Goal: Task Accomplishment & Management: Use online tool/utility

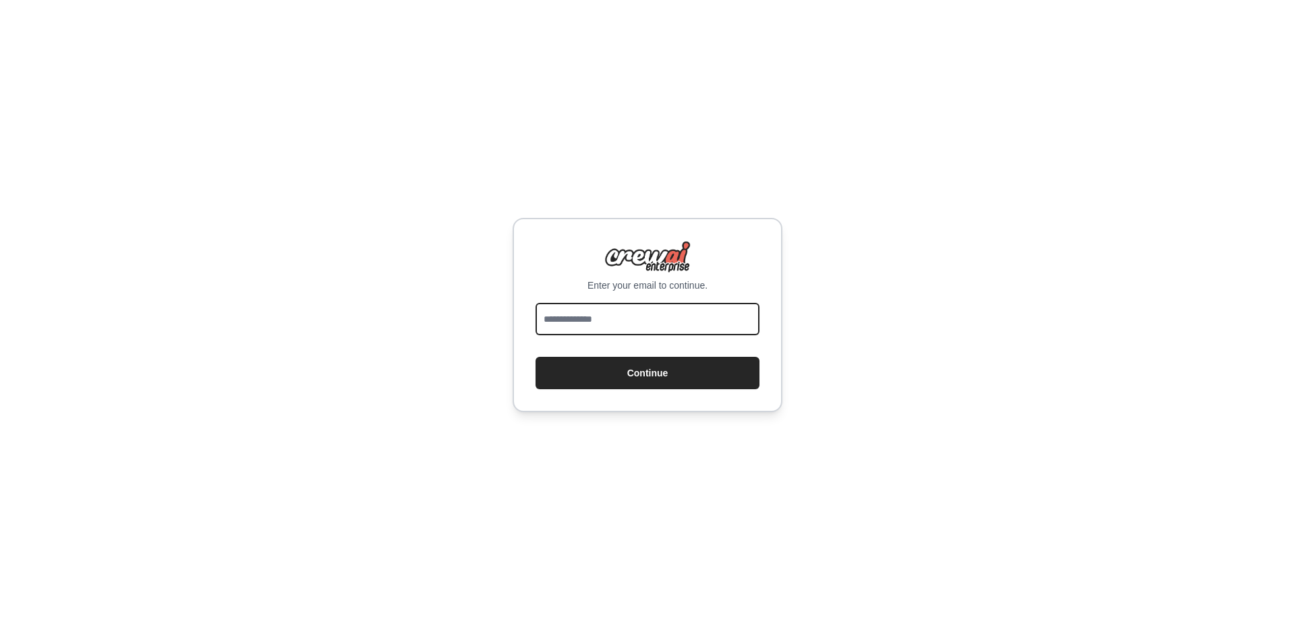
click at [660, 309] on input "email" at bounding box center [647, 319] width 224 height 32
type input "**********"
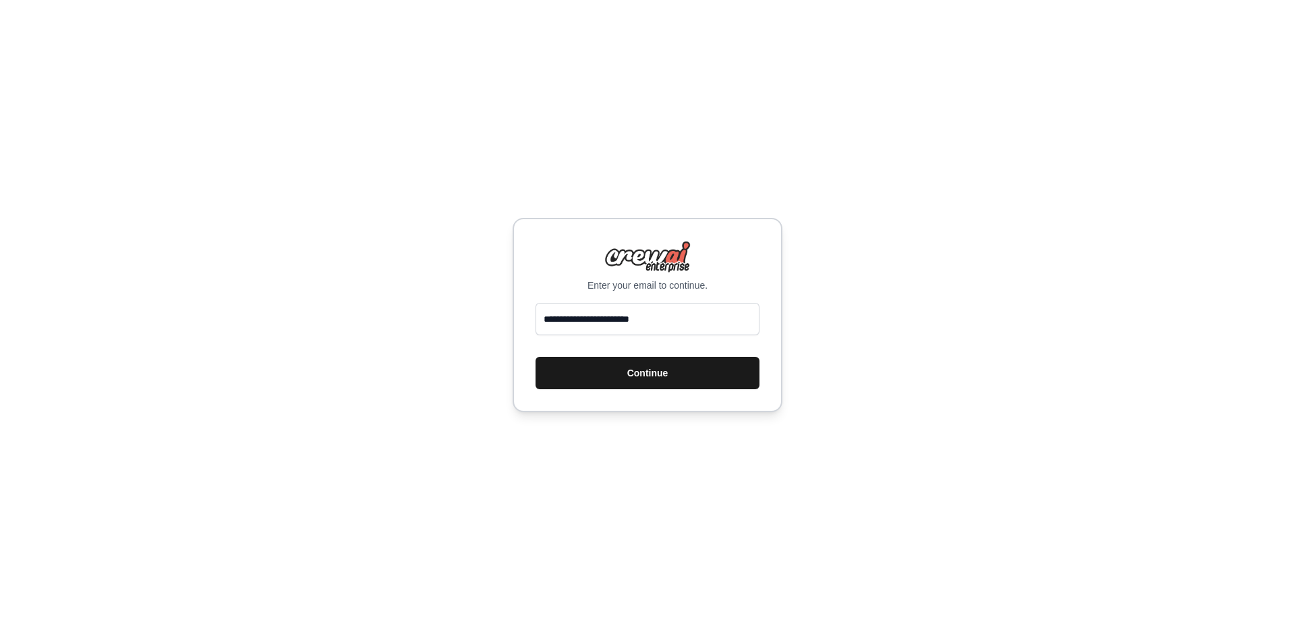
click at [642, 380] on button "Continue" at bounding box center [647, 373] width 224 height 32
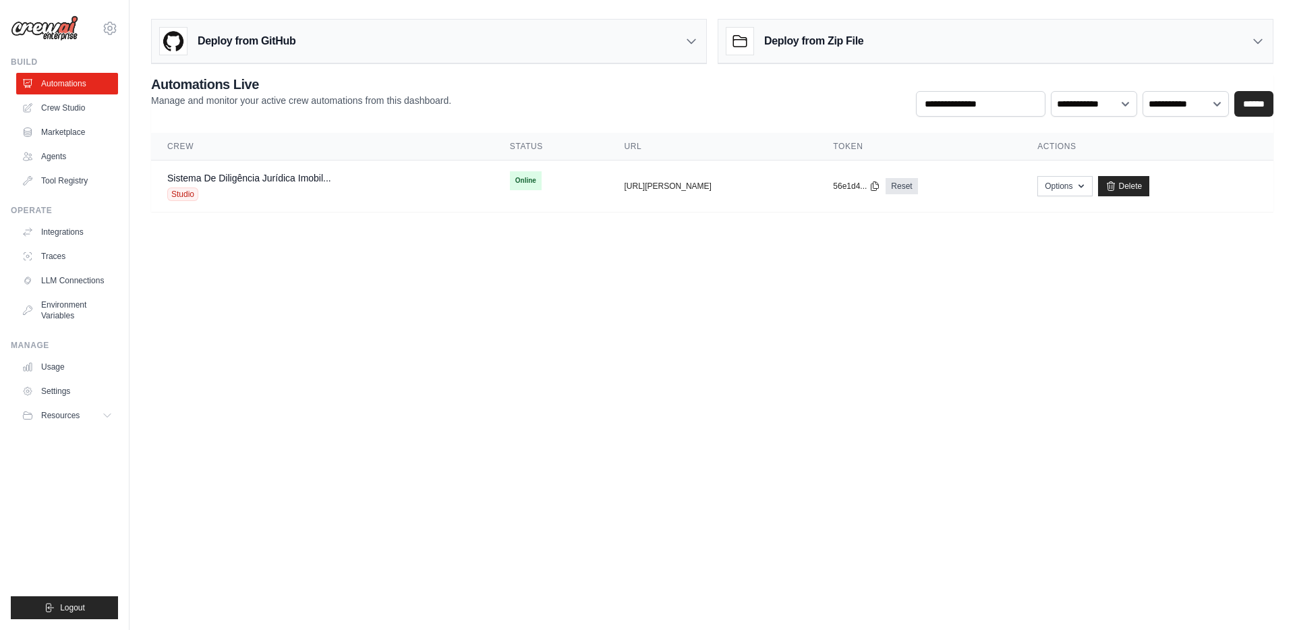
click at [1127, 320] on body "[EMAIL_ADDRESS][DOMAIN_NAME] Settings Build Automations Crew Studio" at bounding box center [647, 315] width 1295 height 630
click at [1084, 186] on icon "button" at bounding box center [1080, 185] width 5 height 3
click at [935, 448] on body "[EMAIL_ADDRESS][DOMAIN_NAME] Settings Build Automations Crew Studio" at bounding box center [647, 315] width 1295 height 630
click at [1075, 195] on button "Options" at bounding box center [1064, 185] width 55 height 20
click at [1138, 275] on body "[EMAIL_ADDRESS][DOMAIN_NAME] Settings Build Automations Crew Studio" at bounding box center [647, 315] width 1295 height 630
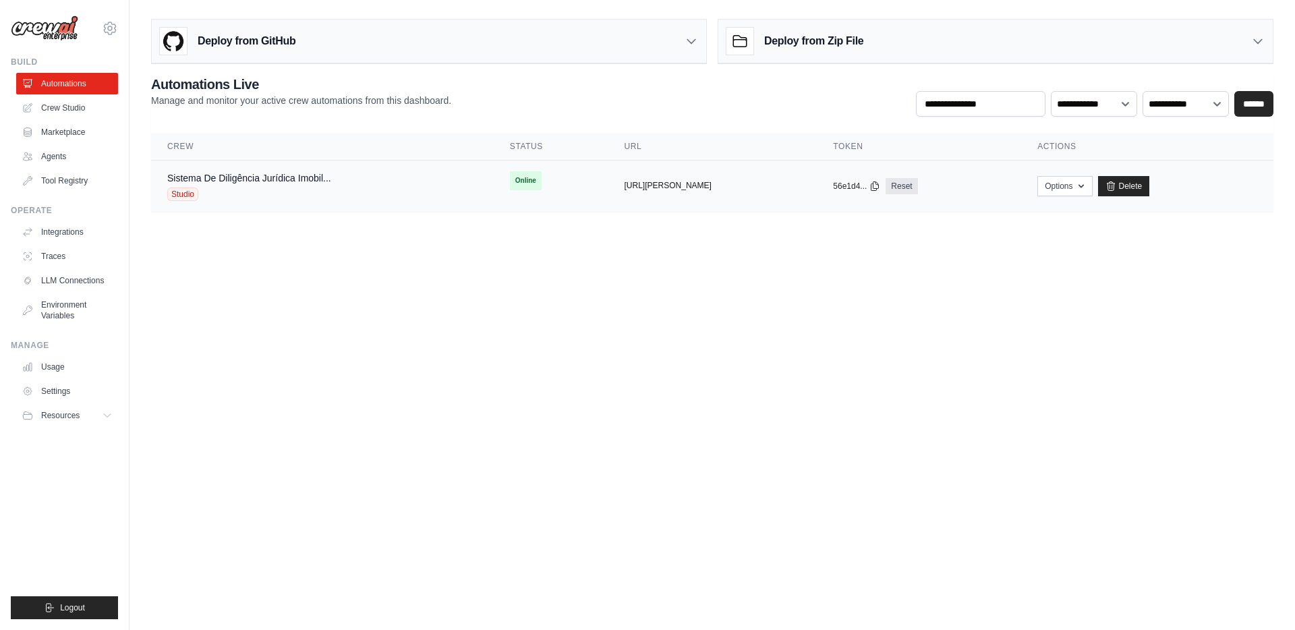
click at [653, 187] on button "[URL][PERSON_NAME]" at bounding box center [667, 185] width 87 height 11
click at [880, 187] on icon at bounding box center [874, 185] width 11 height 11
click at [862, 183] on div "copied" at bounding box center [847, 178] width 29 height 16
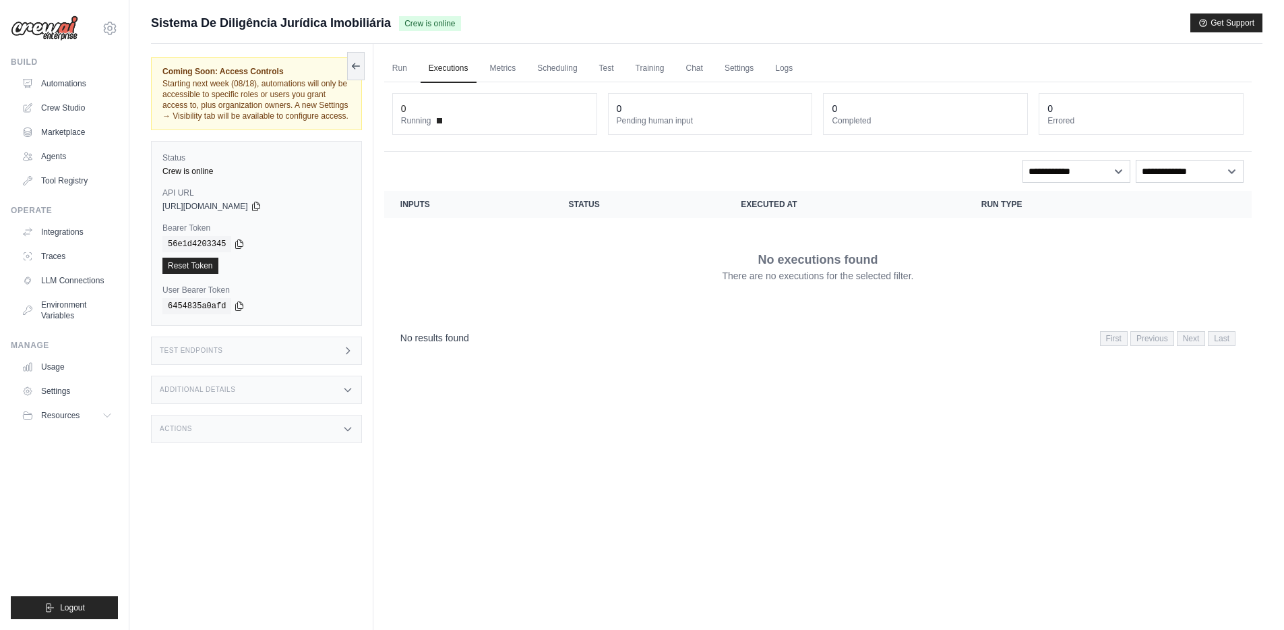
click at [283, 351] on div "Test Endpoints" at bounding box center [256, 350] width 211 height 28
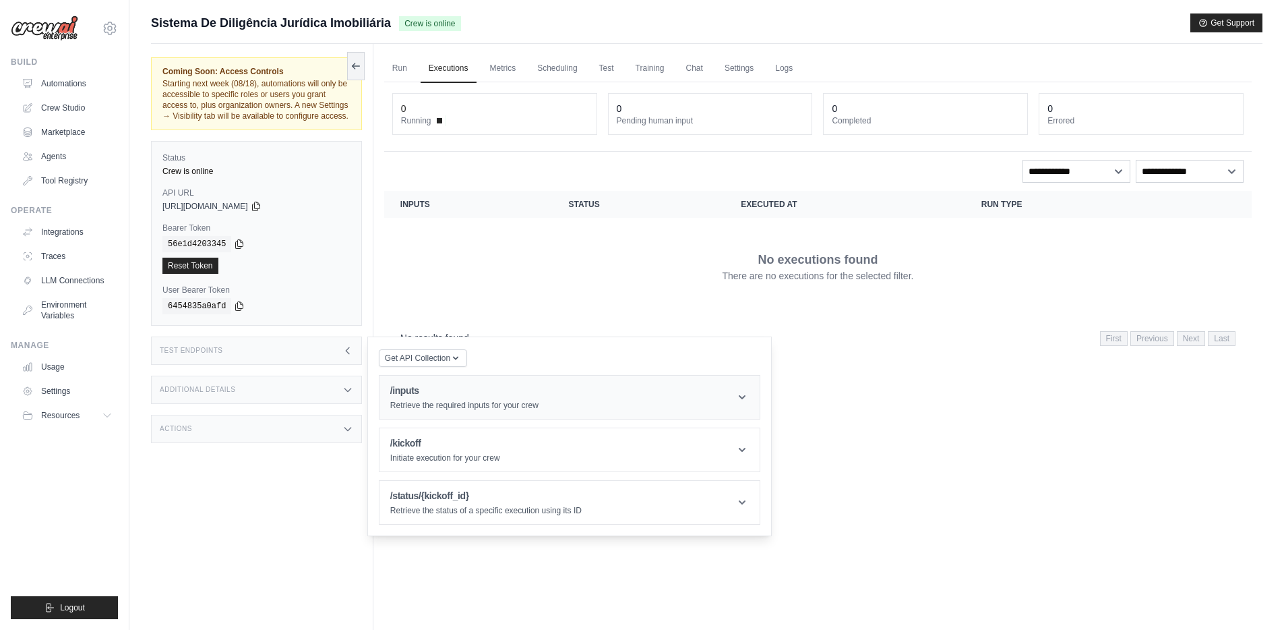
click at [572, 405] on header "/inputs Retrieve the required inputs for your crew" at bounding box center [570, 397] width 380 height 43
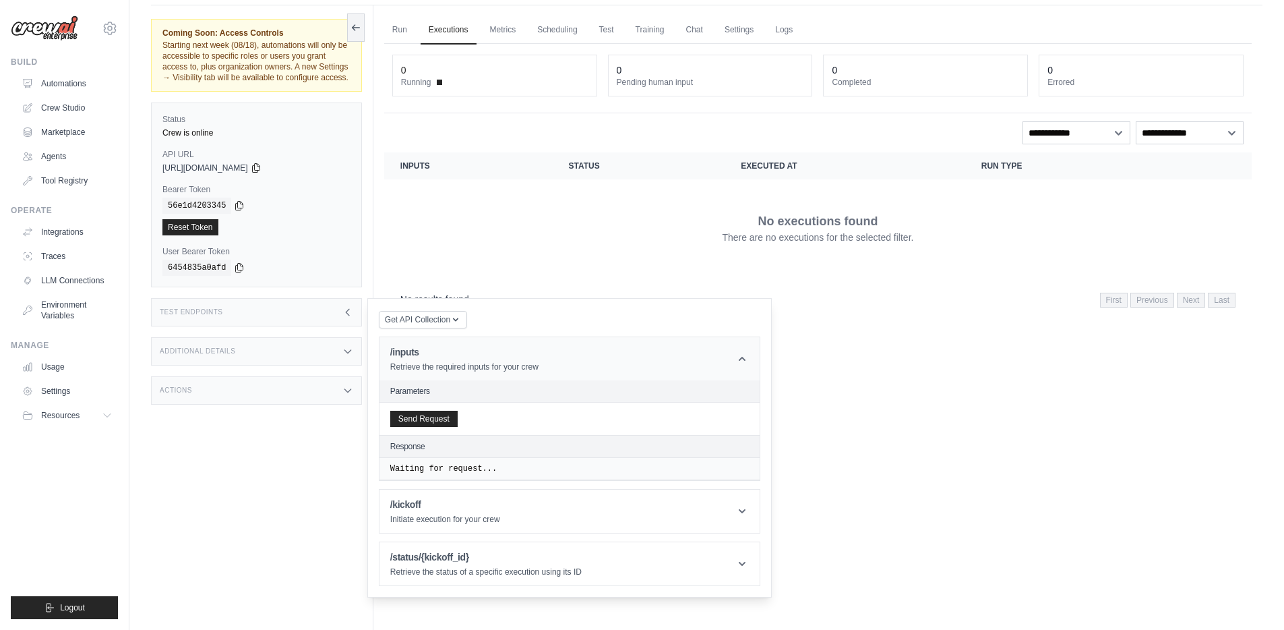
scroll to position [57, 0]
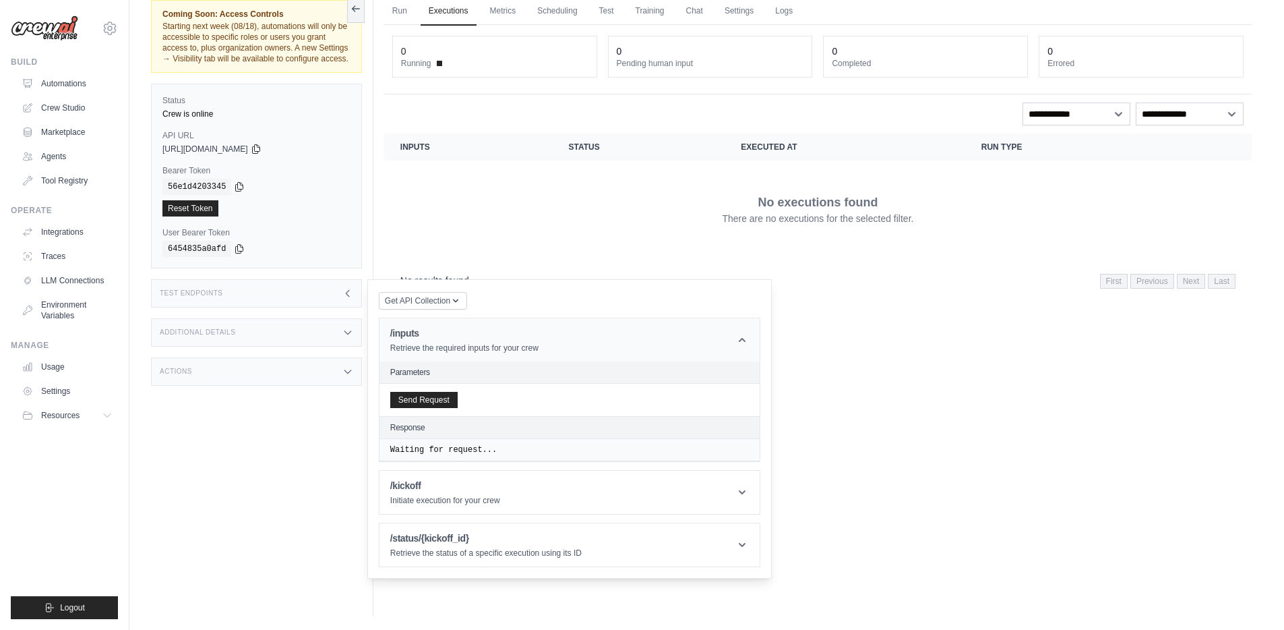
click at [519, 352] on p "Retrieve the required inputs for your crew" at bounding box center [464, 348] width 148 height 11
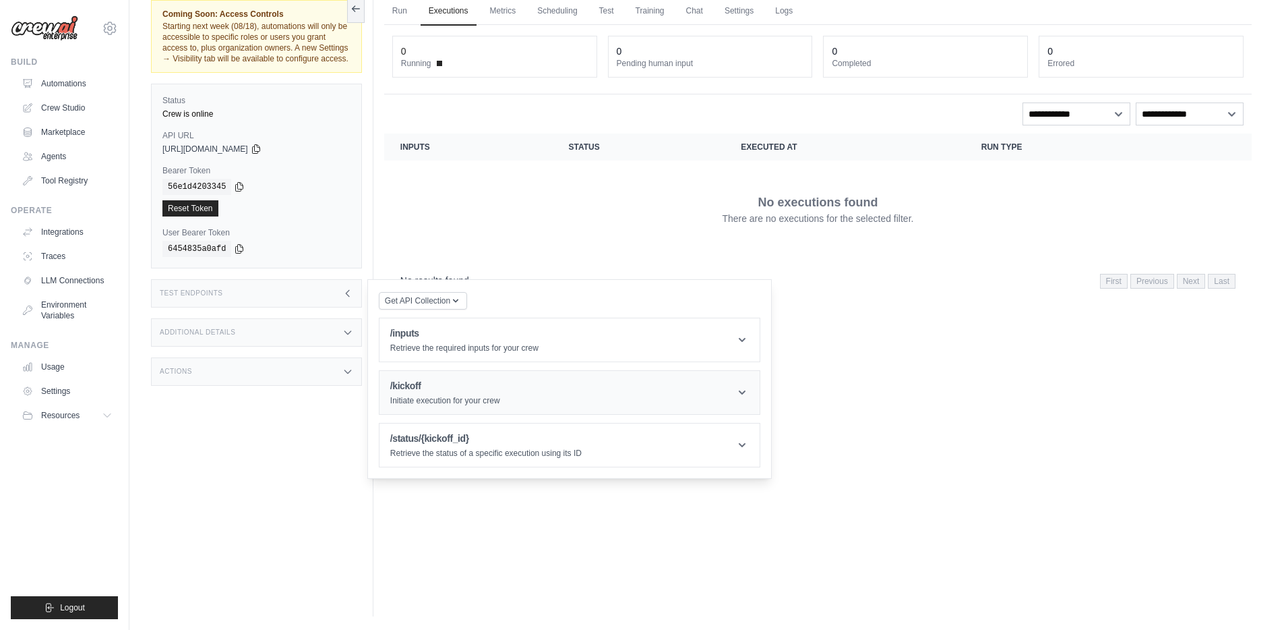
click at [526, 383] on header "/kickoff Initiate execution for your crew" at bounding box center [570, 392] width 380 height 43
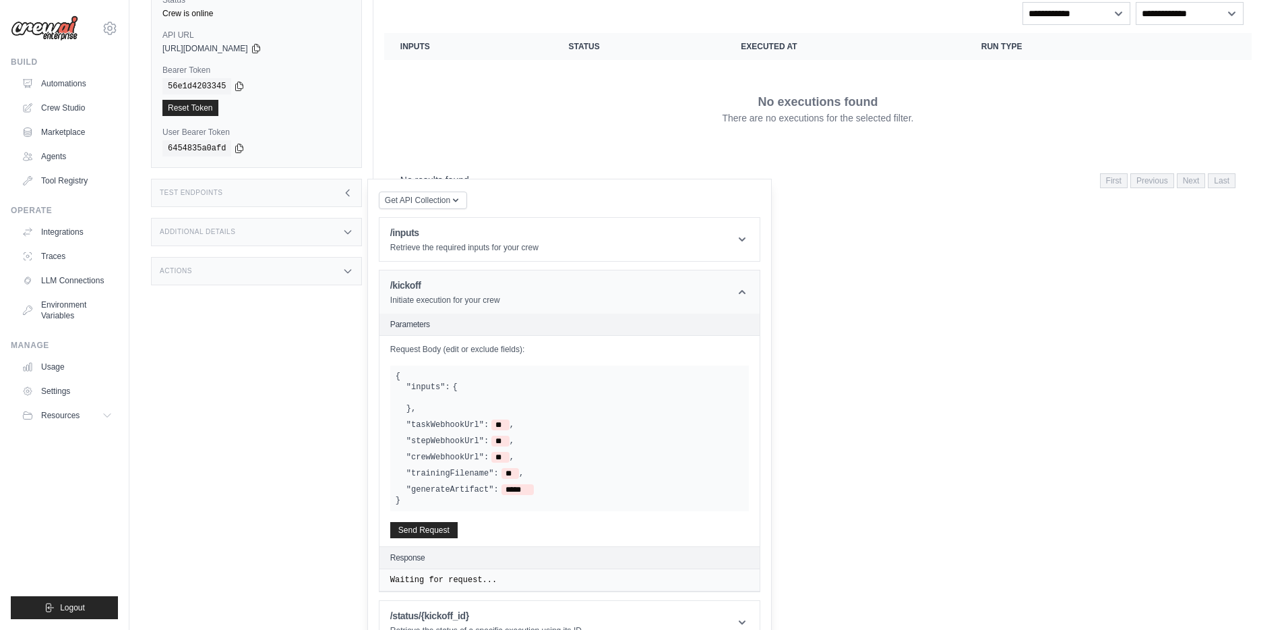
scroll to position [185, 0]
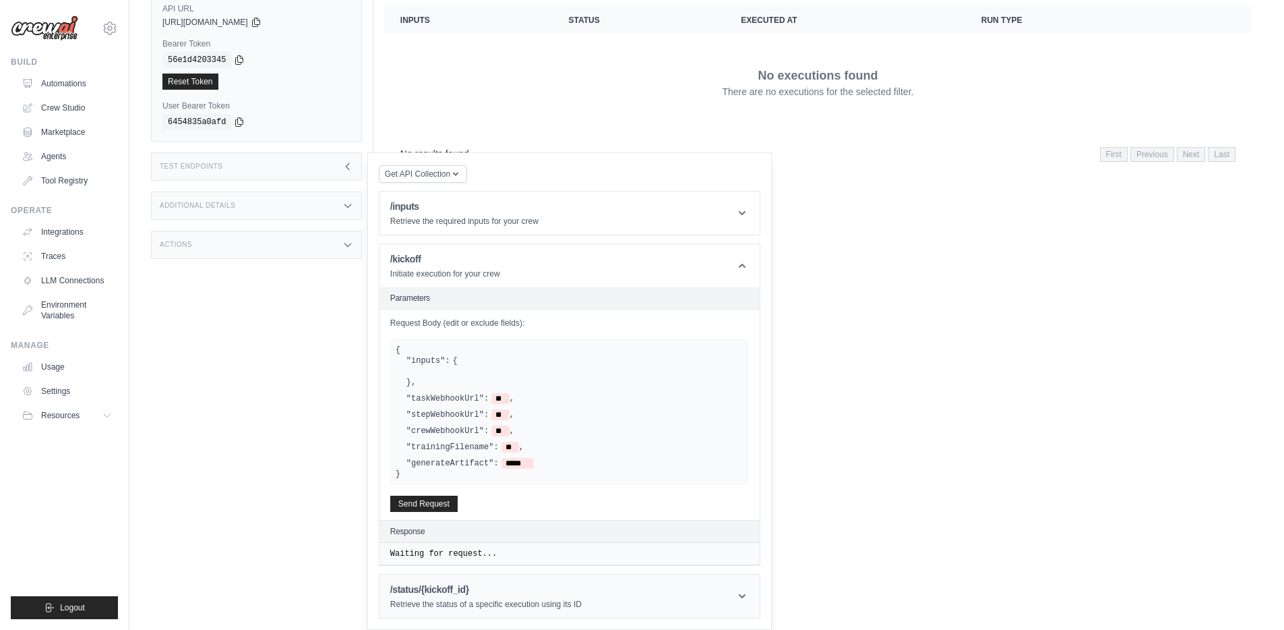
click at [664, 590] on header "/status/{kickoff_id} Retrieve the status of a specific execution using its ID" at bounding box center [570, 595] width 380 height 43
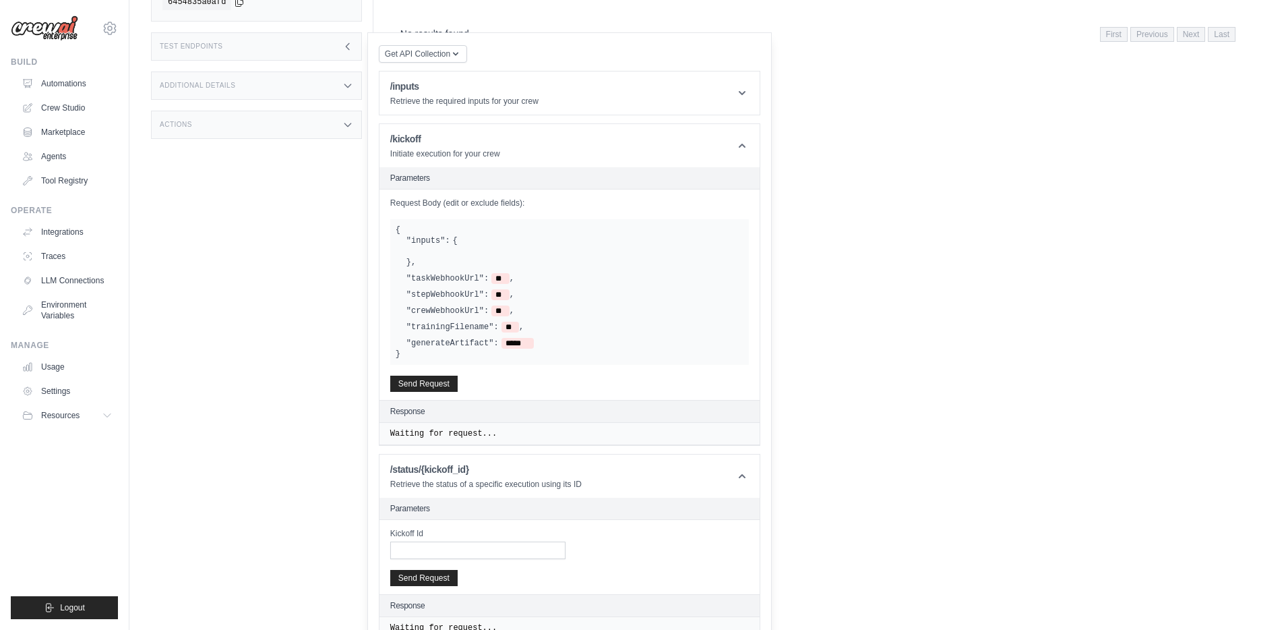
scroll to position [326, 0]
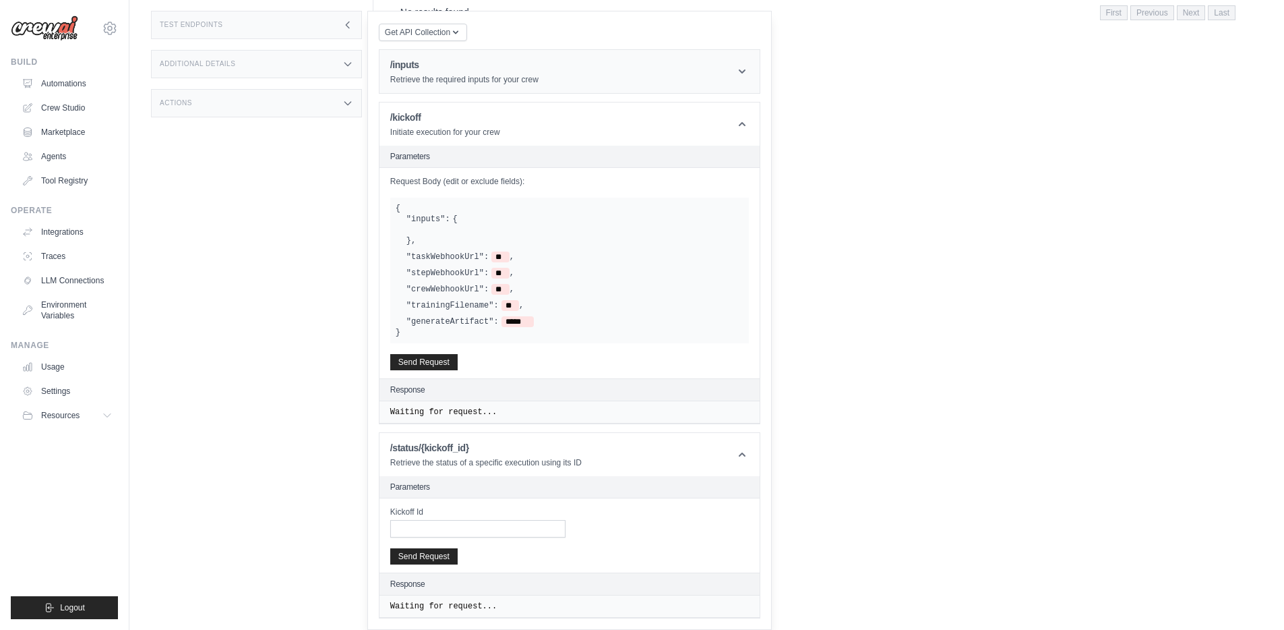
click at [657, 84] on header "/inputs Retrieve the required inputs for your crew" at bounding box center [570, 71] width 380 height 43
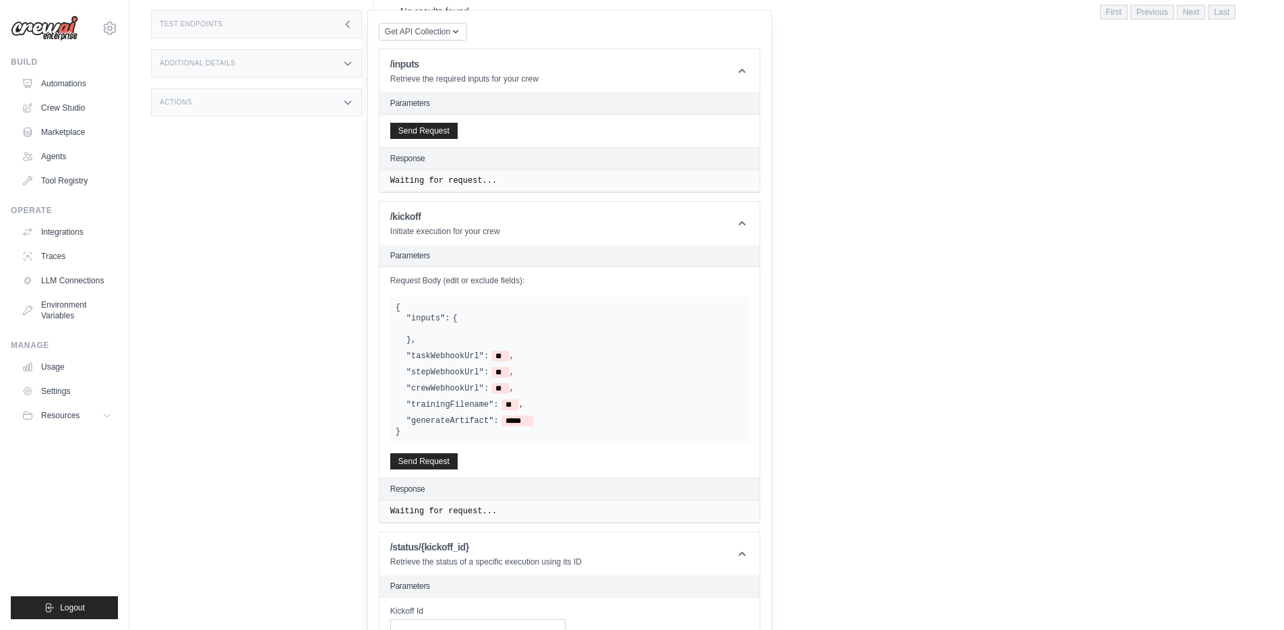
click at [455, 181] on pre "Waiting for request..." at bounding box center [569, 180] width 359 height 11
click at [495, 185] on pre "Waiting for request..." at bounding box center [569, 180] width 359 height 11
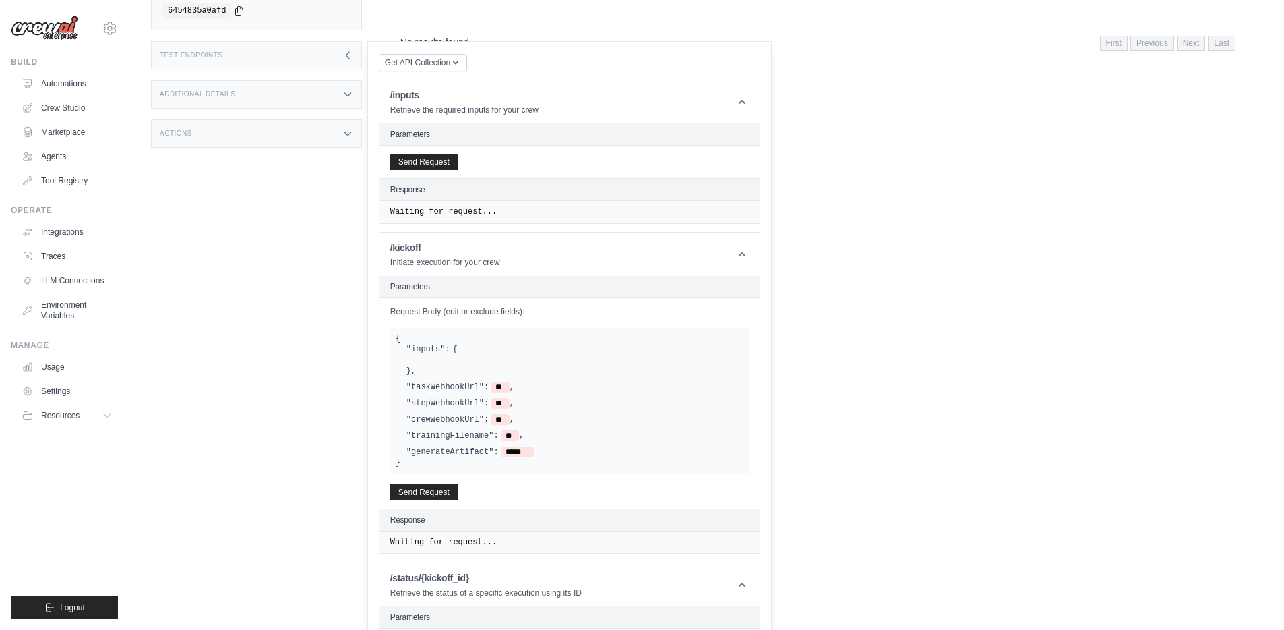
scroll to position [293, 0]
click at [461, 65] on button "Get API Collection" at bounding box center [423, 65] width 88 height 18
click at [457, 100] on div "Postman API Collection" at bounding box center [454, 101] width 129 height 22
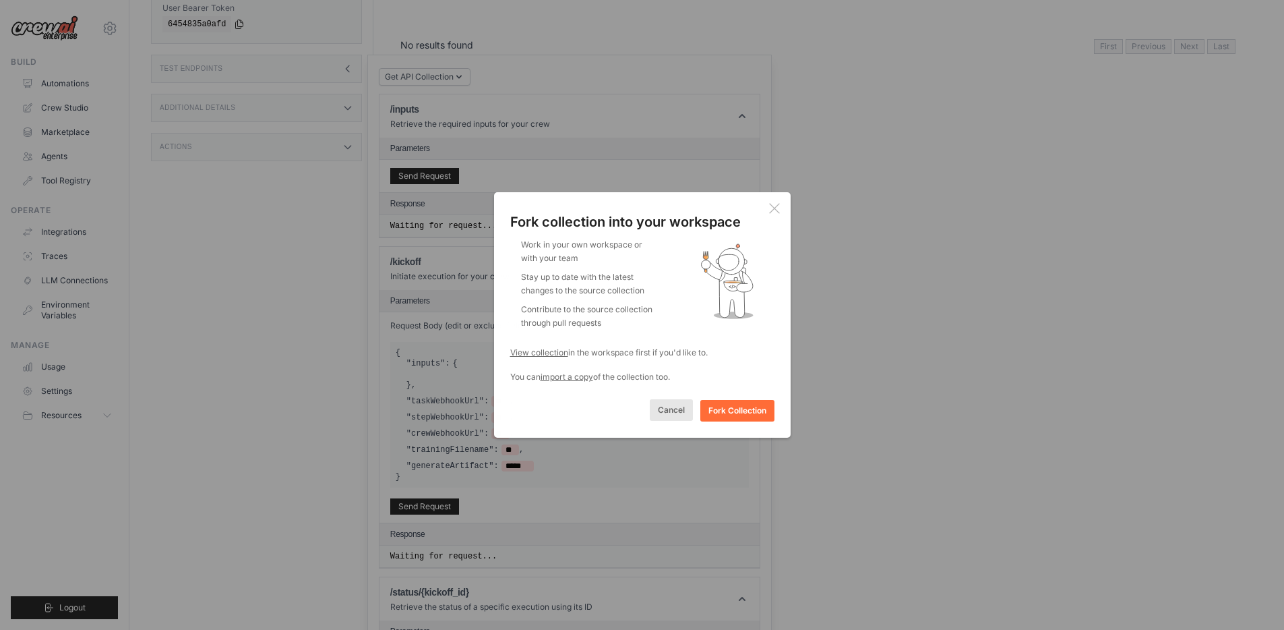
click at [659, 413] on button "Cancel" at bounding box center [671, 410] width 43 height 22
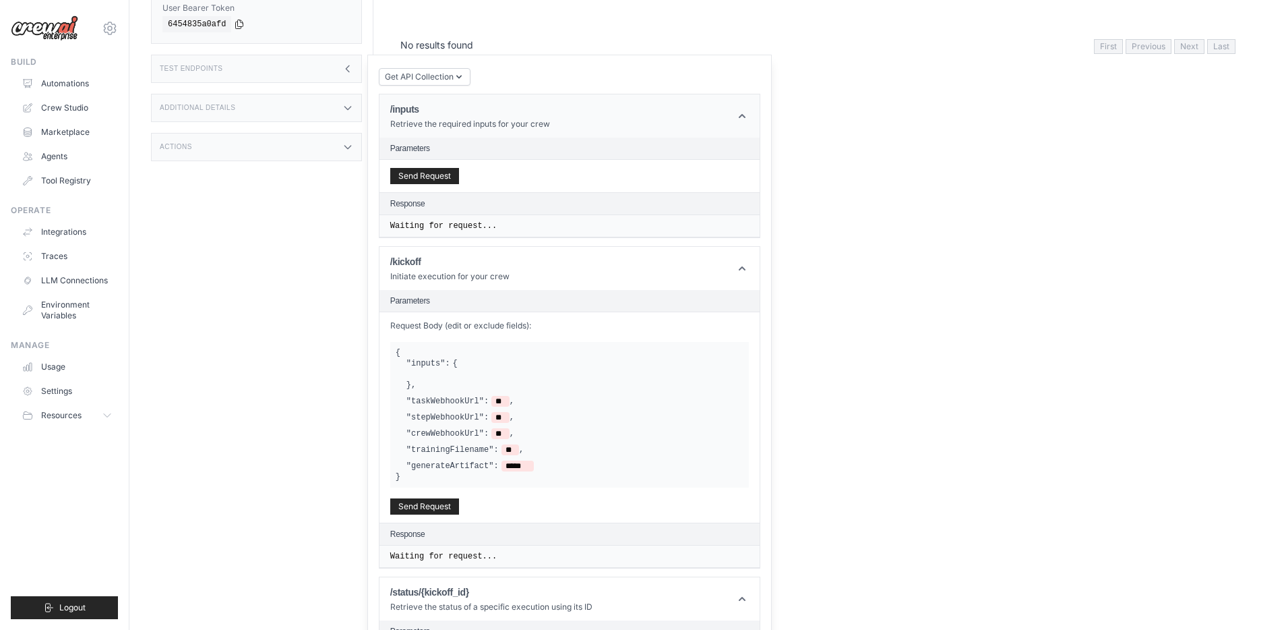
click at [744, 109] on icon at bounding box center [742, 115] width 13 height 13
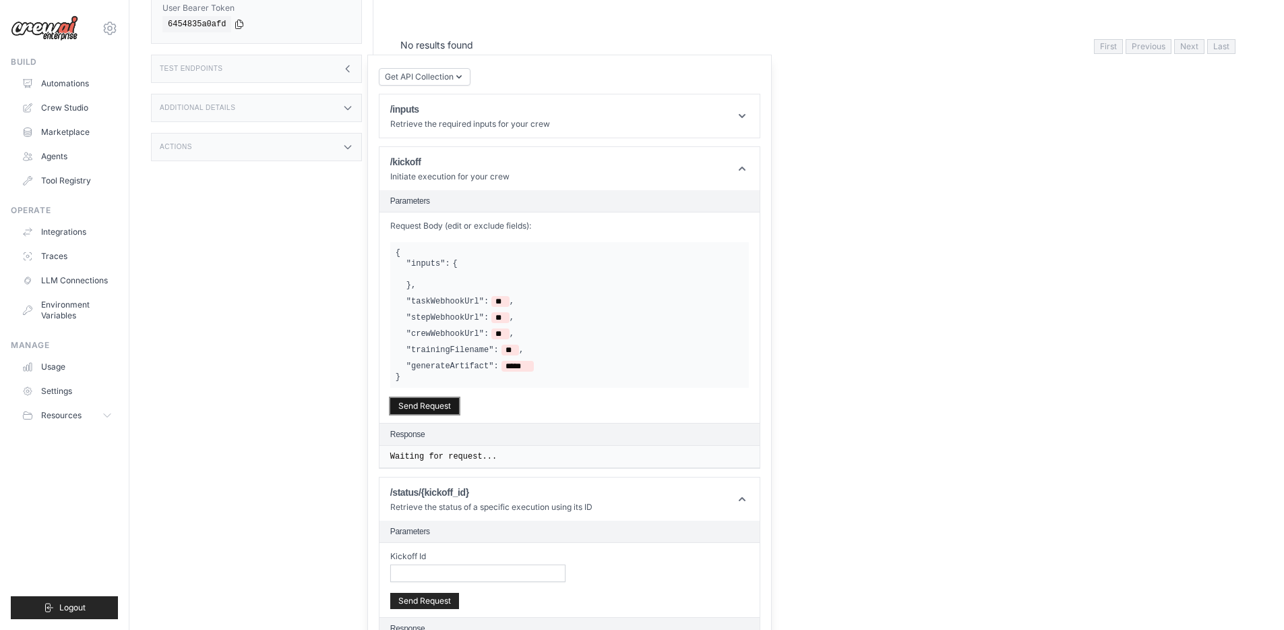
click at [434, 398] on button "Send Request" at bounding box center [424, 406] width 69 height 16
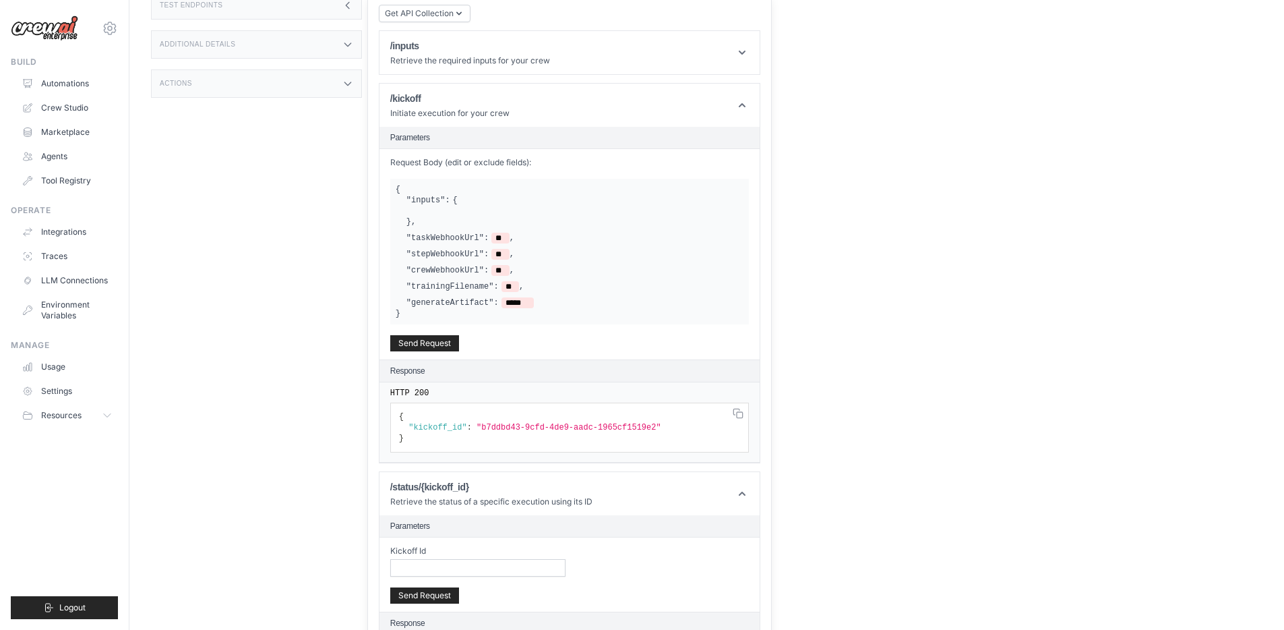
scroll to position [384, 0]
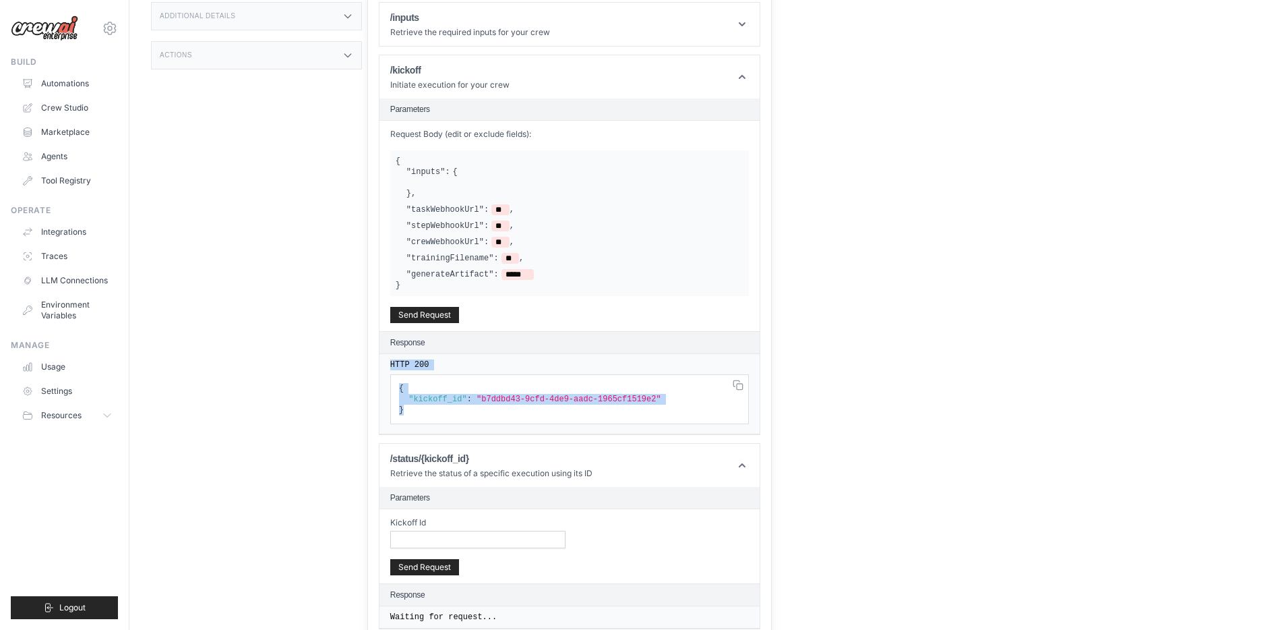
drag, startPoint x: 390, startPoint y: 355, endPoint x: 661, endPoint y: 403, distance: 275.4
click at [0, 0] on div "HTTP 200 { "kickoff_id" : "b7ddbd43-9cfd-4de9-aadc-1965cf1519e2" }" at bounding box center [0, 0] width 0 height 0
click at [681, 410] on pre "{ "kickoff_id" : "b7ddbd43-9cfd-4de9-aadc-1965cf1519e2" }" at bounding box center [569, 399] width 359 height 50
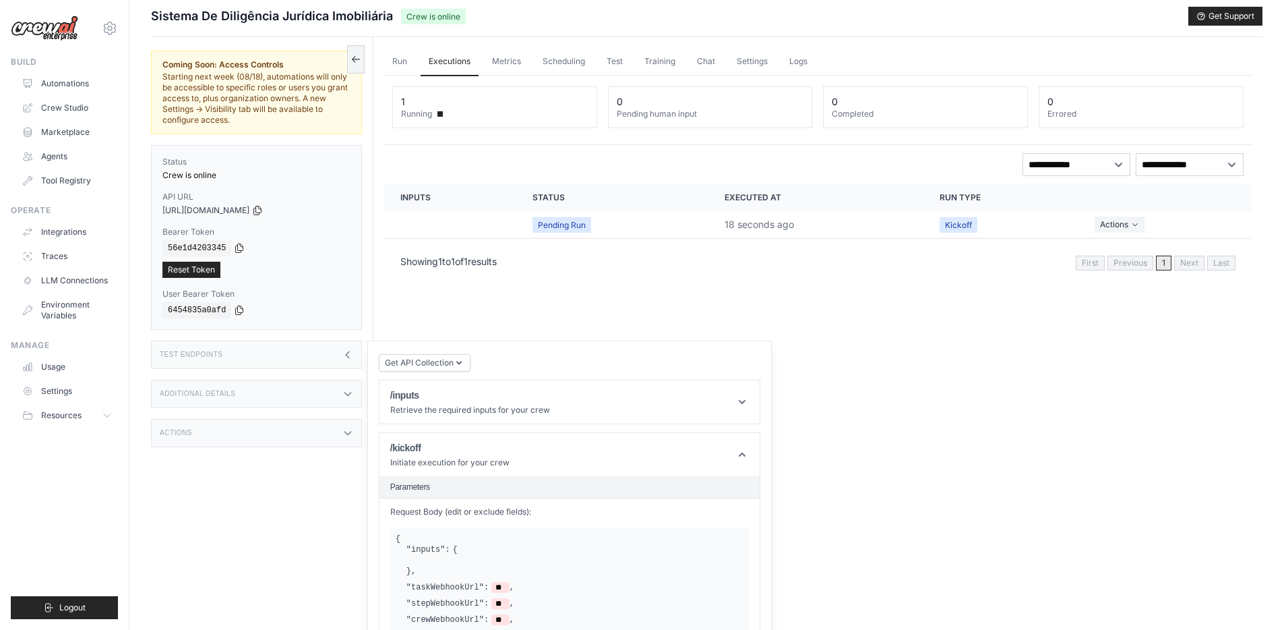
scroll to position [0, 0]
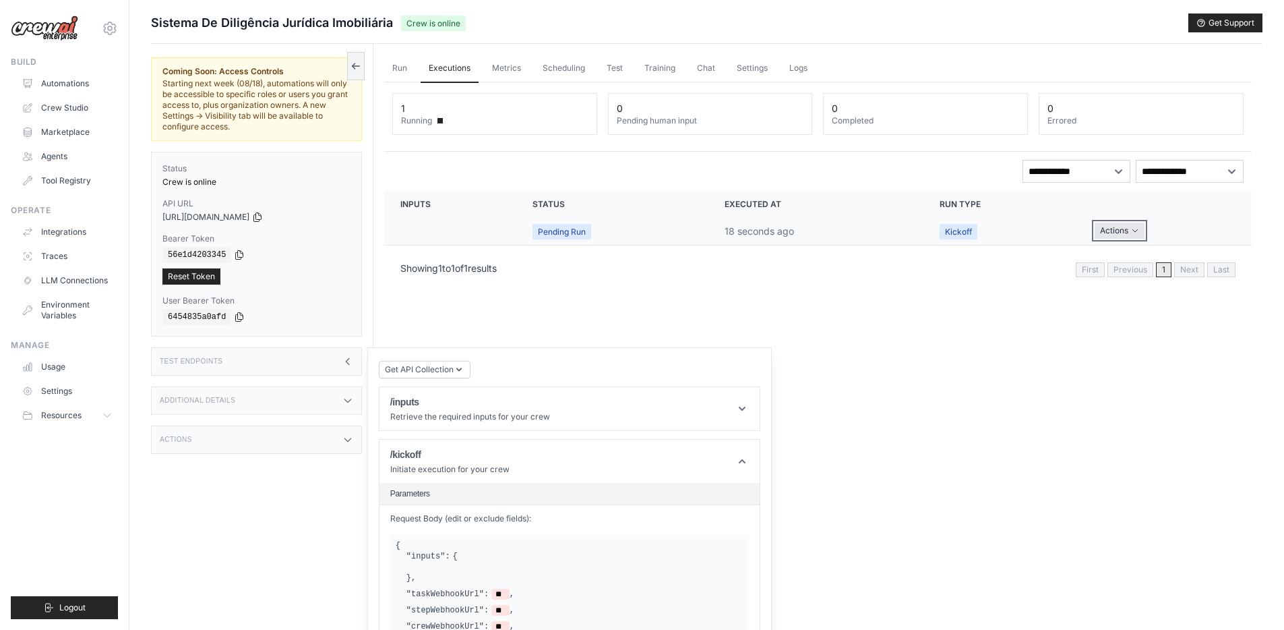
click at [1133, 231] on icon "Actions for execution" at bounding box center [1135, 231] width 8 height 8
click at [1150, 254] on link "View Details" at bounding box center [1193, 256] width 86 height 22
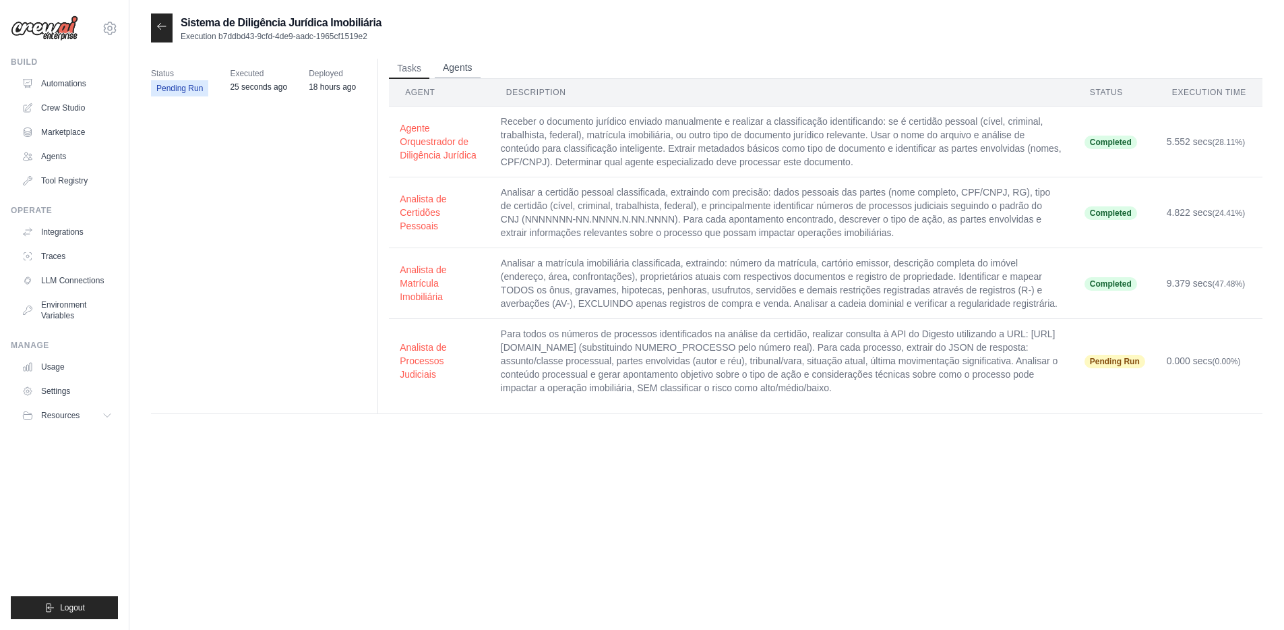
click at [469, 74] on button "Agents" at bounding box center [458, 68] width 46 height 20
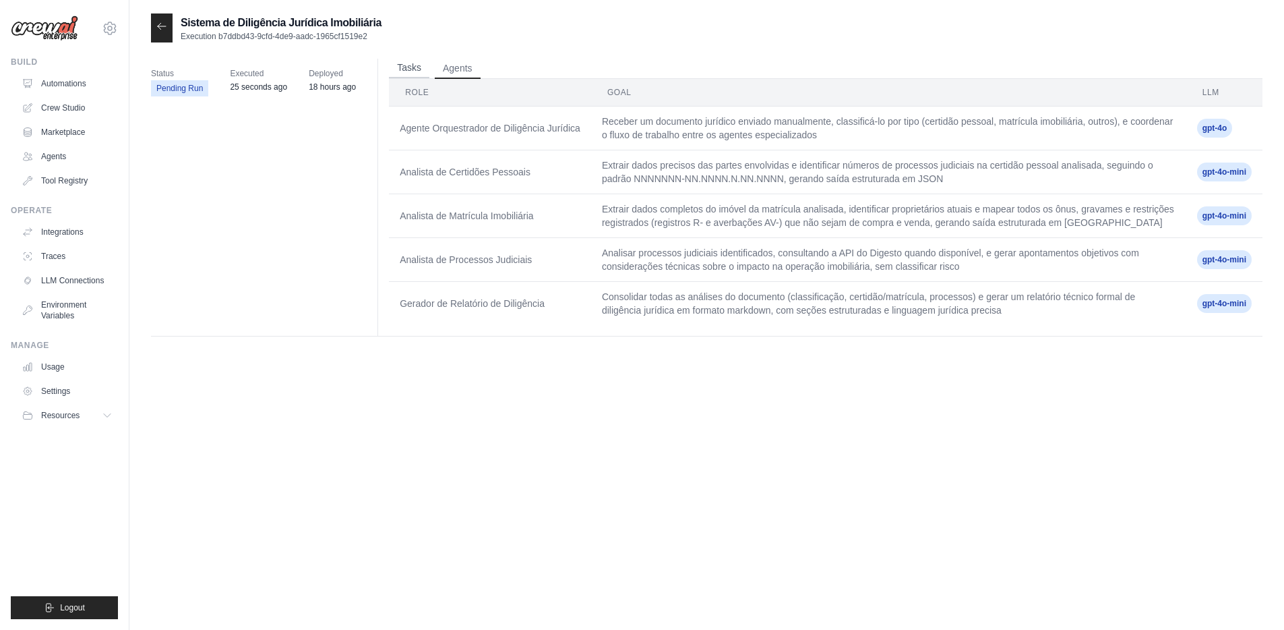
click at [399, 69] on button "Tasks" at bounding box center [409, 68] width 40 height 20
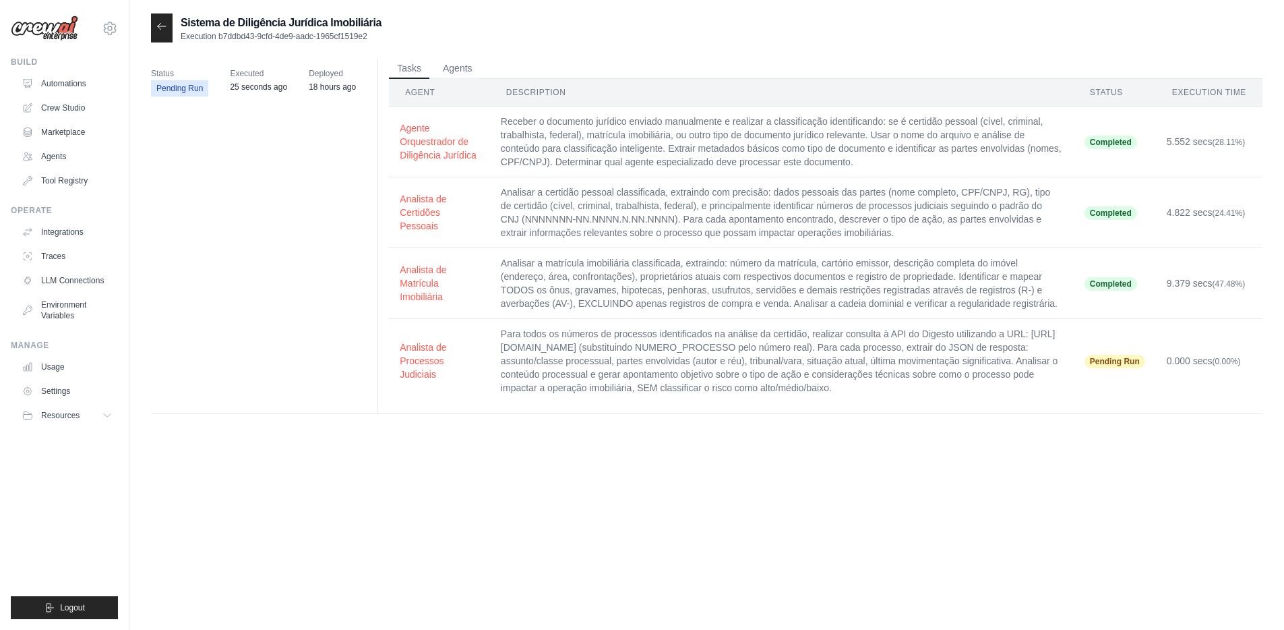
click at [1119, 366] on span "Pending Run" at bounding box center [1115, 361] width 61 height 13
click at [934, 389] on td "Para todos os números de processos identificados na análise da certidão, realiz…" at bounding box center [782, 361] width 584 height 84
click at [544, 371] on td "Para todos os números de processos identificados na análise da certidão, realiz…" at bounding box center [782, 361] width 584 height 84
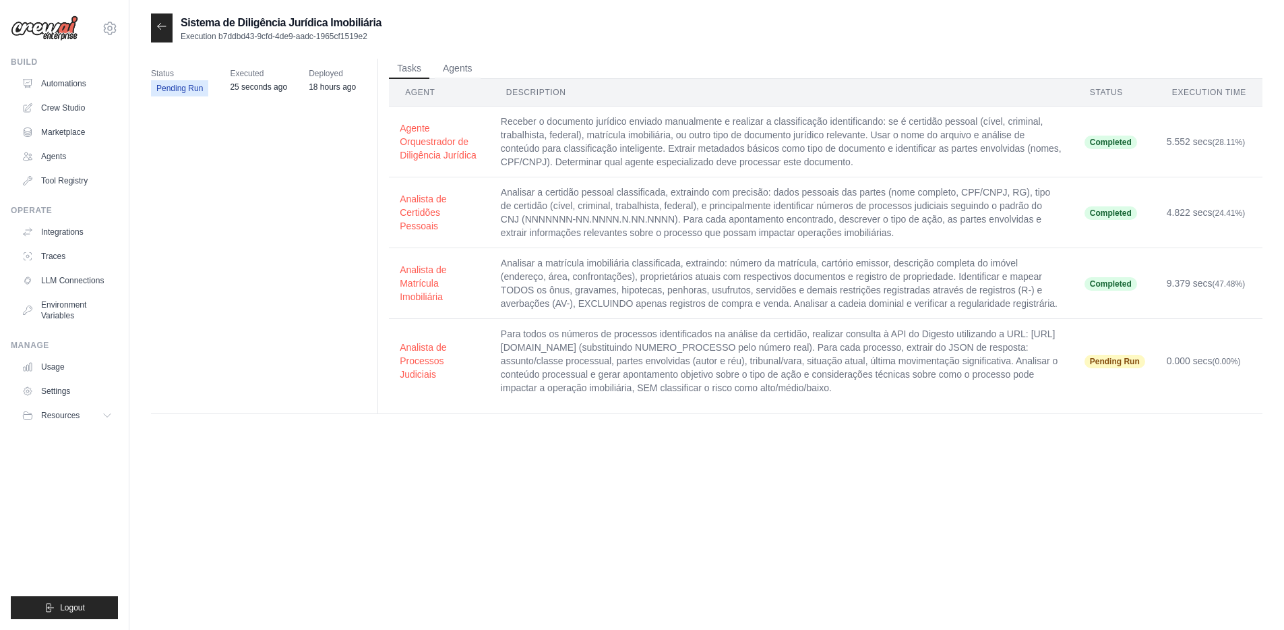
click at [544, 371] on td "Para todos os números de processos identificados na análise da certidão, realiz…" at bounding box center [782, 361] width 584 height 84
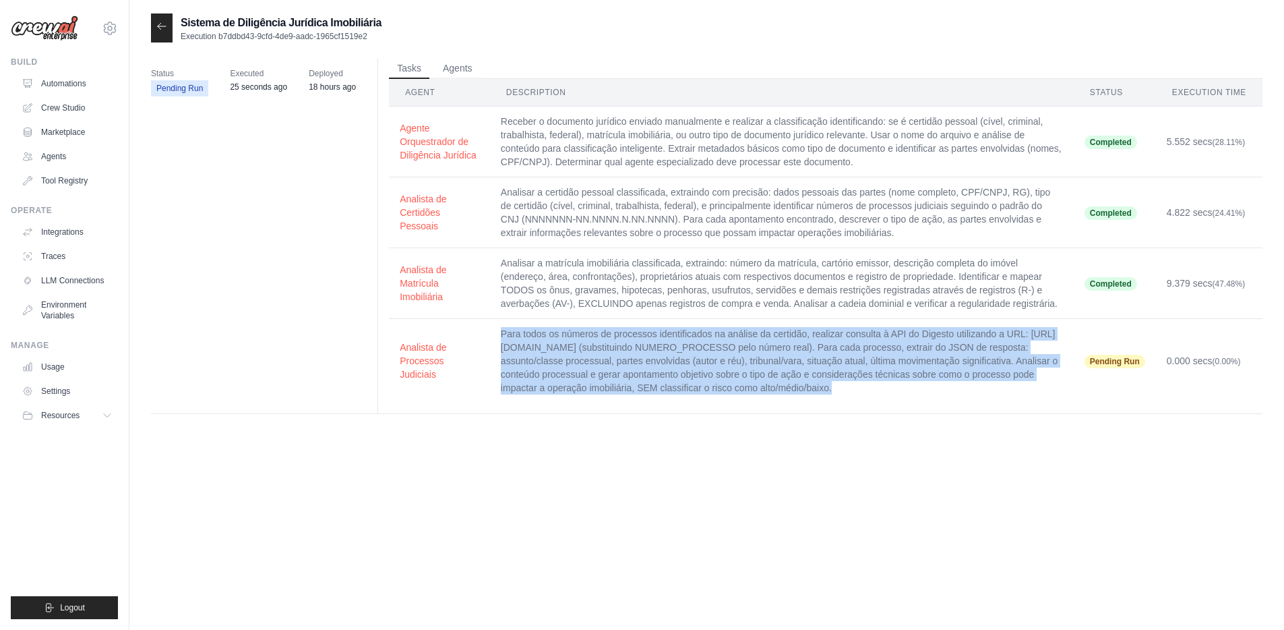
click at [636, 425] on div "Status Pending Run Executed 25 seconds ago Deployed 18 hours ago Tasks Agents A…" at bounding box center [707, 242] width 1112 height 366
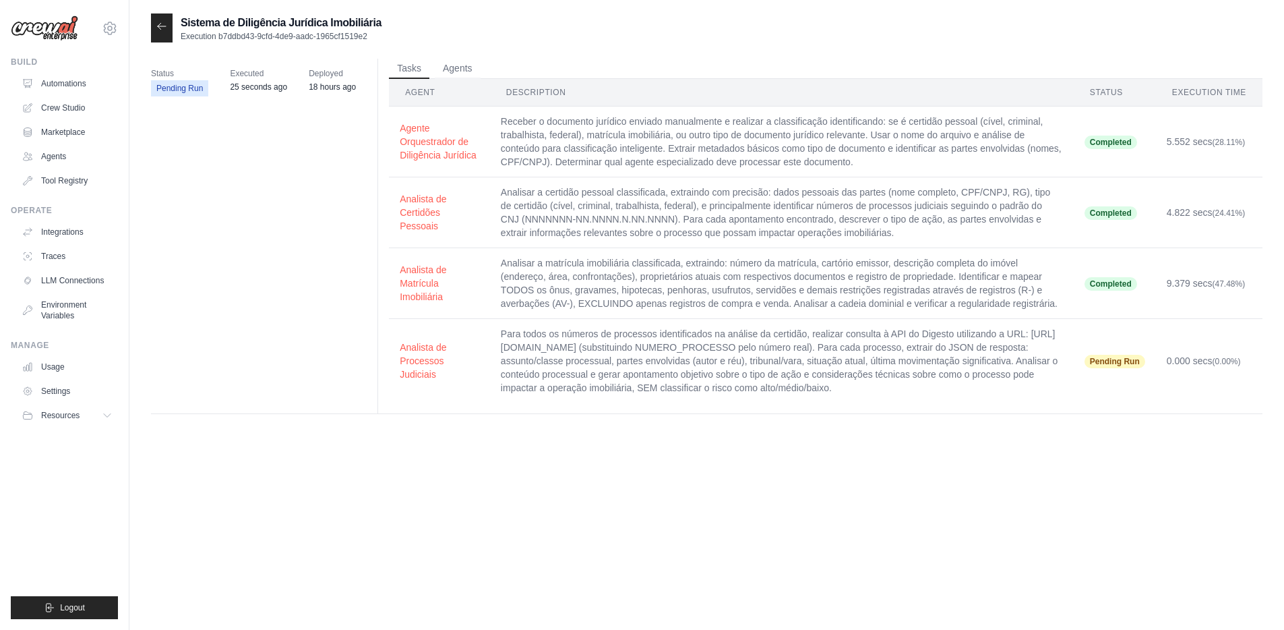
click at [632, 378] on td "Para todos os números de processos identificados na análise da certidão, realiz…" at bounding box center [782, 361] width 584 height 84
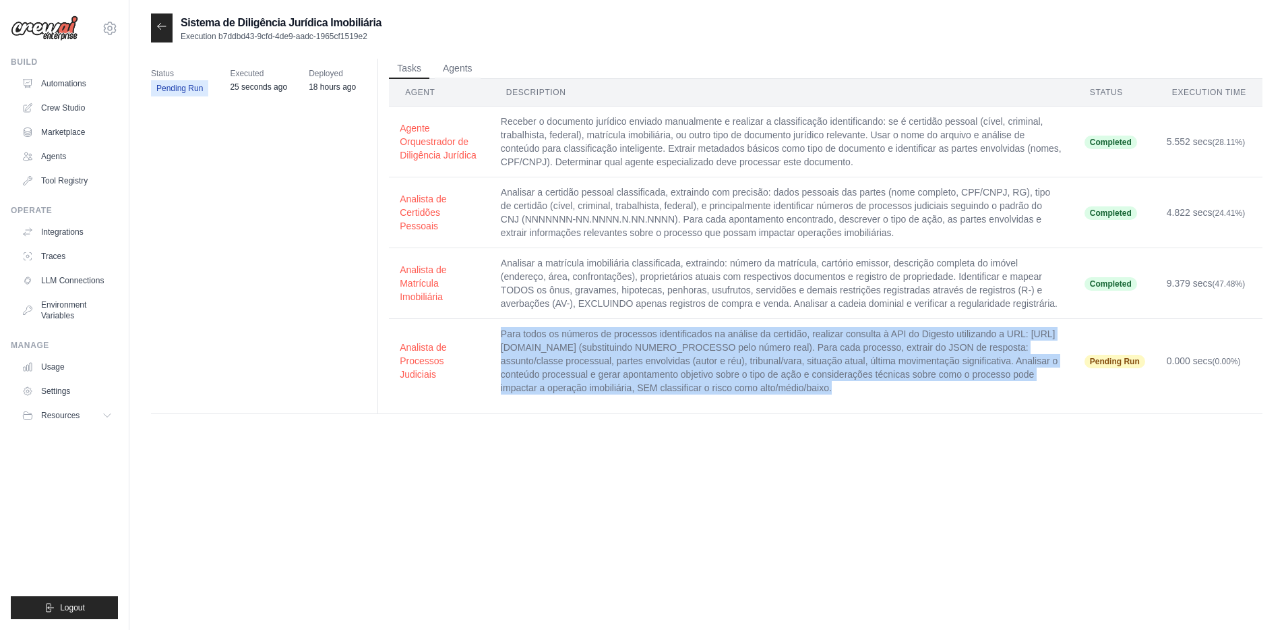
click at [671, 471] on div "Sistema de Diligência Jurídica Imobiliária Execution b7ddbd43-9cfd-4de9-aadc-19…" at bounding box center [707, 328] width 1112 height 630
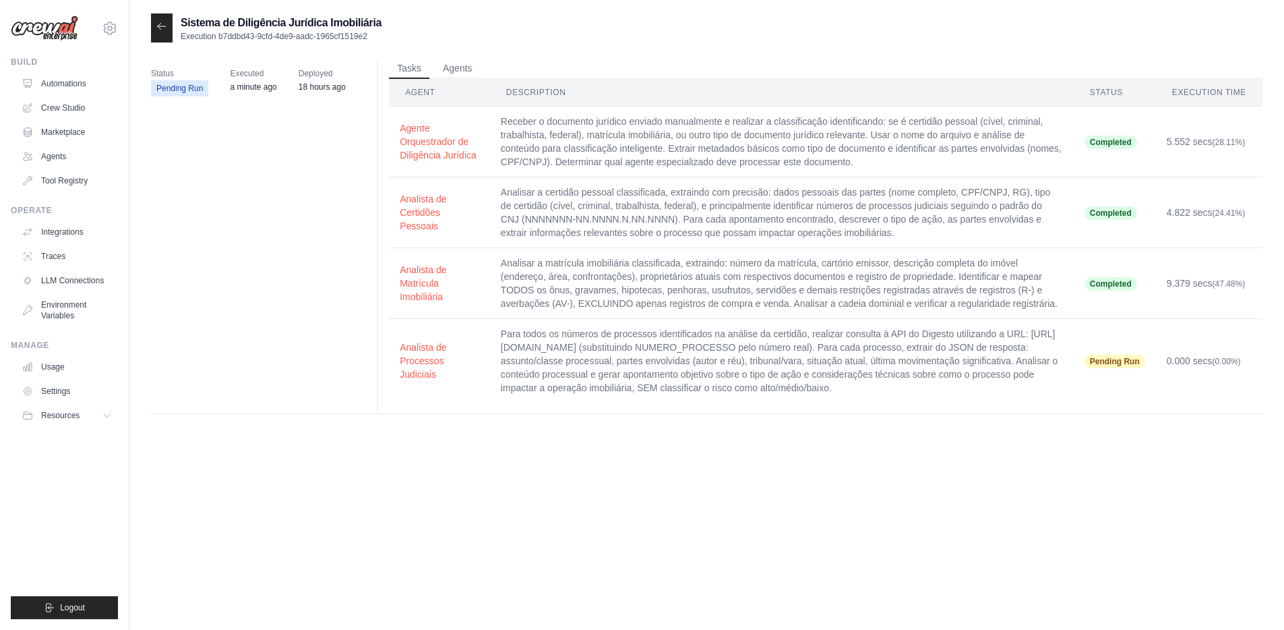
click at [164, 25] on icon at bounding box center [161, 26] width 11 height 11
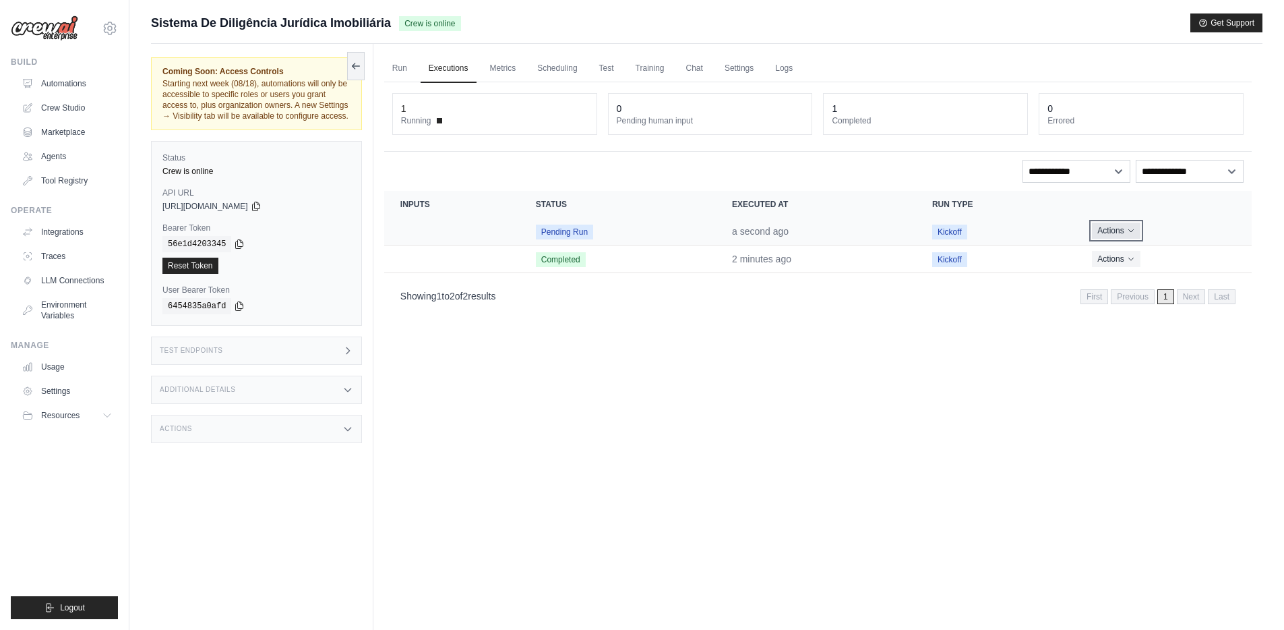
click at [1119, 237] on button "Actions" at bounding box center [1116, 231] width 48 height 16
click at [1193, 252] on link "View Details" at bounding box center [1193, 256] width 86 height 22
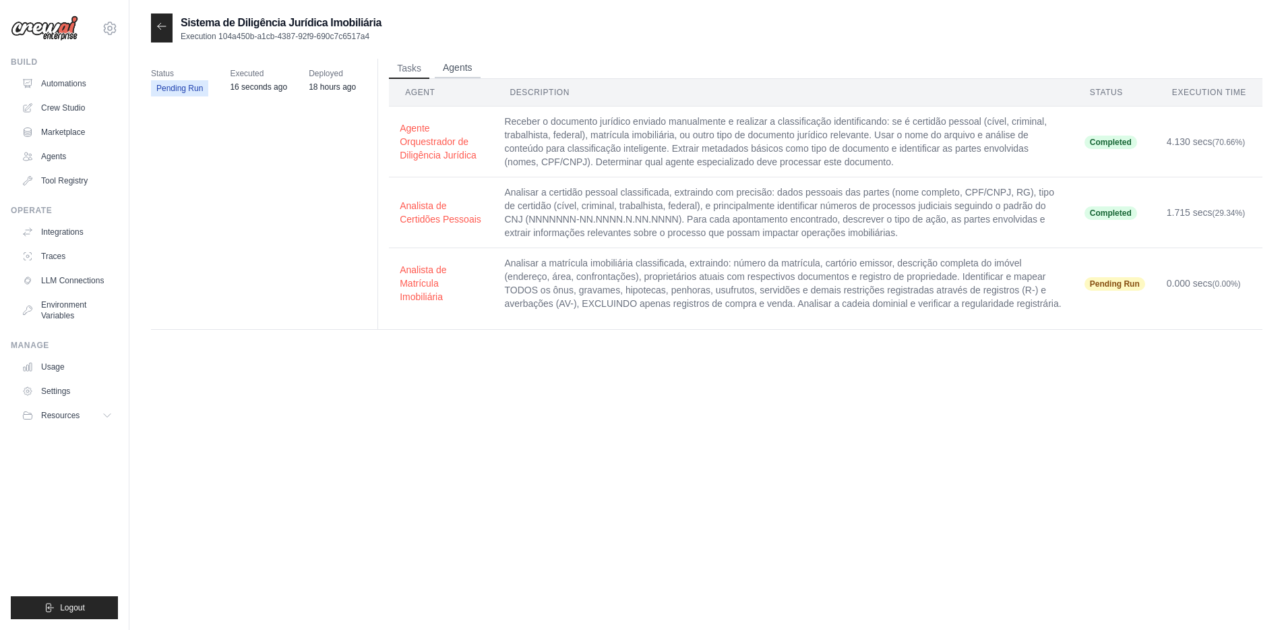
click at [460, 66] on button "Agents" at bounding box center [458, 68] width 46 height 20
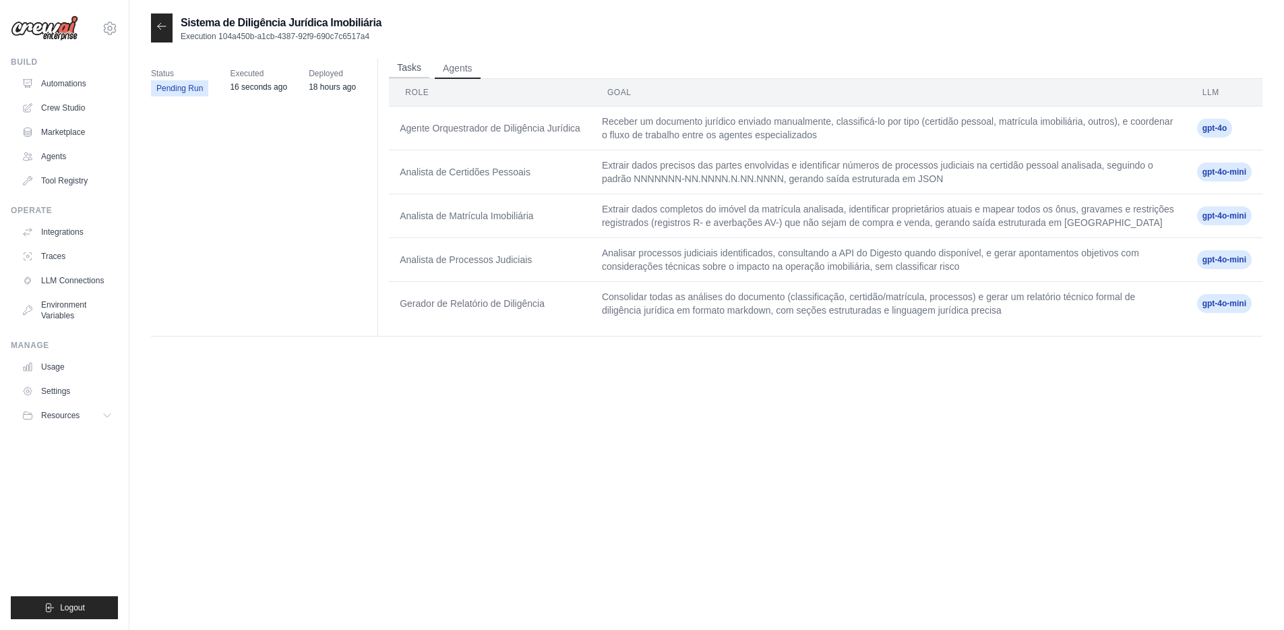
click at [413, 74] on button "Tasks" at bounding box center [409, 68] width 40 height 20
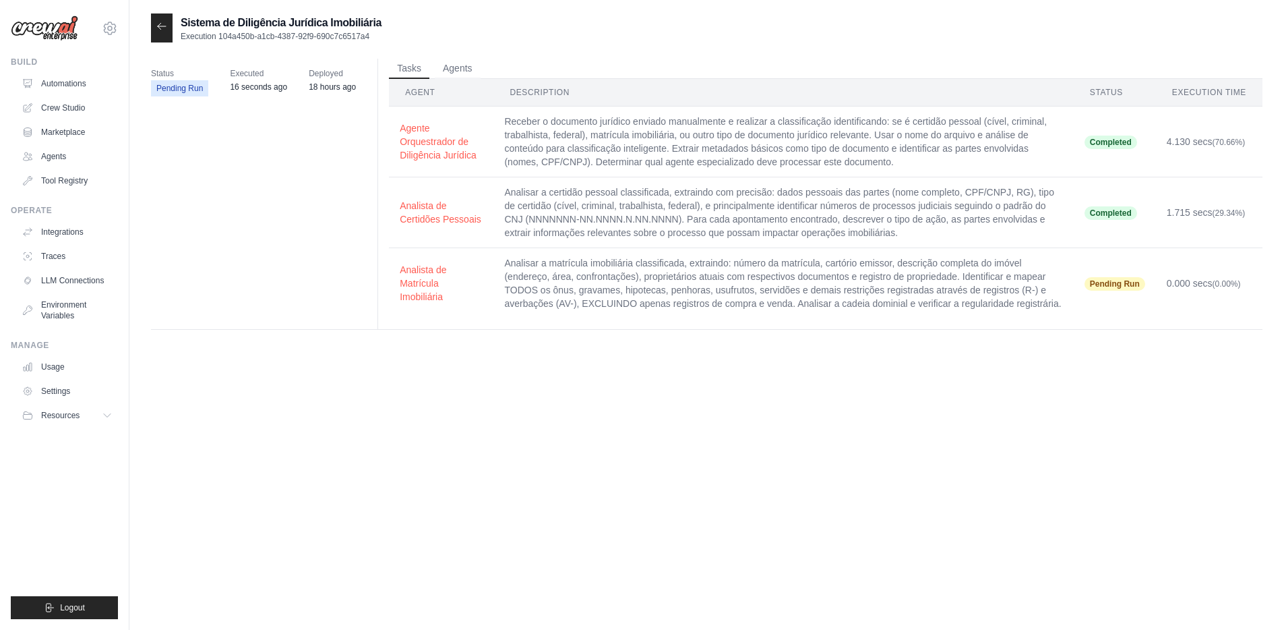
click at [160, 29] on icon at bounding box center [161, 26] width 11 height 11
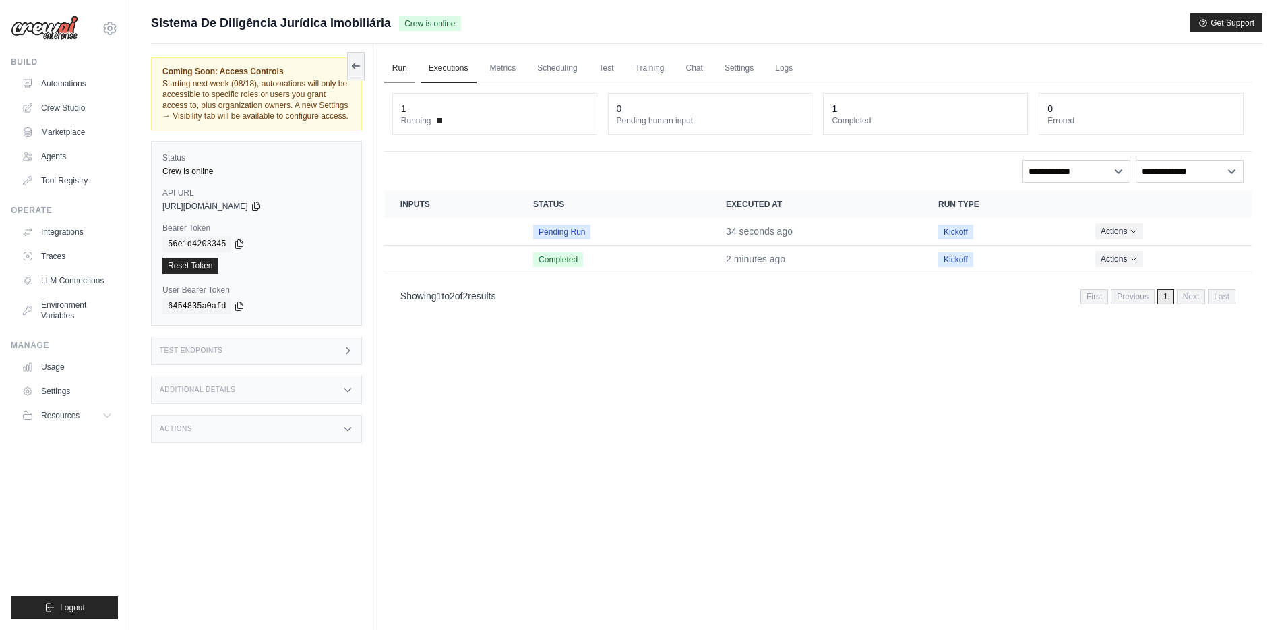
click at [400, 65] on link "Run" at bounding box center [399, 69] width 31 height 28
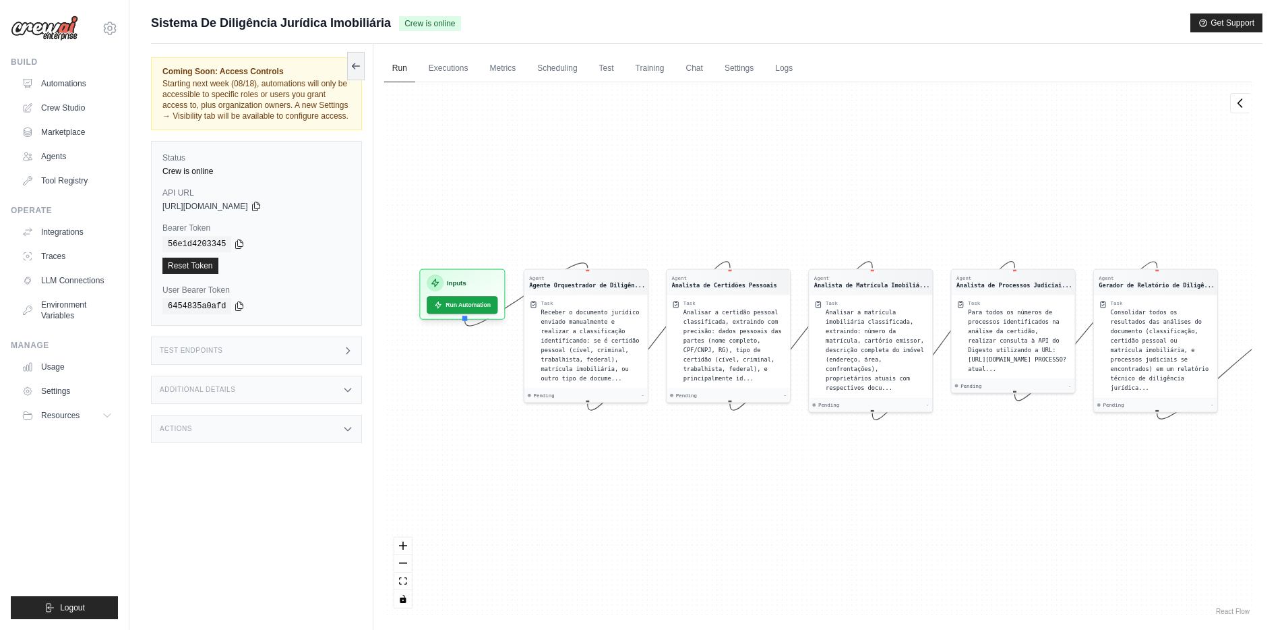
drag, startPoint x: 438, startPoint y: 363, endPoint x: 475, endPoint y: 363, distance: 36.4
click at [475, 363] on div "Agent Agente Orquestrador de Diligên... Task Receber o documento jurídico envia…" at bounding box center [818, 349] width 868 height 535
click at [280, 346] on div "Test Endpoints" at bounding box center [256, 350] width 211 height 28
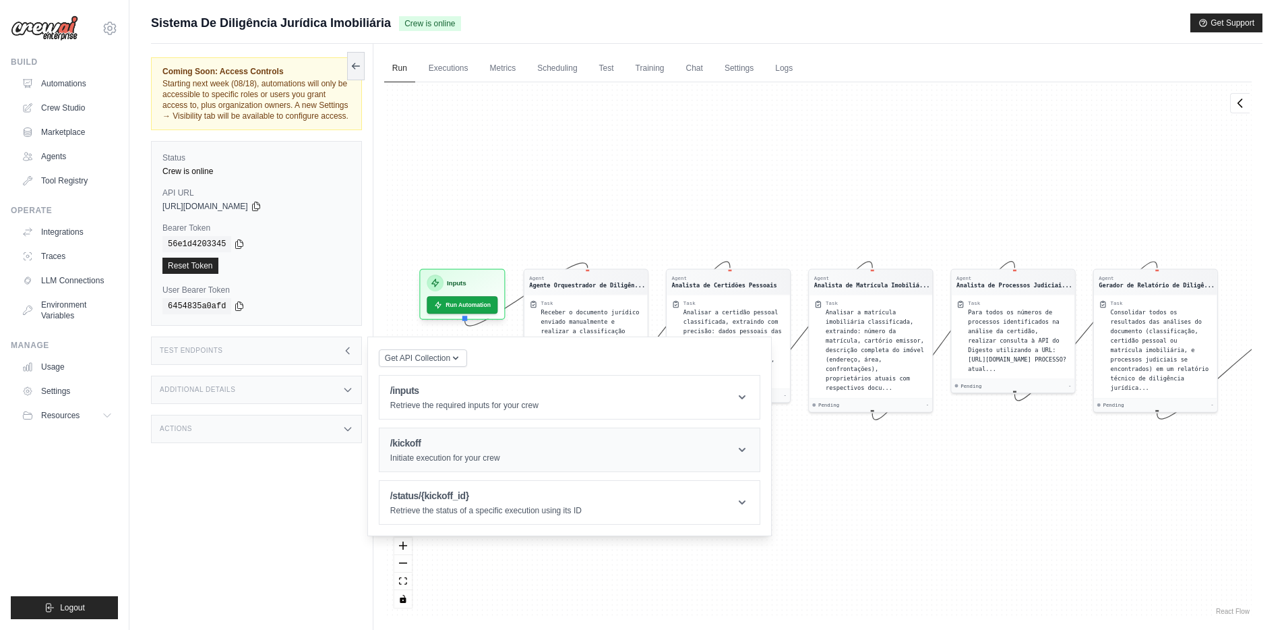
scroll to position [57, 0]
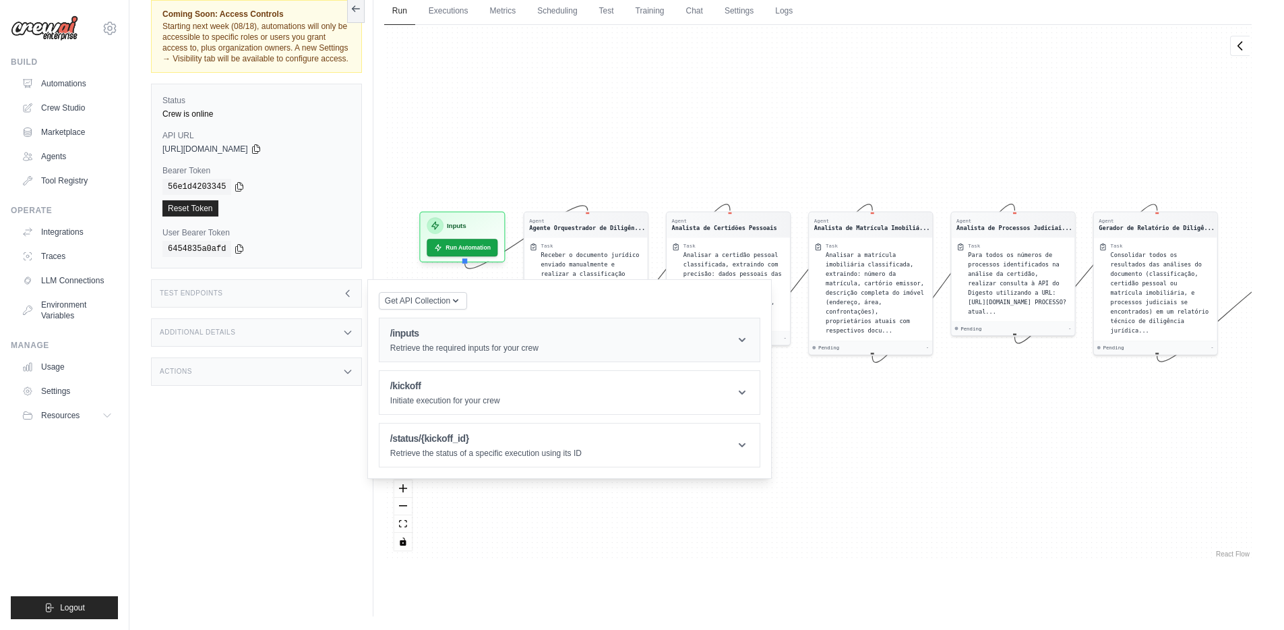
click at [590, 345] on header "/inputs Retrieve the required inputs for your crew" at bounding box center [570, 339] width 380 height 43
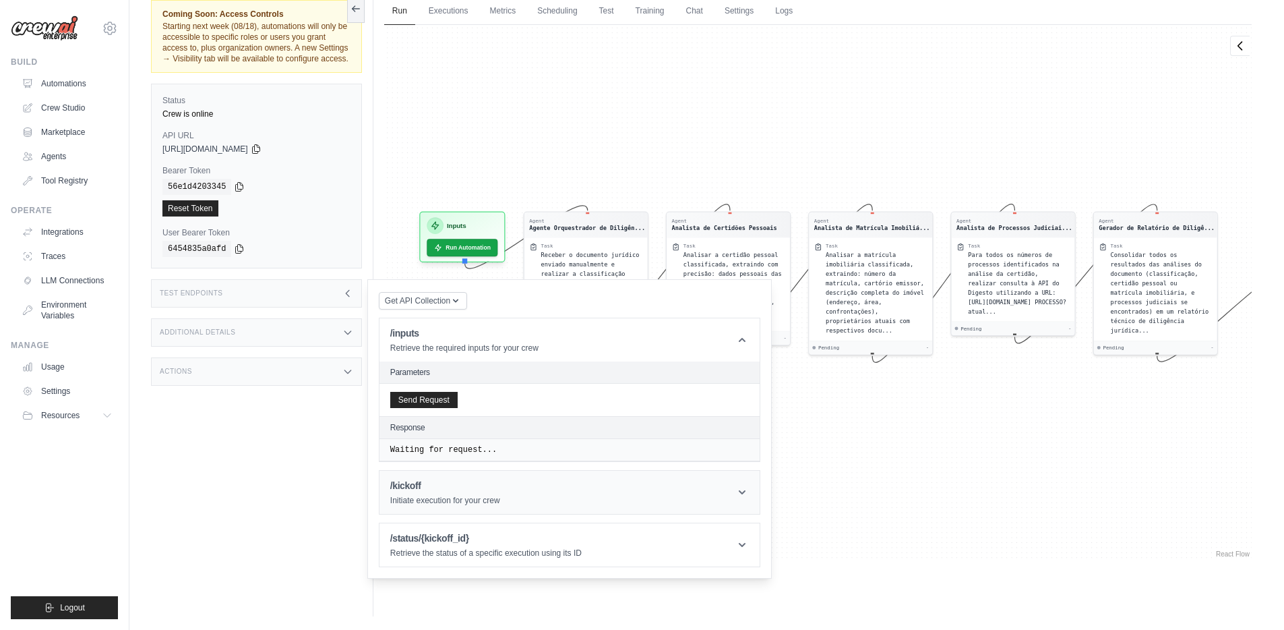
click at [532, 502] on header "/kickoff Initiate execution for your crew" at bounding box center [570, 492] width 380 height 43
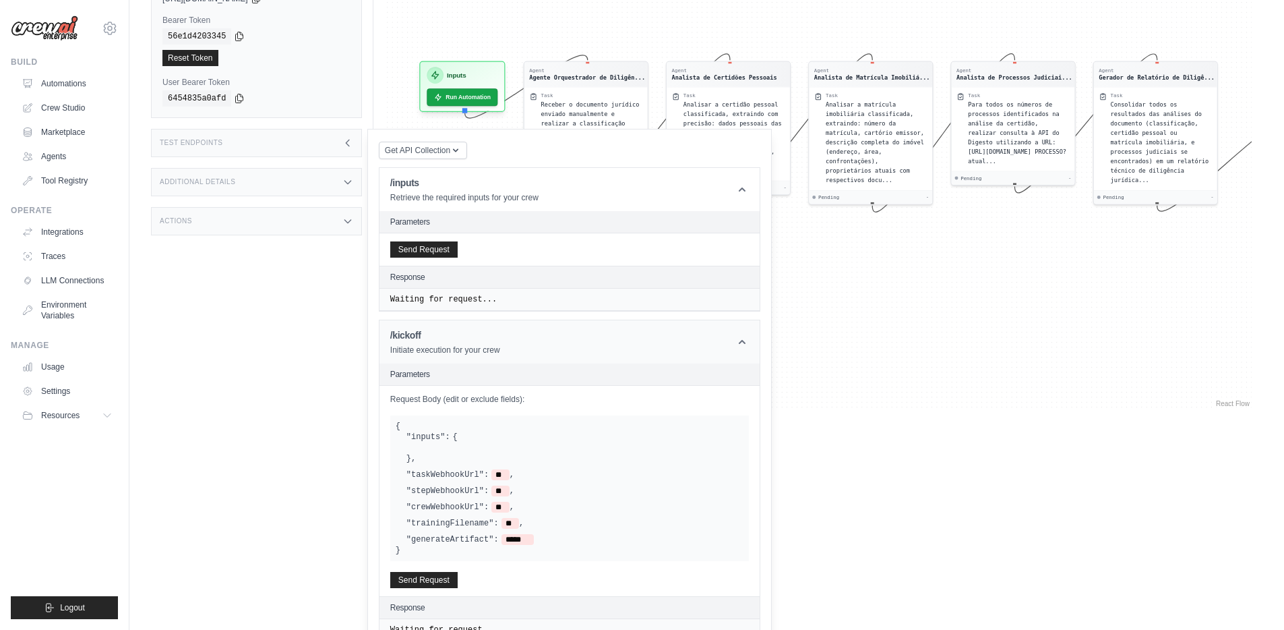
scroll to position [285, 0]
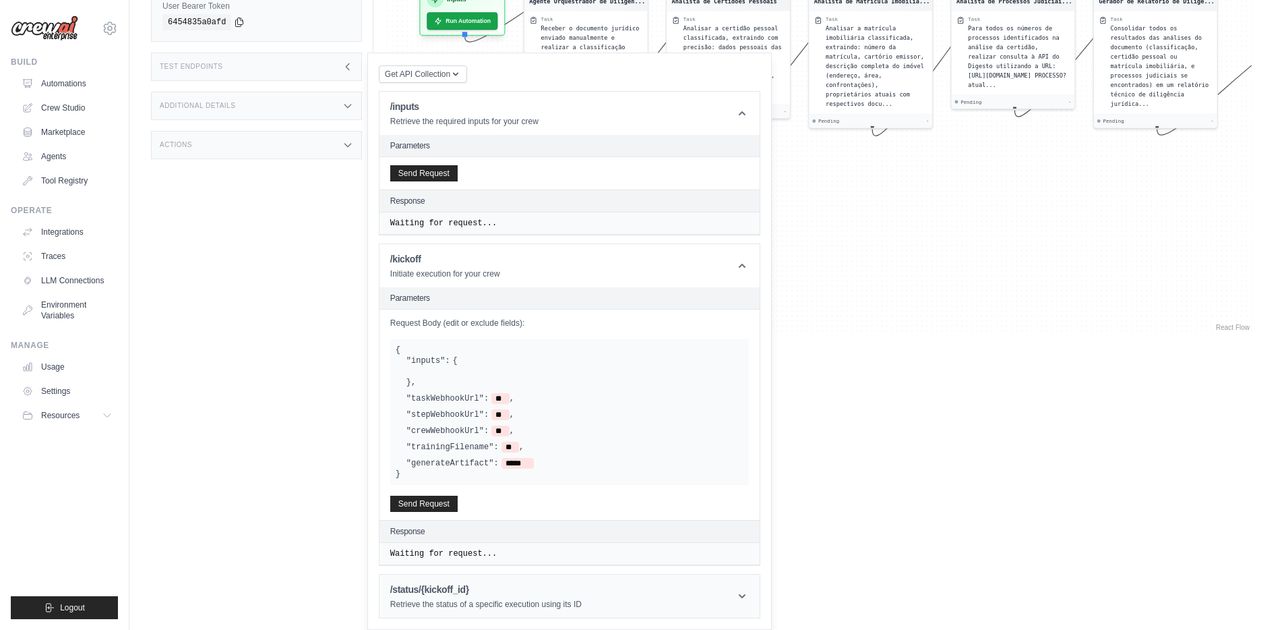
click at [572, 587] on h1 "/status/{kickoff_id}" at bounding box center [485, 589] width 191 height 13
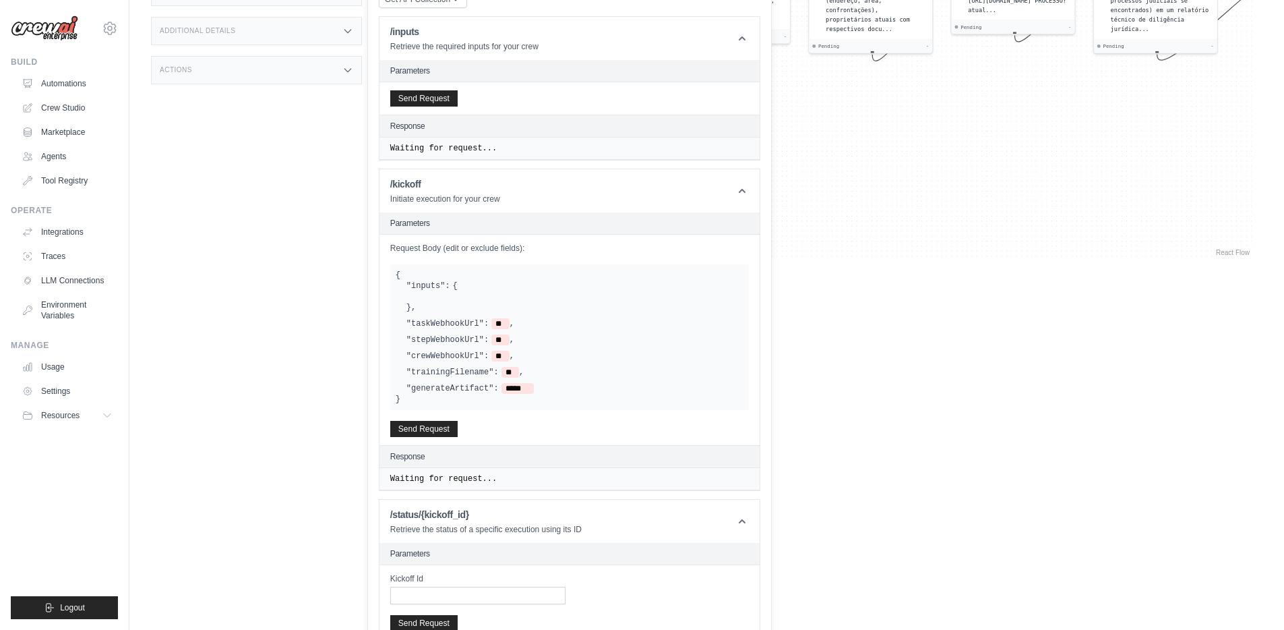
scroll to position [360, 0]
click at [427, 329] on div ""inputs": { } , "taskWebhookUrl": ** , "stepWebhookUrl": ** , "crewWebhookUrl":…" at bounding box center [570, 335] width 348 height 113
click at [476, 326] on label ""taskWebhookUrl":" at bounding box center [448, 322] width 82 height 11
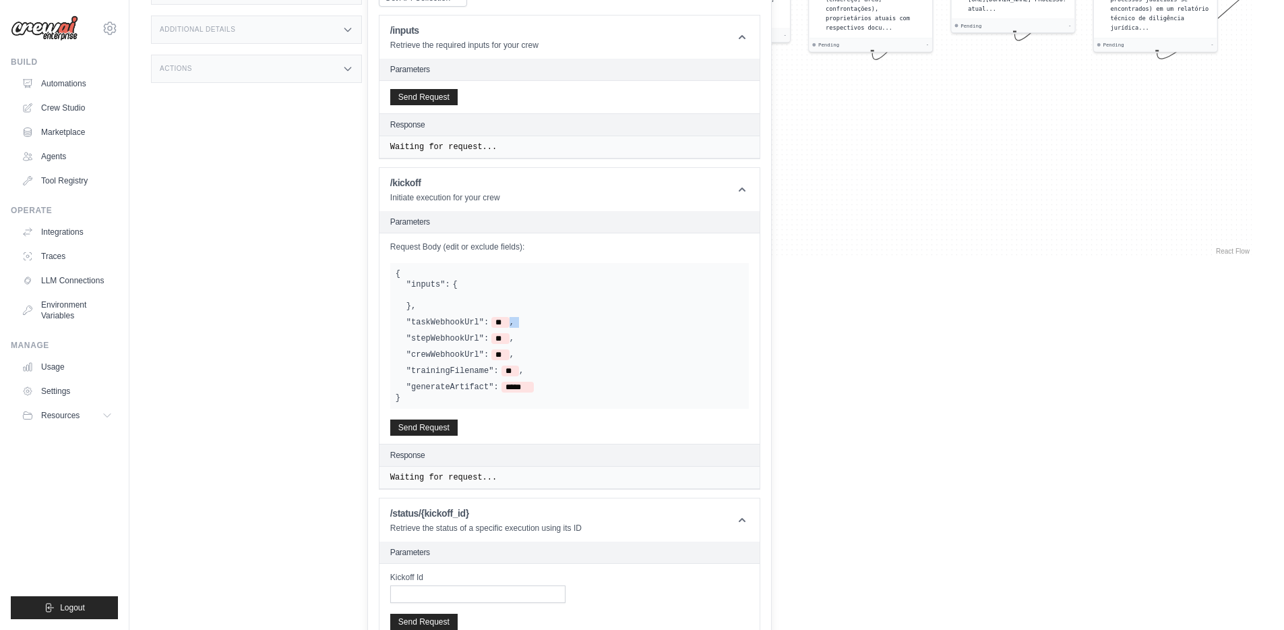
drag, startPoint x: 447, startPoint y: 248, endPoint x: 520, endPoint y: 252, distance: 72.9
click at [520, 252] on label "Request Body (edit or exclude fields):" at bounding box center [569, 246] width 359 height 11
click at [502, 321] on span "**" at bounding box center [501, 322] width 18 height 11
click at [624, 364] on div ""inputs": { } , "taskWebhookUrl": ** , "stepWebhookUrl": ** , "crewWebhookUrl":…" at bounding box center [570, 335] width 348 height 113
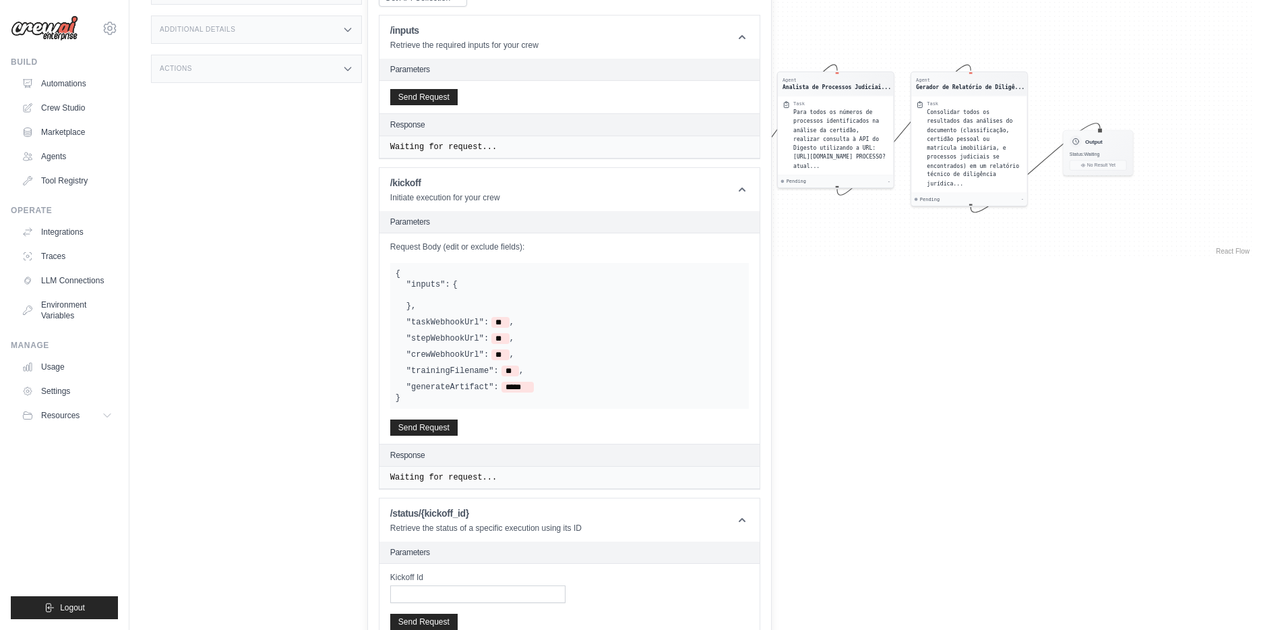
drag, startPoint x: 887, startPoint y: 181, endPoint x: 972, endPoint y: 345, distance: 184.9
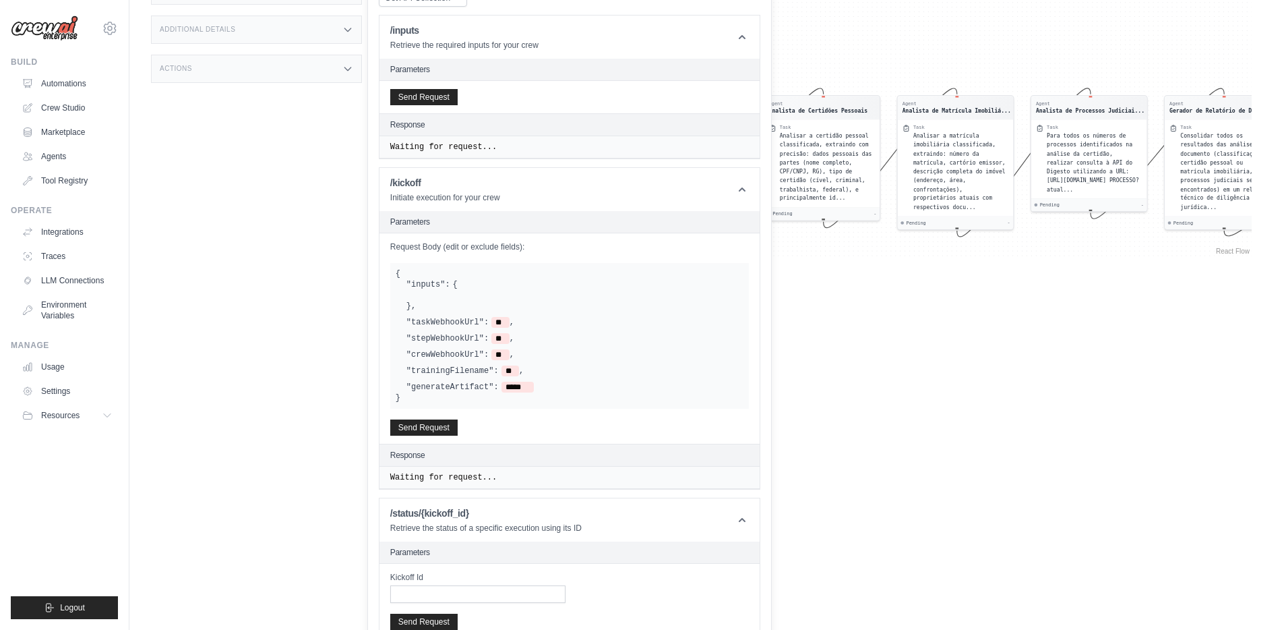
drag, startPoint x: 854, startPoint y: 352, endPoint x: 1110, endPoint y: 367, distance: 256.0
drag, startPoint x: 899, startPoint y: 334, endPoint x: 901, endPoint y: 240, distance: 93.7
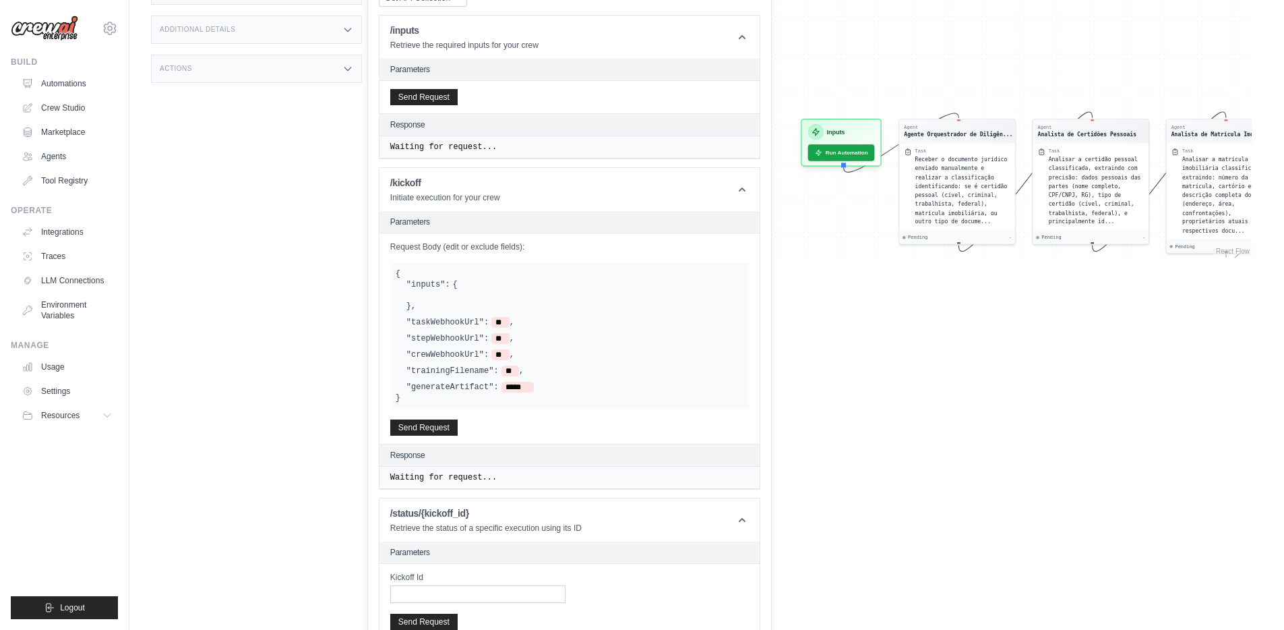
drag, startPoint x: 854, startPoint y: 245, endPoint x: 1123, endPoint y: 269, distance: 270.1
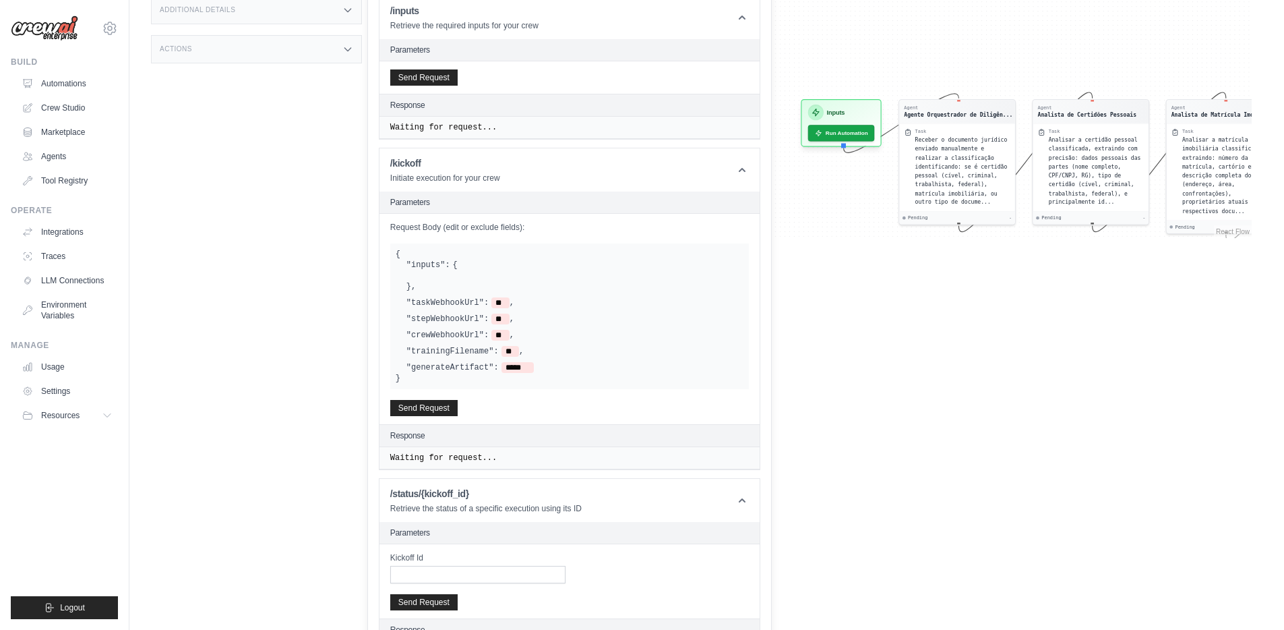
scroll to position [386, 0]
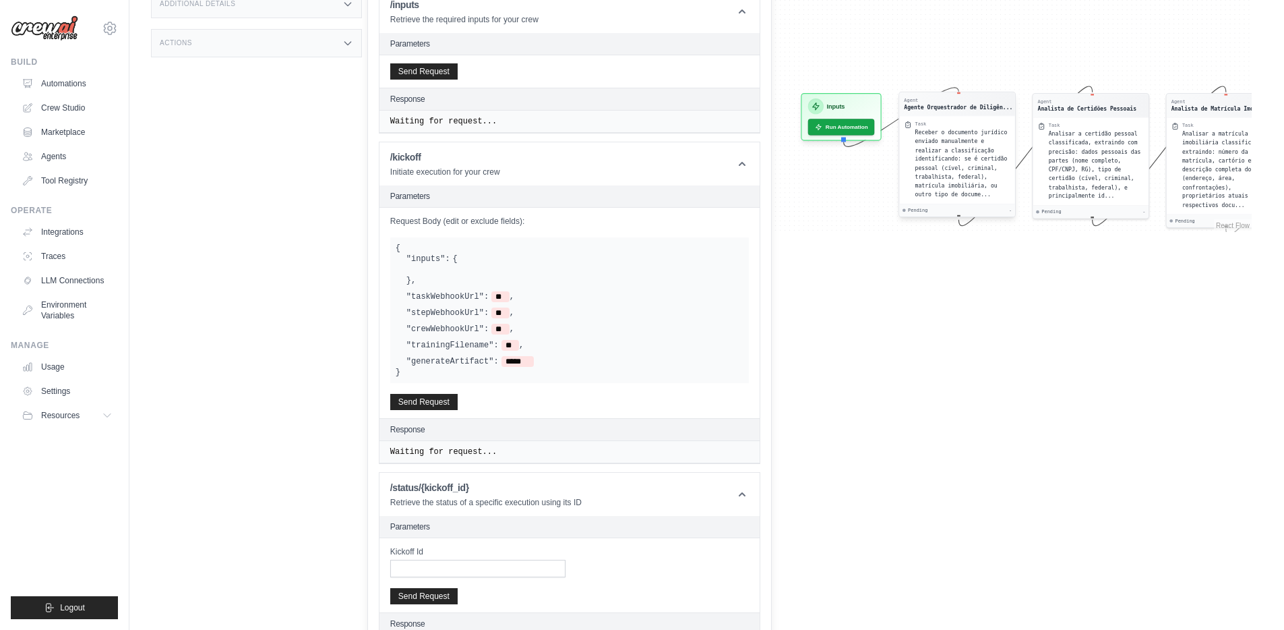
click at [982, 192] on span "Receber o documento jurídico enviado manualmente e realizar a classificação ide…" at bounding box center [961, 163] width 92 height 69
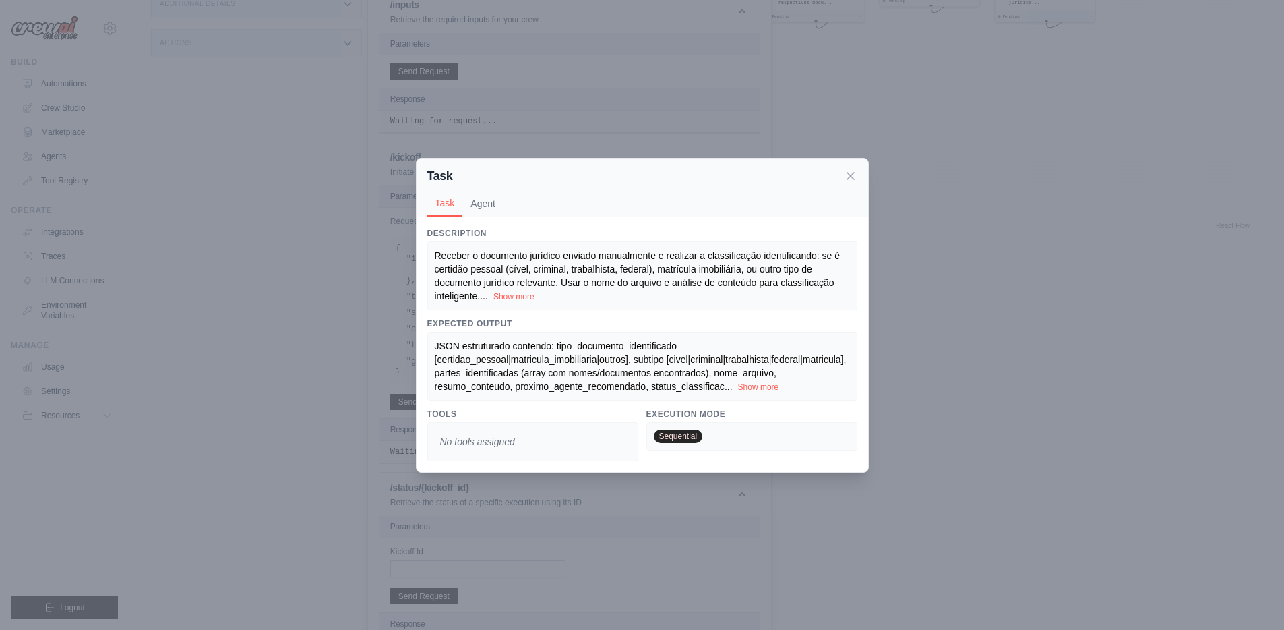
scroll to position [426, 0]
click at [850, 178] on icon at bounding box center [850, 175] width 13 height 13
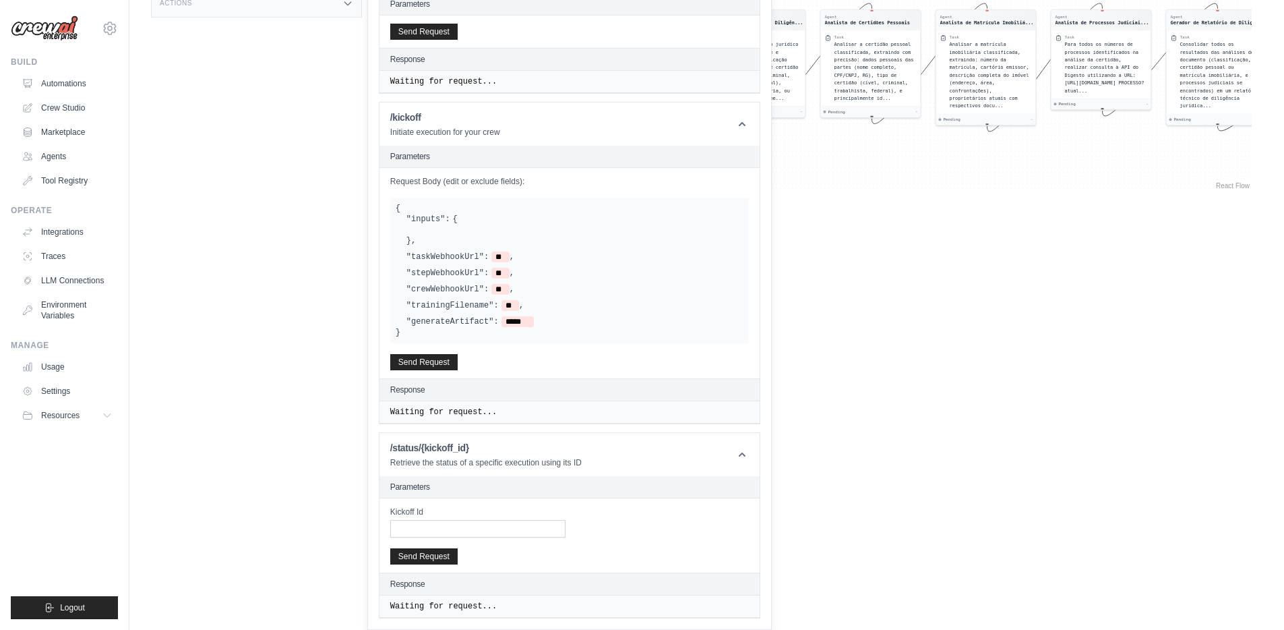
drag, startPoint x: 879, startPoint y: 109, endPoint x: 1045, endPoint y: 256, distance: 222.1
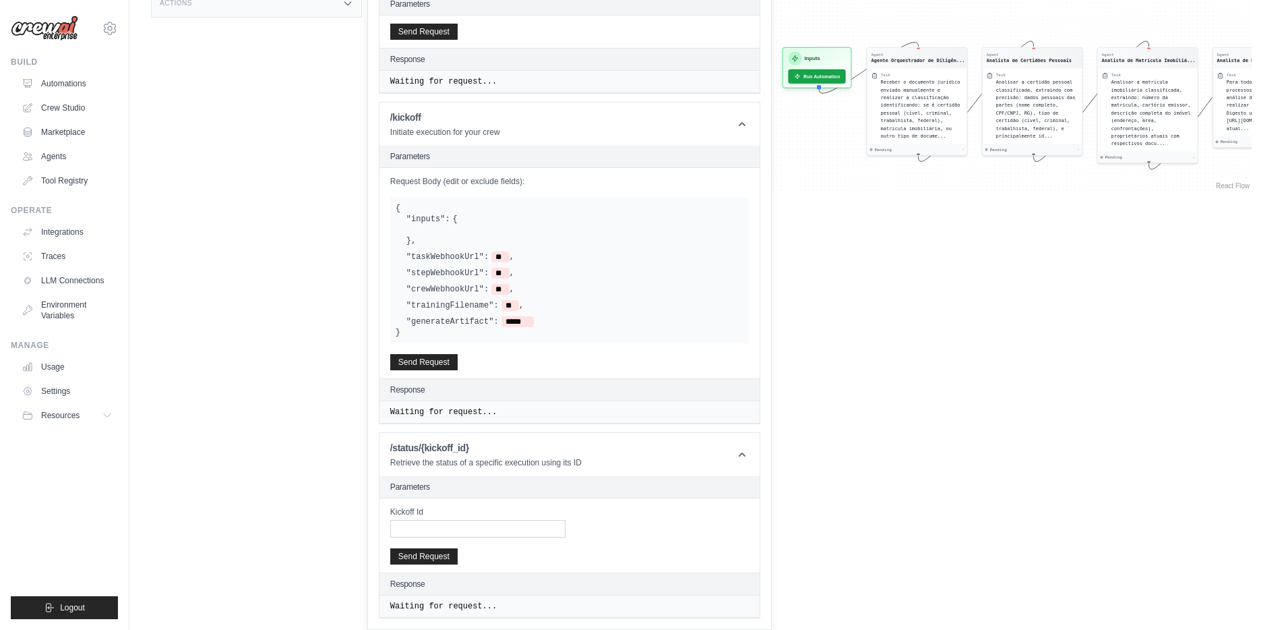
drag, startPoint x: 845, startPoint y: 156, endPoint x: 986, endPoint y: 189, distance: 144.6
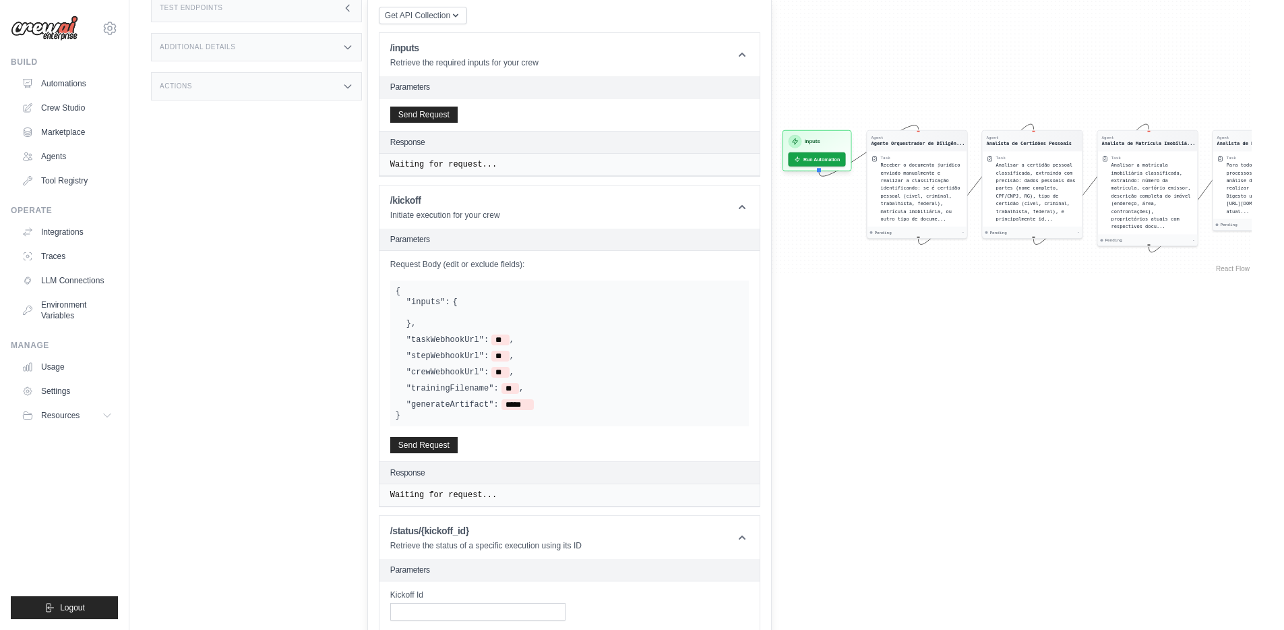
scroll to position [341, 0]
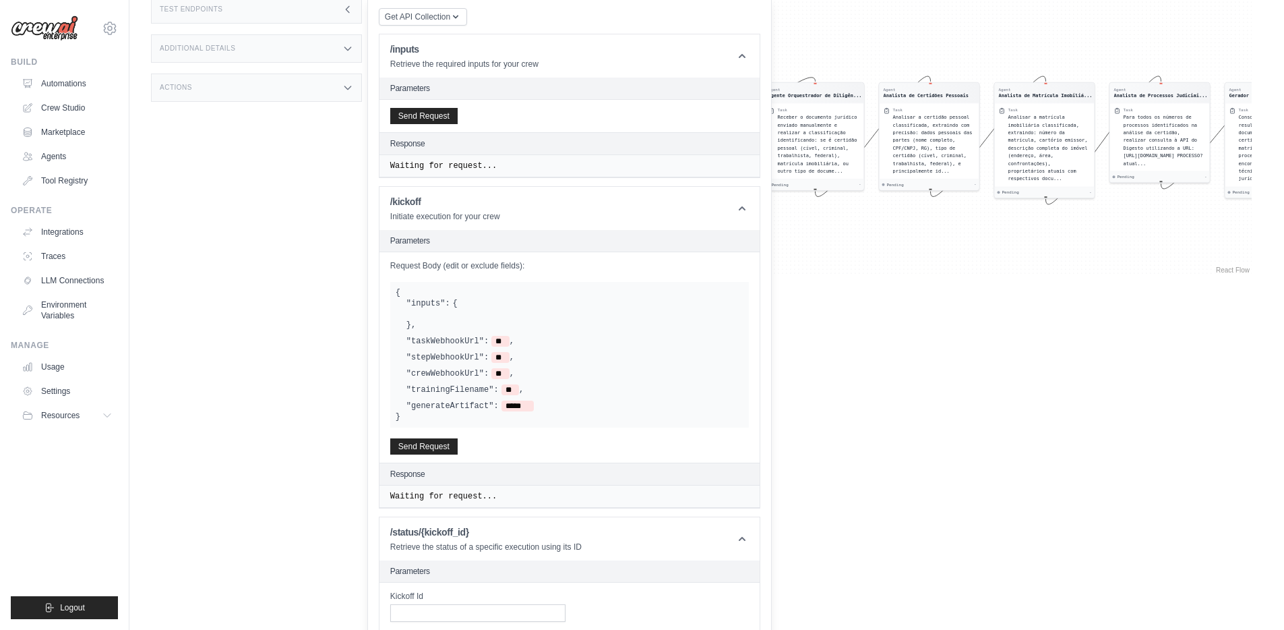
drag, startPoint x: 1193, startPoint y: 95, endPoint x: 1090, endPoint y: 42, distance: 116.1
click at [1090, 42] on div "Agent Agente Orquestrador de Diligên... Task Receber o documento jurídico envia…" at bounding box center [818, 8] width 868 height 535
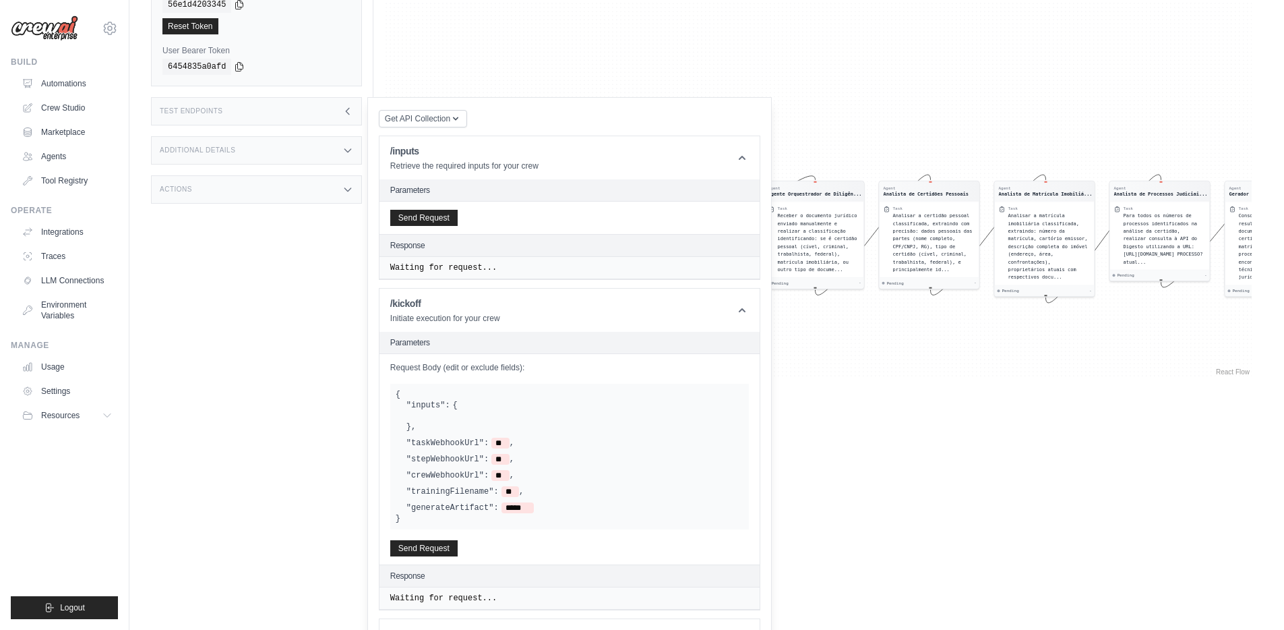
scroll to position [237, 0]
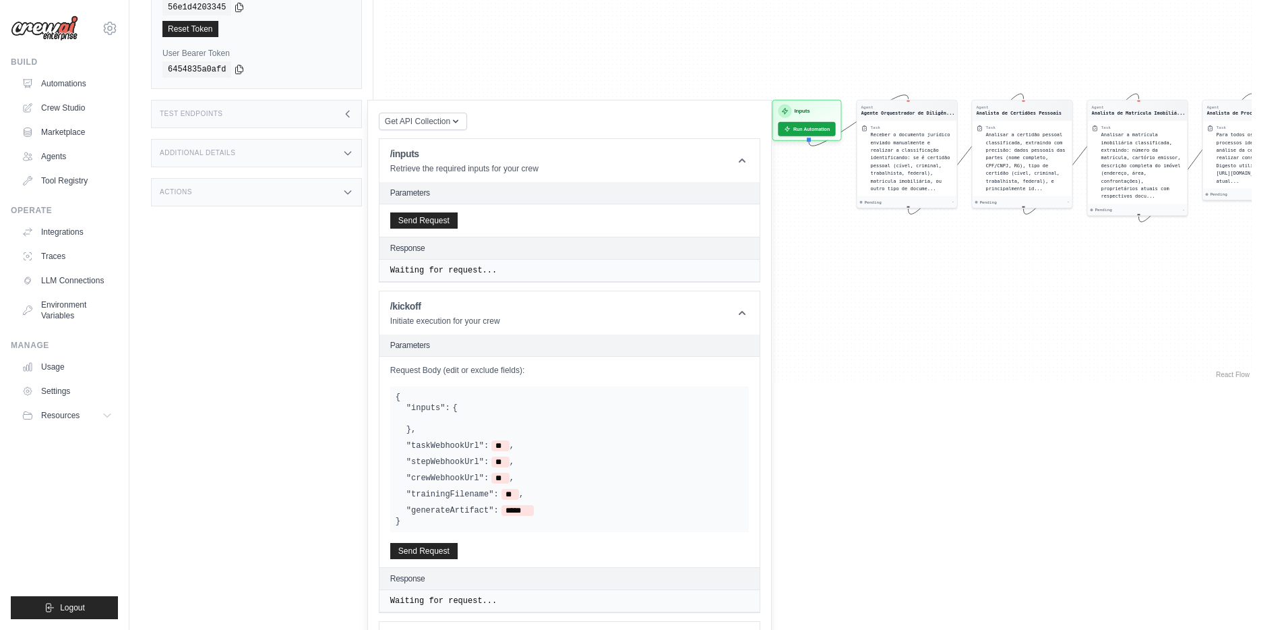
drag, startPoint x: 903, startPoint y: 134, endPoint x: 996, endPoint y: 51, distance: 125.1
click at [996, 51] on div "Agent Agente Orquestrador de Diligên... Task Receber o documento jurídico envia…" at bounding box center [818, 113] width 868 height 535
click at [906, 171] on span "Receber o documento jurídico enviado manualmente e realizar a classificação ide…" at bounding box center [910, 160] width 80 height 59
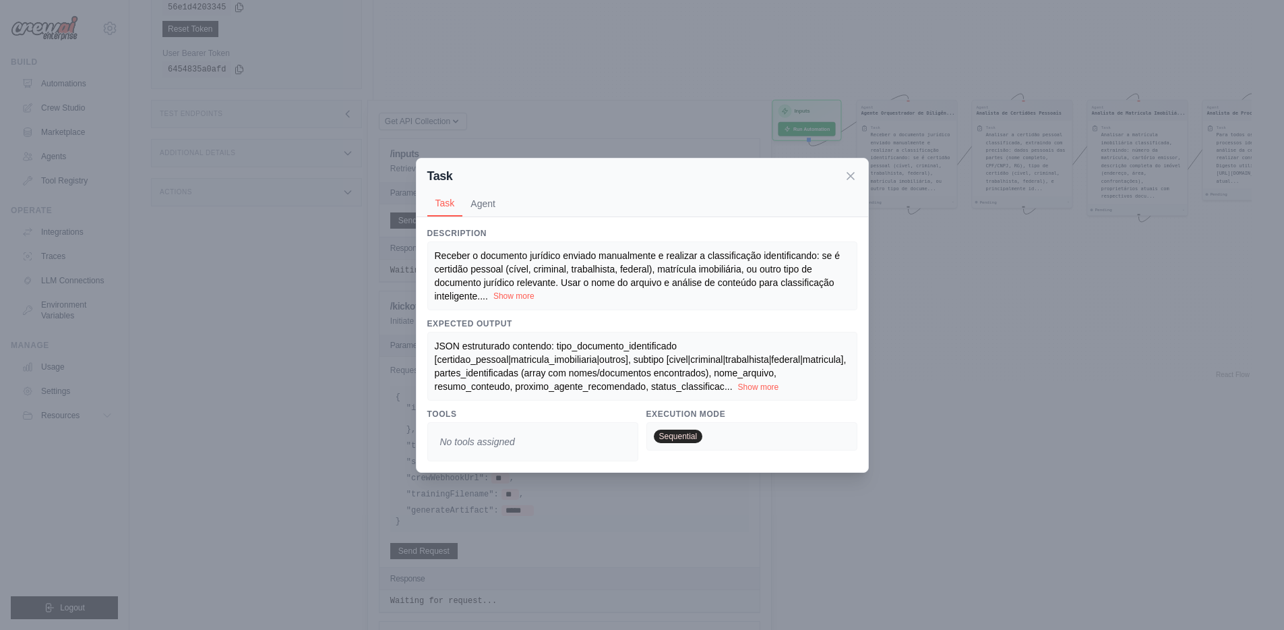
click at [524, 292] on button "Show more" at bounding box center [514, 296] width 41 height 11
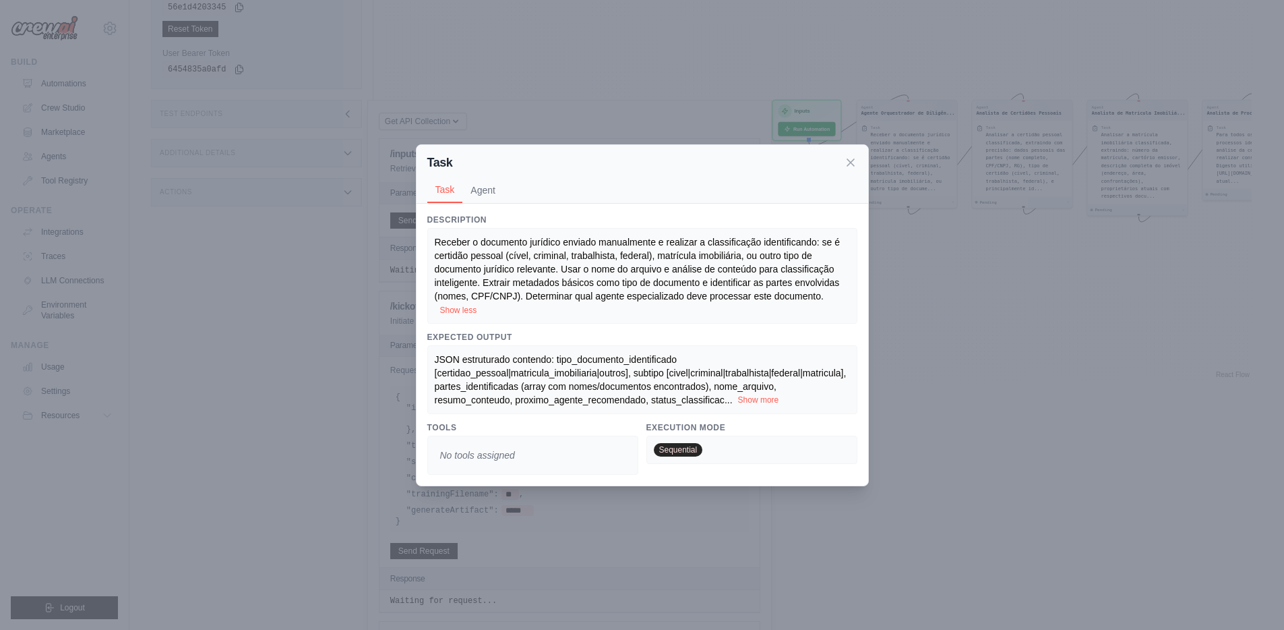
click at [762, 401] on button "Show more" at bounding box center [758, 399] width 41 height 11
click at [515, 356] on span "JSON estruturado contendo: tipo_documento_identificado [certidao_pessoal|matric…" at bounding box center [642, 379] width 415 height 51
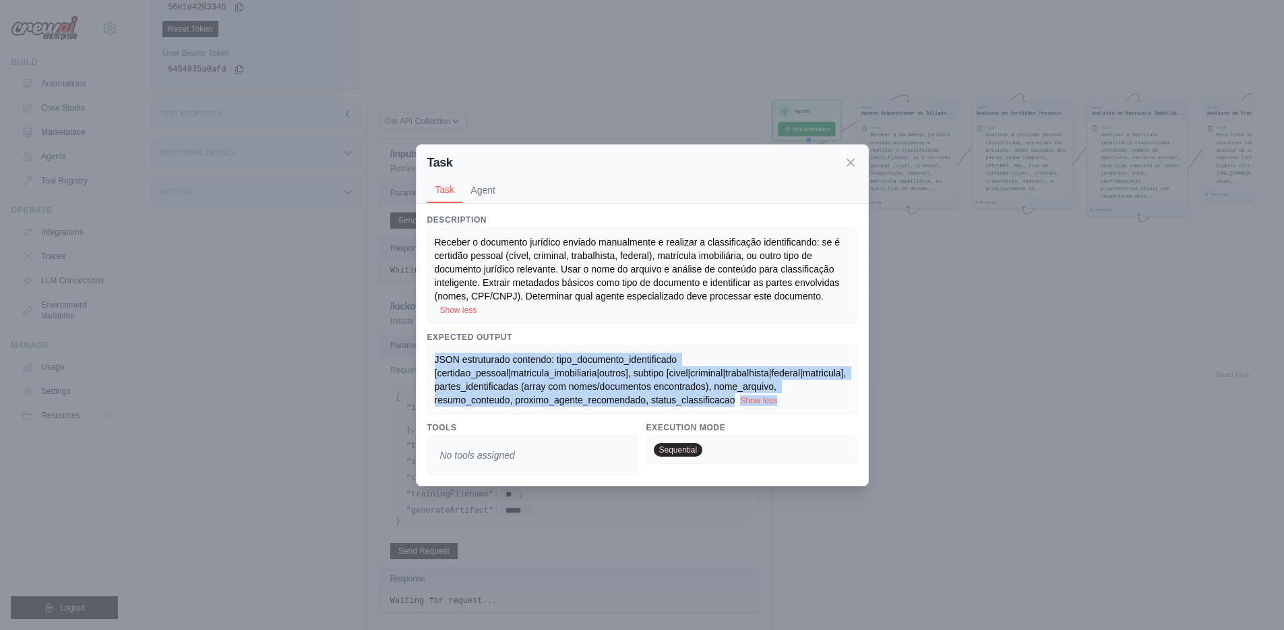
click at [515, 356] on span "JSON estruturado contendo: tipo_documento_identificado [certidao_pessoal|matric…" at bounding box center [642, 379] width 415 height 51
click at [619, 377] on span "JSON estruturado contendo: tipo_documento_identificado [certidao_pessoal|matric…" at bounding box center [642, 379] width 415 height 51
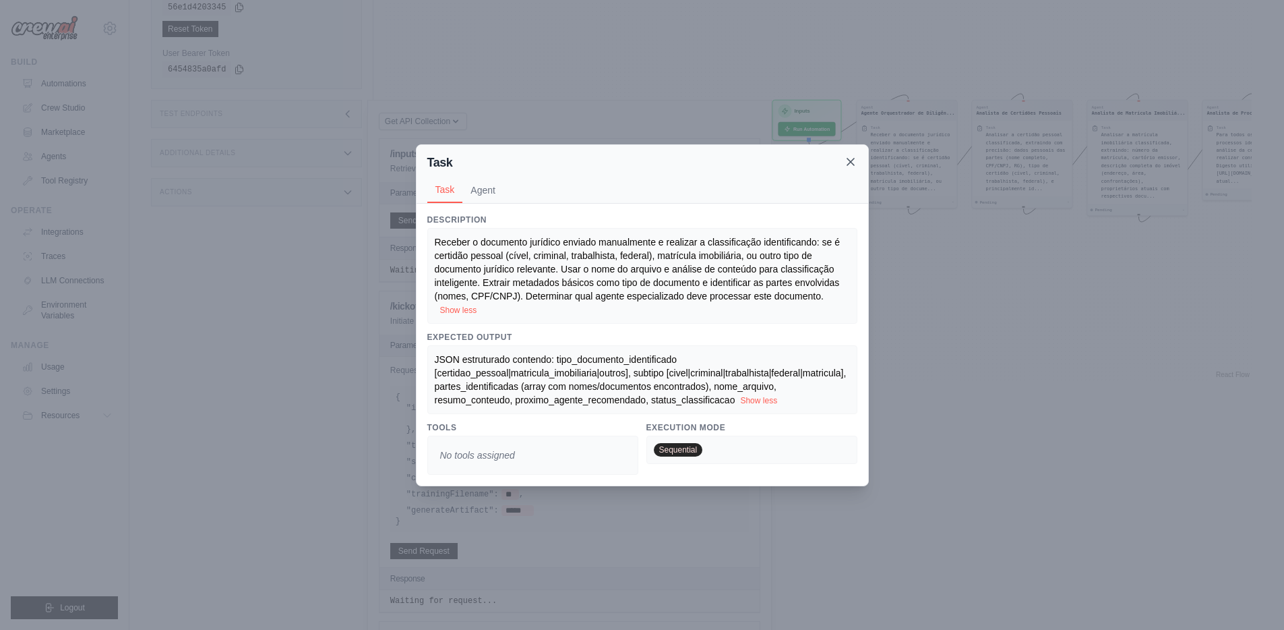
click at [852, 162] on icon at bounding box center [850, 161] width 13 height 13
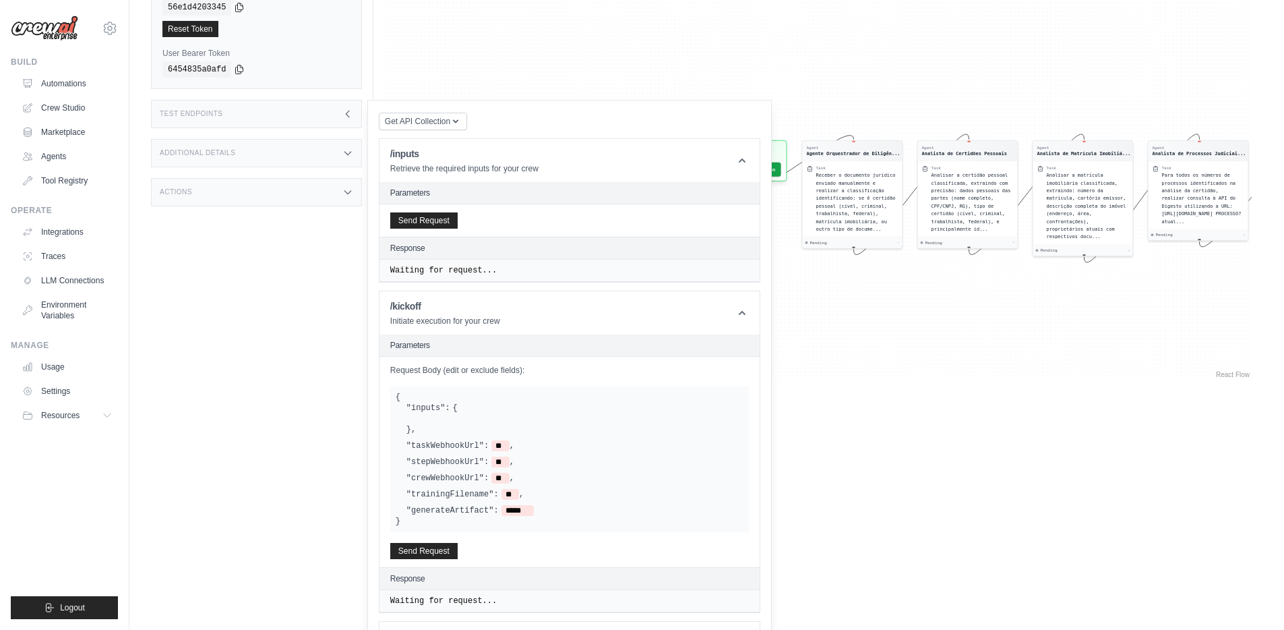
drag, startPoint x: 963, startPoint y: 262, endPoint x: 902, endPoint y: 303, distance: 73.9
click at [902, 303] on div "Agent Agente Orquestrador de Diligên... Task Receber o documento jurídico envia…" at bounding box center [818, 113] width 868 height 535
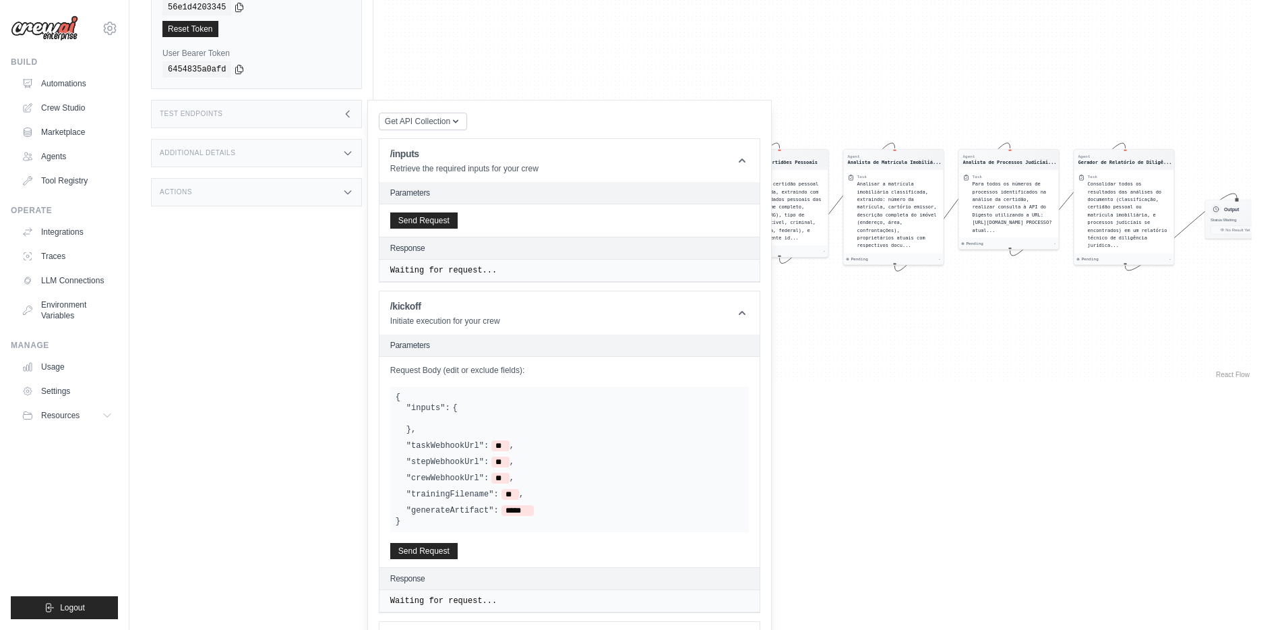
drag, startPoint x: 1193, startPoint y: 266, endPoint x: 999, endPoint y: 276, distance: 194.5
click at [999, 276] on div "Agent Agente Orquestrador de Diligên... Task Receber o documento jurídico envia…" at bounding box center [818, 113] width 868 height 535
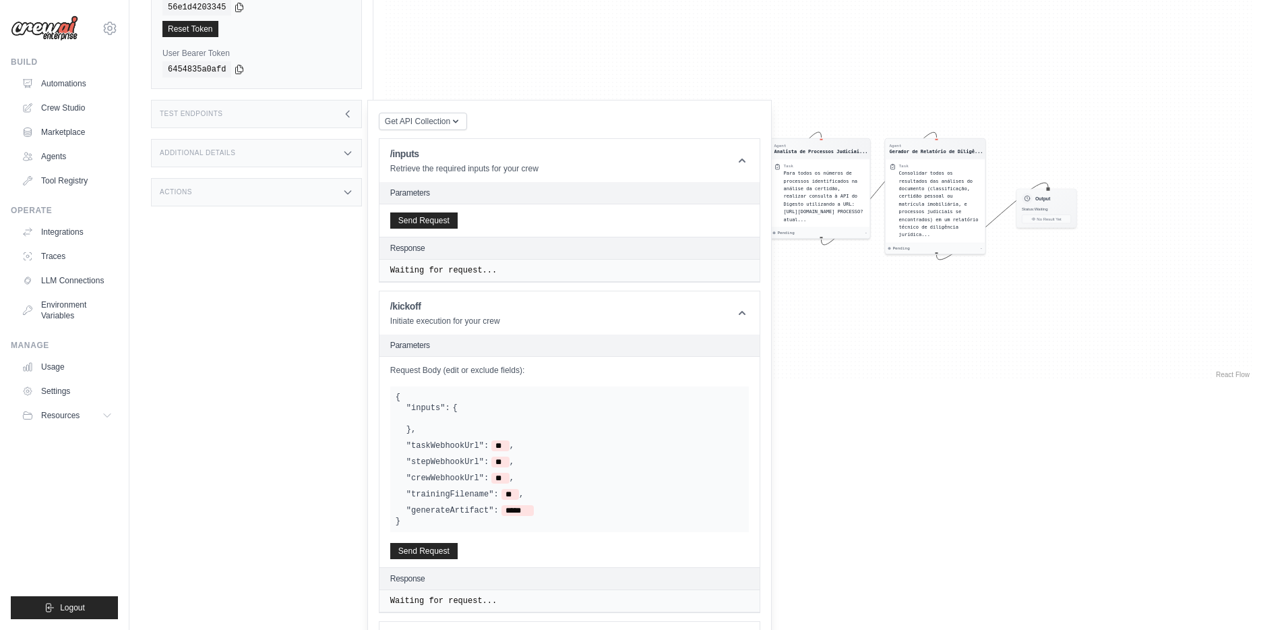
drag, startPoint x: 1189, startPoint y: 331, endPoint x: 1256, endPoint y: 305, distance: 71.7
click at [1247, 302] on div "Agent Agente Orquestrador de Diligên... Task Receber o documento jurídico envia…" at bounding box center [818, 113] width 868 height 535
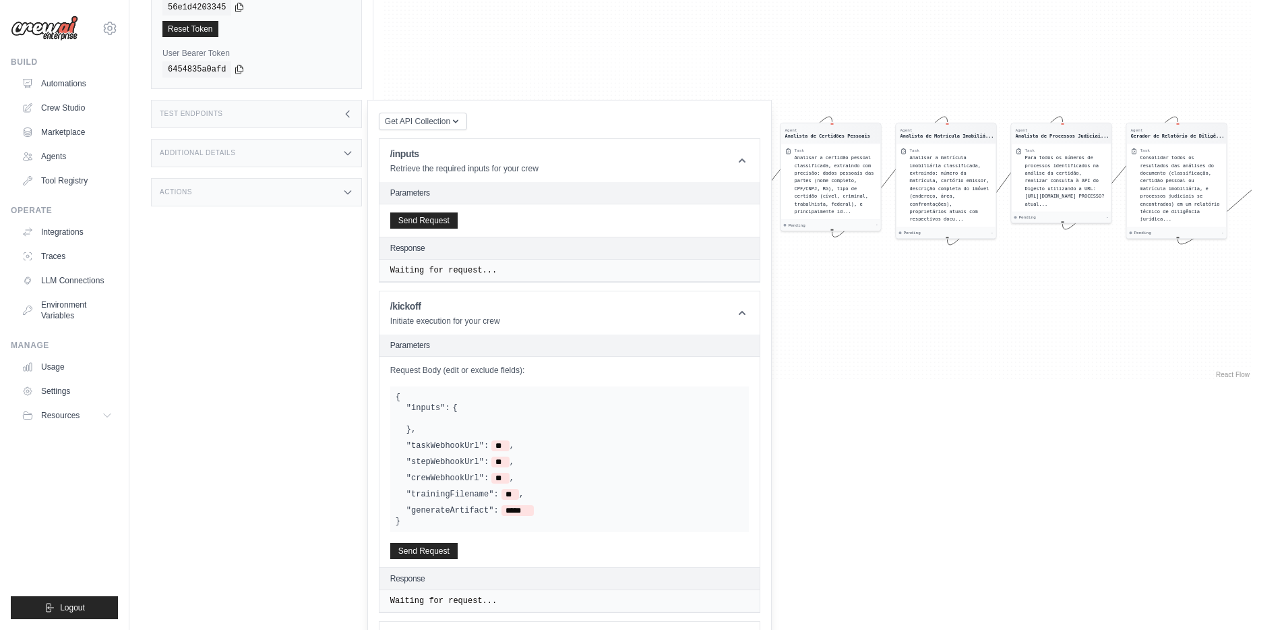
drag, startPoint x: 918, startPoint y: 276, endPoint x: 1241, endPoint y: 287, distance: 322.5
click at [1241, 287] on div "Agent Agente Orquestrador de Diligên... Task Receber o documento jurídico envia…" at bounding box center [818, 113] width 868 height 535
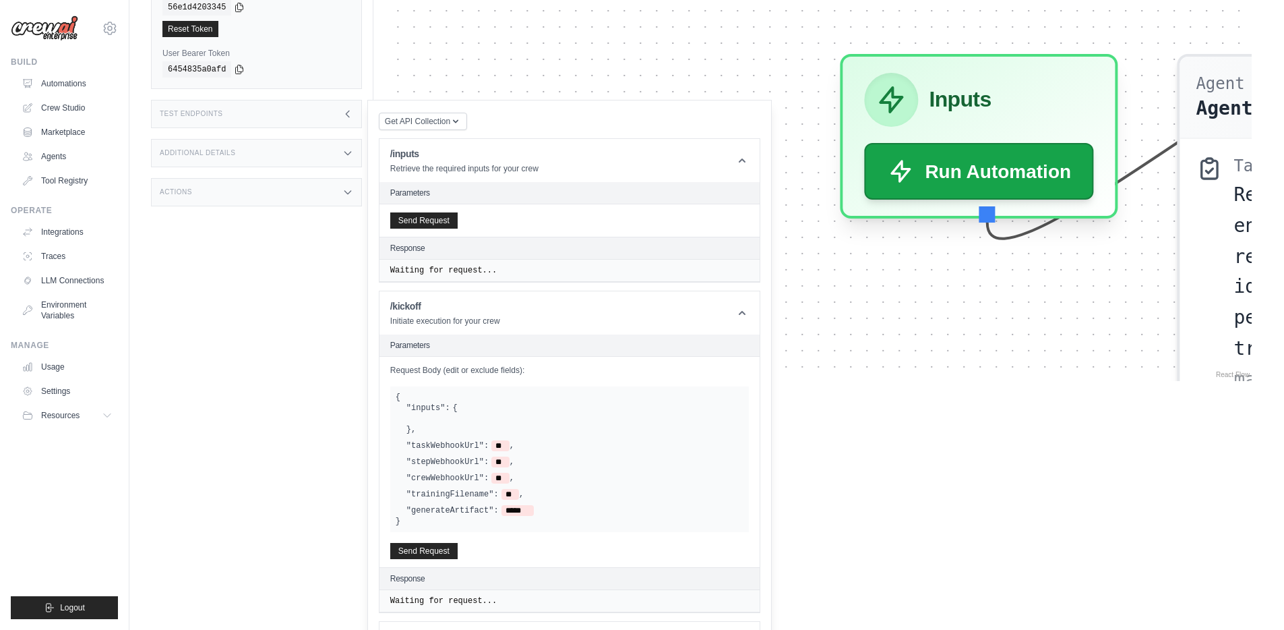
drag, startPoint x: 951, startPoint y: 254, endPoint x: 948, endPoint y: 312, distance: 57.4
click at [949, 312] on div "Agent Agente Orquestrador de Diligên... Task Receber o documento jurídico envia…" at bounding box center [818, 113] width 868 height 535
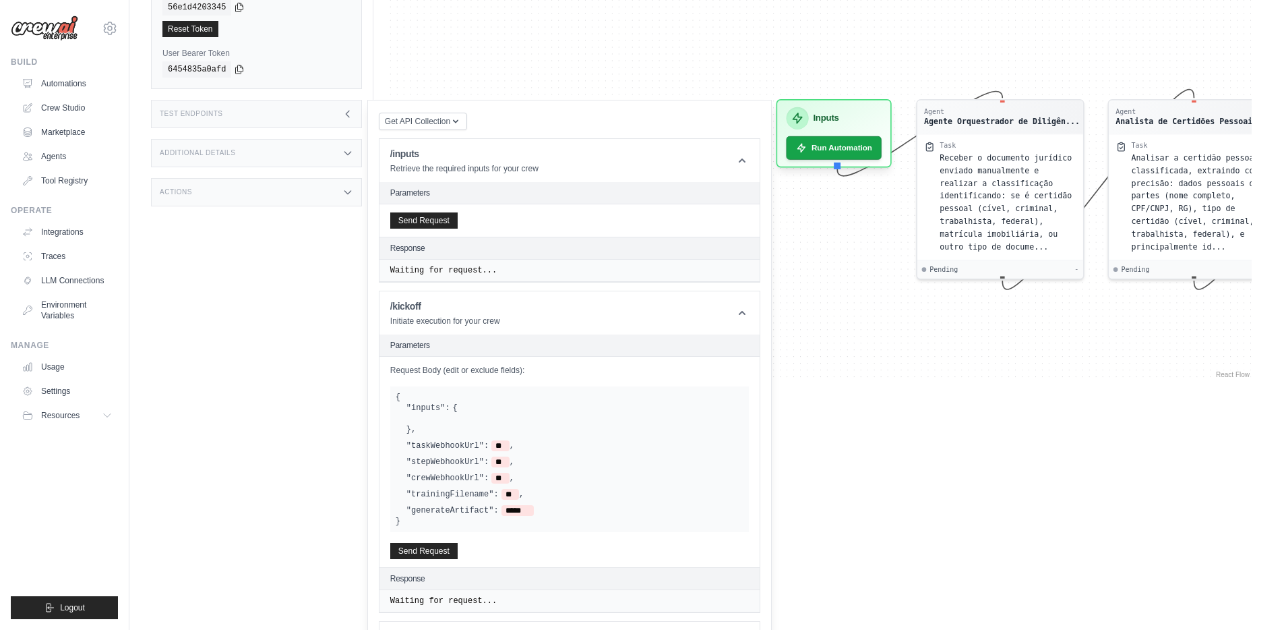
drag, startPoint x: 956, startPoint y: 335, endPoint x: 830, endPoint y: 227, distance: 165.9
click at [830, 227] on div "Agent Agente Orquestrador de Diligên... Task Receber o documento jurídico envia…" at bounding box center [818, 113] width 868 height 535
click at [268, 196] on div "Actions" at bounding box center [256, 192] width 211 height 28
click at [280, 149] on div "Additional Details" at bounding box center [256, 153] width 211 height 28
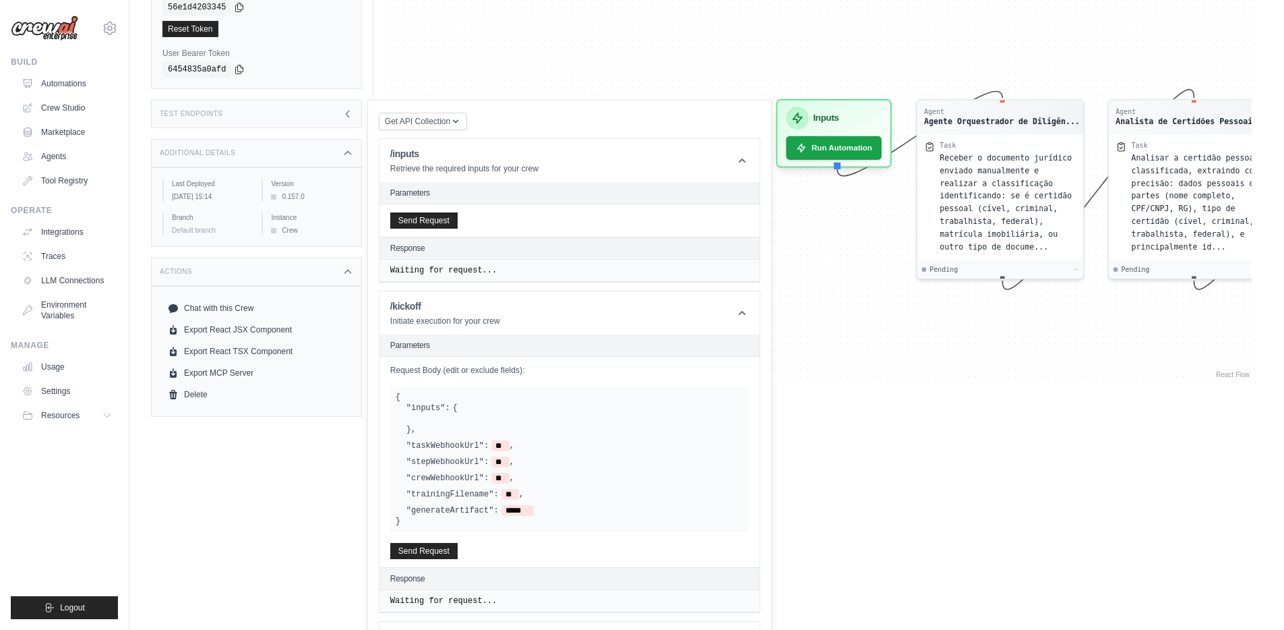
click at [305, 117] on div "Test Endpoints" at bounding box center [256, 114] width 211 height 28
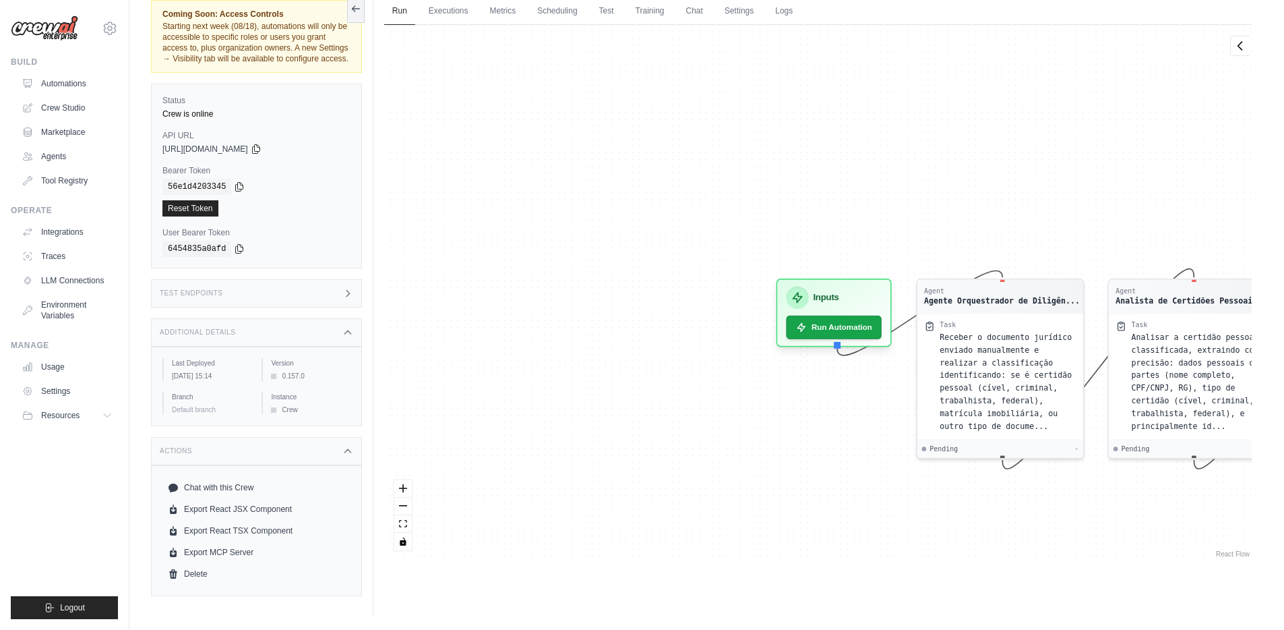
click at [284, 292] on div "Test Endpoints" at bounding box center [256, 293] width 211 height 28
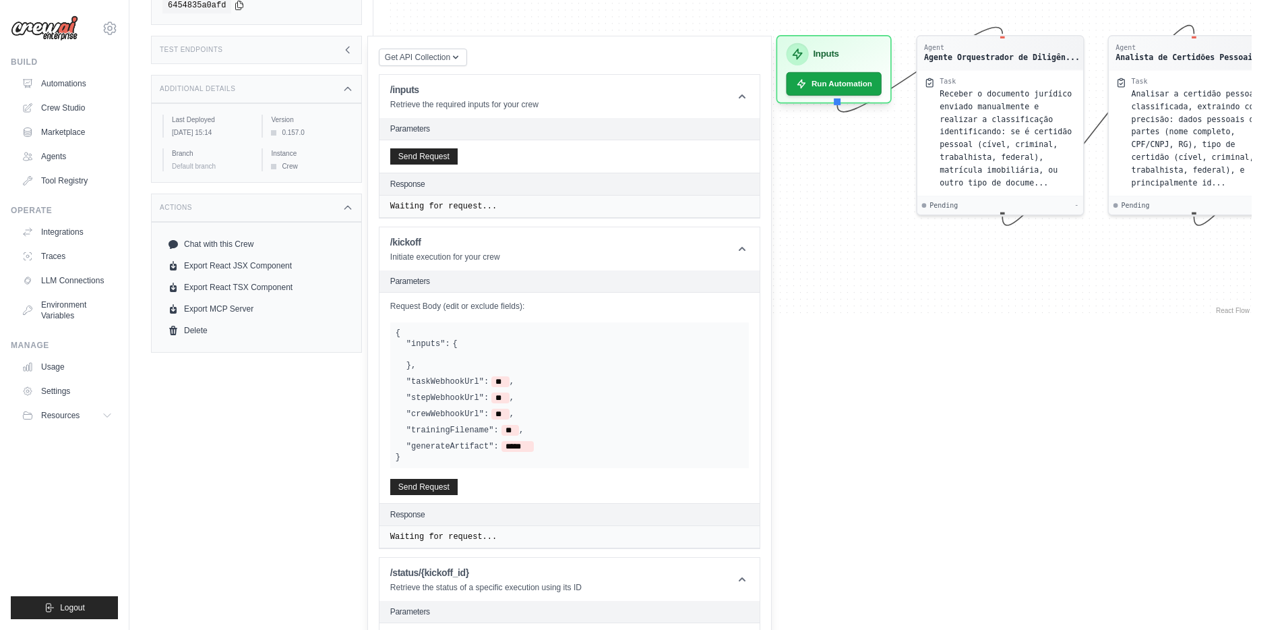
scroll to position [316, 0]
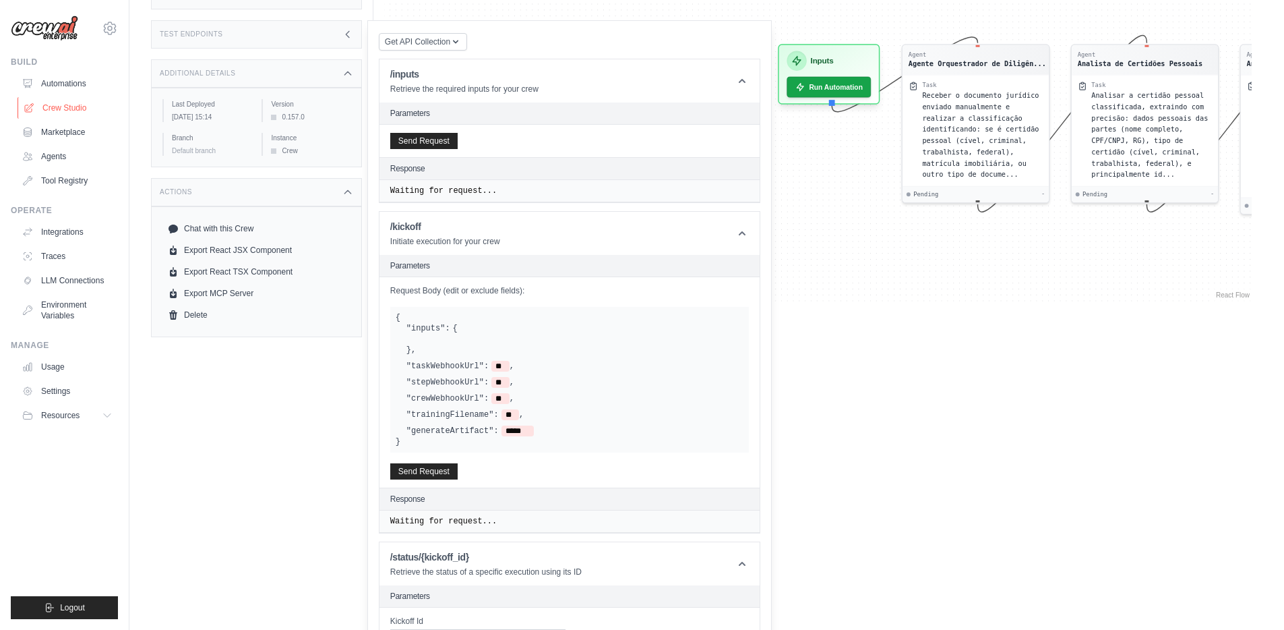
click at [68, 106] on link "Crew Studio" at bounding box center [69, 108] width 102 height 22
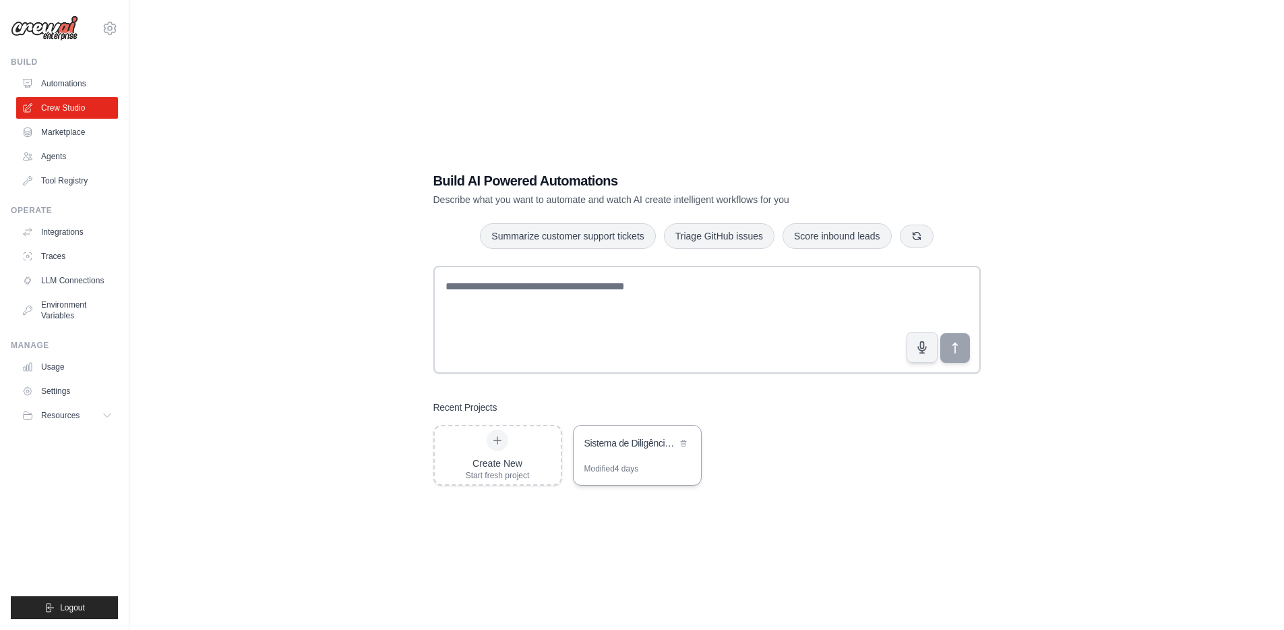
click at [632, 452] on div "Sistema de Diligência Jurídica Imobiliária" at bounding box center [637, 444] width 127 height 38
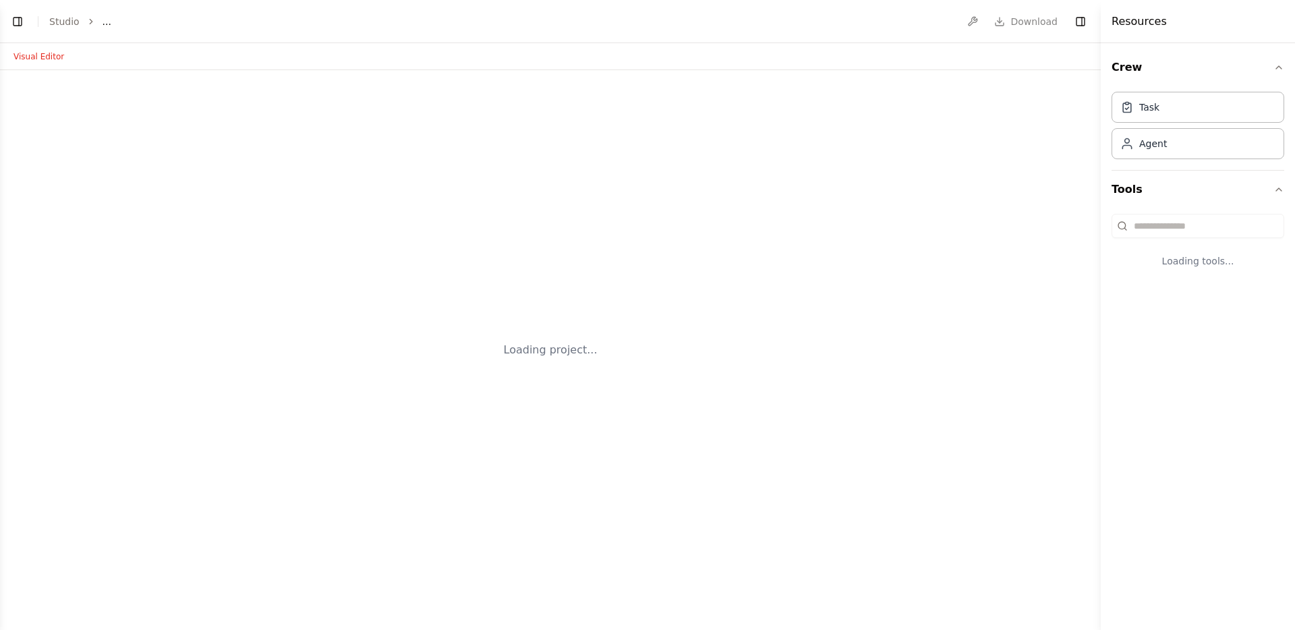
select select "****"
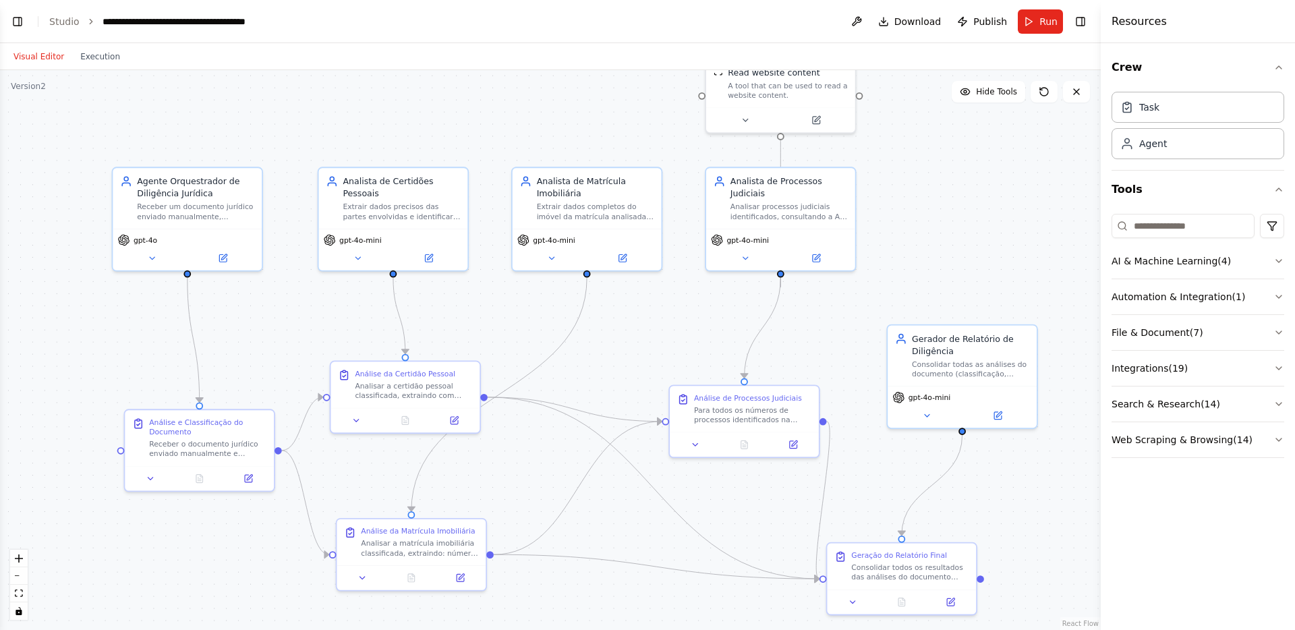
scroll to position [10334, 0]
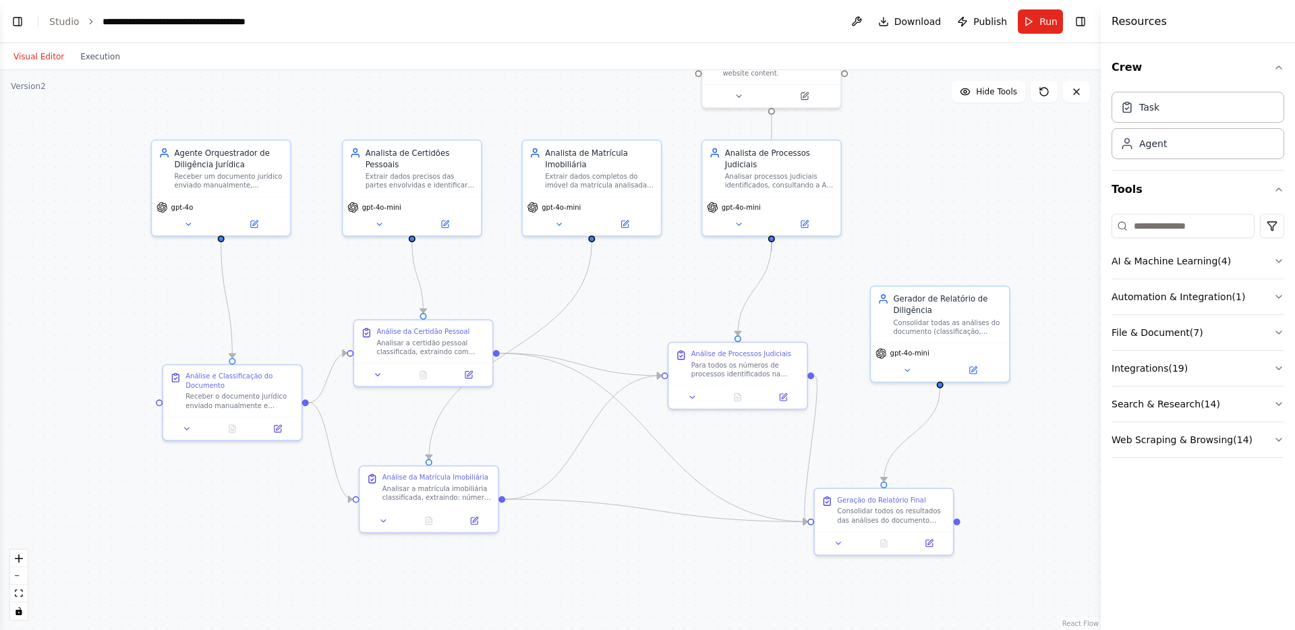
drag, startPoint x: 645, startPoint y: 357, endPoint x: 648, endPoint y: 311, distance: 45.9
click at [648, 311] on div ".deletable-edge-delete-btn { width: 20px; height: 20px; border: 0px solid #ffff…" at bounding box center [550, 350] width 1100 height 560
click at [249, 235] on div "Agente Orquestrador de Diligência Jurídica Receber um documento jurídico enviad…" at bounding box center [221, 188] width 140 height 97
click at [271, 228] on button at bounding box center [253, 221] width 63 height 13
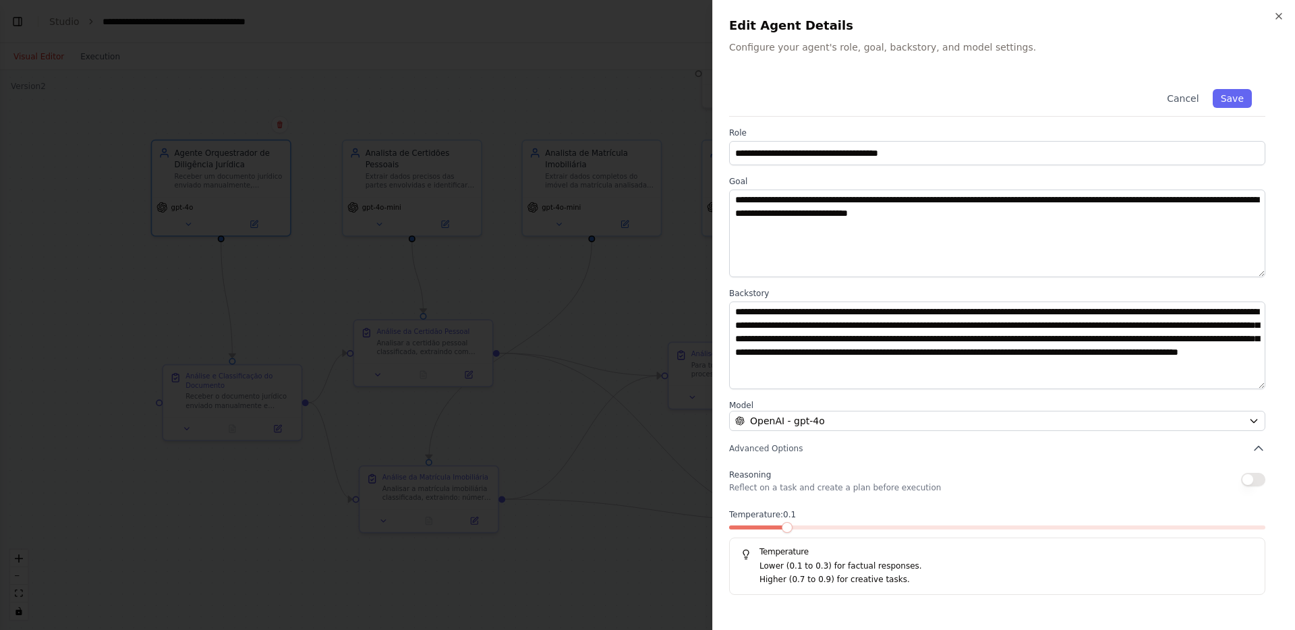
click at [661, 208] on div at bounding box center [647, 315] width 1295 height 630
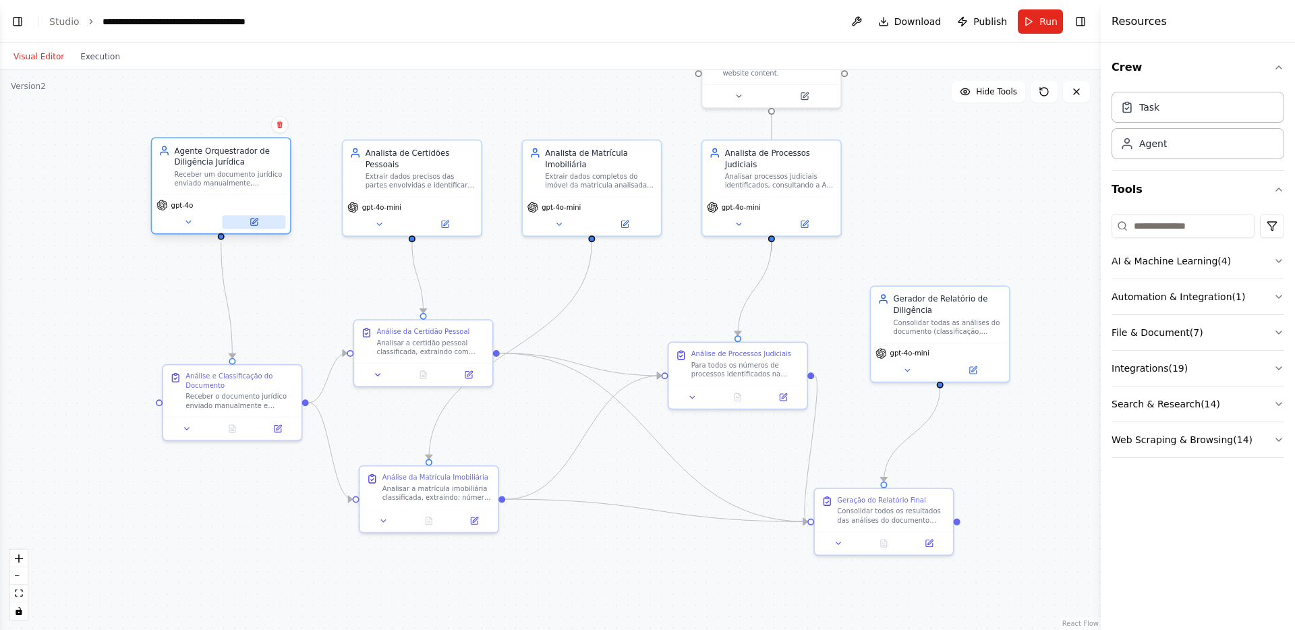
click at [259, 225] on button at bounding box center [253, 221] width 63 height 13
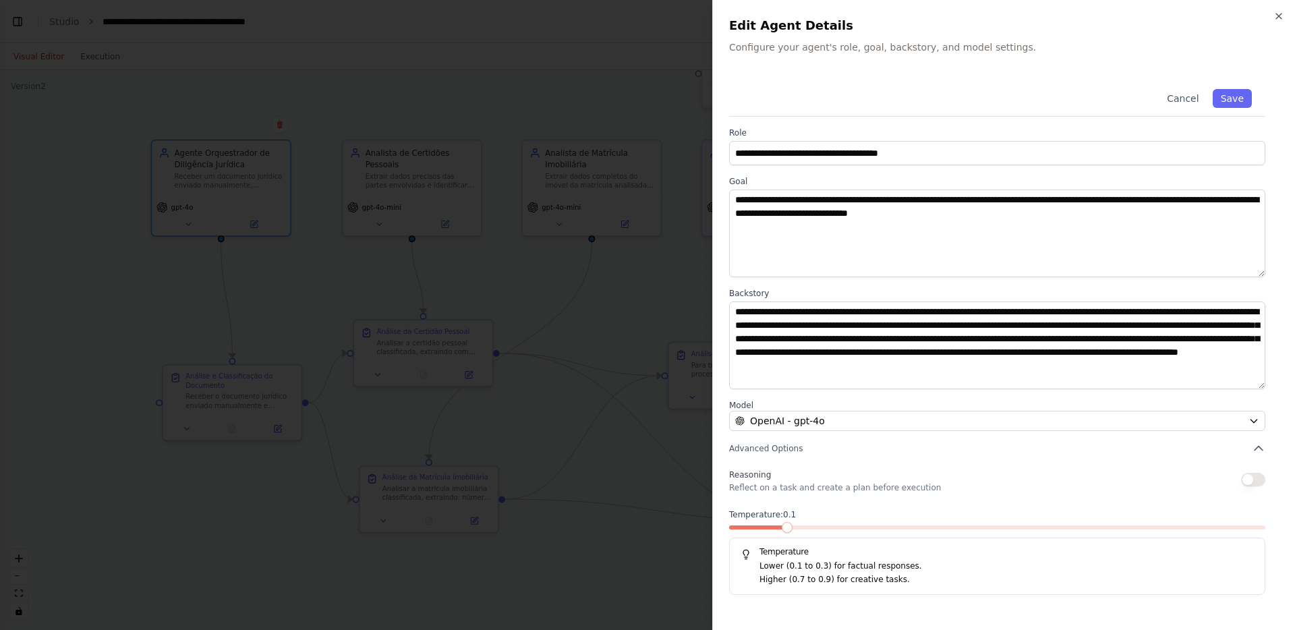
click at [732, 135] on label "Role" at bounding box center [997, 132] width 536 height 11
click at [1276, 17] on icon "button" at bounding box center [1278, 15] width 5 height 5
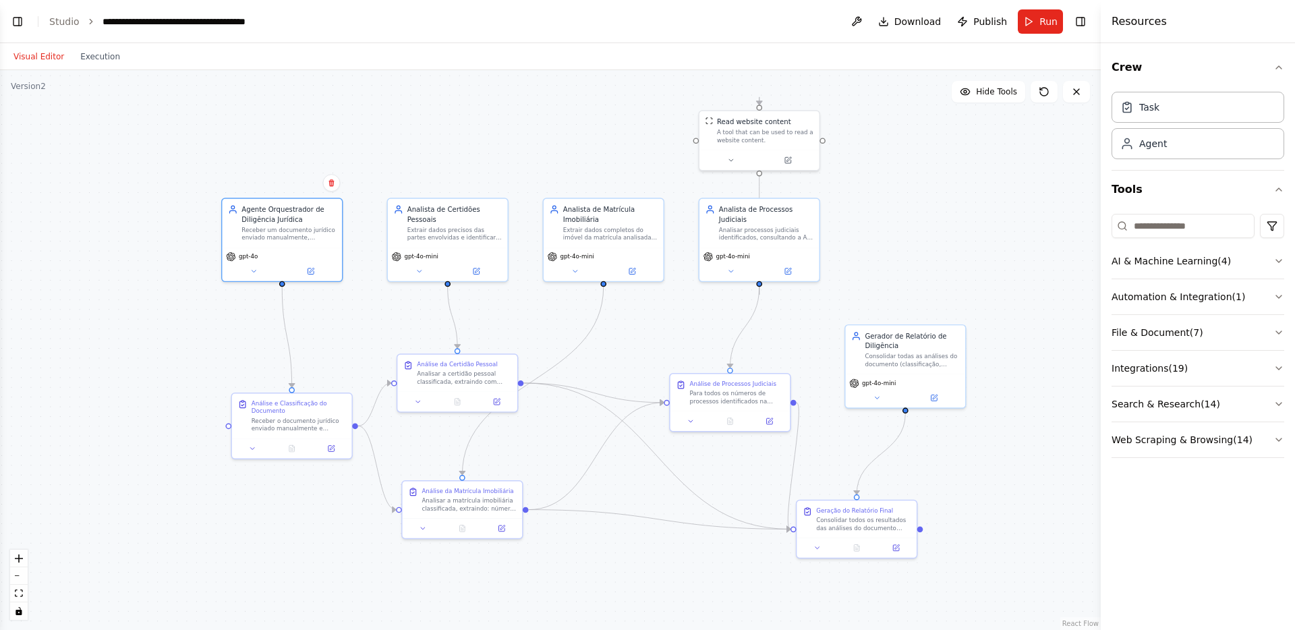
drag, startPoint x: 151, startPoint y: 321, endPoint x: 170, endPoint y: 349, distance: 33.5
click at [170, 349] on div ".deletable-edge-delete-btn { width: 20px; height: 20px; border: 0px solid #ffff…" at bounding box center [550, 350] width 1100 height 560
click at [98, 59] on button "Execution" at bounding box center [100, 57] width 56 height 16
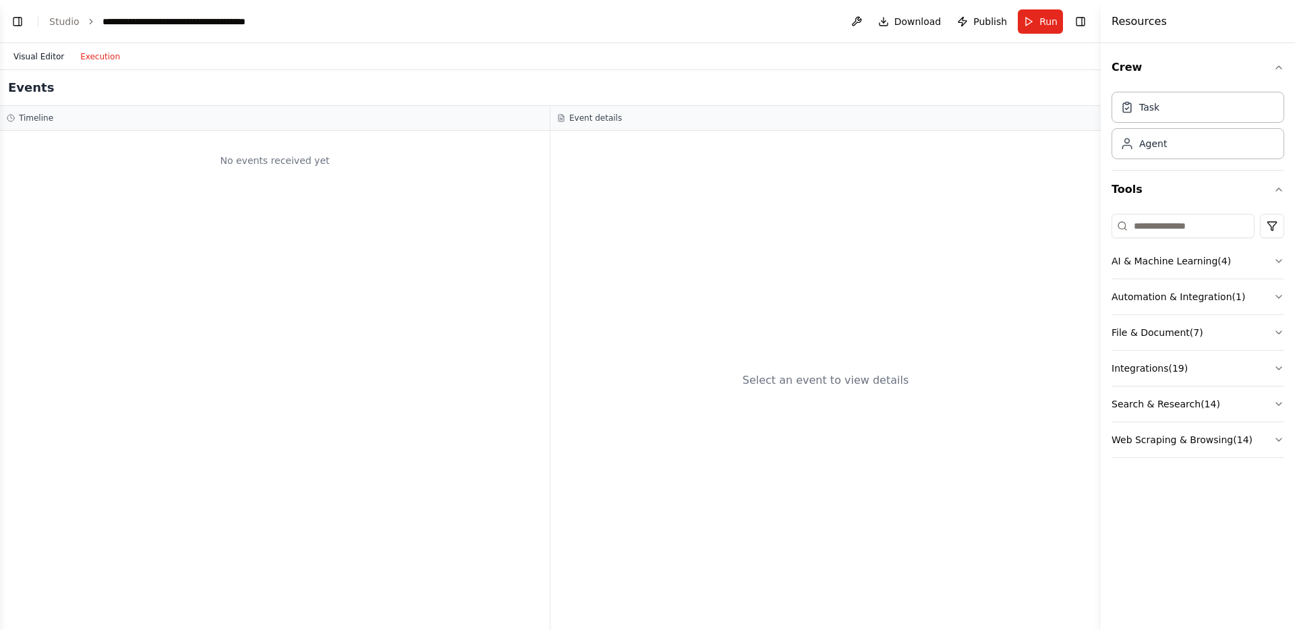
click at [46, 58] on button "Visual Editor" at bounding box center [38, 57] width 67 height 16
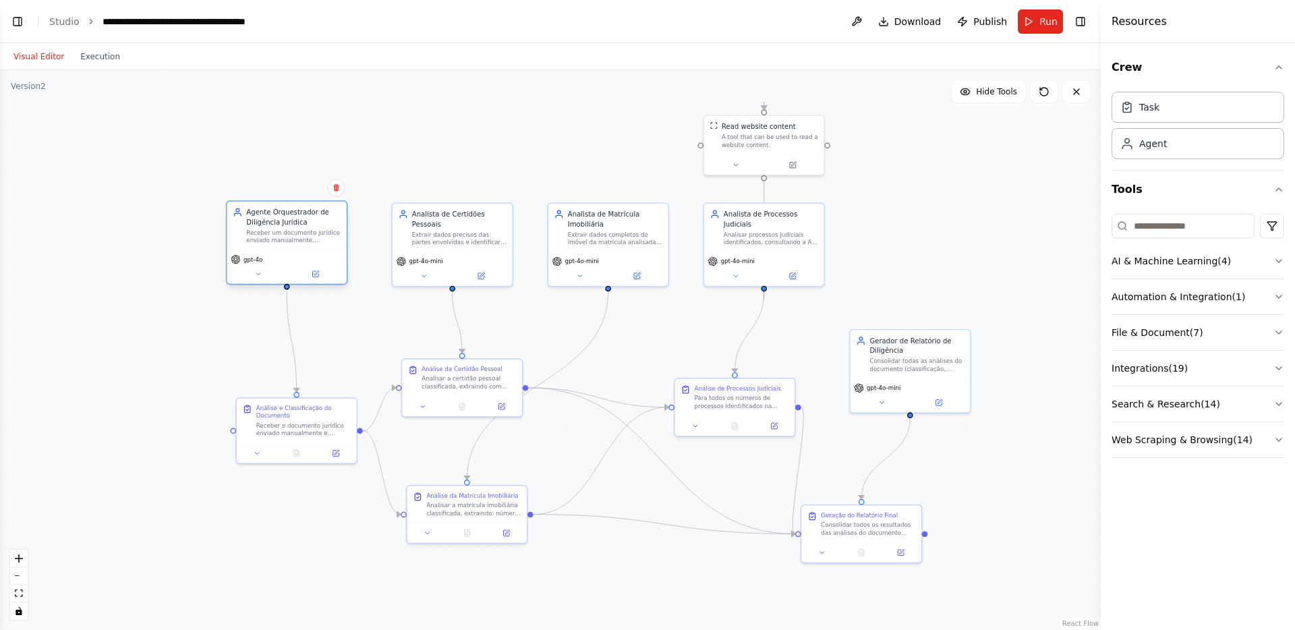
click at [271, 229] on div "Receber um documento jurídico enviado manualmente, classificá-lo por tipo (cert…" at bounding box center [293, 237] width 94 height 16
click at [320, 268] on button at bounding box center [315, 273] width 55 height 11
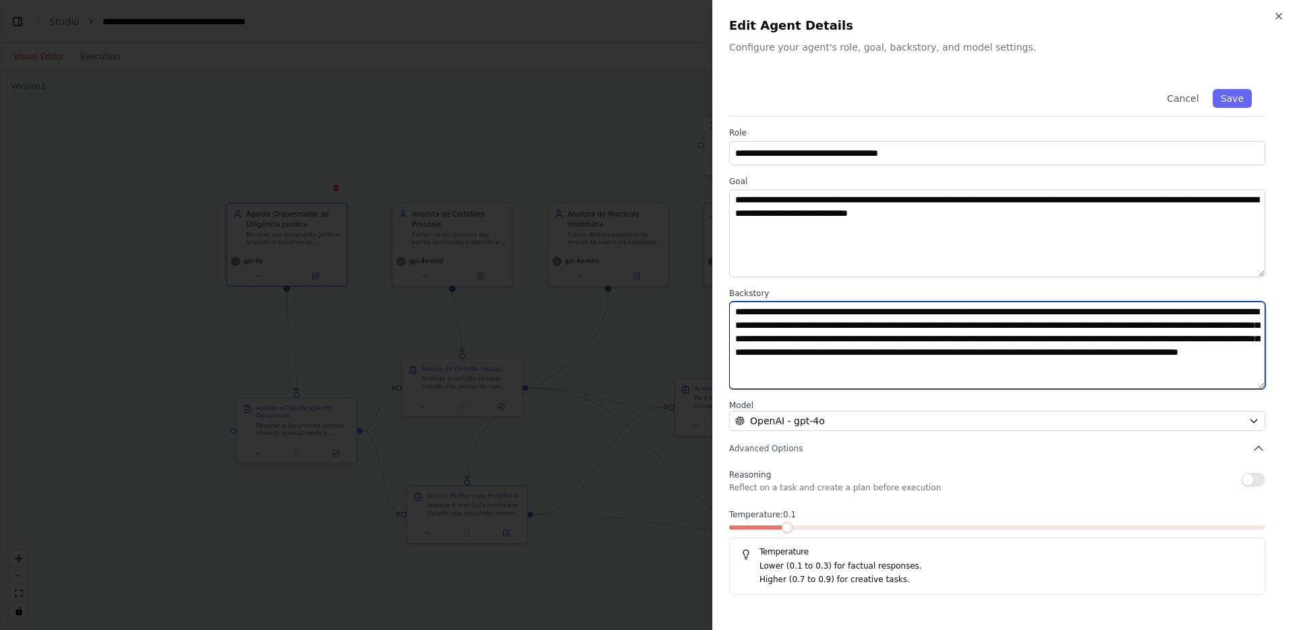
click at [850, 318] on textarea "**********" at bounding box center [997, 345] width 536 height 88
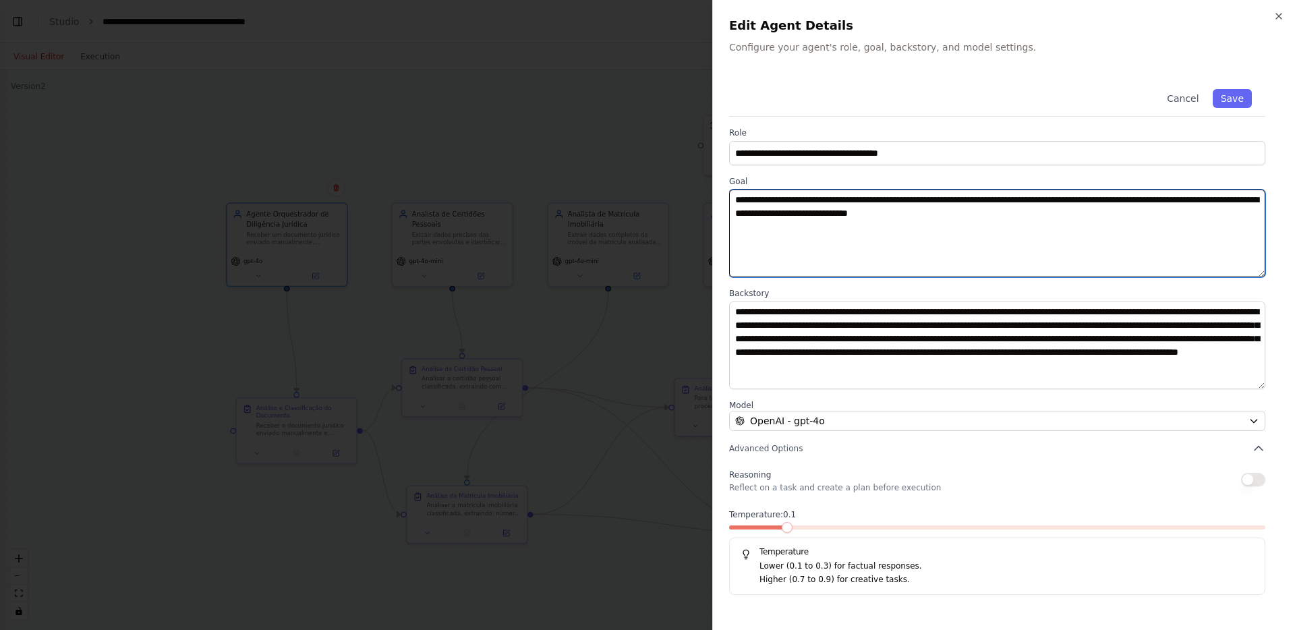
click at [838, 235] on textarea "**********" at bounding box center [997, 233] width 536 height 88
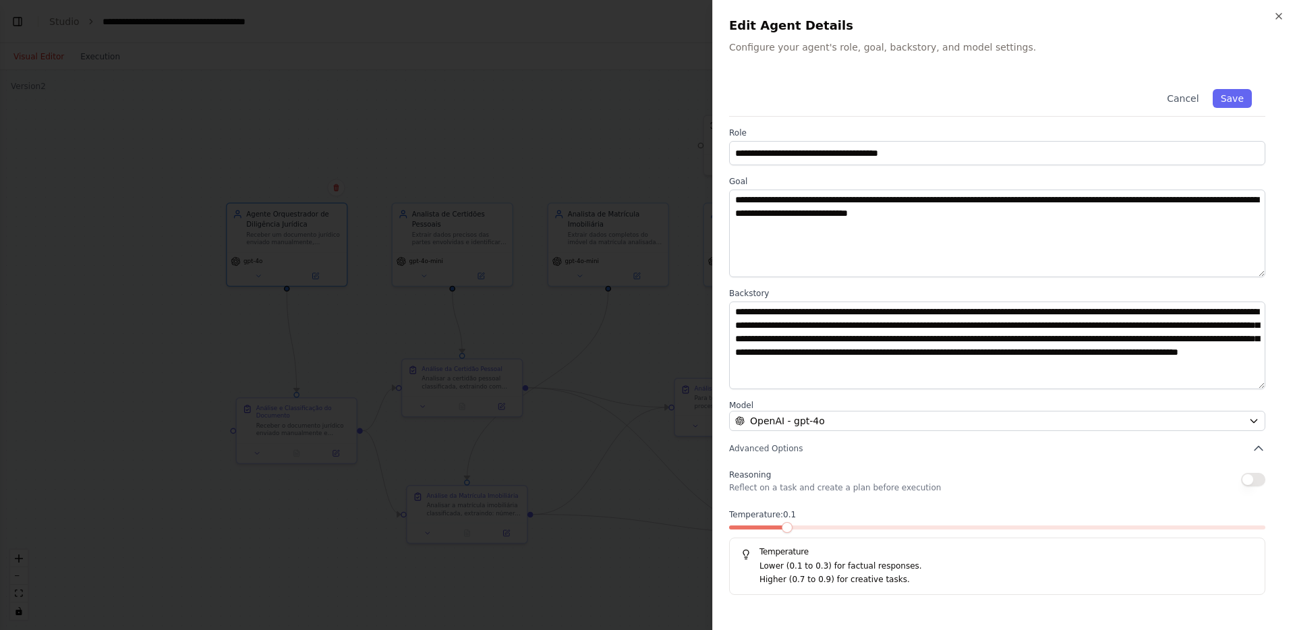
click at [578, 153] on div at bounding box center [647, 315] width 1295 height 630
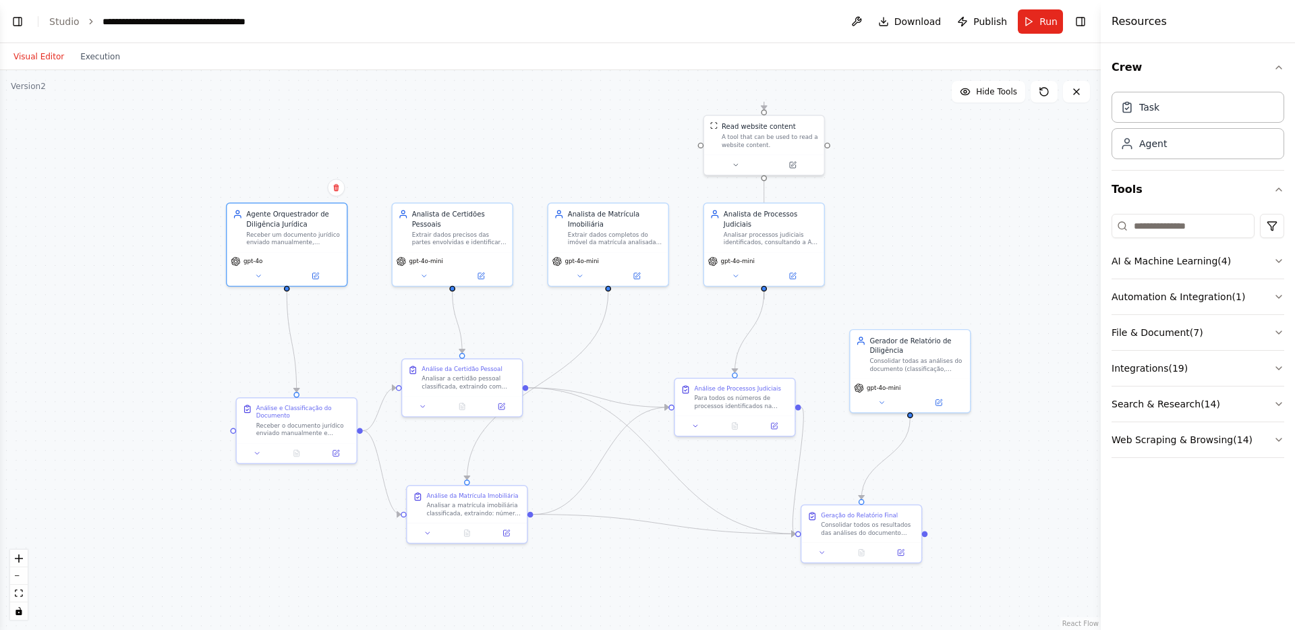
click at [19, 11] on header "**********" at bounding box center [550, 21] width 1100 height 43
click at [19, 25] on button "Toggle Left Sidebar" at bounding box center [17, 21] width 19 height 19
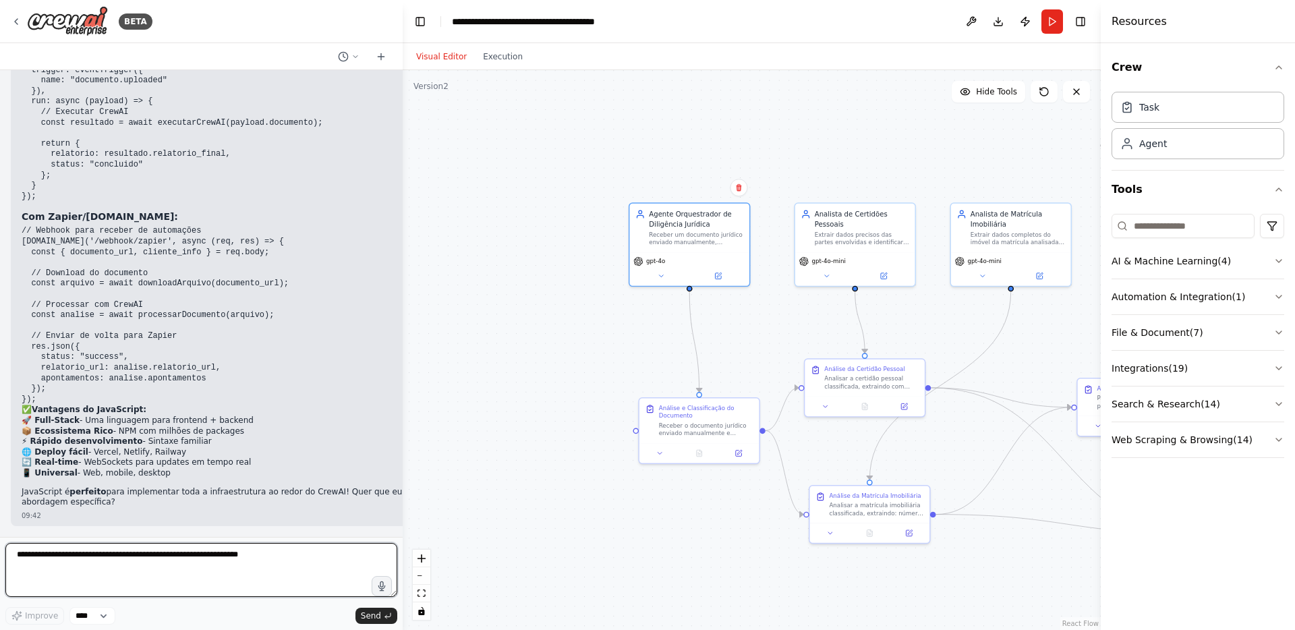
click at [120, 564] on textarea at bounding box center [201, 570] width 392 height 54
type textarea "**********"
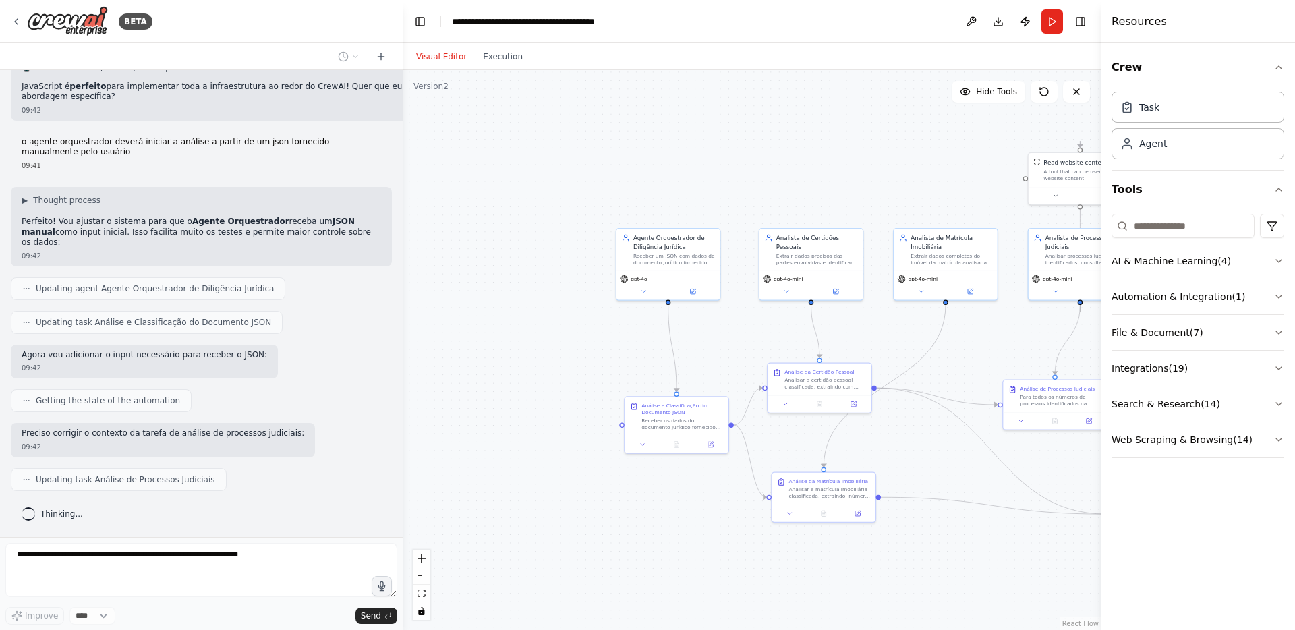
scroll to position [10763, 0]
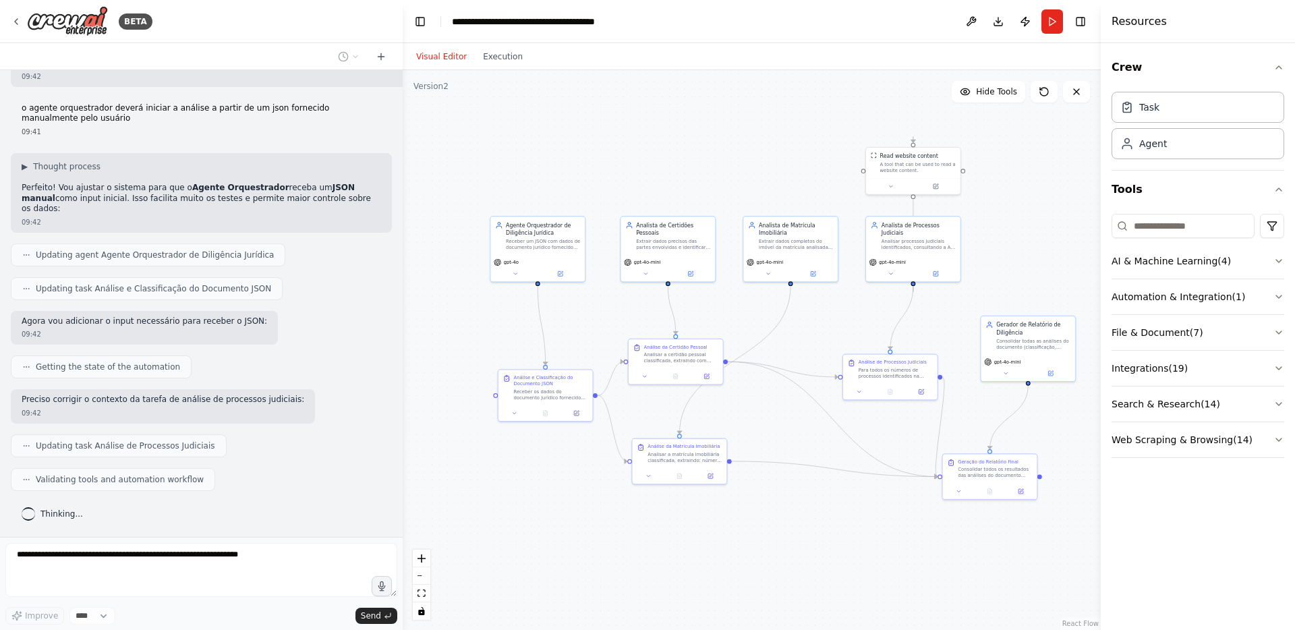
drag, startPoint x: 984, startPoint y: 543, endPoint x: 829, endPoint y: 502, distance: 161.3
click at [829, 502] on div ".deletable-edge-delete-btn { width: 20px; height: 20px; border: 0px solid #ffff…" at bounding box center [752, 350] width 698 height 560
drag, startPoint x: 904, startPoint y: 374, endPoint x: 893, endPoint y: 370, distance: 11.8
click at [893, 370] on div "Análise de Processos Judiciais Para todos os números de processos identificados…" at bounding box center [882, 359] width 94 height 29
drag, startPoint x: 681, startPoint y: 368, endPoint x: 676, endPoint y: 357, distance: 11.8
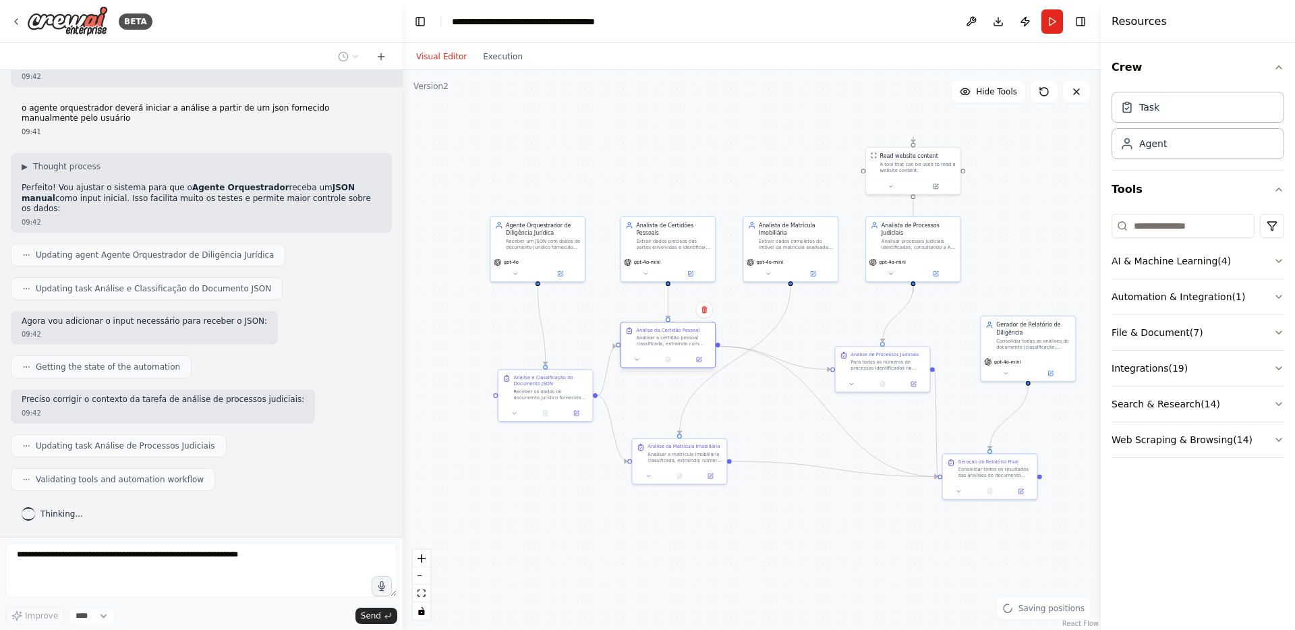
click at [676, 357] on div "Análise da Certidão Pessoal Analisar a certidão pessoal classificada, extraindo…" at bounding box center [668, 345] width 96 height 47
click at [780, 516] on div ".deletable-edge-delete-btn { width: 20px; height: 20px; border: 0px solid #ffff…" at bounding box center [752, 350] width 698 height 560
drag, startPoint x: 670, startPoint y: 454, endPoint x: 770, endPoint y: 500, distance: 110.4
click at [770, 500] on div "Analisar a matrícula imobiliária classificada, extraindo: número da matrícula, …" at bounding box center [788, 502] width 74 height 12
click at [894, 187] on button at bounding box center [890, 184] width 43 height 9
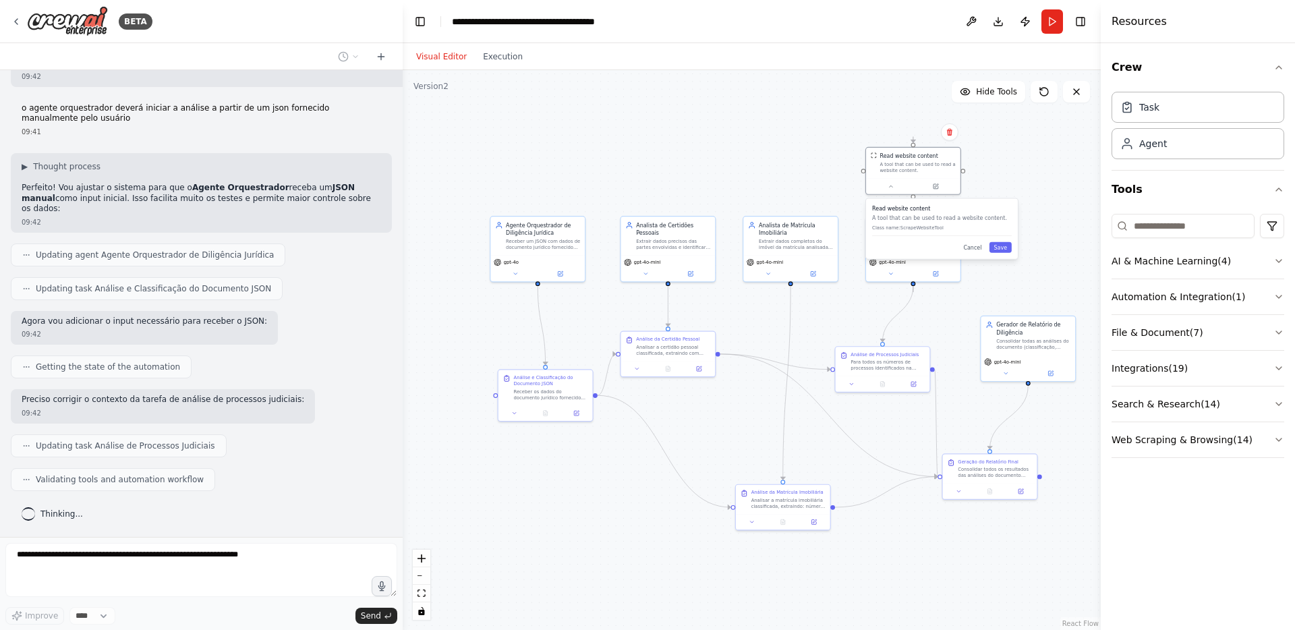
click at [738, 197] on div ".deletable-edge-delete-btn { width: 20px; height: 20px; border: 0px solid #ffff…" at bounding box center [752, 350] width 698 height 560
click at [976, 251] on button "Cancel" at bounding box center [973, 247] width 28 height 11
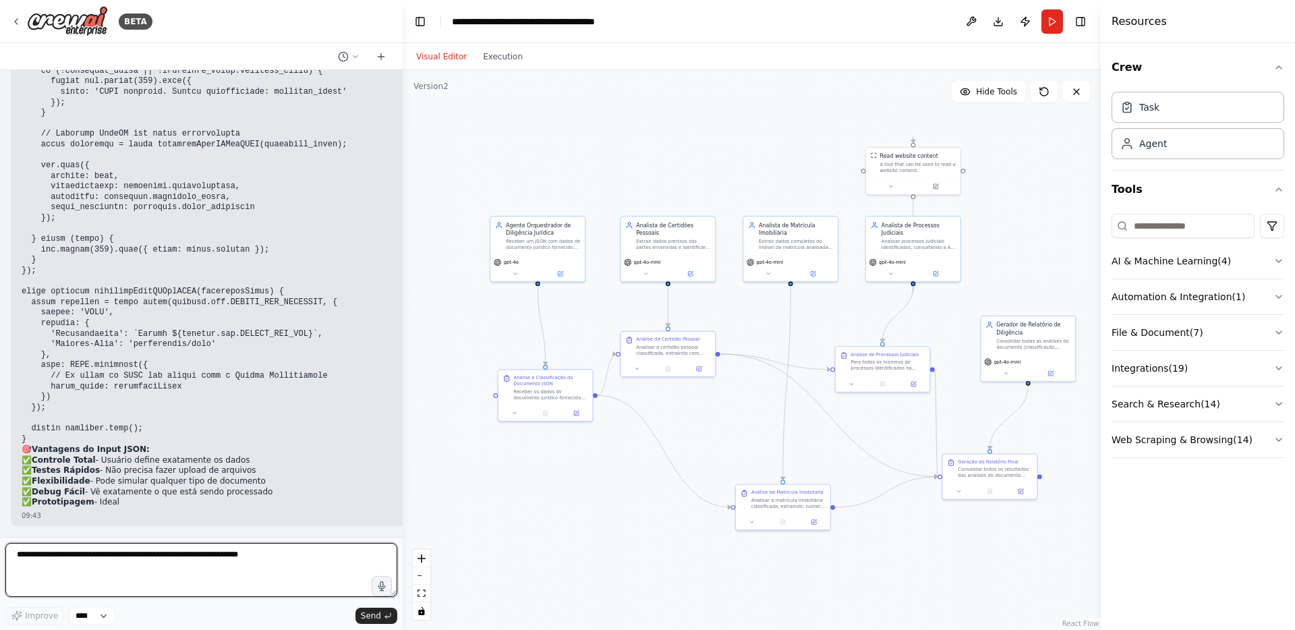
scroll to position [12641, 0]
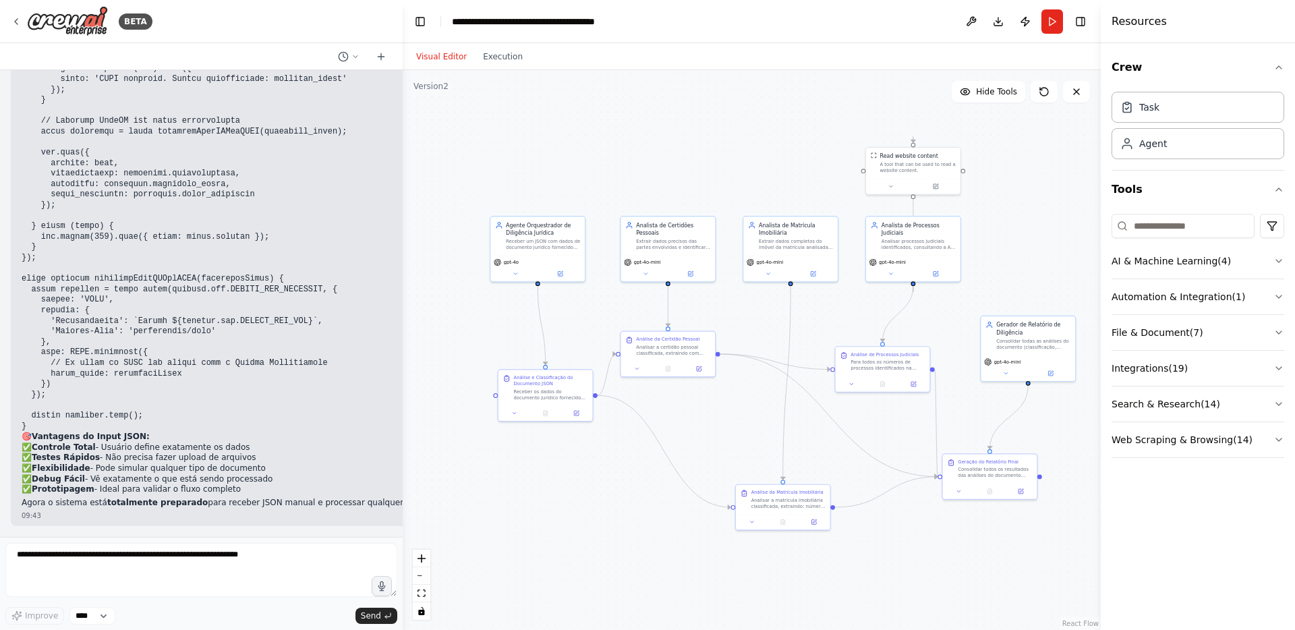
click at [146, 452] on p "✅ Controle Total - Usuário define exatamente os dados ✅ Testes Rápidos - Não pr…" at bounding box center [1313, 468] width 2583 height 53
click at [149, 460] on p "✅ Controle Total - Usuário define exatamente os dados ✅ Testes Rápidos - Não pr…" at bounding box center [1313, 468] width 2583 height 53
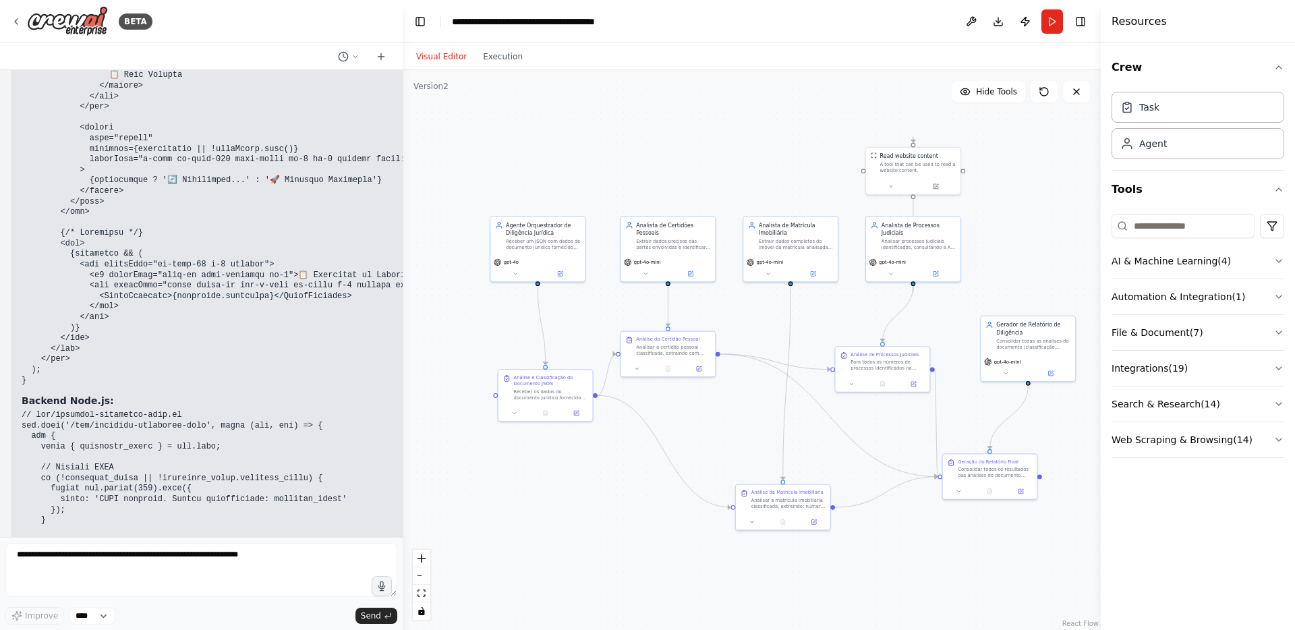
scroll to position [12465, 0]
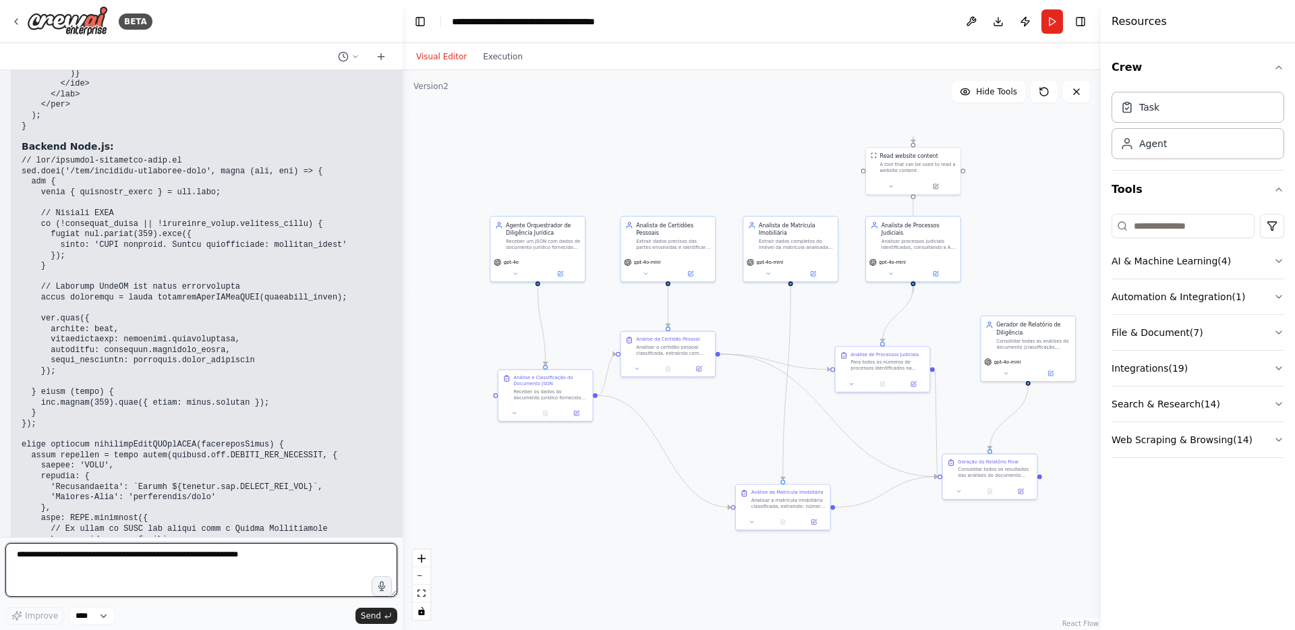
click at [69, 555] on textarea at bounding box center [201, 570] width 392 height 54
type textarea "**********"
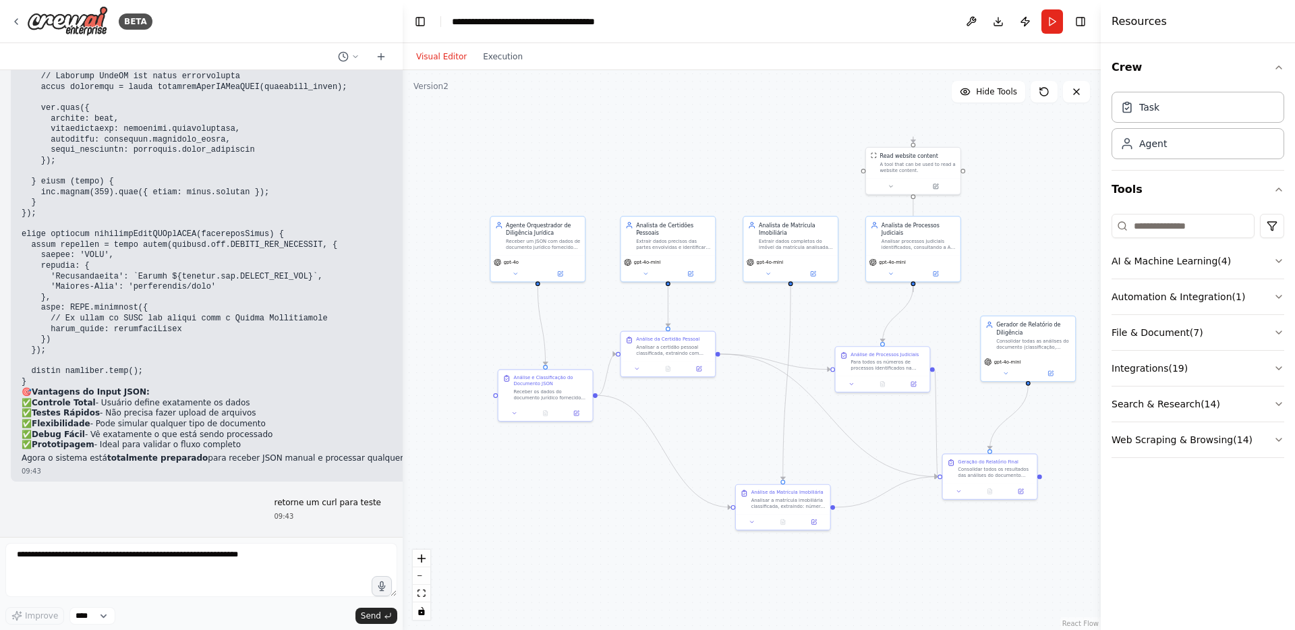
scroll to position [12721, 0]
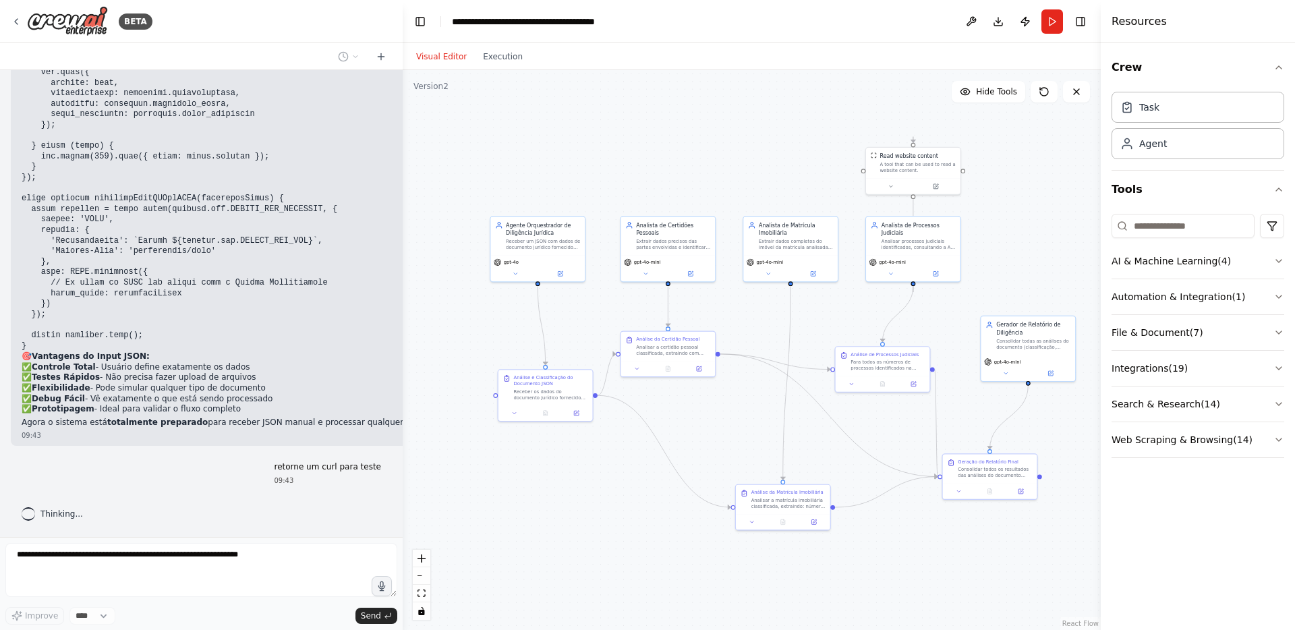
click at [324, 470] on p "retorne um curl para teste" at bounding box center [327, 467] width 107 height 11
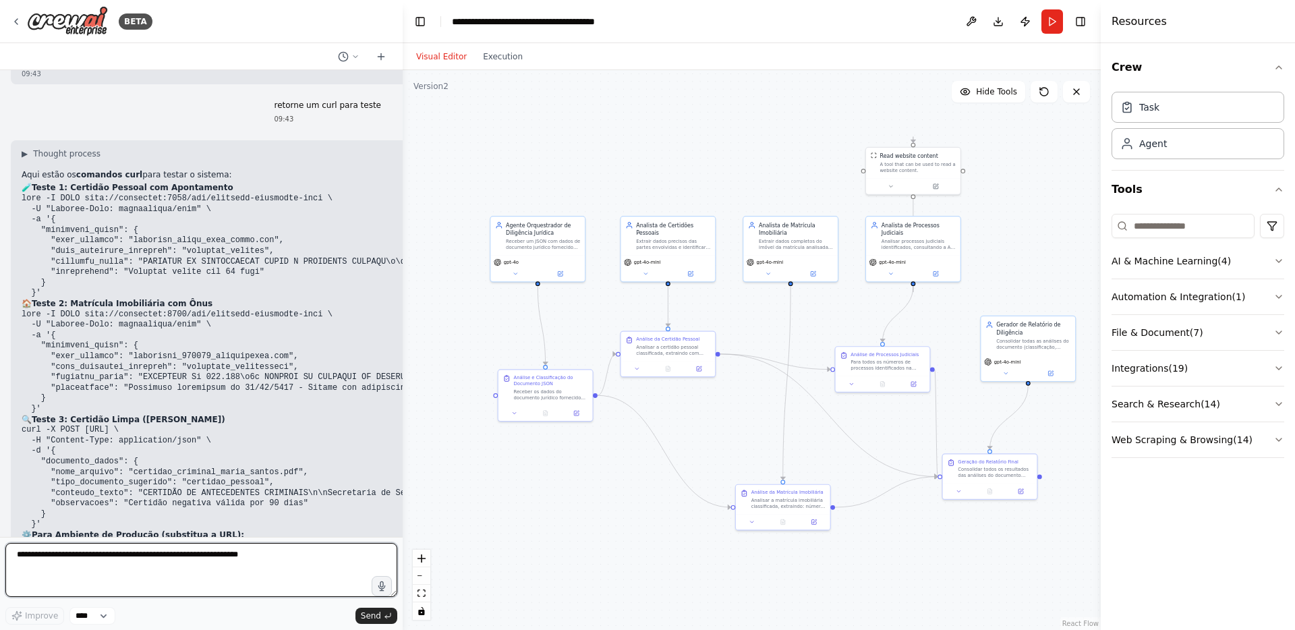
scroll to position [13065, 0]
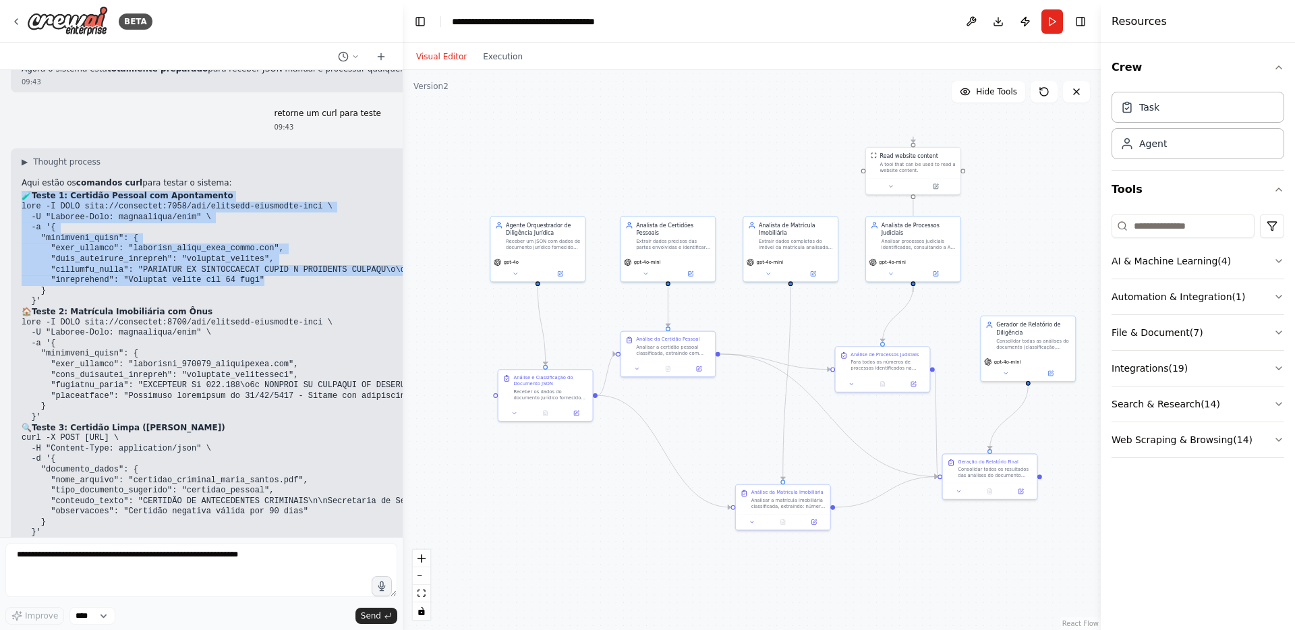
drag, startPoint x: 269, startPoint y: 291, endPoint x: 22, endPoint y: 209, distance: 259.9
drag, startPoint x: 44, startPoint y: 316, endPoint x: 20, endPoint y: 206, distance: 112.4
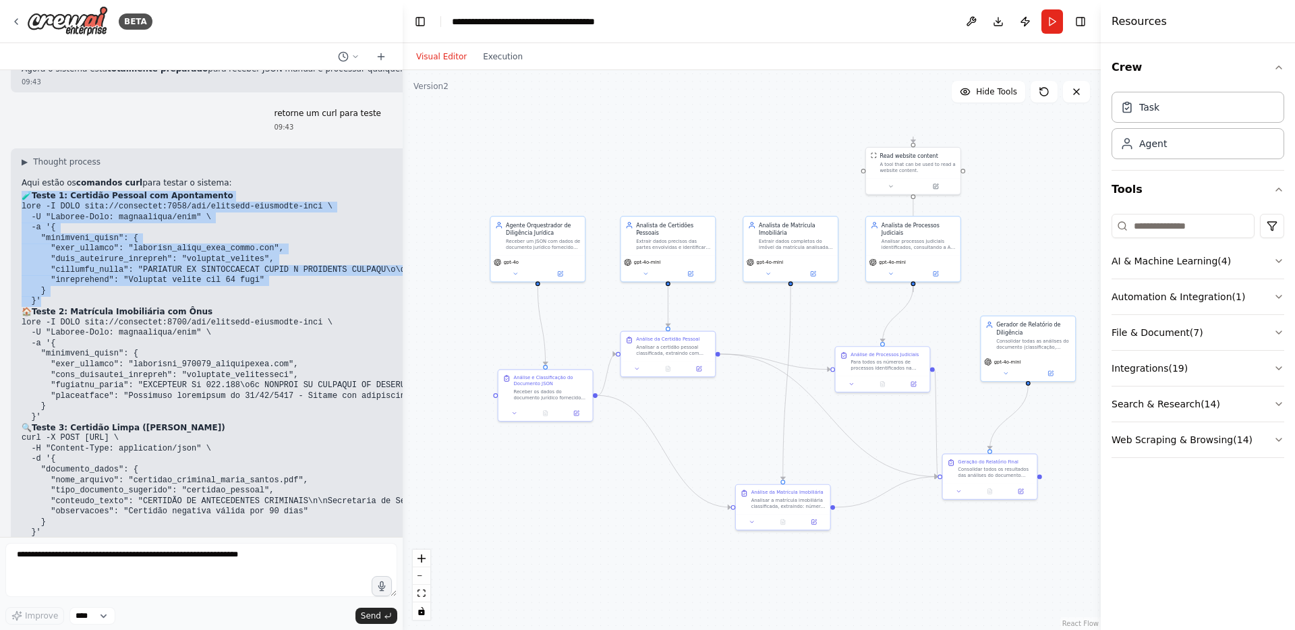
copy code "curl -X POST http://localhost:3000/api/analisar-documento-json \ -H "Content-Ty…"
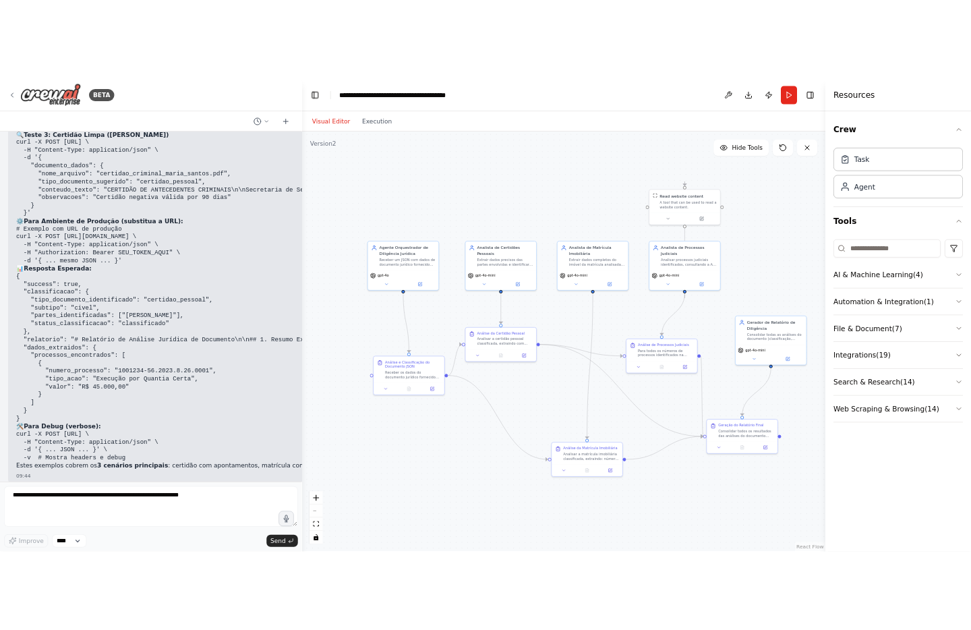
scroll to position [13442, 0]
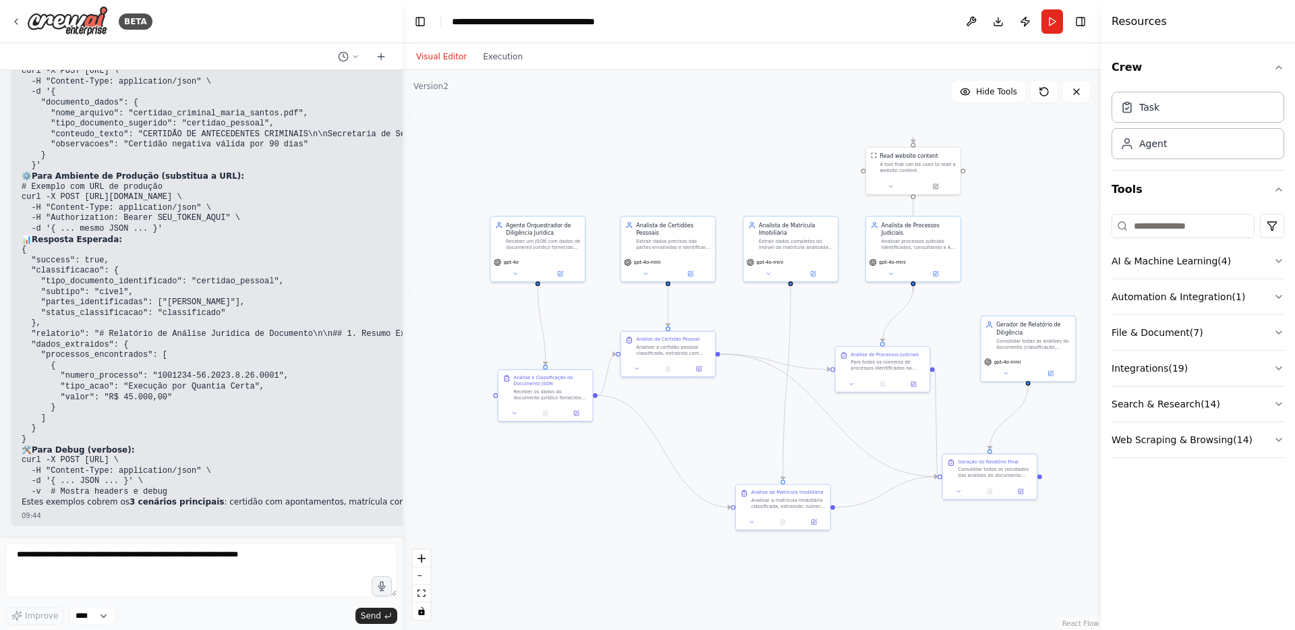
click at [682, 162] on div ".deletable-edge-delete-btn { width: 20px; height: 20px; border: 0px solid #ffff…" at bounding box center [752, 350] width 698 height 560
drag, startPoint x: 31, startPoint y: 218, endPoint x: 241, endPoint y: 217, distance: 209.7
copy code "-H "Authorization: Bearer SEU_TOKEN_AQUI" \"
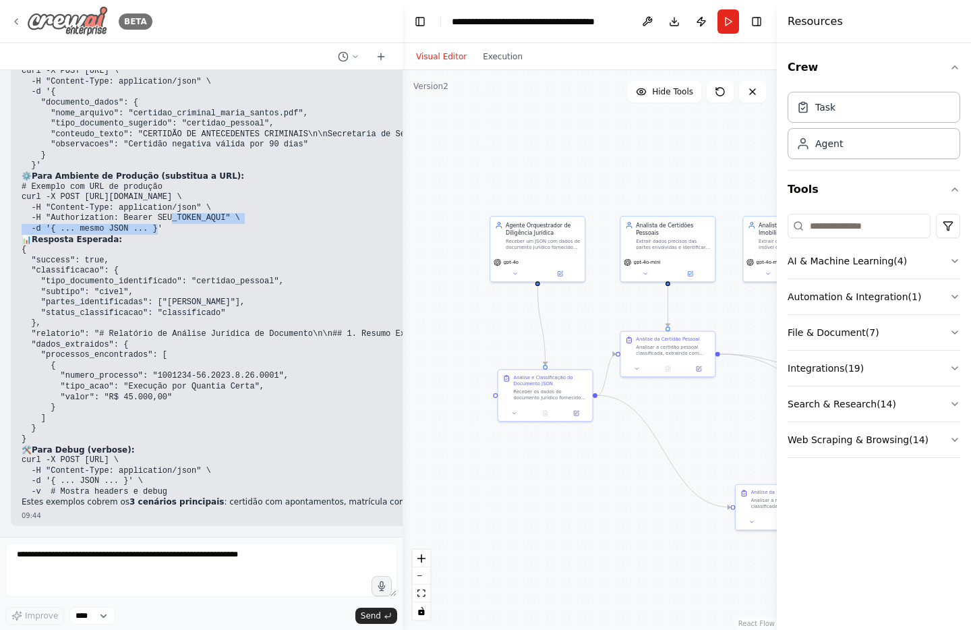
click at [16, 21] on icon at bounding box center [16, 21] width 3 height 5
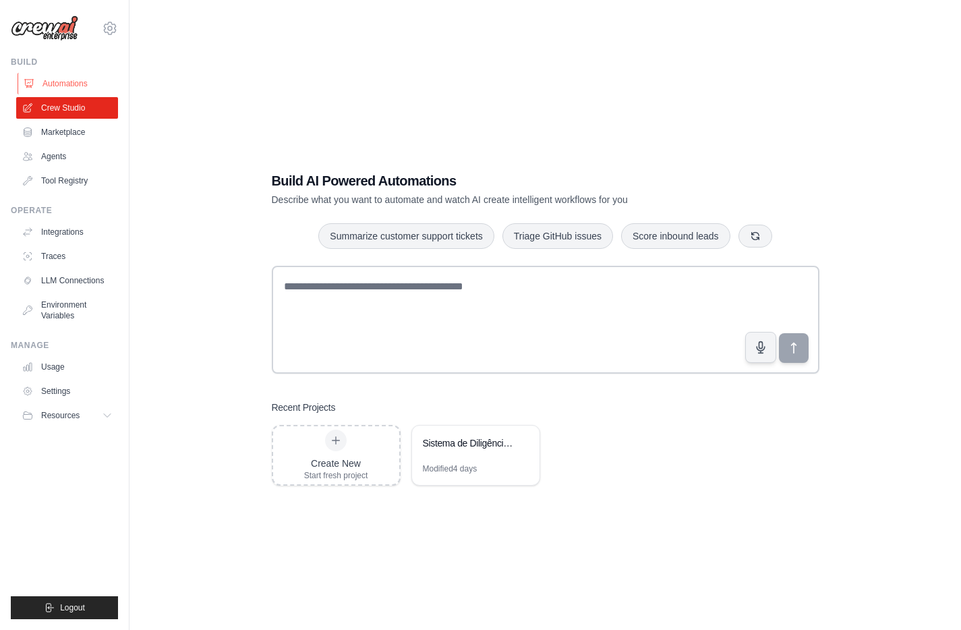
click at [86, 79] on link "Automations" at bounding box center [69, 84] width 102 height 22
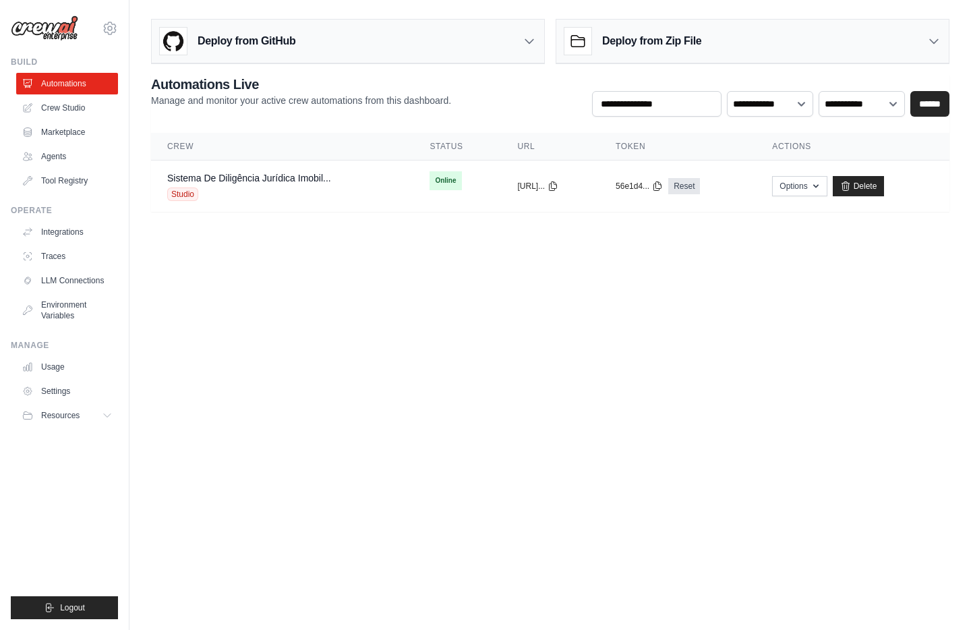
click at [86, 79] on link "Automations" at bounding box center [67, 84] width 102 height 22
click at [325, 177] on link "Sistema De Diligência Jurídica Imobil..." at bounding box center [249, 178] width 164 height 11
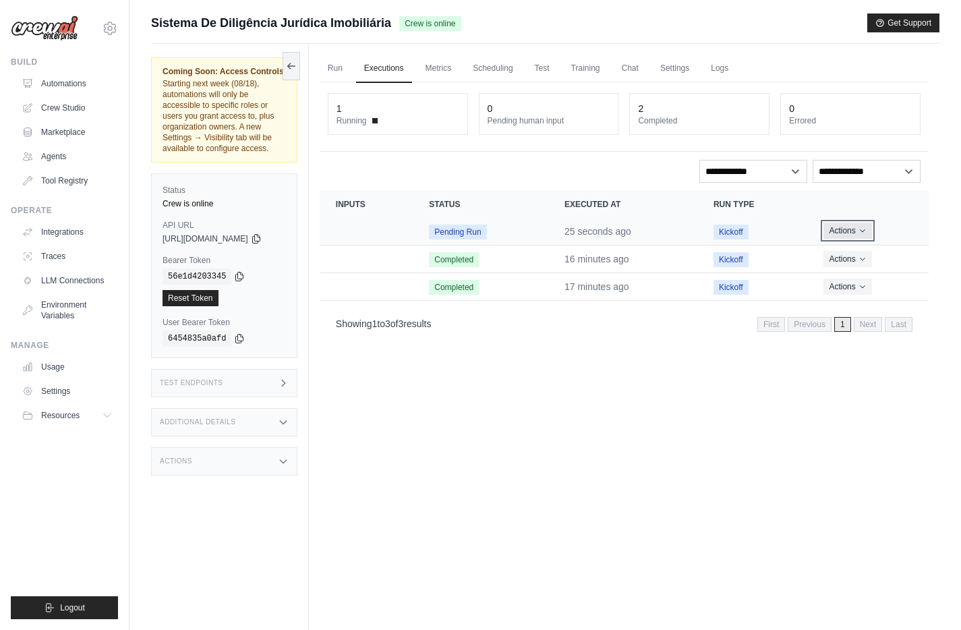
click at [857, 225] on button "Actions" at bounding box center [847, 231] width 48 height 16
click at [851, 254] on link "View Details" at bounding box center [869, 256] width 86 height 22
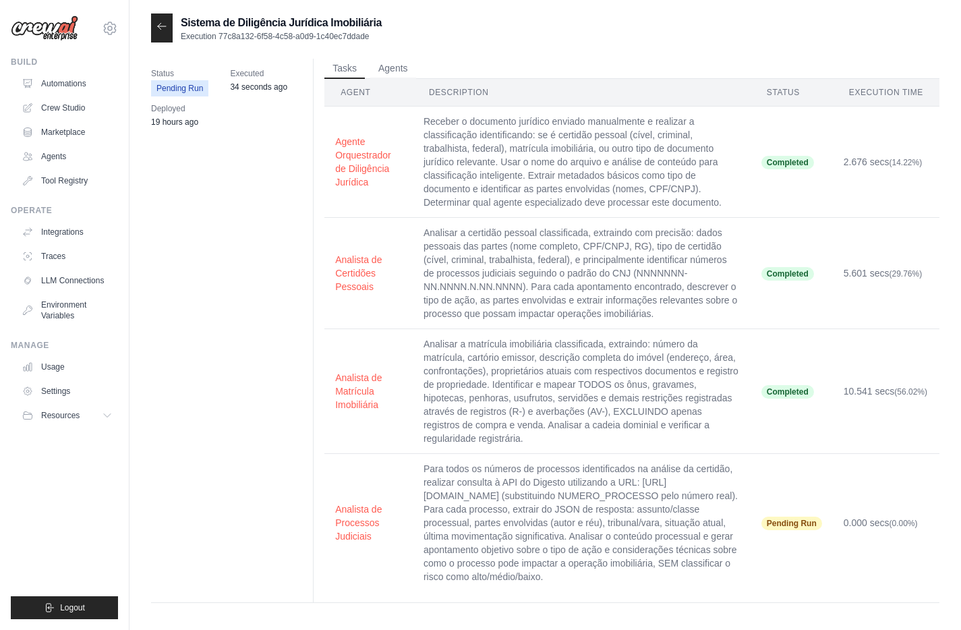
scroll to position [27, 0]
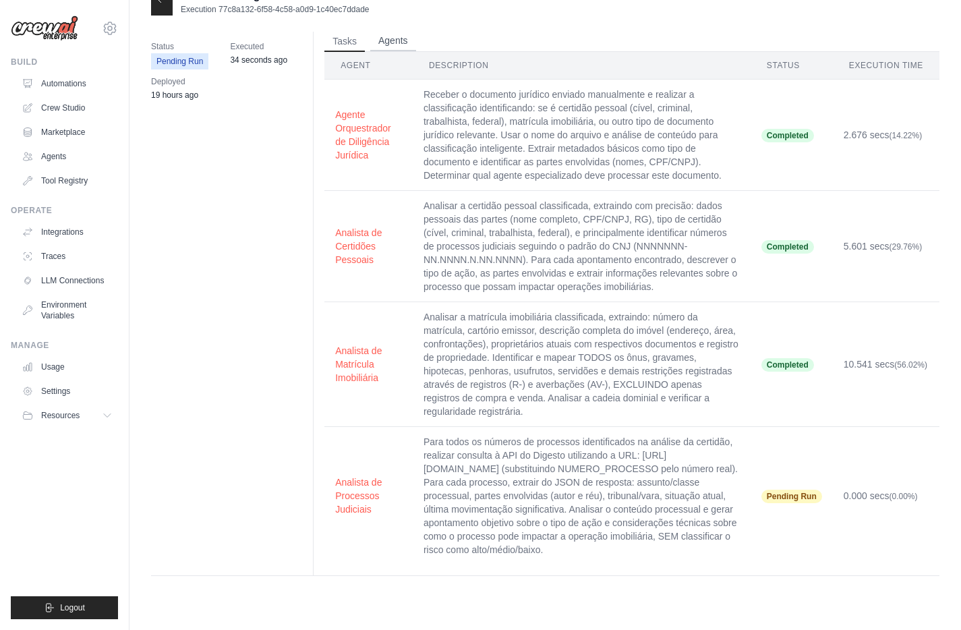
click at [386, 40] on button "Agents" at bounding box center [393, 41] width 46 height 20
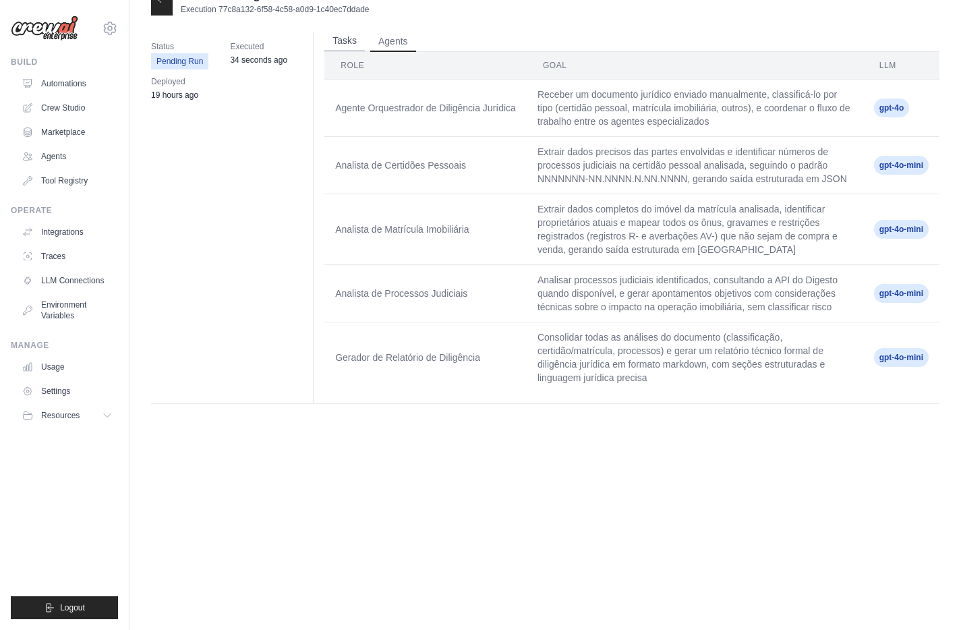
click at [354, 45] on button "Tasks" at bounding box center [344, 41] width 40 height 20
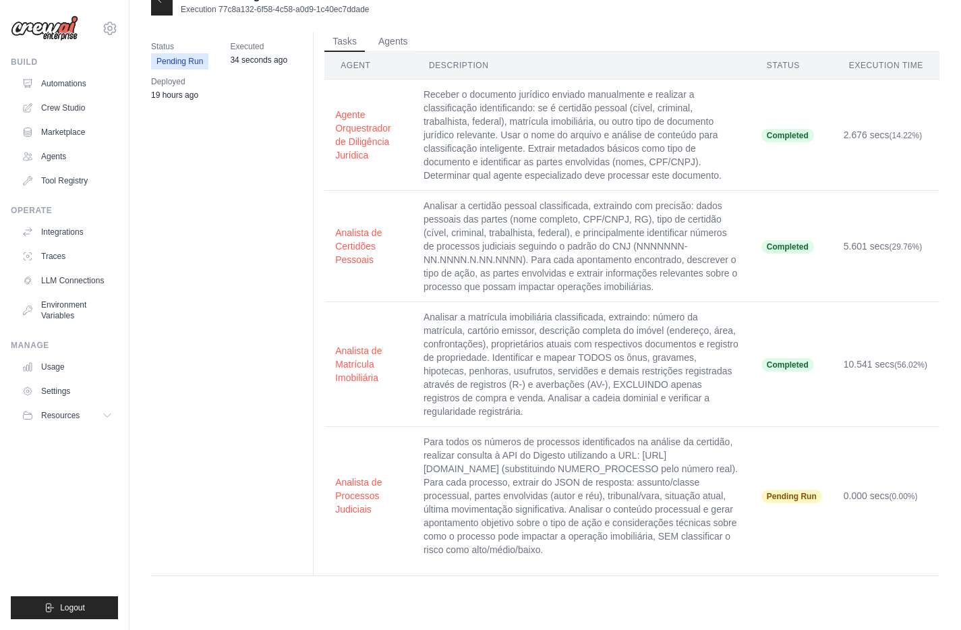
scroll to position [0, 0]
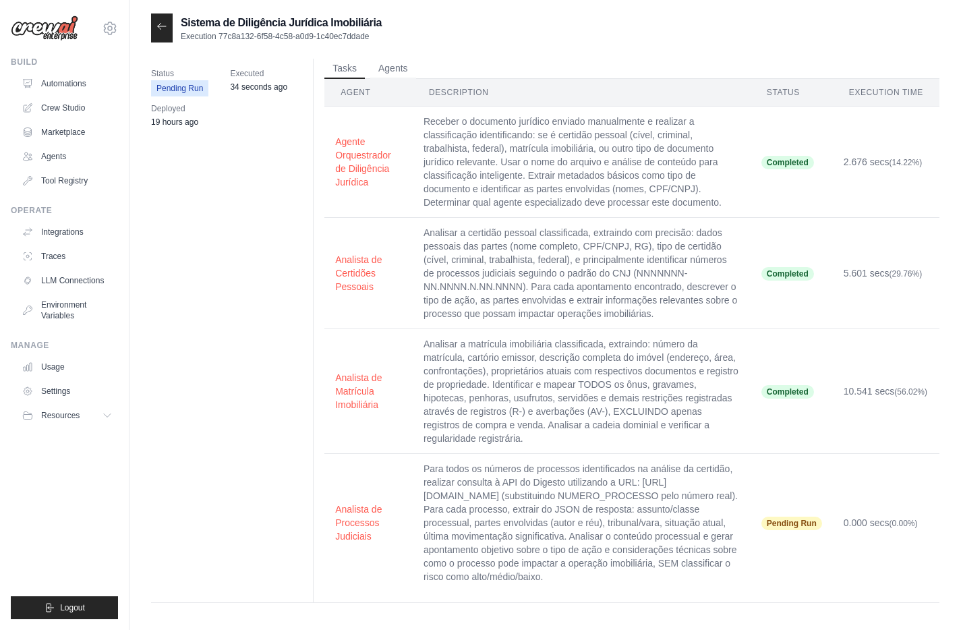
click at [162, 38] on div at bounding box center [162, 27] width 22 height 29
click at [165, 26] on icon at bounding box center [161, 26] width 11 height 11
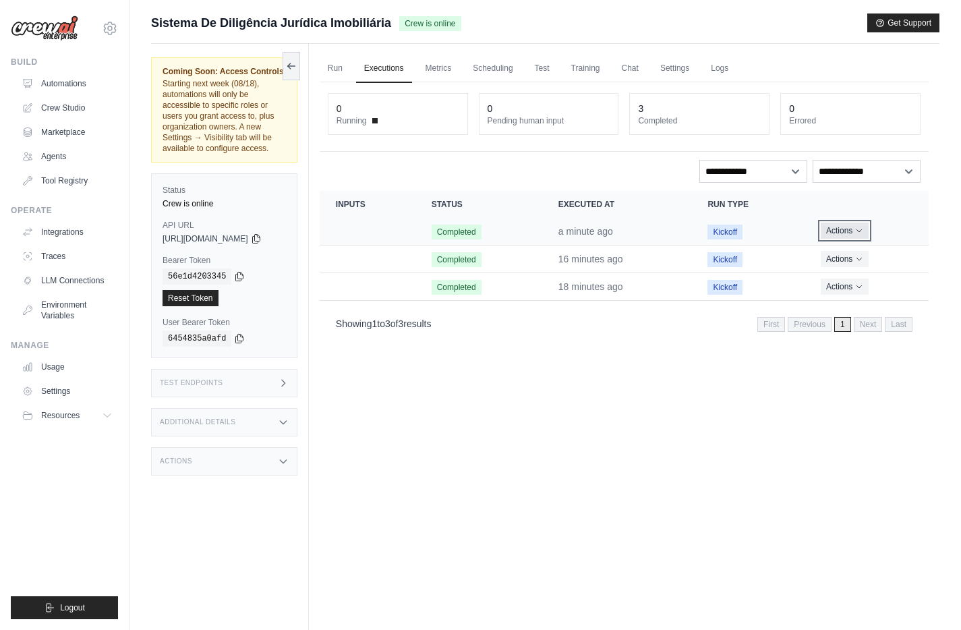
click at [837, 224] on button "Actions" at bounding box center [845, 231] width 48 height 16
click at [854, 257] on link "View Details" at bounding box center [869, 256] width 86 height 22
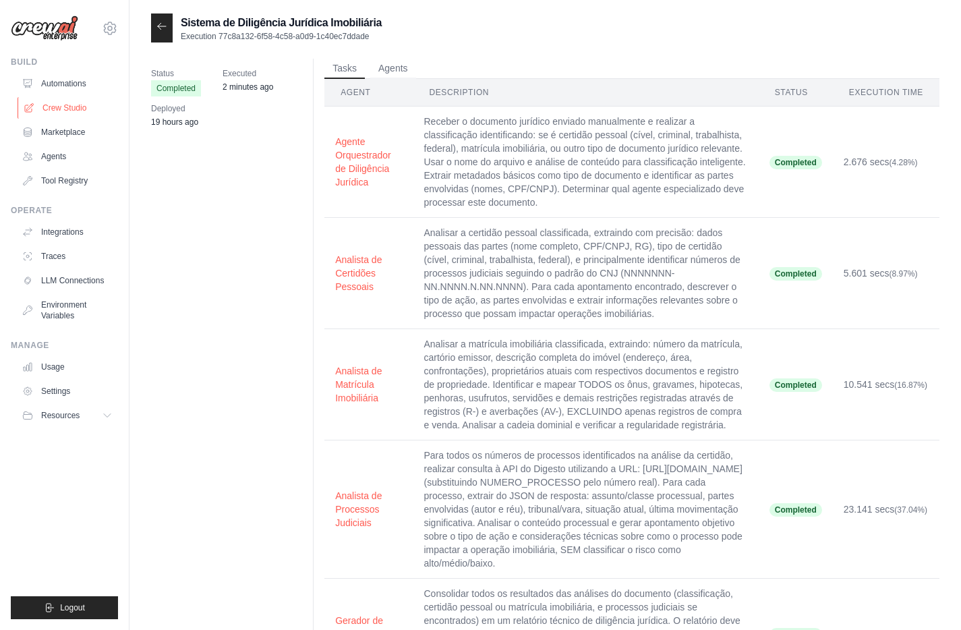
click at [62, 102] on link "Crew Studio" at bounding box center [69, 108] width 102 height 22
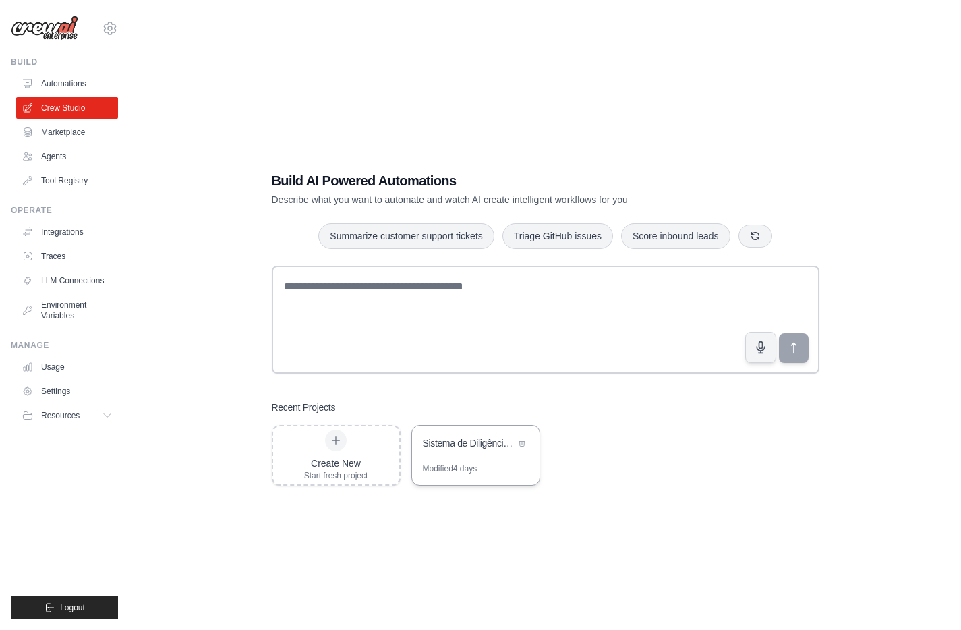
click at [471, 456] on div "Sistema de Diligência Jurídica Imobiliária" at bounding box center [475, 444] width 127 height 38
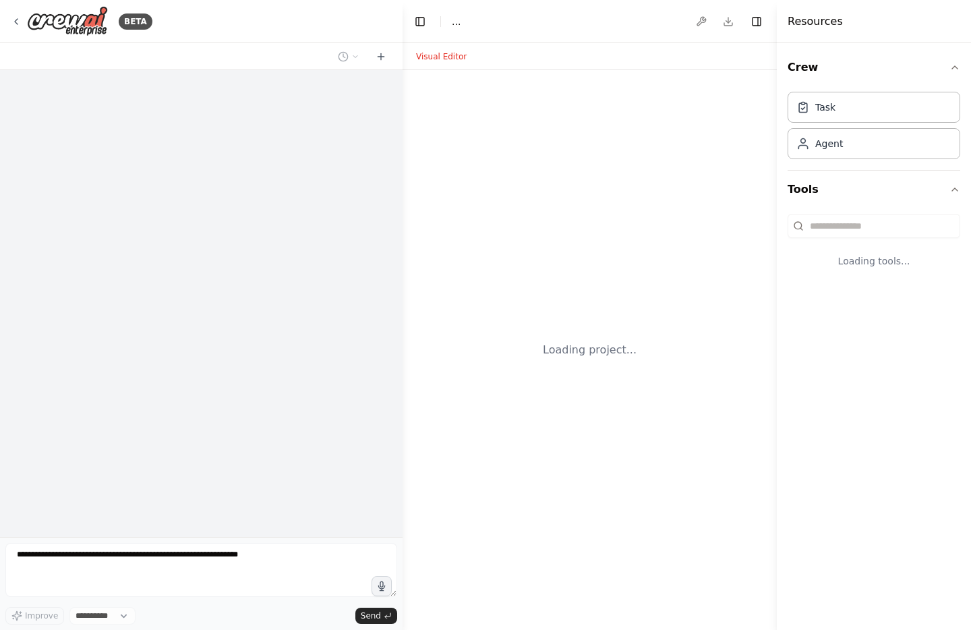
select select "****"
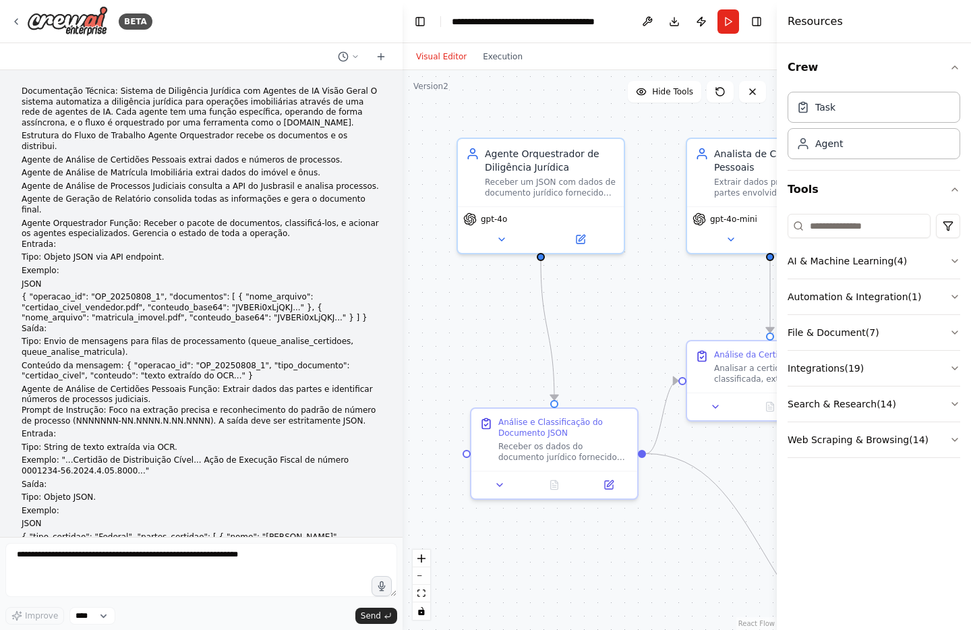
scroll to position [13442, 0]
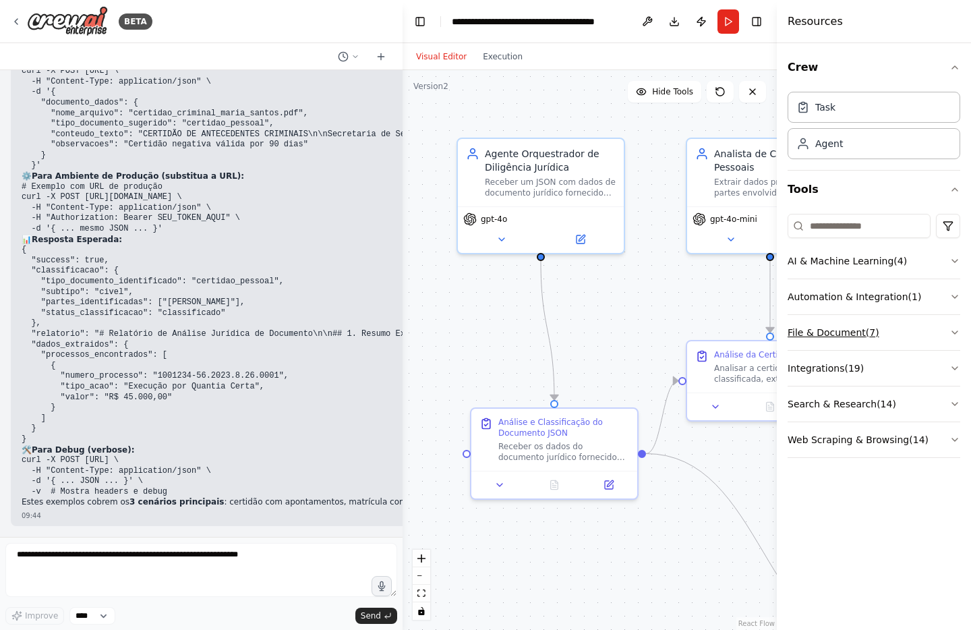
click at [939, 334] on button "File & Document ( 7 )" at bounding box center [874, 332] width 173 height 35
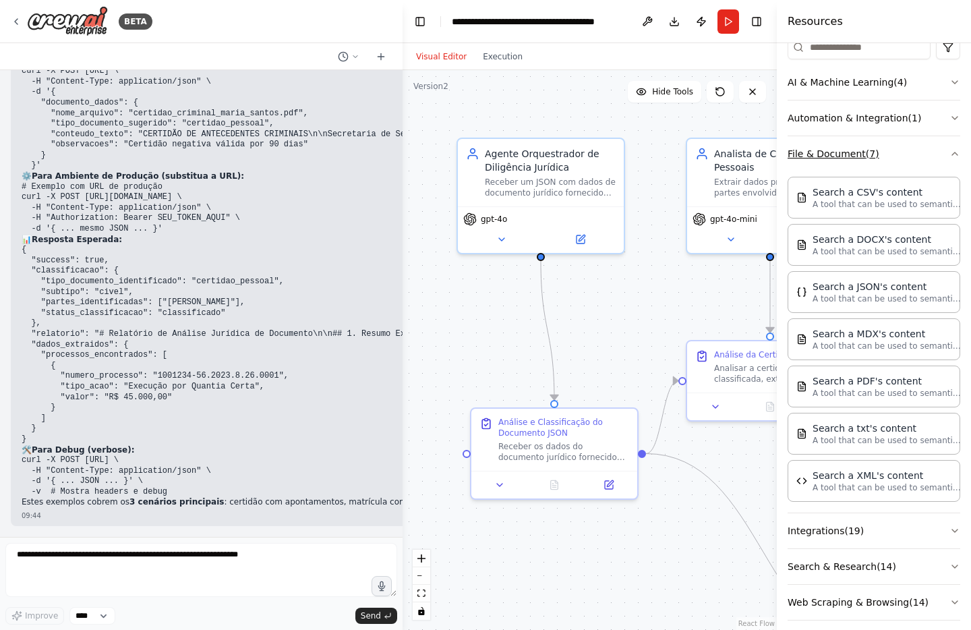
scroll to position [191, 0]
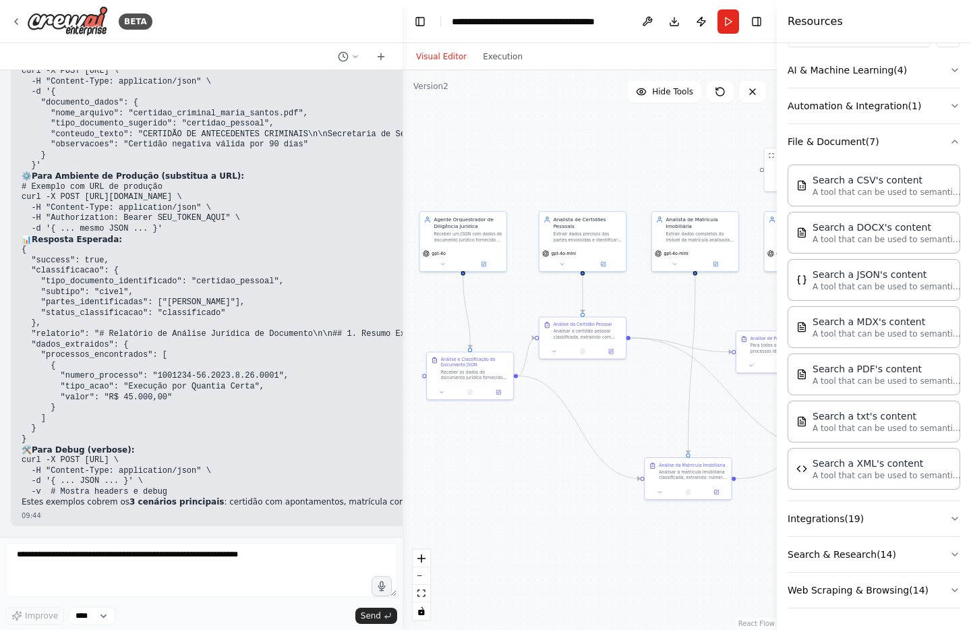
drag, startPoint x: 645, startPoint y: 328, endPoint x: 517, endPoint y: 310, distance: 128.6
click at [517, 310] on div ".deletable-edge-delete-btn { width: 20px; height: 20px; border: 0px solid #ffff…" at bounding box center [590, 350] width 374 height 560
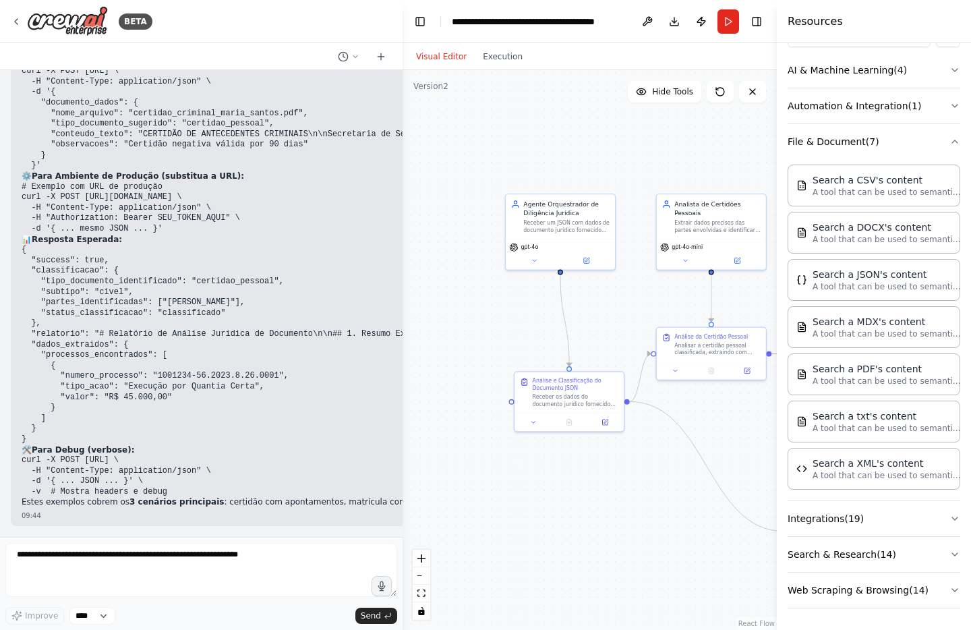
drag, startPoint x: 439, startPoint y: 289, endPoint x: 530, endPoint y: 293, distance: 91.1
click at [531, 293] on div ".deletable-edge-delete-btn { width: 20px; height: 20px; border: 0px solid #ffff…" at bounding box center [590, 350] width 374 height 560
click at [549, 233] on div "Agente Orquestrador de Diligência Jurídica Receber um JSON com dados de documen…" at bounding box center [556, 213] width 109 height 45
click at [558, 233] on div "Agente Orquestrador de Diligência Jurídica Receber um JSON com dados de documen…" at bounding box center [556, 213] width 109 height 45
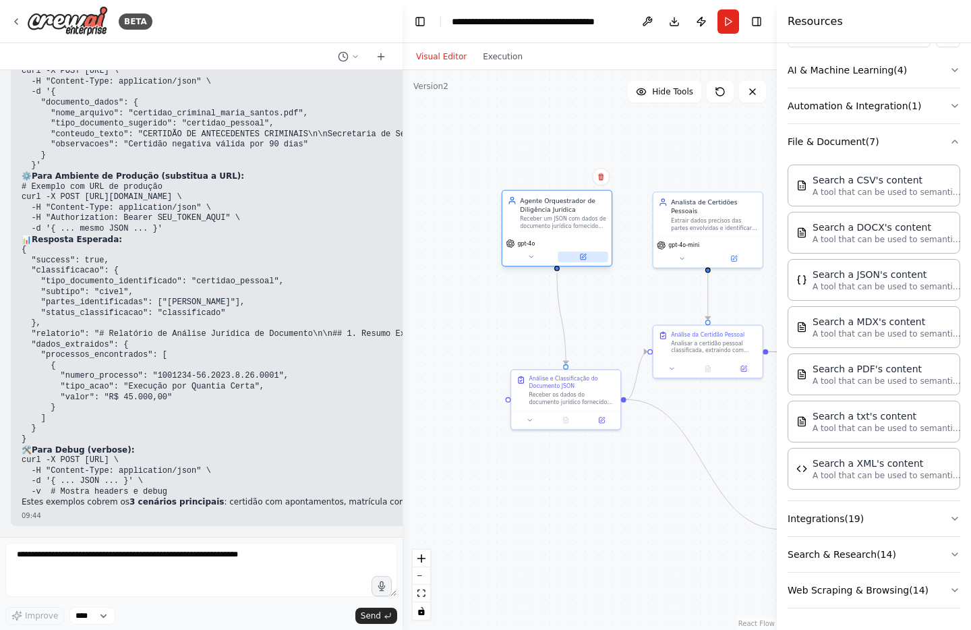
click at [588, 260] on button at bounding box center [583, 257] width 50 height 11
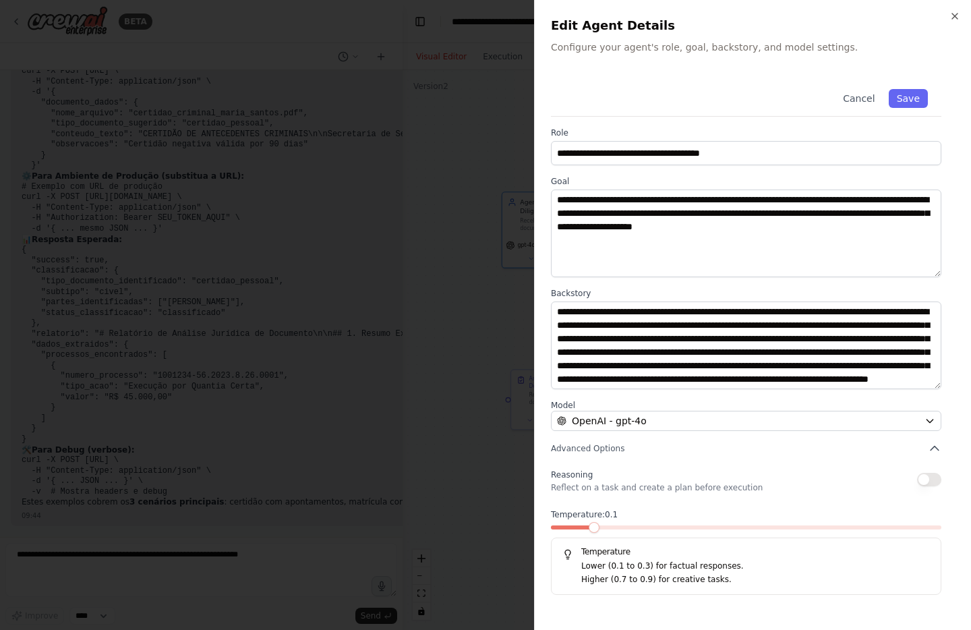
scroll to position [27, 0]
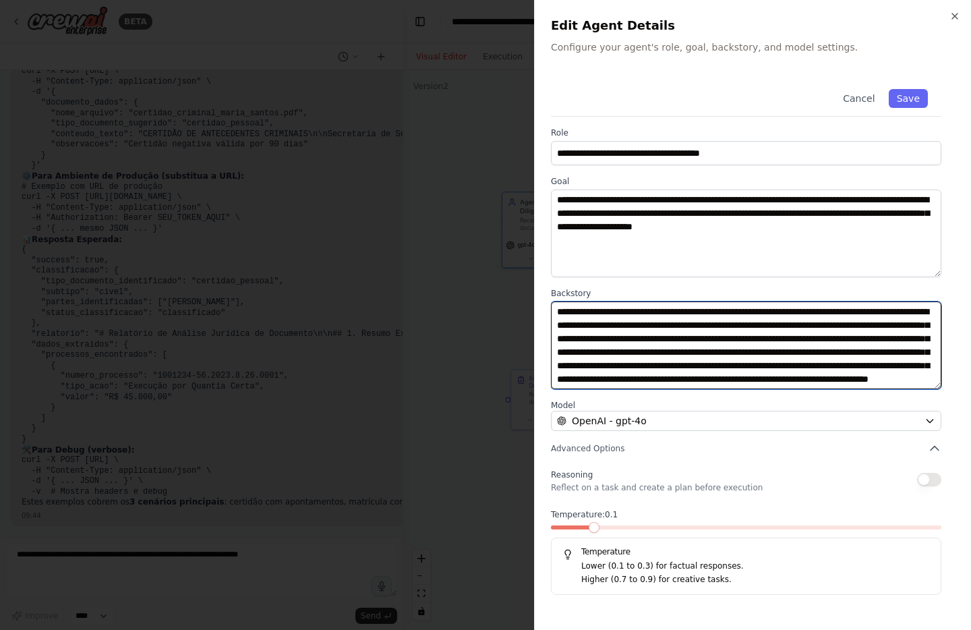
click at [590, 325] on textarea "**********" at bounding box center [746, 345] width 390 height 88
drag, startPoint x: 593, startPoint y: 325, endPoint x: 642, endPoint y: 338, distance: 50.2
click at [642, 338] on textarea "**********" at bounding box center [746, 345] width 390 height 88
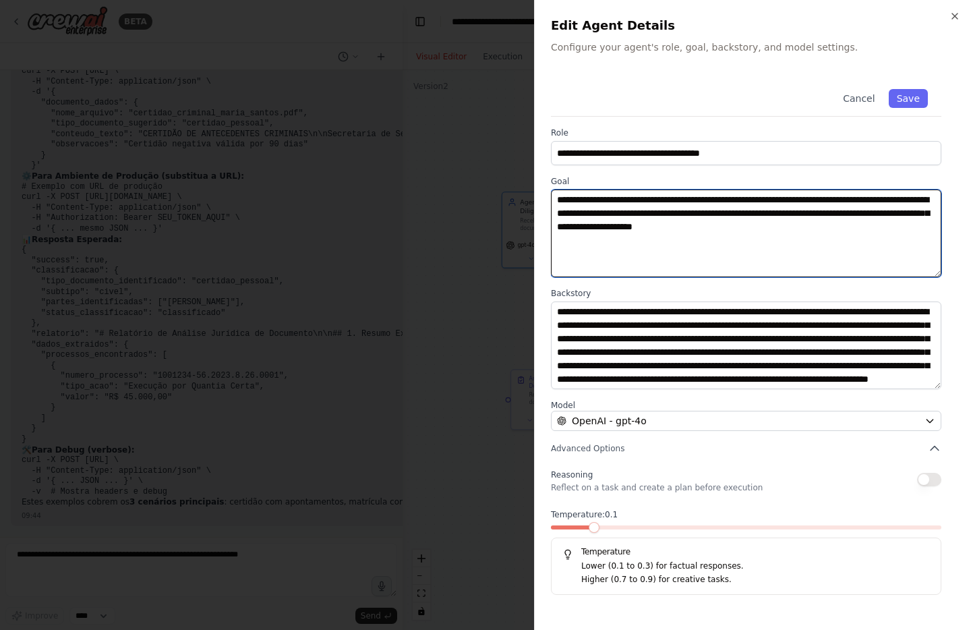
drag, startPoint x: 558, startPoint y: 198, endPoint x: 657, endPoint y: 216, distance: 101.4
click at [657, 216] on textarea "**********" at bounding box center [746, 233] width 390 height 88
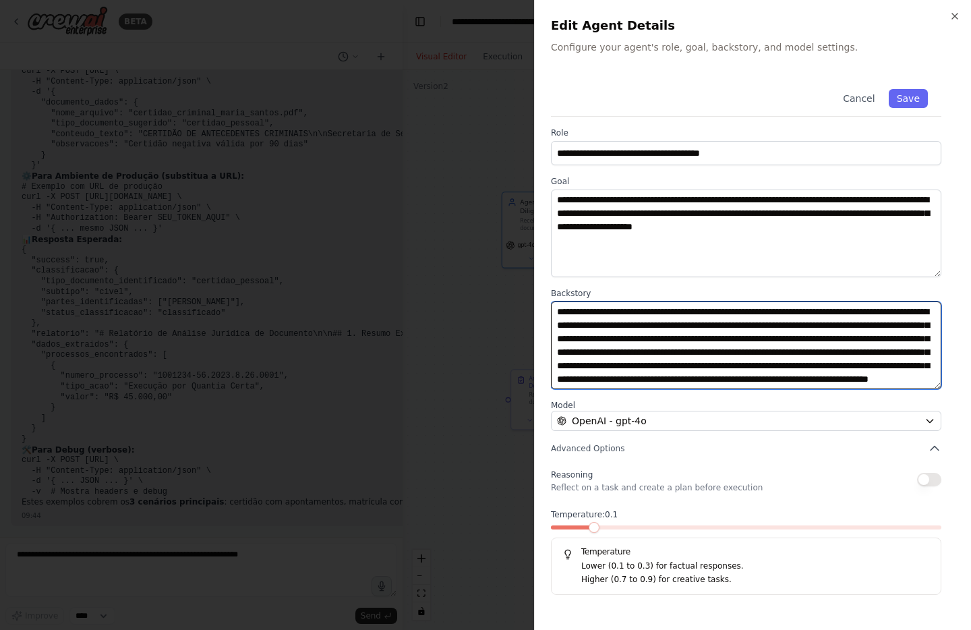
drag, startPoint x: 599, startPoint y: 328, endPoint x: 645, endPoint y: 341, distance: 48.3
click at [645, 341] on textarea "**********" at bounding box center [746, 345] width 390 height 88
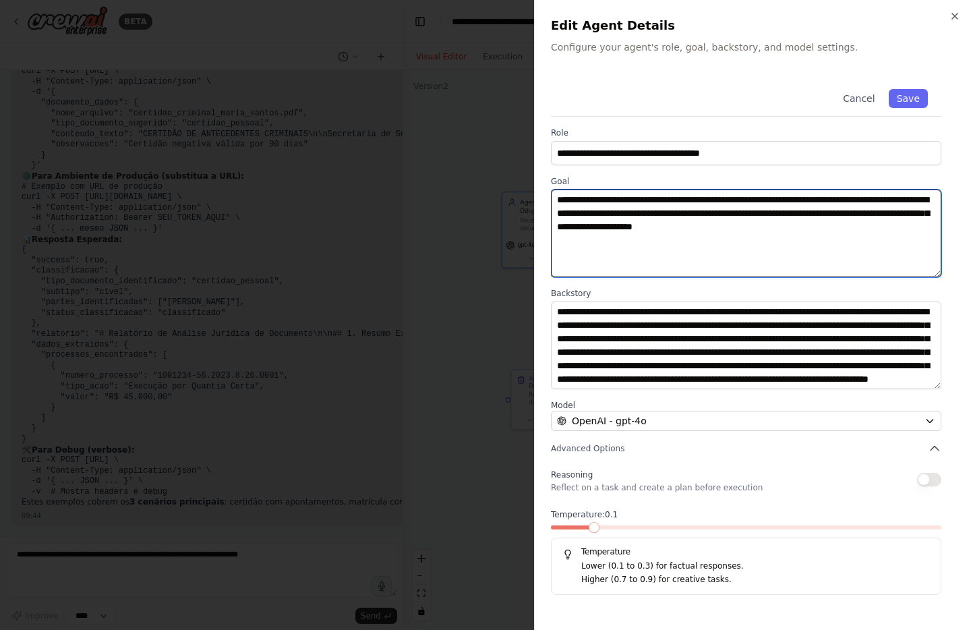
click at [568, 204] on textarea "**********" at bounding box center [746, 233] width 390 height 88
drag, startPoint x: 558, startPoint y: 201, endPoint x: 661, endPoint y: 263, distance: 121.0
click at [661, 263] on textarea "**********" at bounding box center [746, 233] width 390 height 88
click at [645, 240] on textarea "**********" at bounding box center [746, 233] width 390 height 88
type textarea "**********"
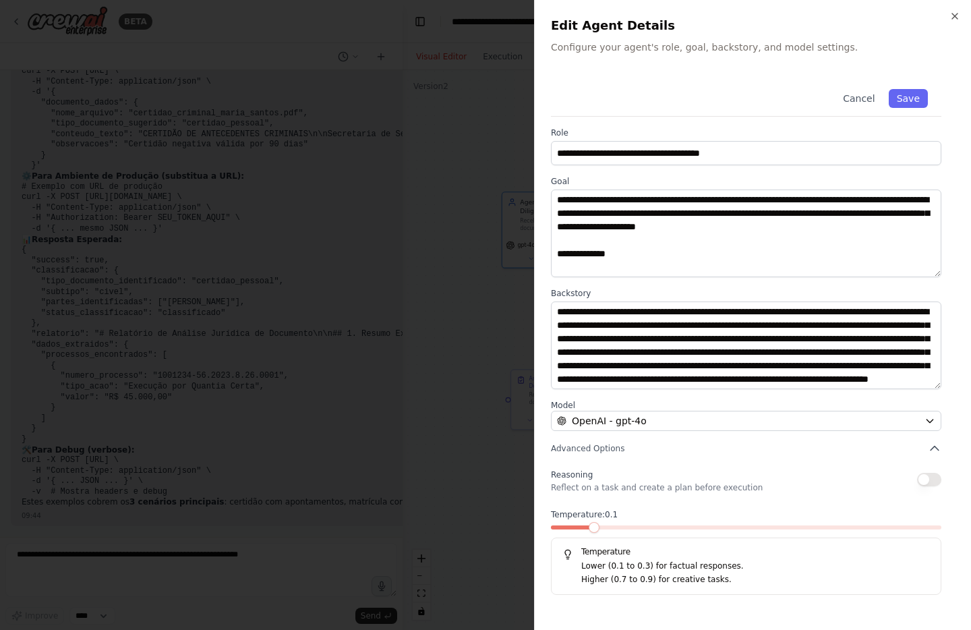
click at [456, 277] on div at bounding box center [485, 315] width 971 height 630
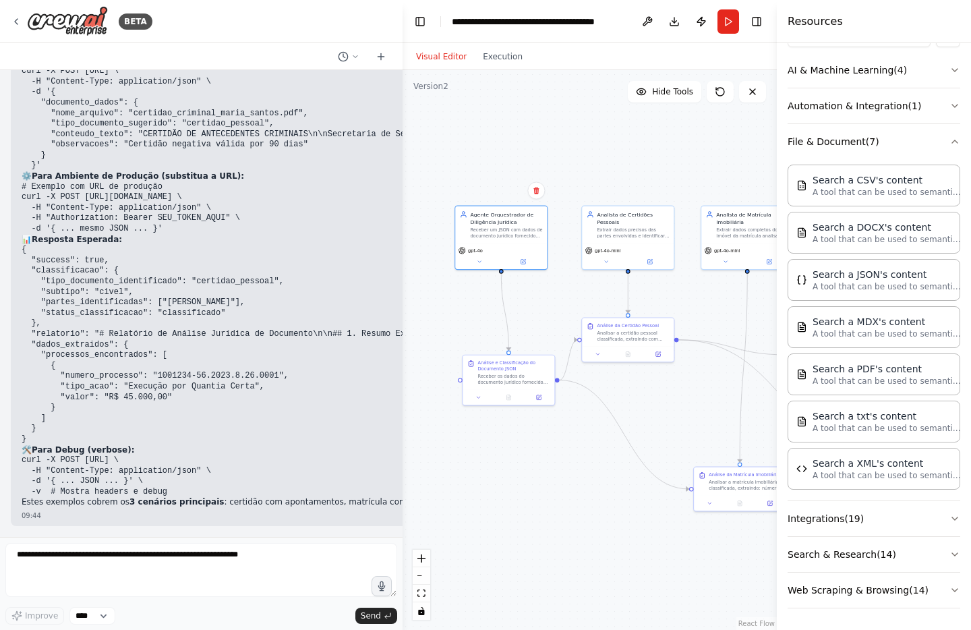
drag, startPoint x: 629, startPoint y: 296, endPoint x: 562, endPoint y: 293, distance: 67.5
click at [562, 293] on div ".deletable-edge-delete-btn { width: 20px; height: 20px; border: 0px solid #ffff…" at bounding box center [590, 350] width 374 height 560
click at [232, 560] on textarea at bounding box center [201, 570] width 392 height 54
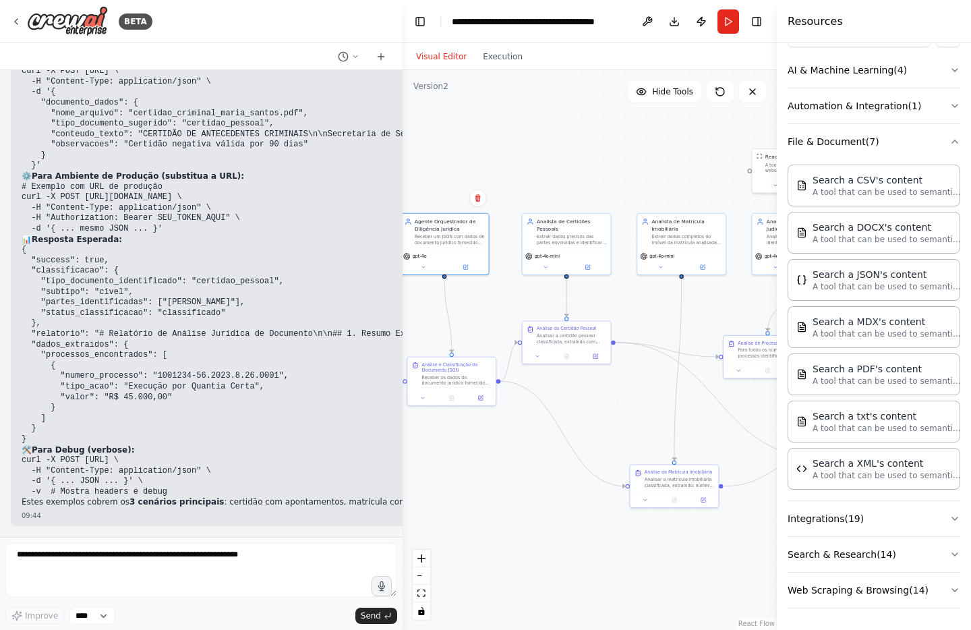
drag, startPoint x: 709, startPoint y: 167, endPoint x: 647, endPoint y: 170, distance: 62.1
click at [647, 170] on div ".deletable-edge-delete-btn { width: 20px; height: 20px; border: 0px solid #ffff…" at bounding box center [590, 350] width 374 height 560
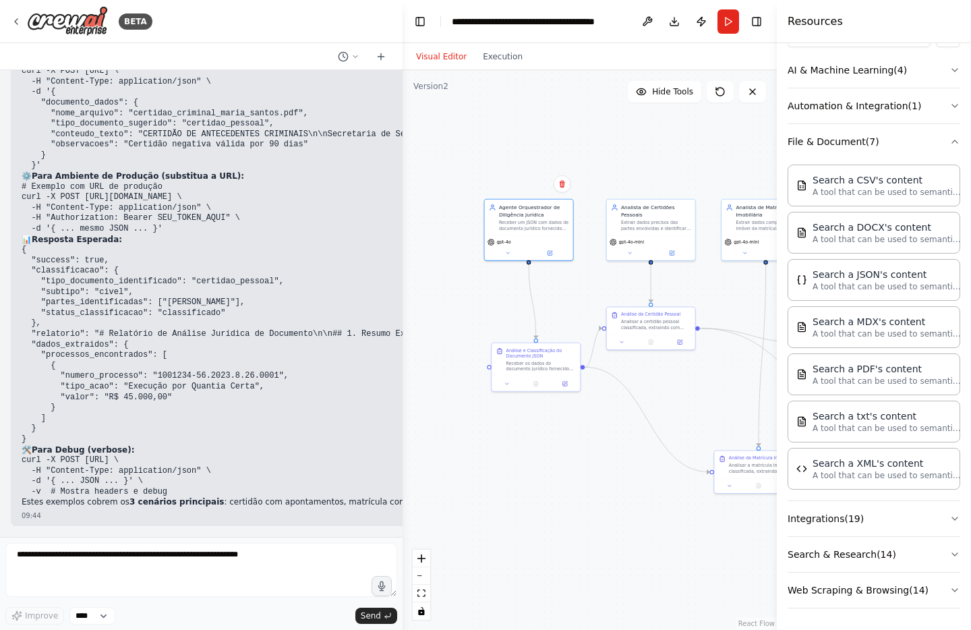
drag, startPoint x: 531, startPoint y: 177, endPoint x: 616, endPoint y: 162, distance: 86.1
click at [616, 162] on div ".deletable-edge-delete-btn { width: 20px; height: 20px; border: 0px solid #ffff…" at bounding box center [590, 350] width 374 height 560
click at [222, 556] on textarea at bounding box center [201, 570] width 392 height 54
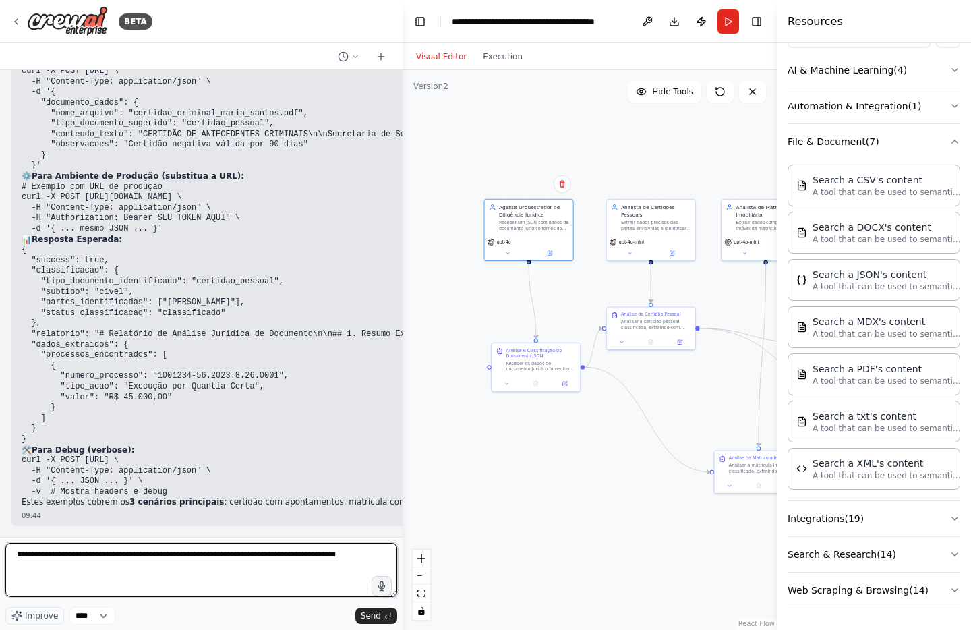
type textarea "**********"
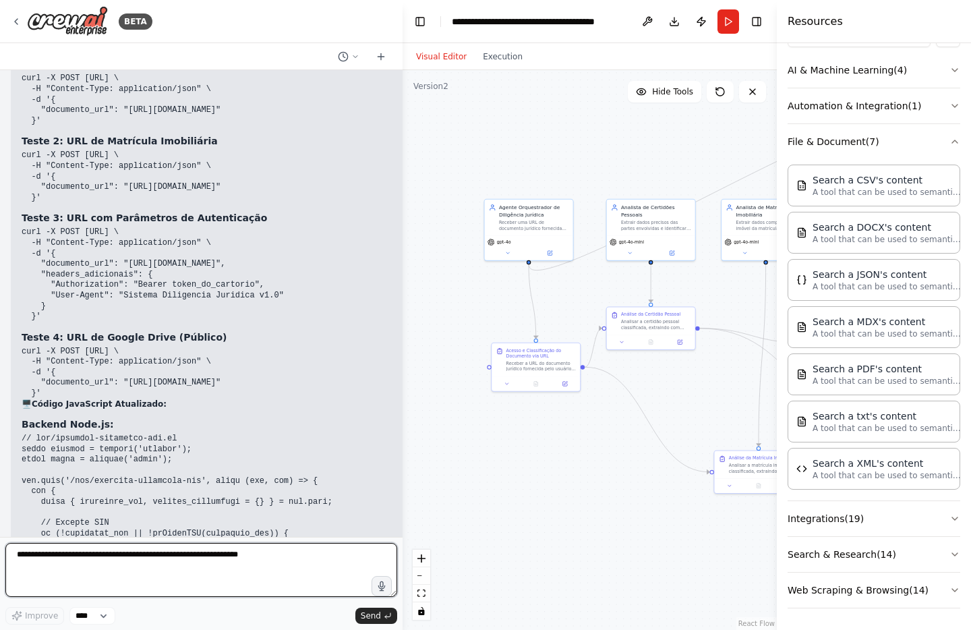
scroll to position [14387, 0]
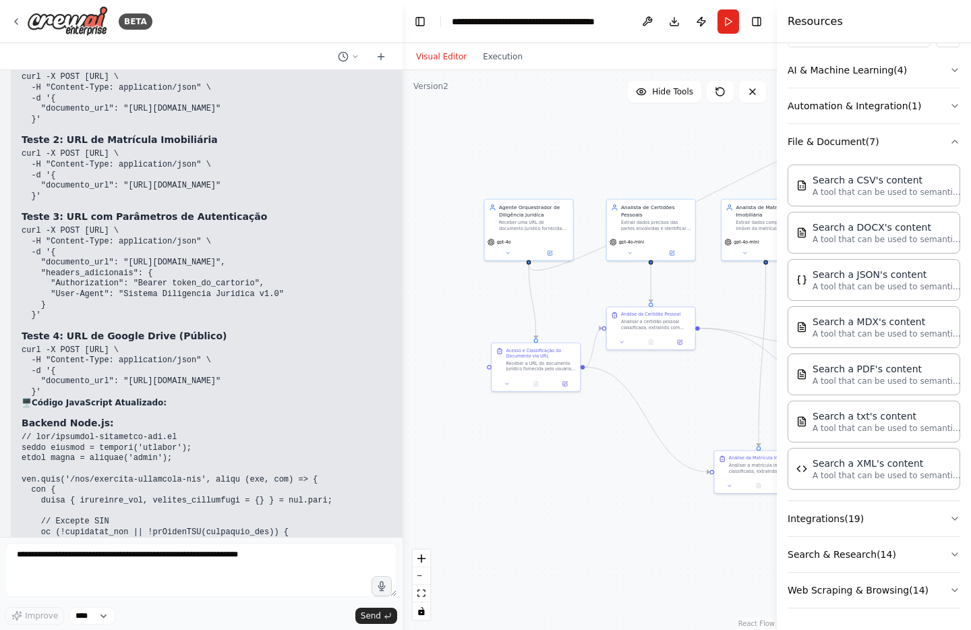
drag, startPoint x: 23, startPoint y: 241, endPoint x: 284, endPoint y: 326, distance: 274.4
click at [284, 320] on pre "curl -X POST http://localhost:3000/api/analisar-documento-url \ -H "Content-Typ…" at bounding box center [315, 273] width 587 height 94
copy code "curl -X POST http://localhost:3000/api/analisar-documento-url \ -H "Content-Typ…"
click at [238, 293] on code "curl -X POST http://localhost:3000/api/analisar-documento-url \ -H "Content-Typ…" at bounding box center [153, 273] width 262 height 94
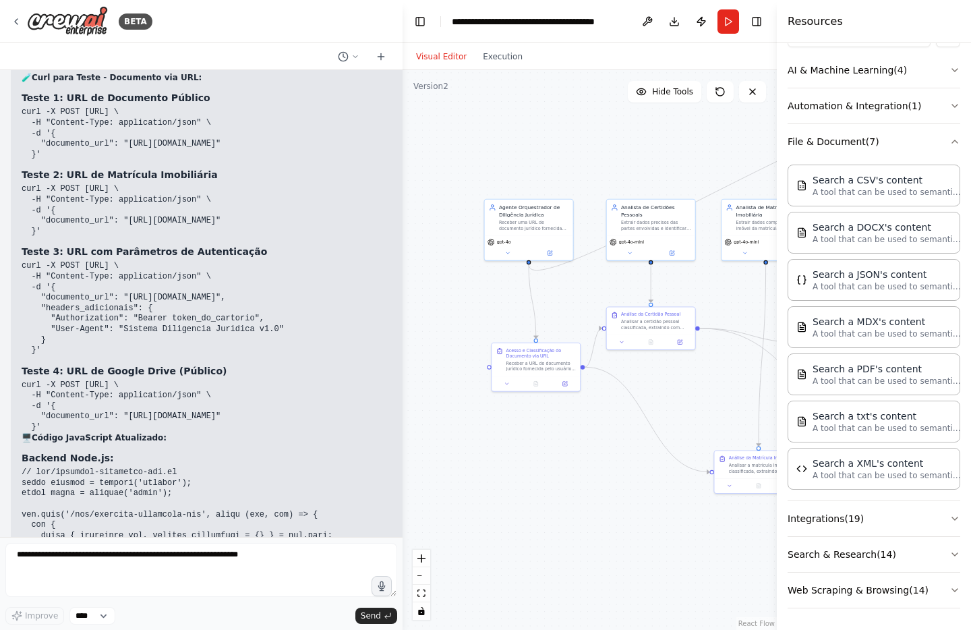
scroll to position [14340, 0]
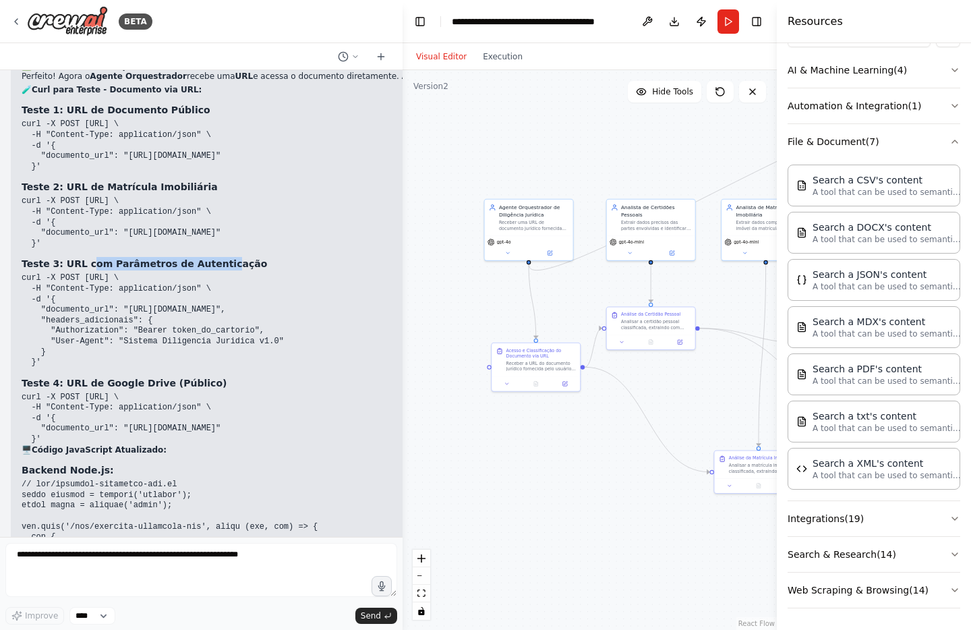
drag, startPoint x: 92, startPoint y: 272, endPoint x: 219, endPoint y: 269, distance: 127.5
click at [219, 269] on strong "Teste 3: URL com Parâmetros de Autenticação" at bounding box center [144, 263] width 245 height 11
click at [220, 246] on code "curl -X POST http://localhost:3000/api/analisar-documento-url \ -H "Content-Typ…" at bounding box center [121, 221] width 199 height 51
click at [13, 21] on icon at bounding box center [16, 21] width 11 height 11
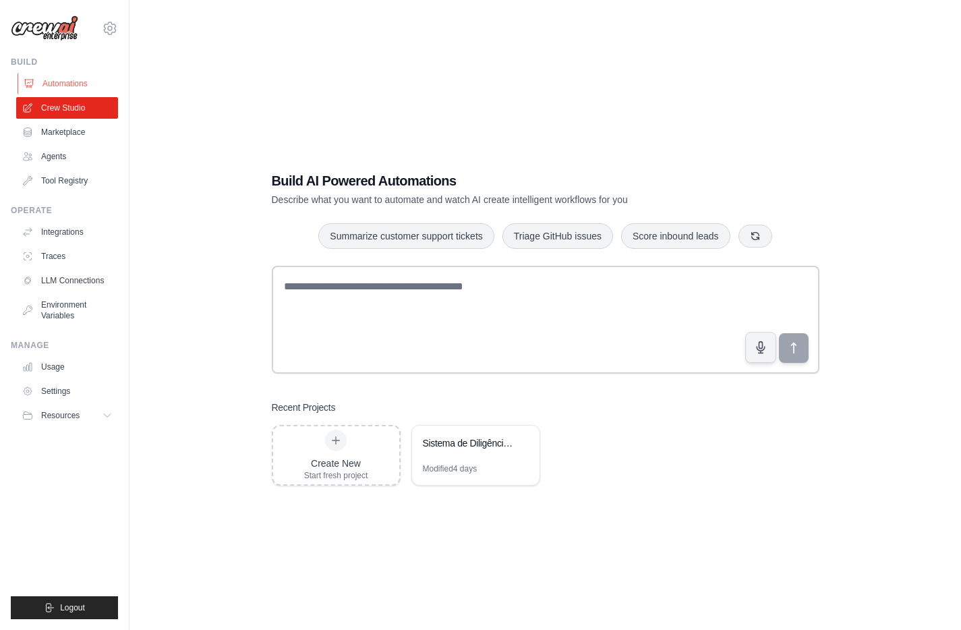
click at [76, 85] on link "Automations" at bounding box center [69, 84] width 102 height 22
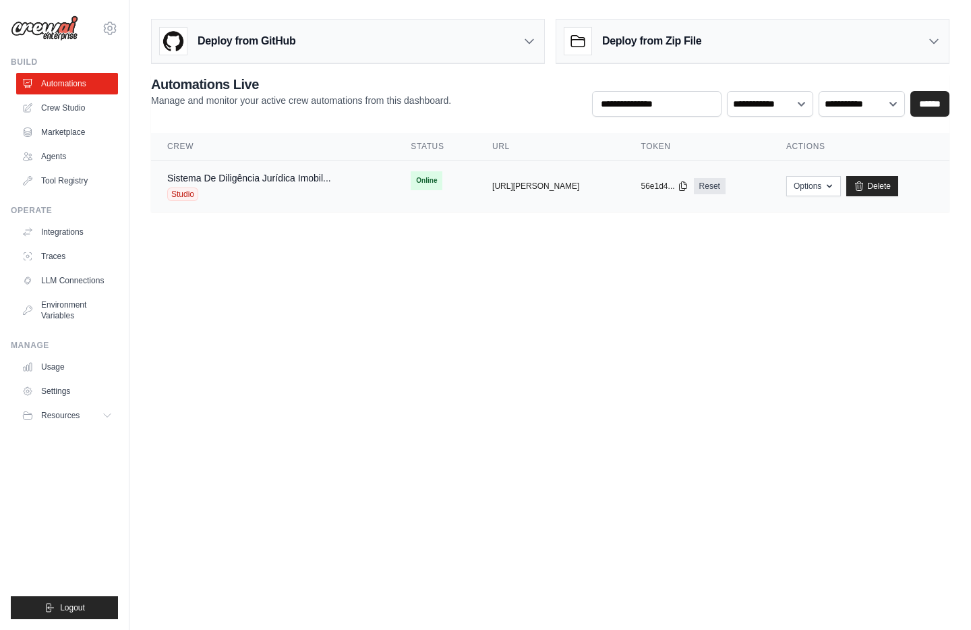
click at [341, 193] on div "Sistema De Diligência Jurídica Imobil... Studio" at bounding box center [272, 186] width 211 height 30
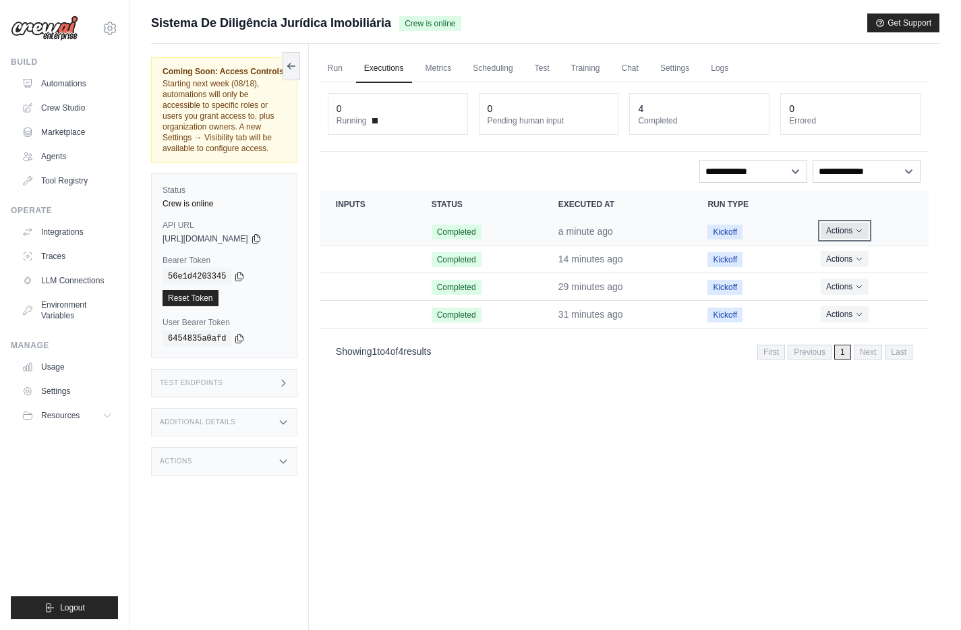
click at [846, 227] on button "Actions" at bounding box center [845, 231] width 48 height 16
click at [851, 251] on link "View Details" at bounding box center [869, 256] width 86 height 22
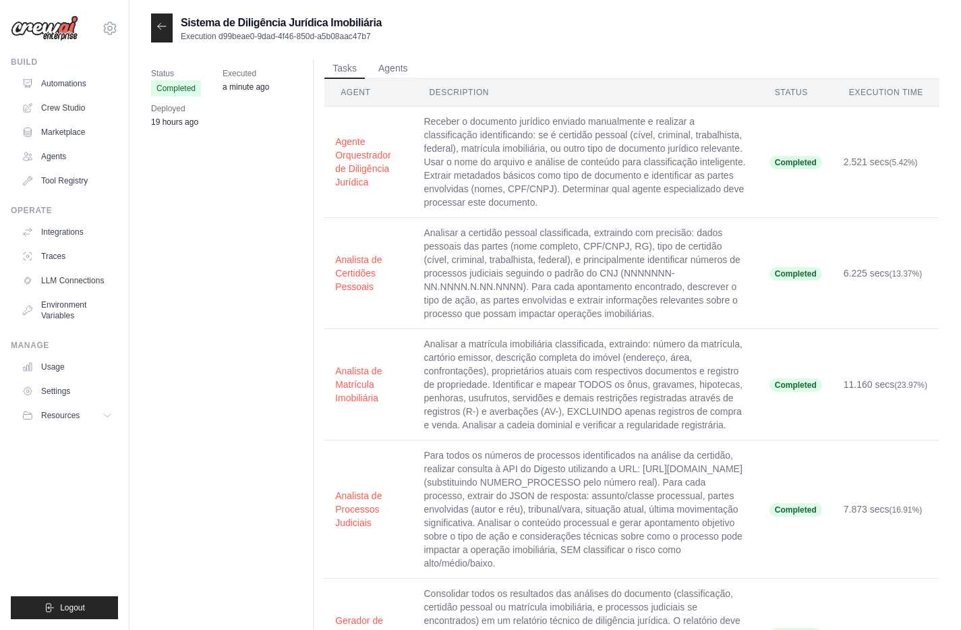
click at [169, 36] on div at bounding box center [162, 27] width 22 height 29
click at [160, 23] on icon at bounding box center [161, 26] width 11 height 11
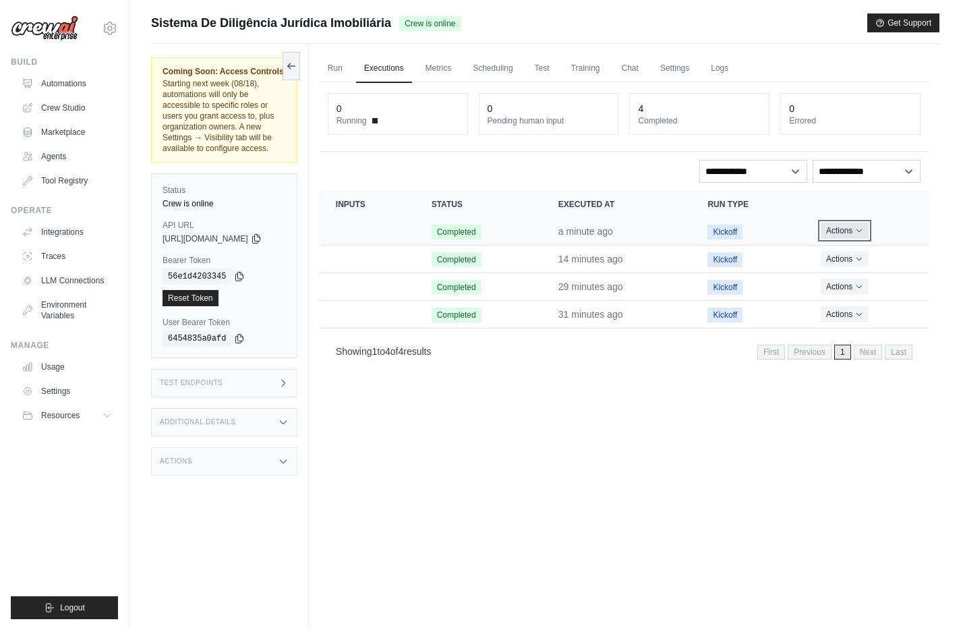
click at [850, 226] on button "Actions" at bounding box center [845, 231] width 48 height 16
click at [850, 248] on link "View Details" at bounding box center [869, 256] width 86 height 22
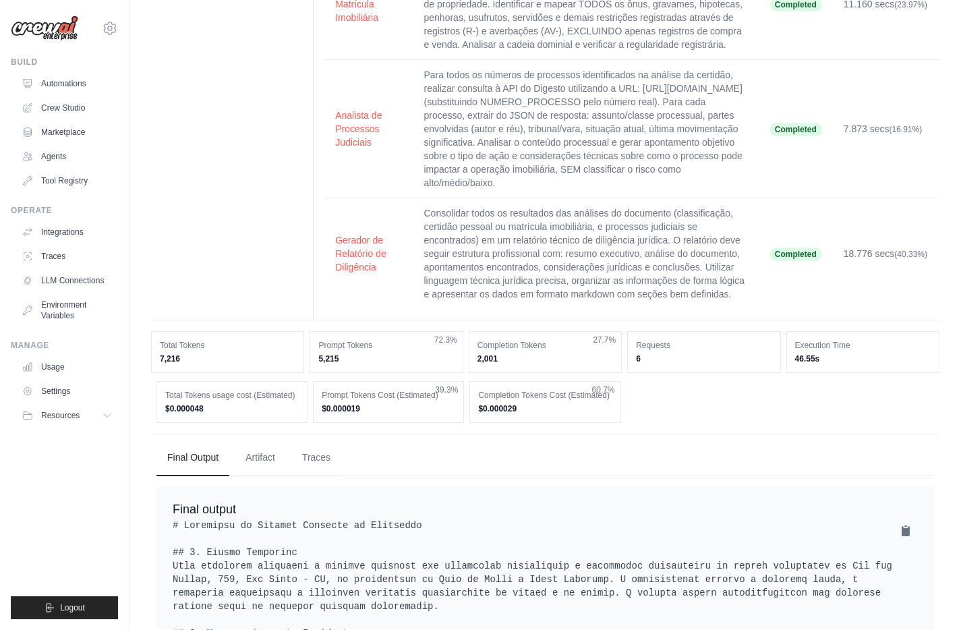
scroll to position [547, 0]
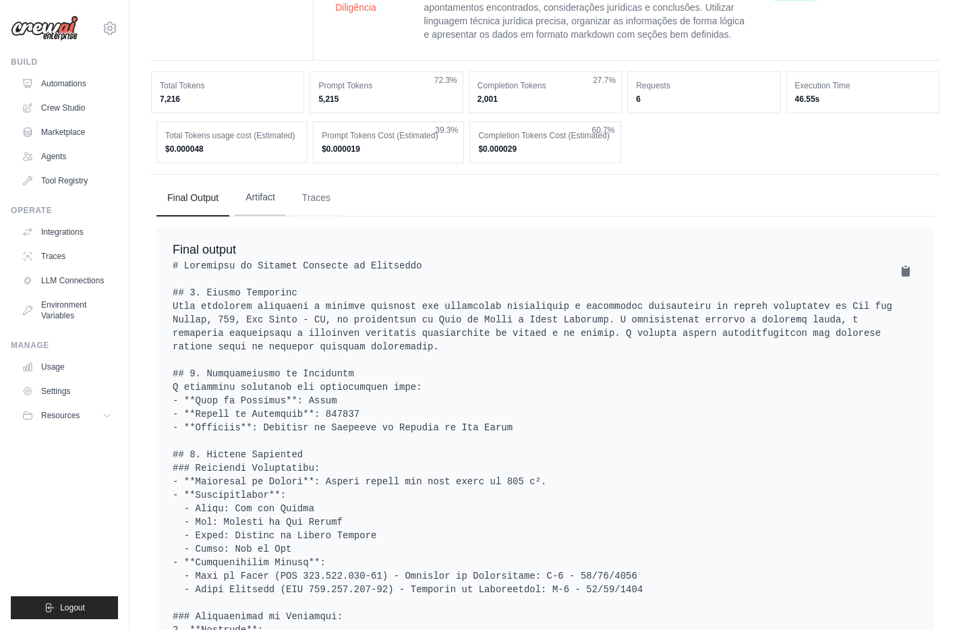
click at [256, 214] on button "Artifact" at bounding box center [260, 197] width 51 height 36
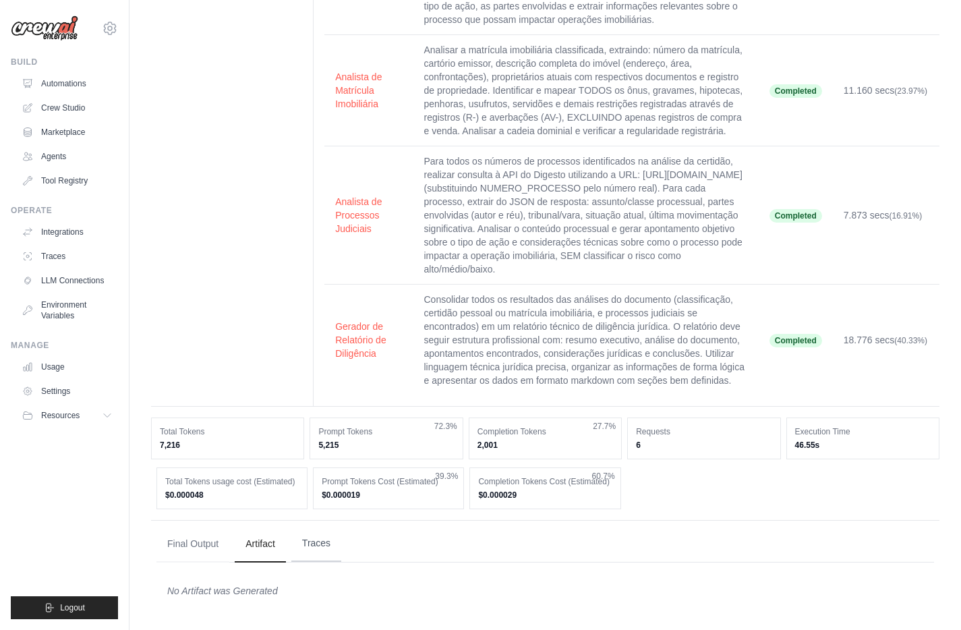
click at [307, 533] on button "Traces" at bounding box center [316, 543] width 50 height 36
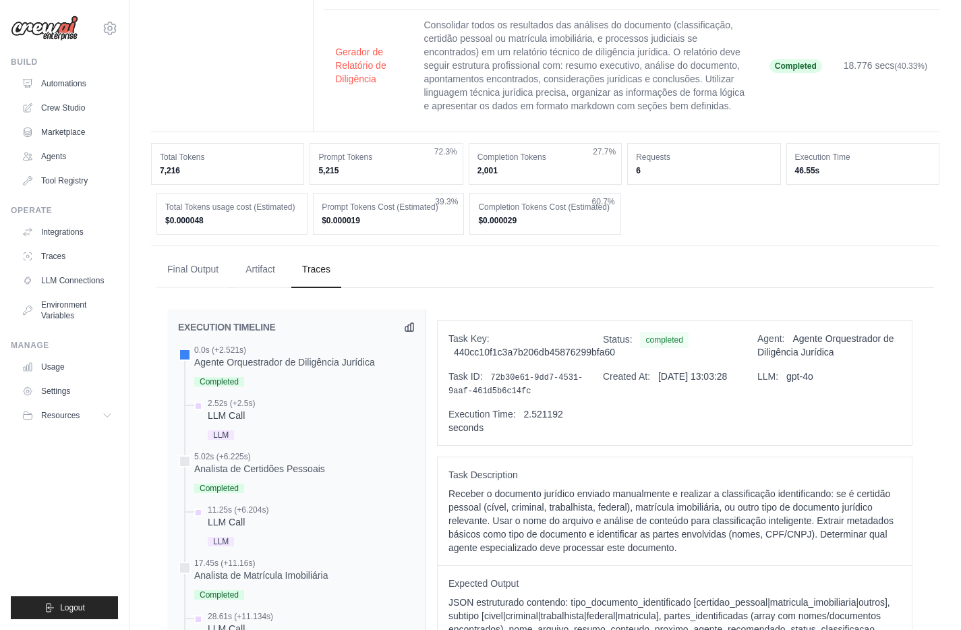
scroll to position [644, 0]
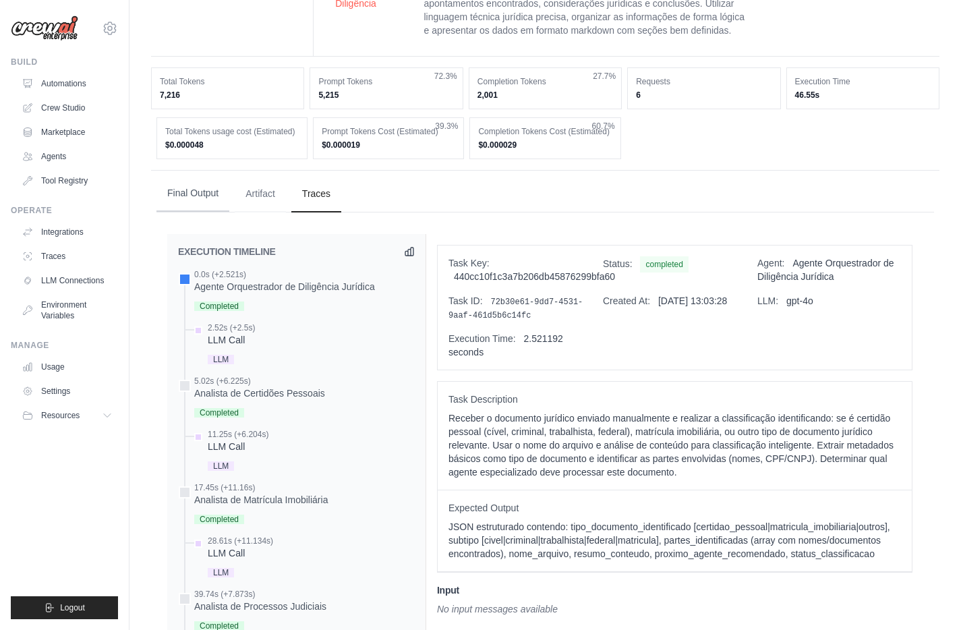
click at [206, 207] on button "Final Output" at bounding box center [192, 193] width 73 height 36
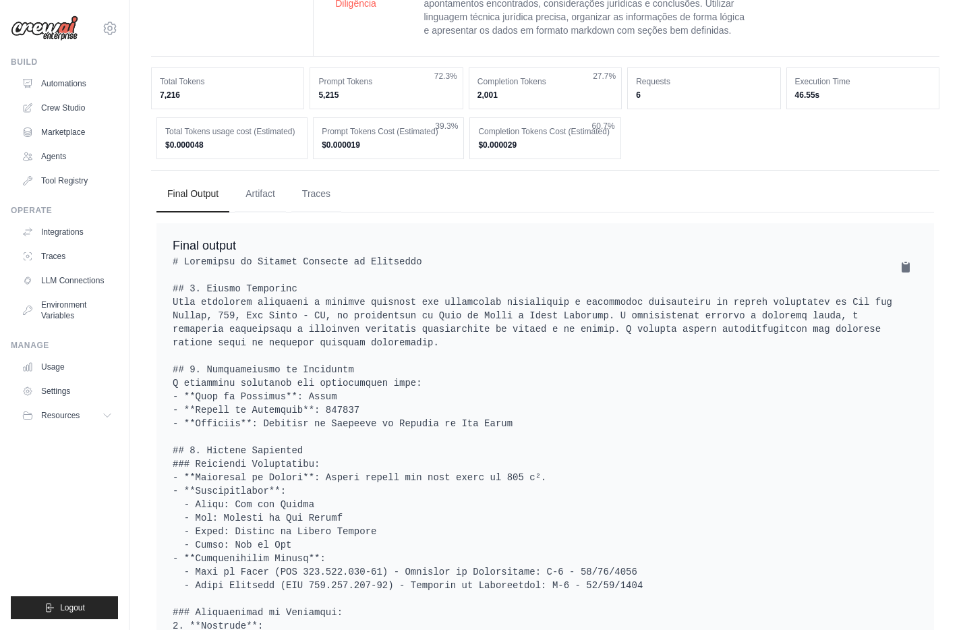
click at [908, 272] on icon at bounding box center [906, 267] width 8 height 10
click at [328, 212] on button "Traces" at bounding box center [316, 193] width 50 height 36
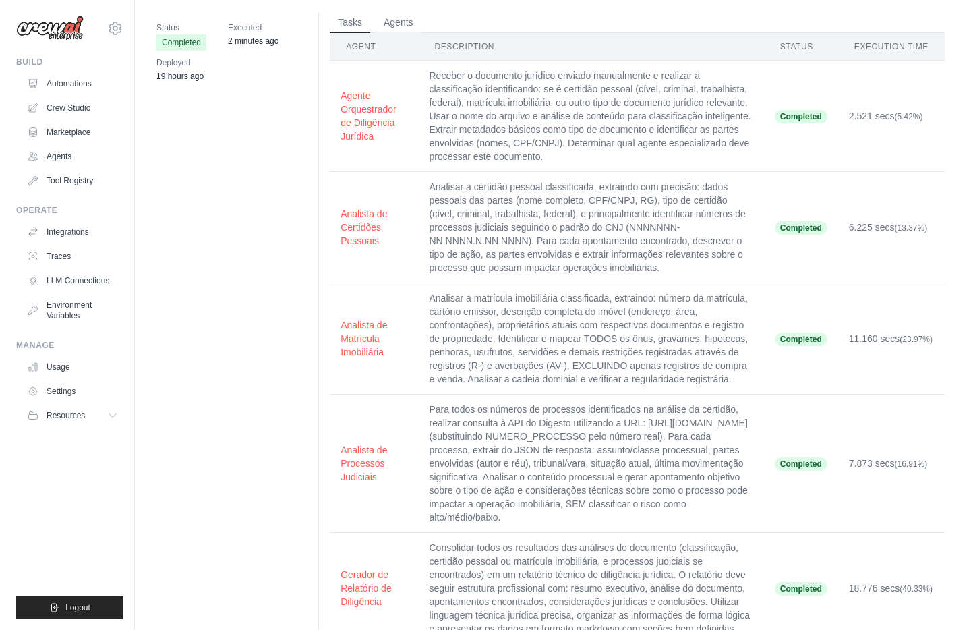
scroll to position [0, 0]
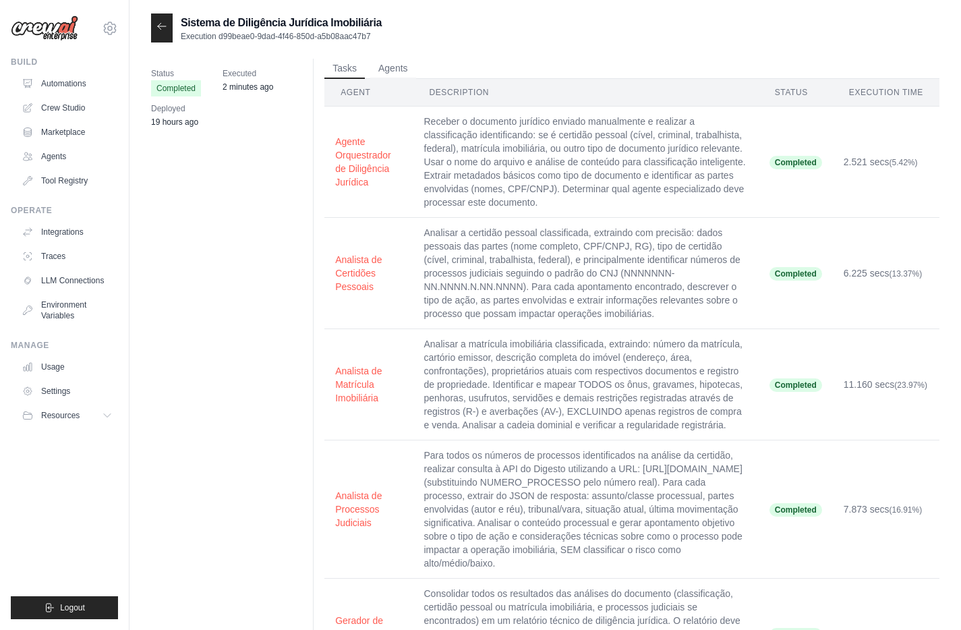
click at [159, 26] on icon at bounding box center [162, 26] width 8 height 6
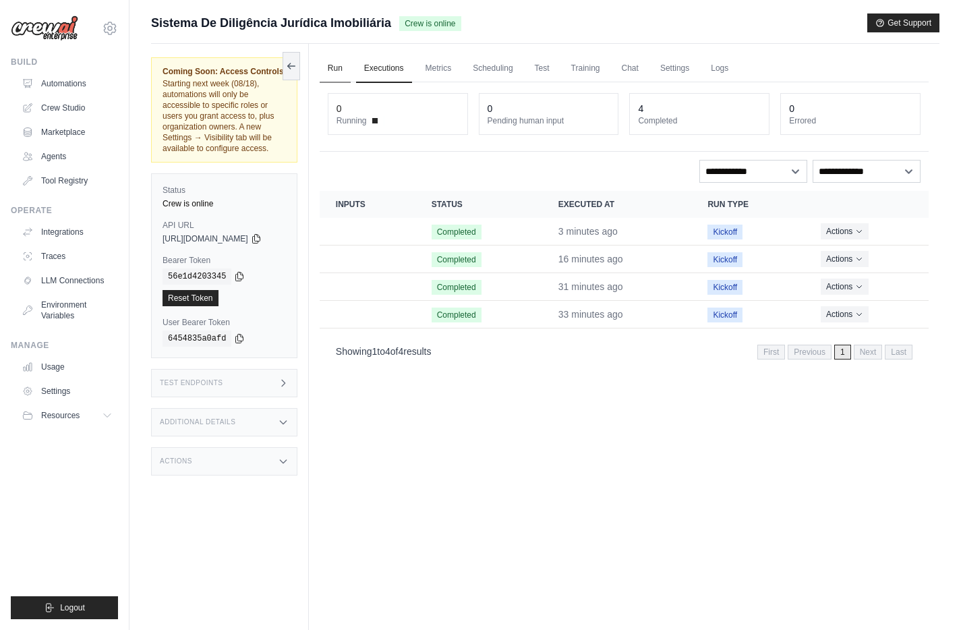
click at [347, 68] on link "Run" at bounding box center [335, 69] width 31 height 28
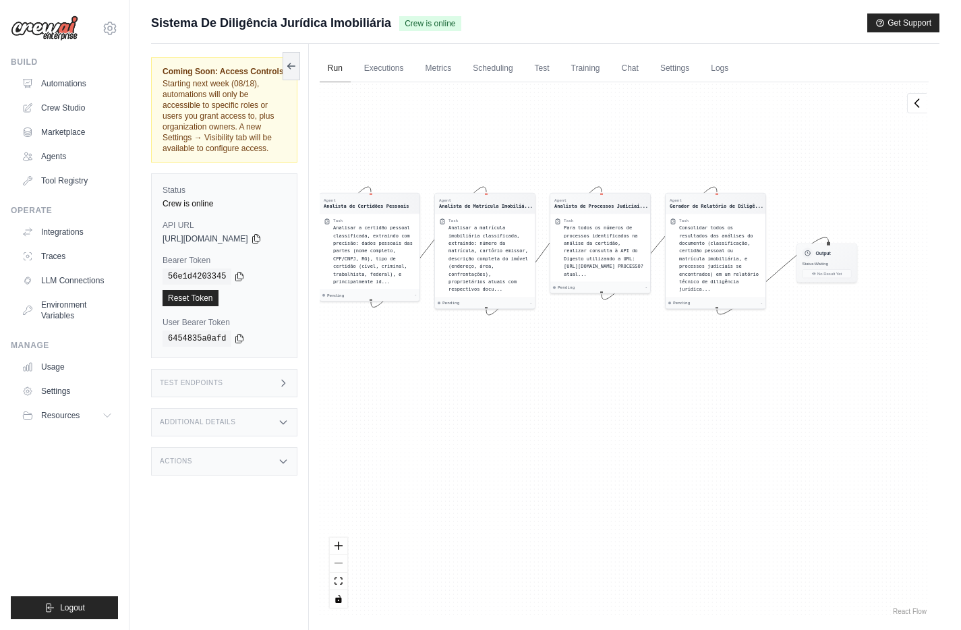
click at [347, 68] on link "Run" at bounding box center [335, 69] width 31 height 28
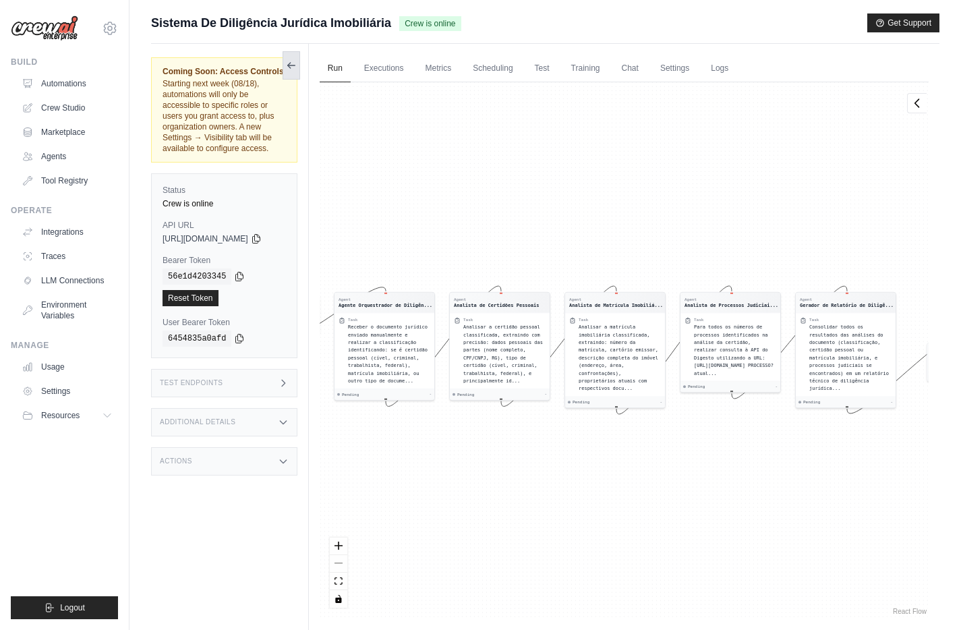
click at [300, 66] on button at bounding box center [292, 65] width 18 height 28
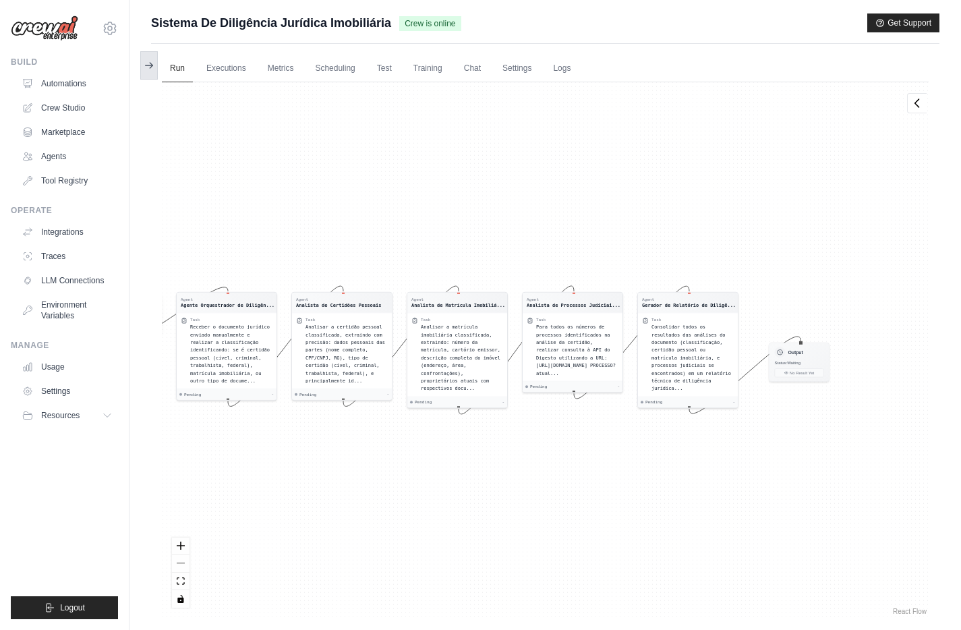
click at [155, 65] on button at bounding box center [149, 65] width 18 height 28
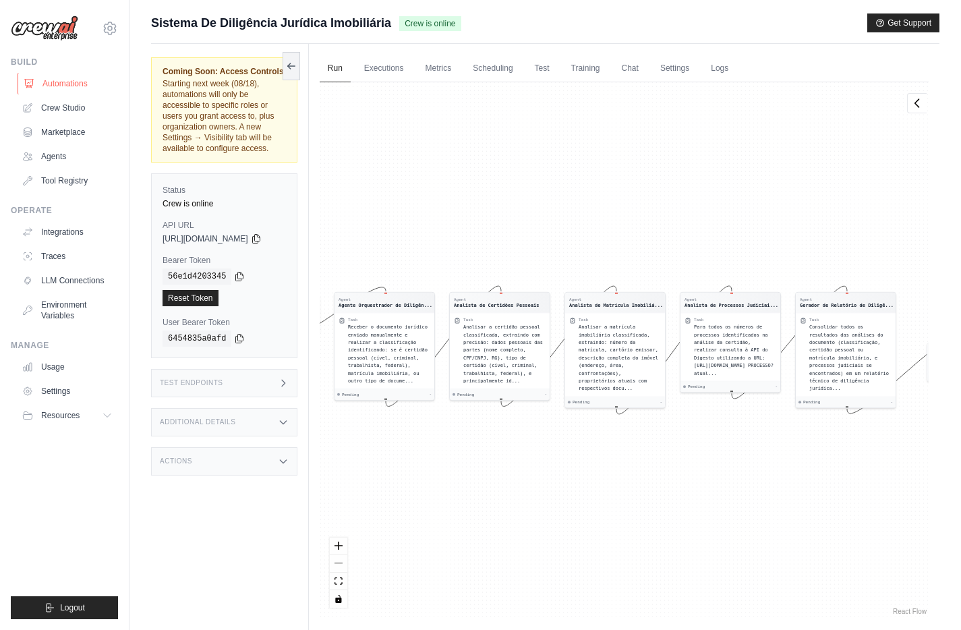
click at [81, 86] on link "Automations" at bounding box center [69, 84] width 102 height 22
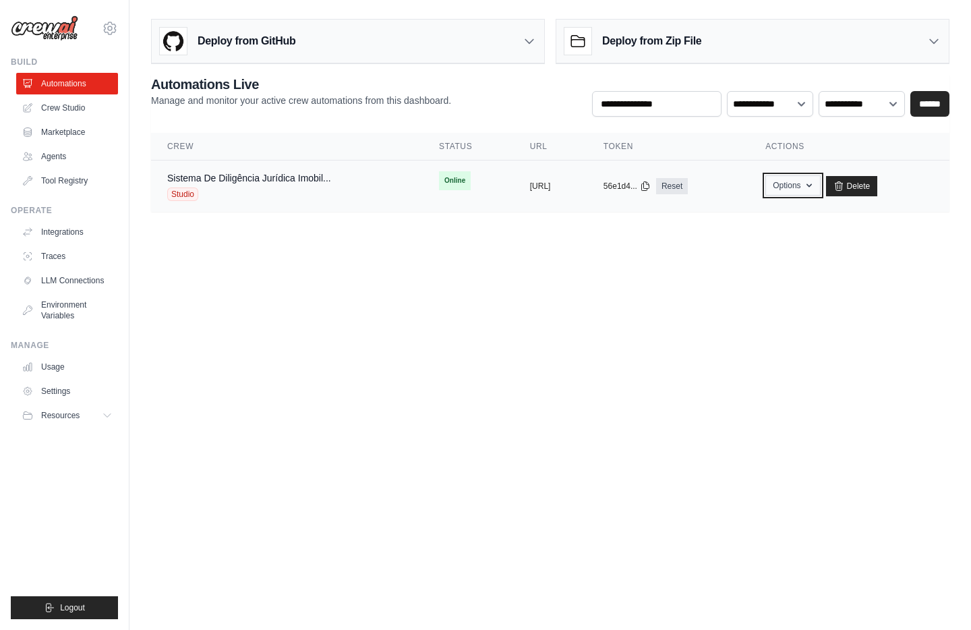
click at [820, 186] on button "Options" at bounding box center [792, 185] width 55 height 20
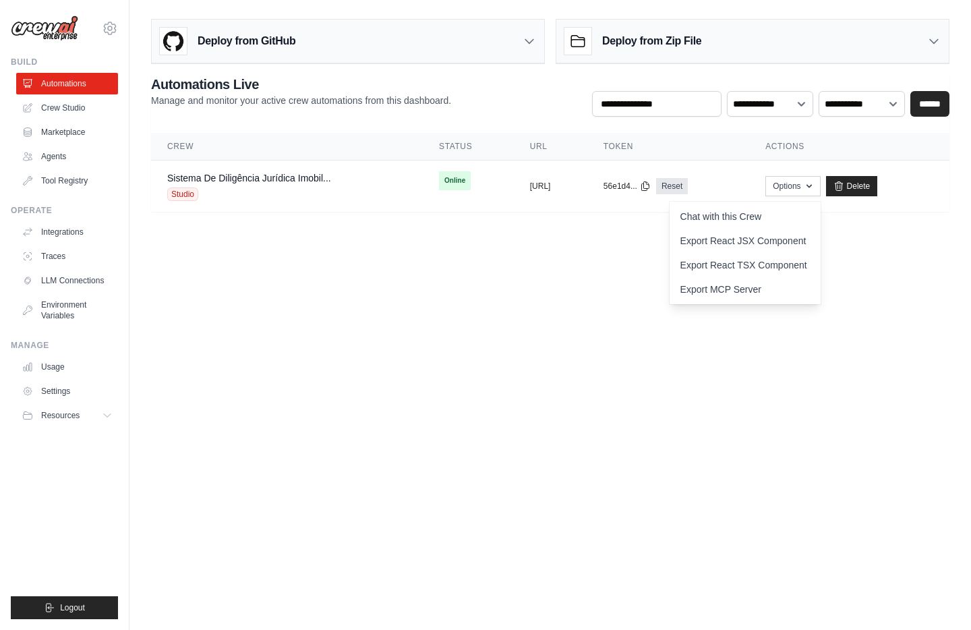
click at [359, 326] on body "marcosvbalencar@gmail.com Settings Build Automations Crew Studio" at bounding box center [485, 315] width 971 height 630
click at [318, 195] on div "Studio" at bounding box center [249, 193] width 164 height 13
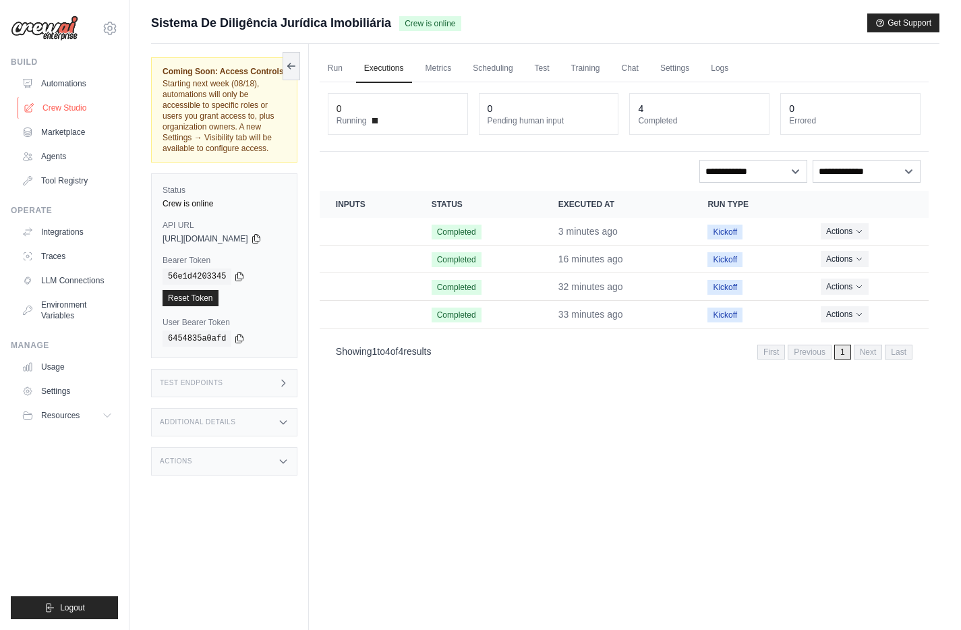
click at [80, 111] on link "Crew Studio" at bounding box center [69, 108] width 102 height 22
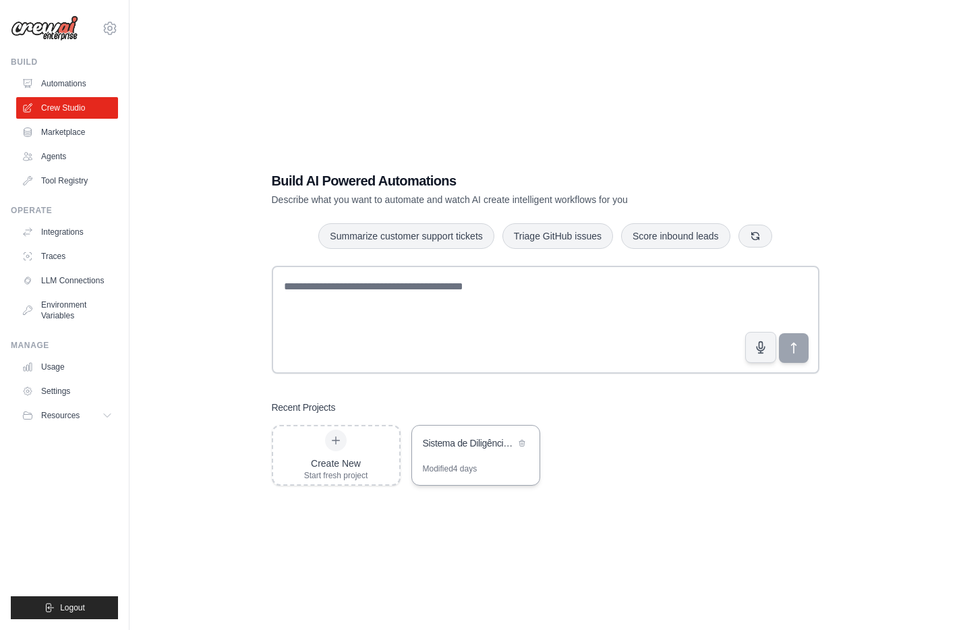
click at [482, 446] on div "Sistema de Diligência Jurídica Imobiliária" at bounding box center [469, 442] width 92 height 13
click at [89, 84] on link "Automations" at bounding box center [69, 84] width 102 height 22
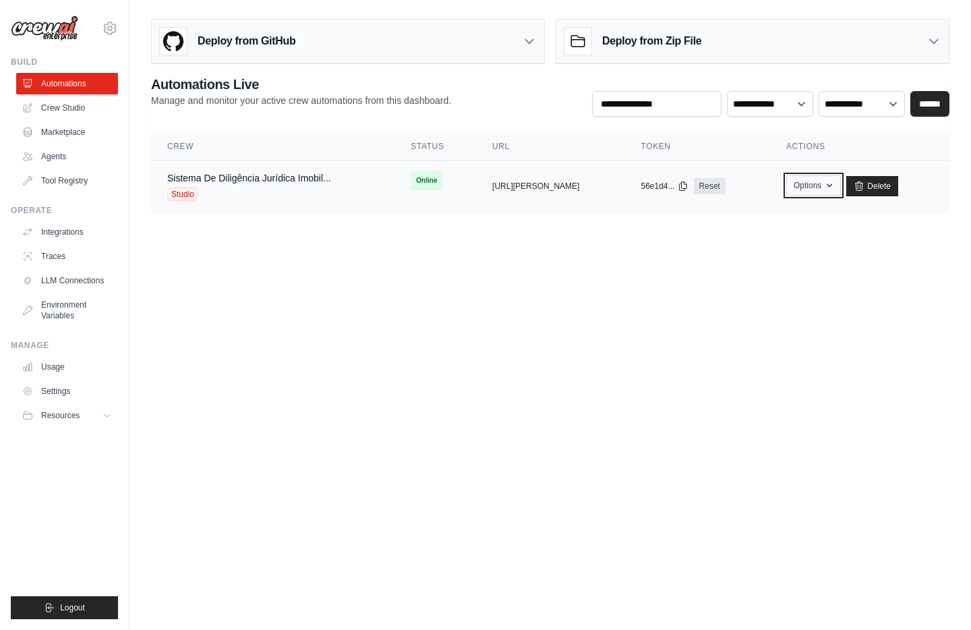
click at [837, 194] on button "Options" at bounding box center [813, 185] width 55 height 20
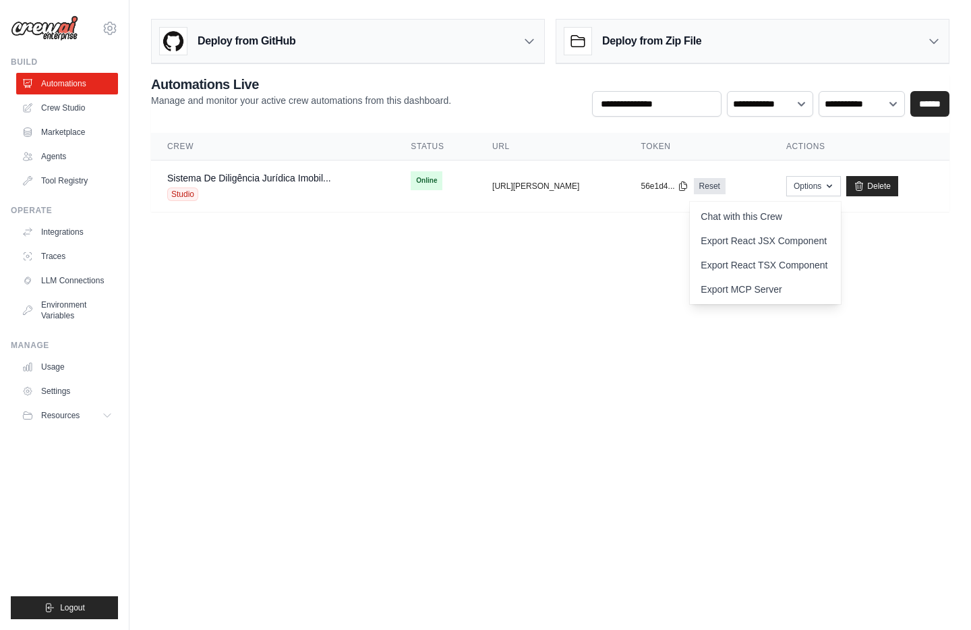
click at [881, 220] on main "Deploy from GitHub Deploy your project directly from GitHub. Select a repositor…" at bounding box center [549, 120] width 841 height 241
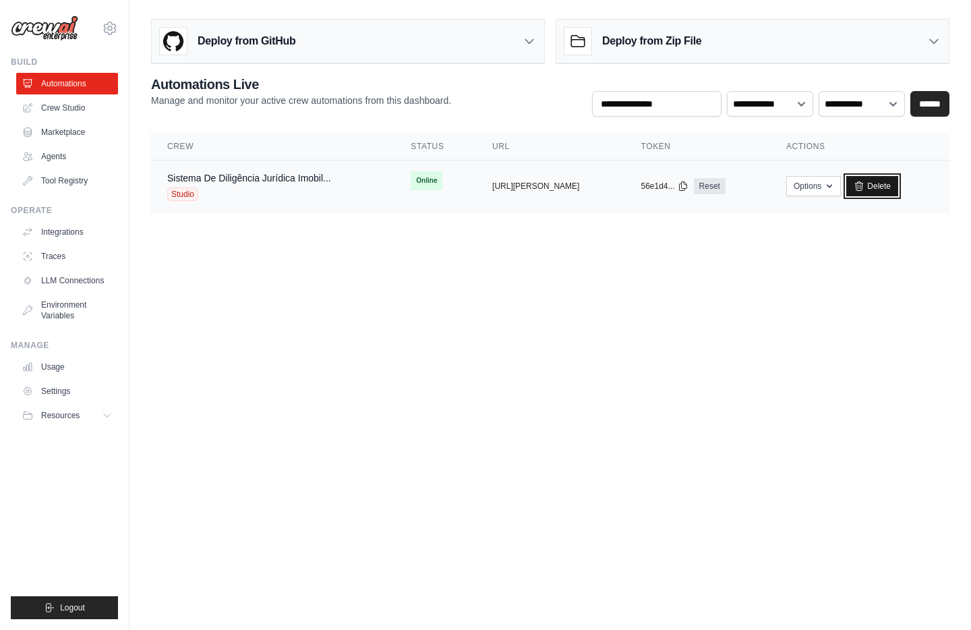
click at [878, 176] on link "Delete" at bounding box center [872, 186] width 52 height 20
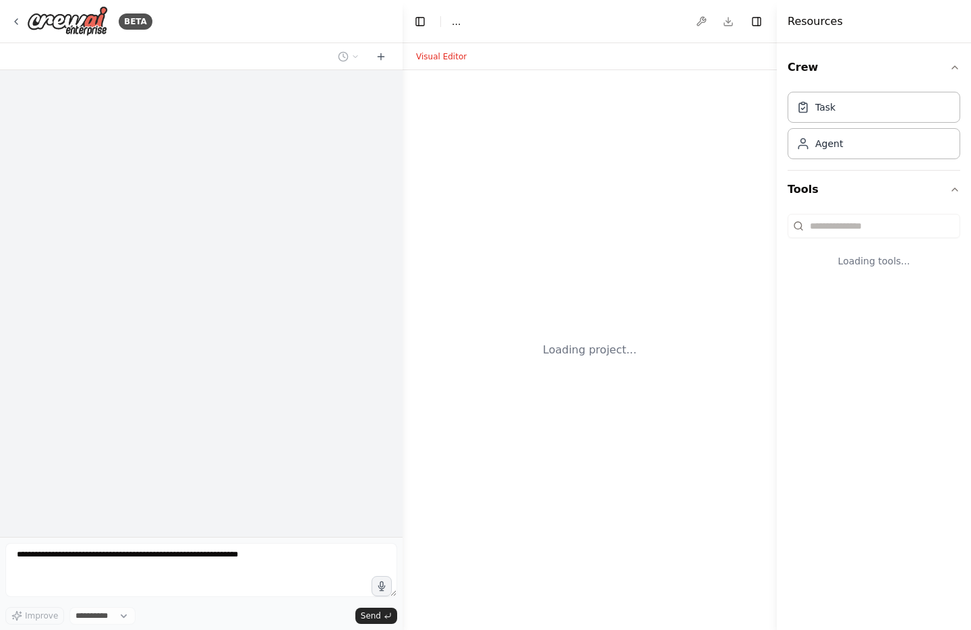
select select "****"
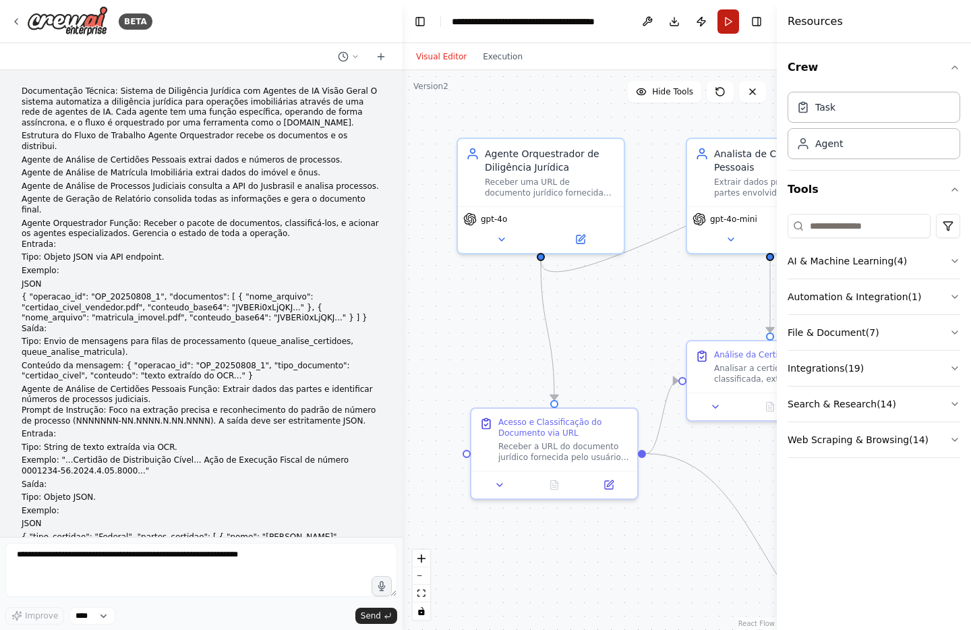
scroll to position [16032, 0]
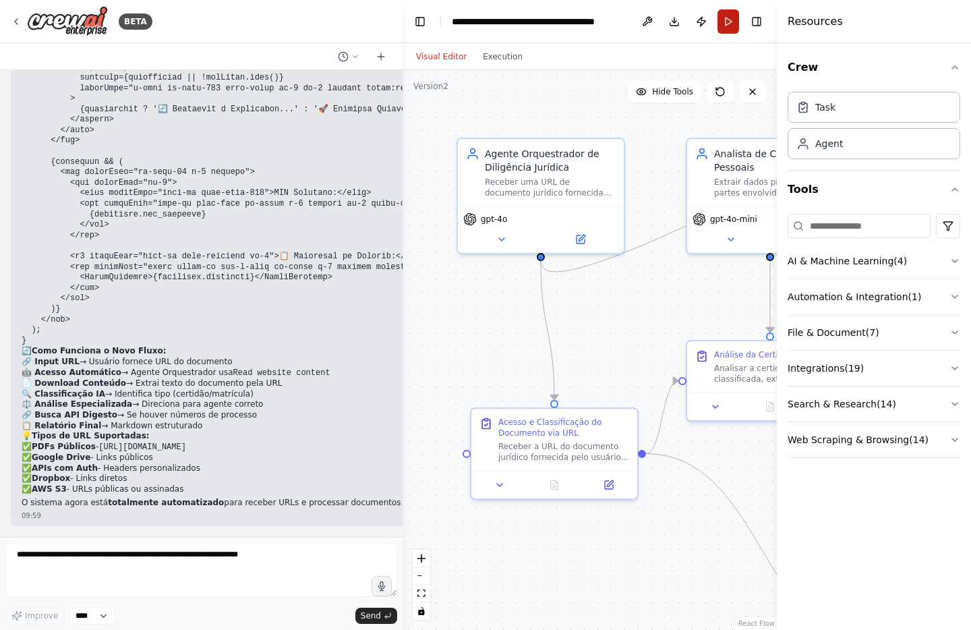
click at [726, 22] on button "Run" at bounding box center [728, 21] width 22 height 24
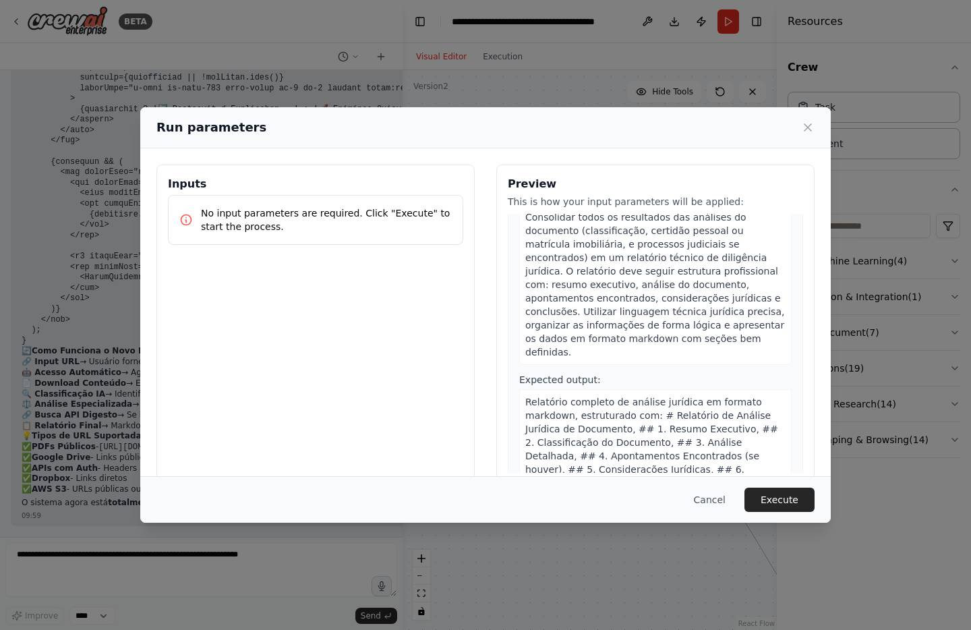
scroll to position [1598, 0]
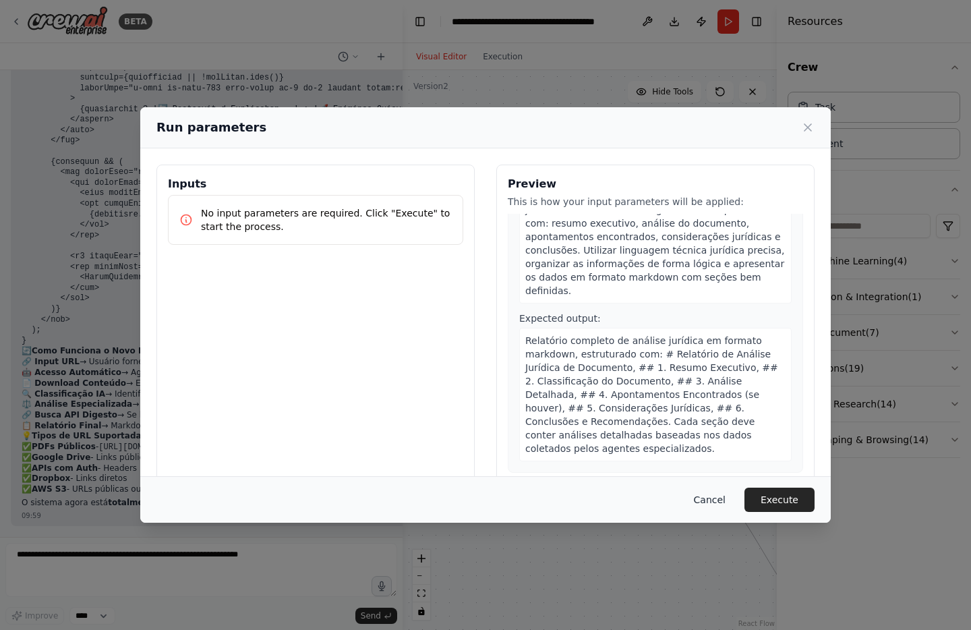
click at [726, 500] on button "Cancel" at bounding box center [709, 499] width 53 height 24
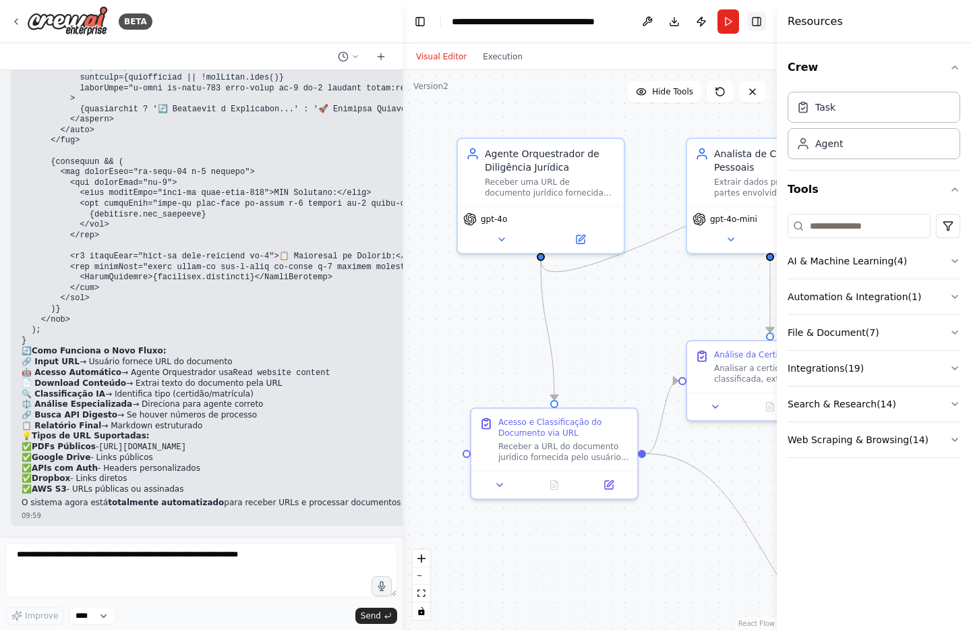
click at [757, 27] on button "Toggle Right Sidebar" at bounding box center [756, 21] width 19 height 19
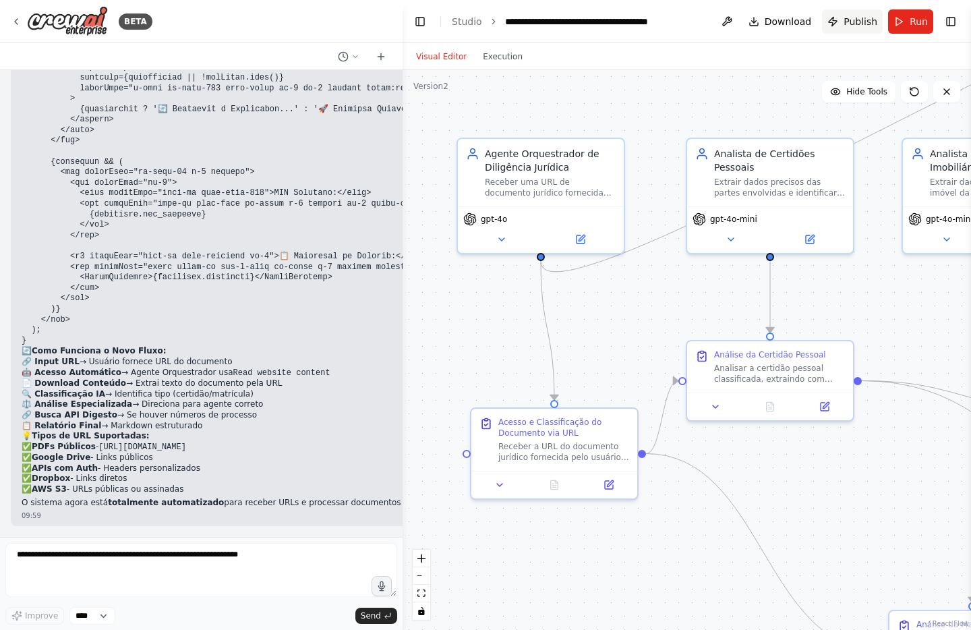
click at [846, 18] on span "Publish" at bounding box center [861, 21] width 34 height 13
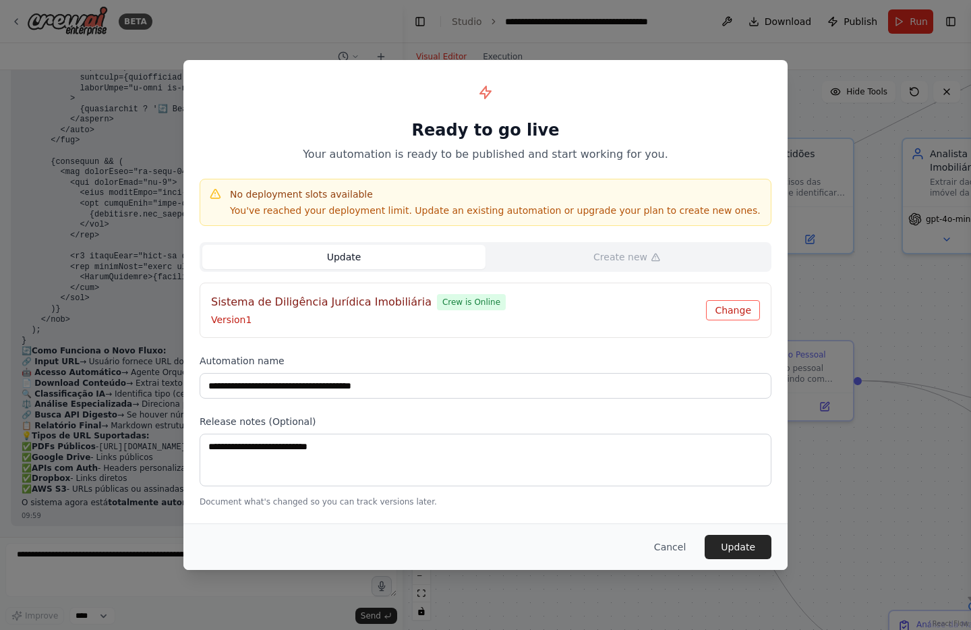
click at [740, 320] on button "Change" at bounding box center [733, 310] width 54 height 20
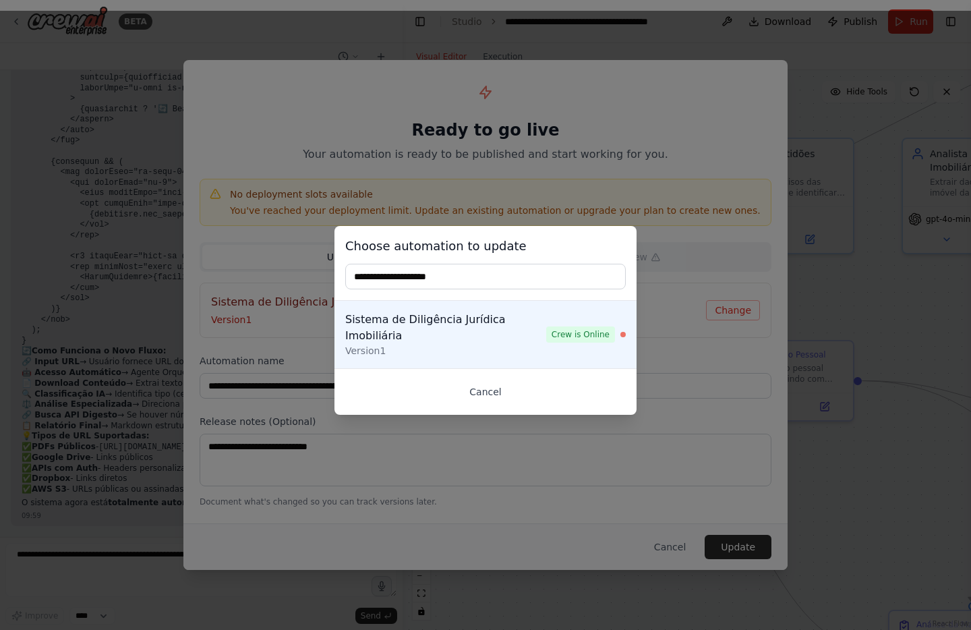
click at [500, 383] on button "Cancel" at bounding box center [485, 392] width 280 height 24
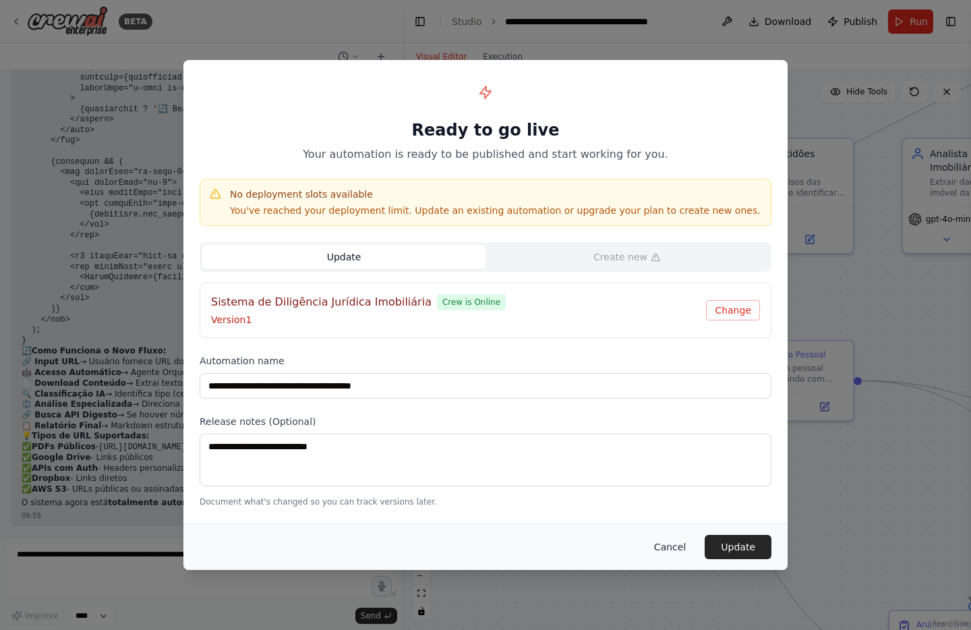
click at [674, 549] on button "Cancel" at bounding box center [669, 547] width 53 height 24
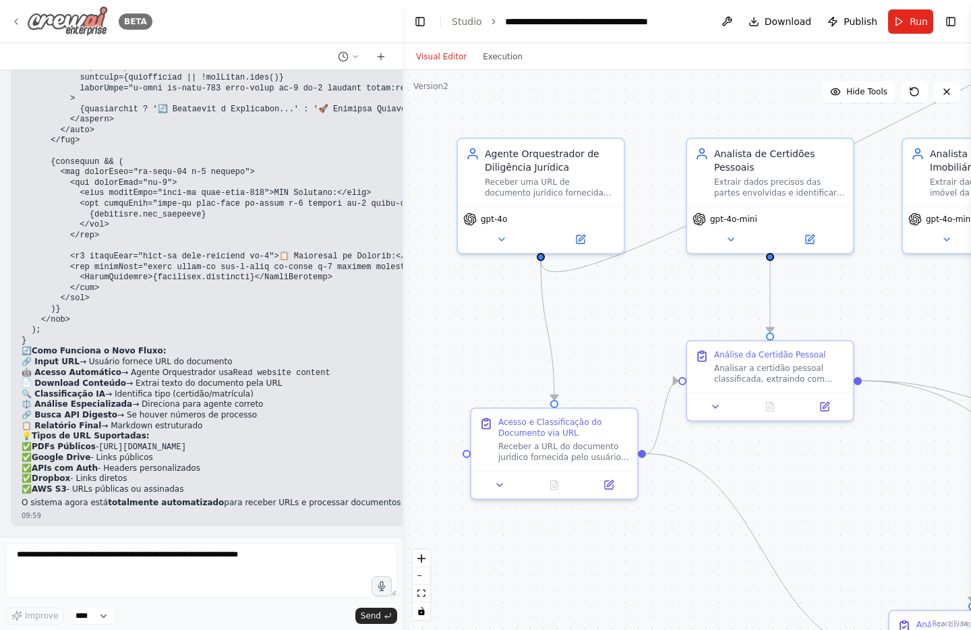
click at [12, 18] on icon at bounding box center [16, 21] width 11 height 11
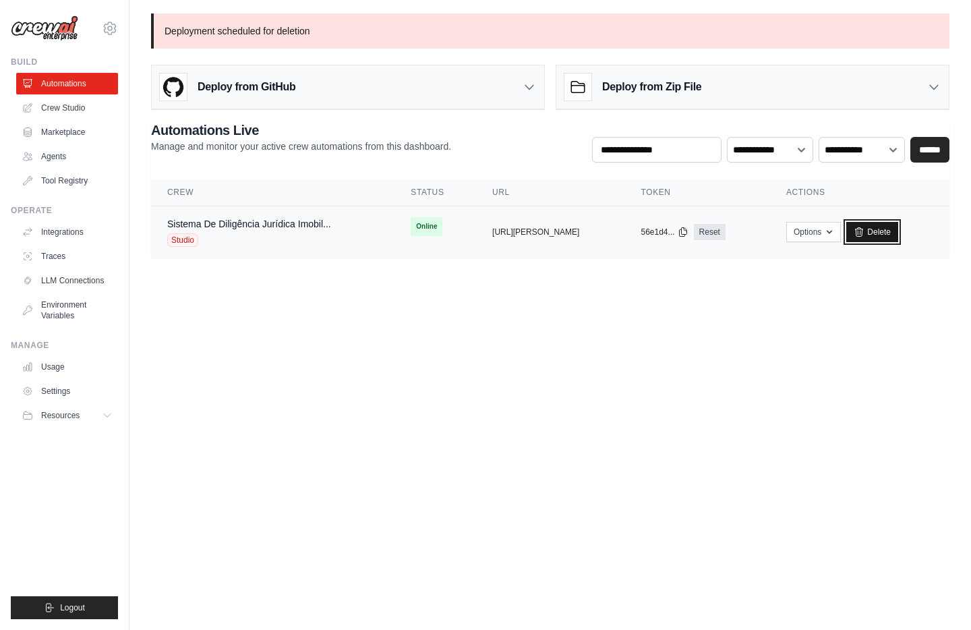
click at [875, 230] on link "Delete" at bounding box center [872, 232] width 52 height 20
click at [881, 237] on link "Delete" at bounding box center [872, 232] width 52 height 20
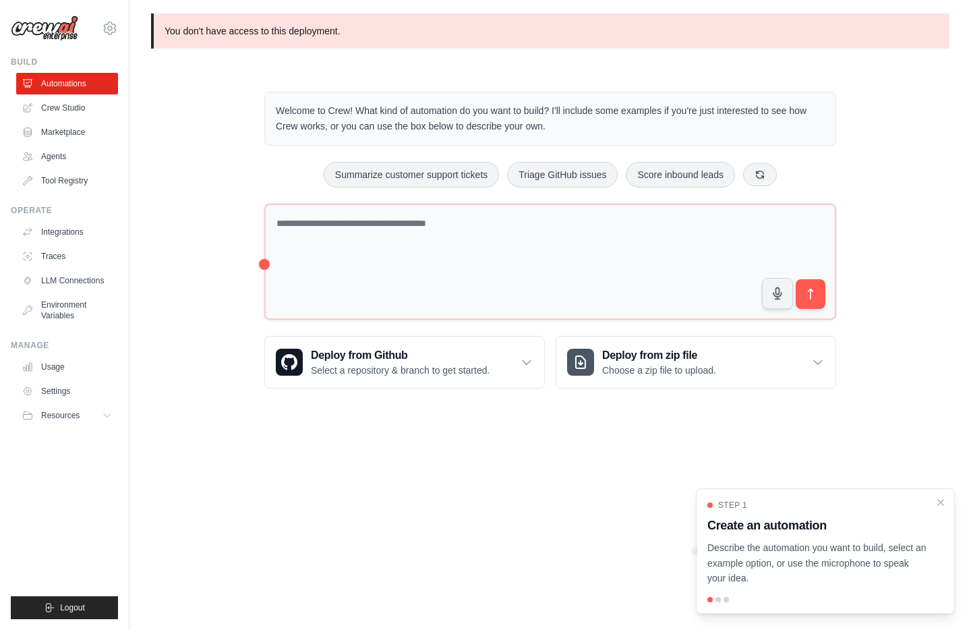
click at [336, 421] on main "You don't have access to this deployment. Welcome to Crew! What kind of automat…" at bounding box center [549, 211] width 841 height 423
click at [80, 112] on link "Crew Studio" at bounding box center [69, 108] width 102 height 22
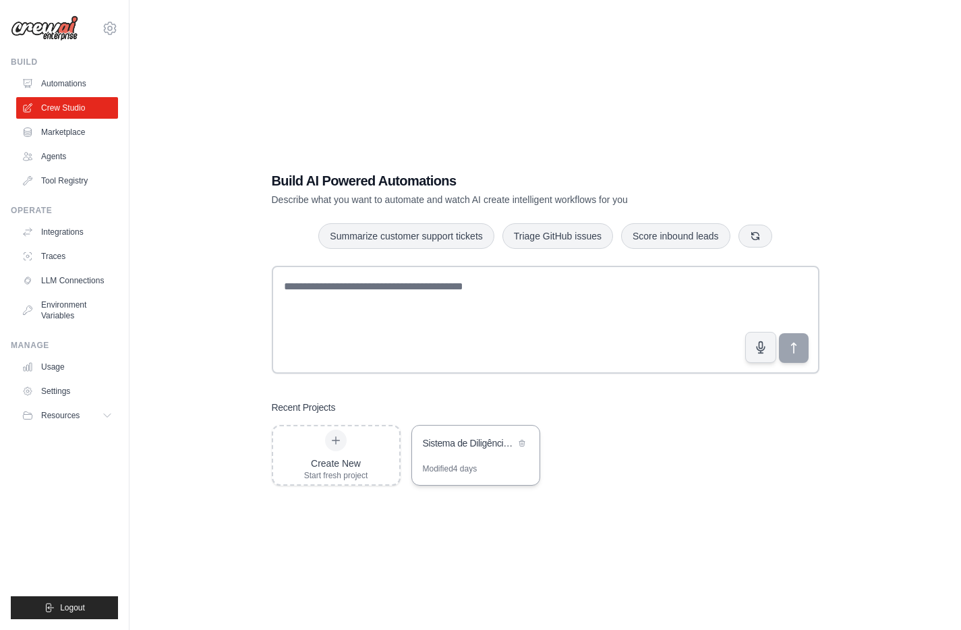
click at [444, 467] on div "Modified 4 days" at bounding box center [450, 468] width 55 height 11
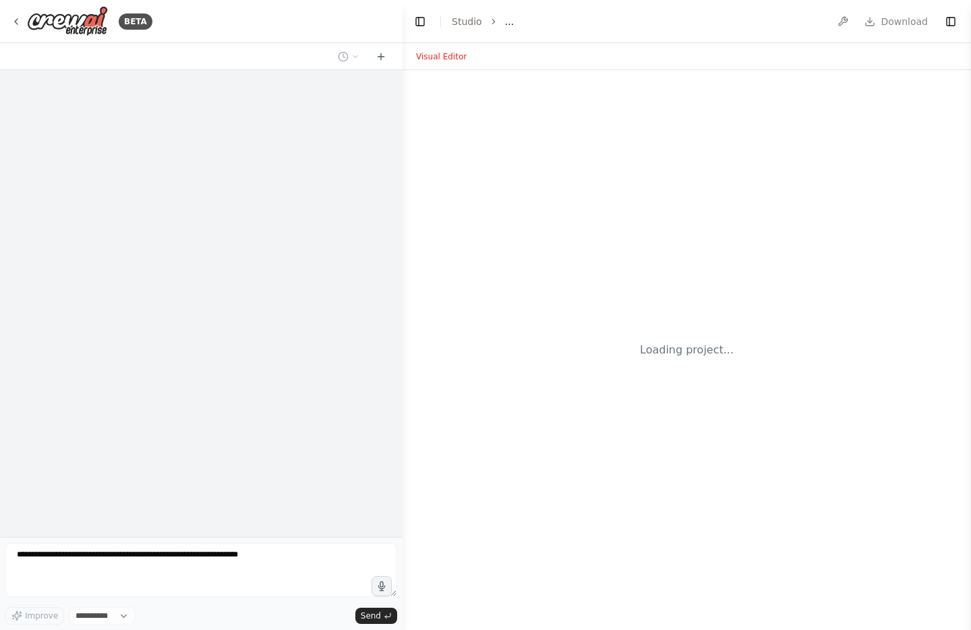
select select "****"
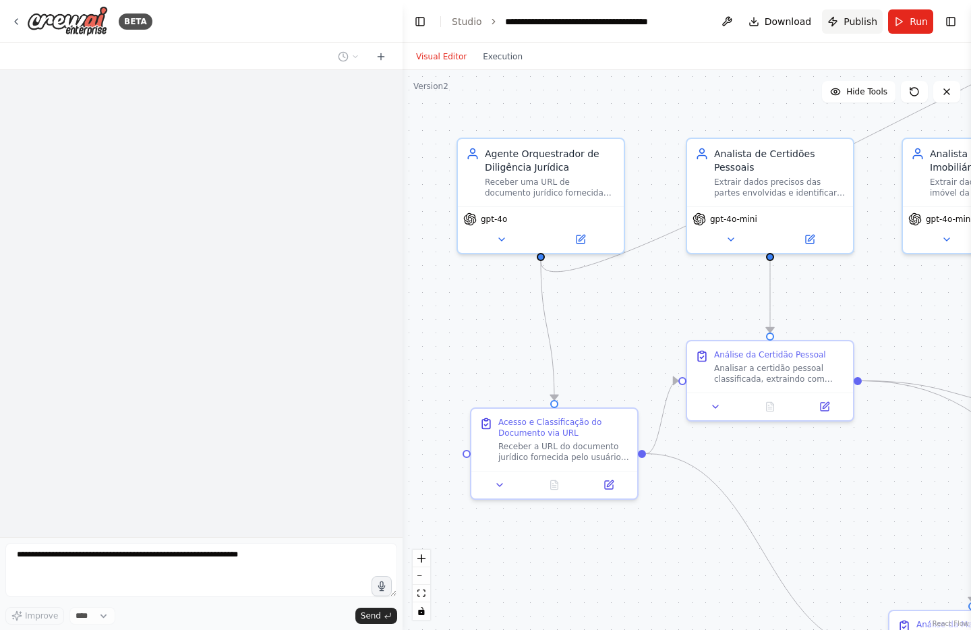
click at [837, 22] on button "Publish" at bounding box center [852, 21] width 61 height 24
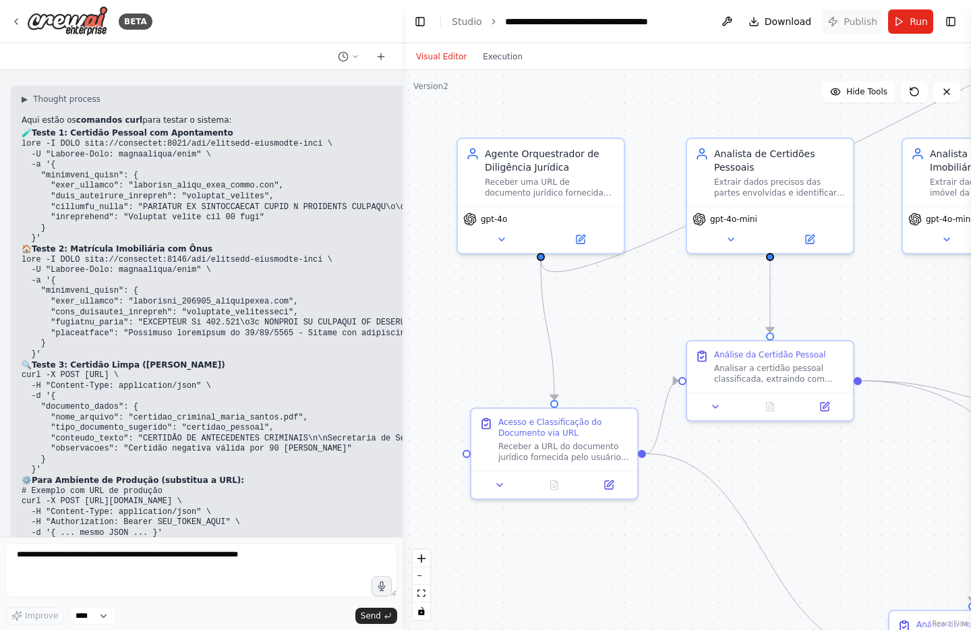
scroll to position [16032, 0]
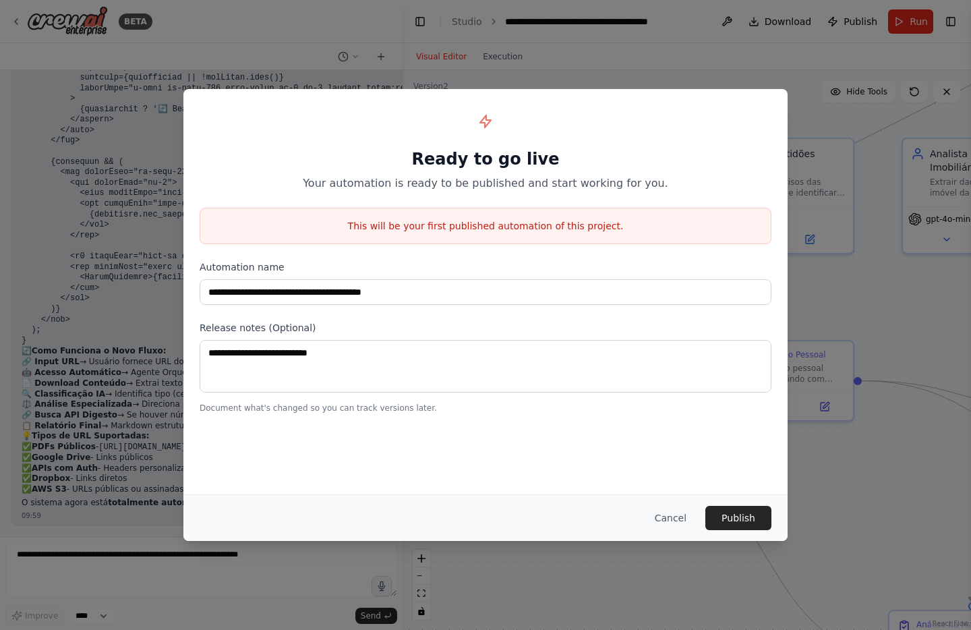
click at [464, 227] on p "This will be your first published automation of this project." at bounding box center [485, 225] width 570 height 13
click at [511, 173] on div "Ready to go live Your automation is ready to be published and start working for…" at bounding box center [486, 148] width 572 height 86
click at [750, 519] on button "Publish" at bounding box center [738, 518] width 66 height 24
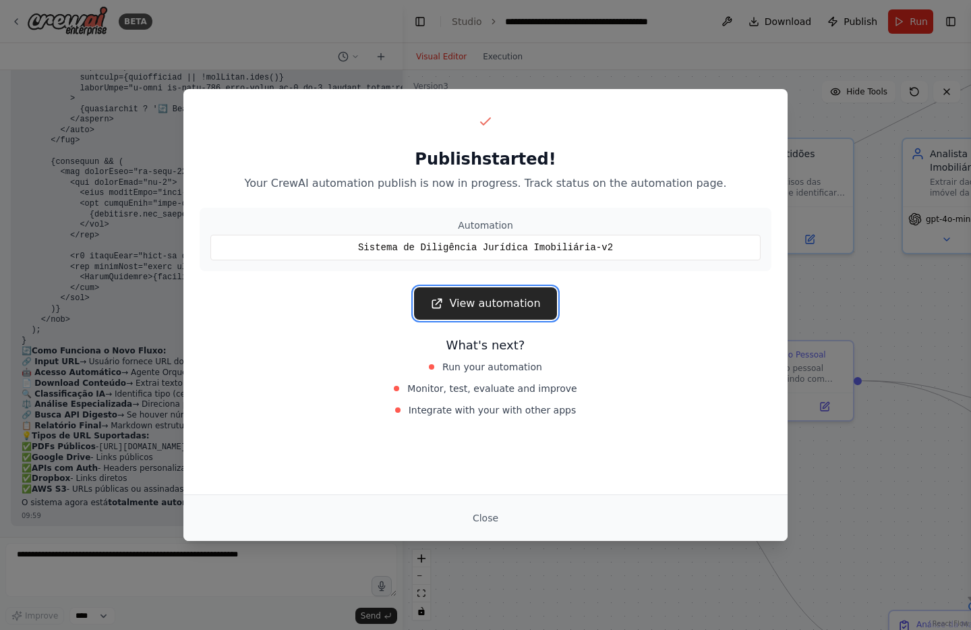
click at [523, 299] on link "View automation" at bounding box center [485, 303] width 142 height 32
click at [497, 522] on button "Close" at bounding box center [485, 518] width 47 height 24
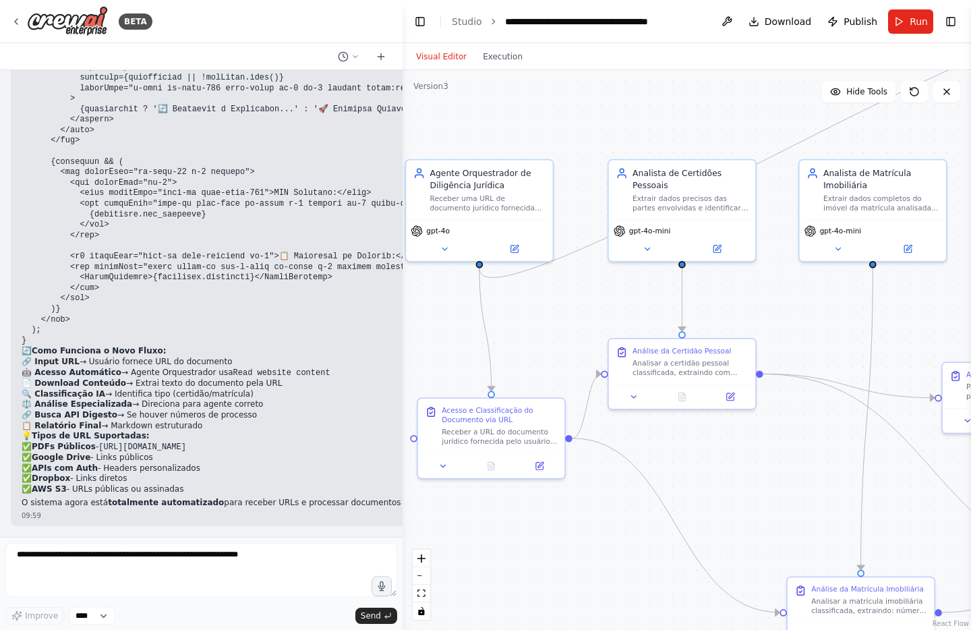
drag, startPoint x: 868, startPoint y: 503, endPoint x: 792, endPoint y: 473, distance: 81.8
click at [792, 474] on div ".deletable-edge-delete-btn { width: 20px; height: 20px; border: 0px solid #ffff…" at bounding box center [687, 350] width 568 height 560
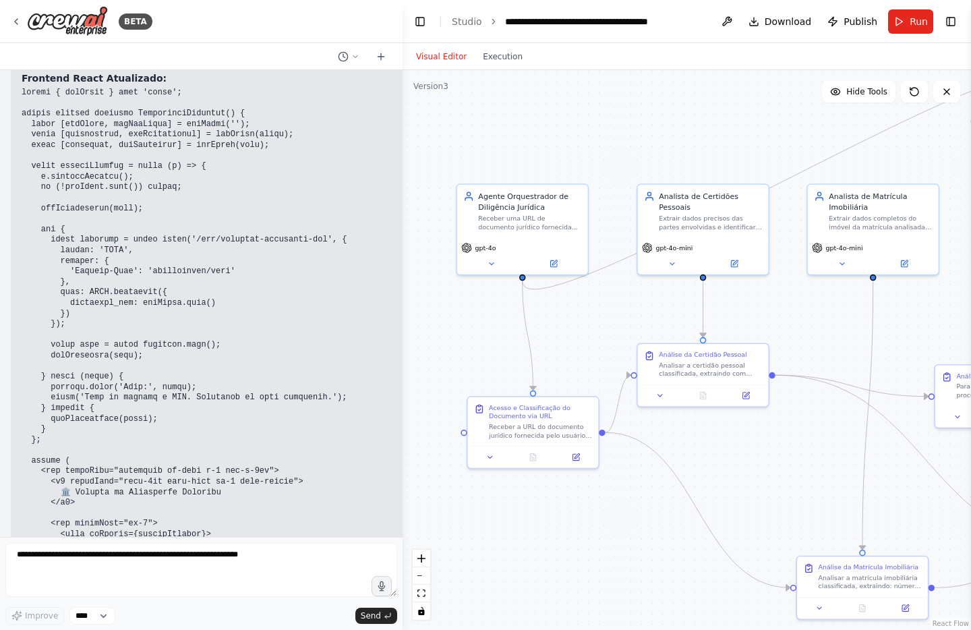
scroll to position [15357, 0]
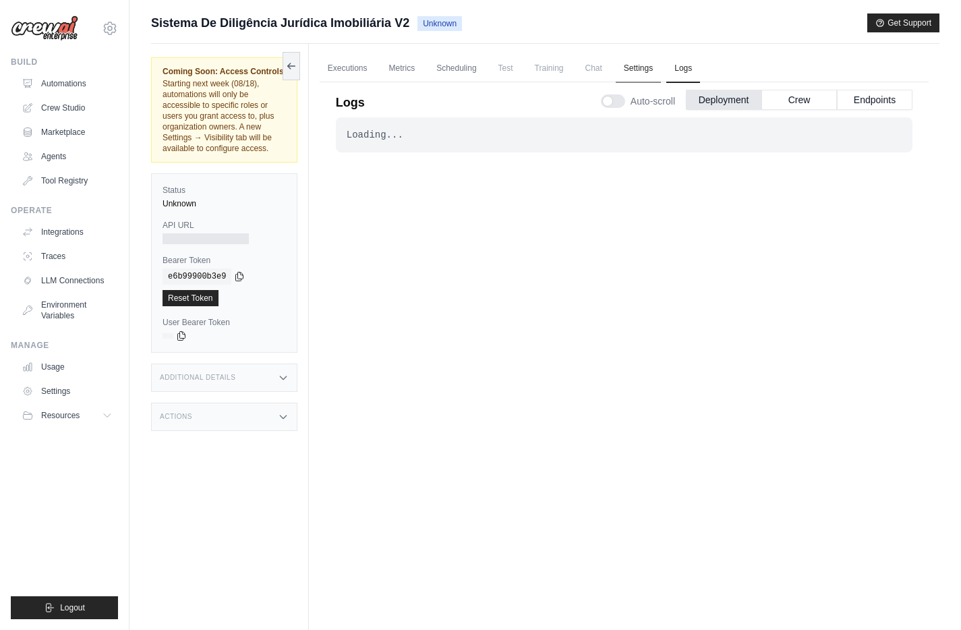
click at [630, 67] on link "Settings" at bounding box center [638, 69] width 45 height 28
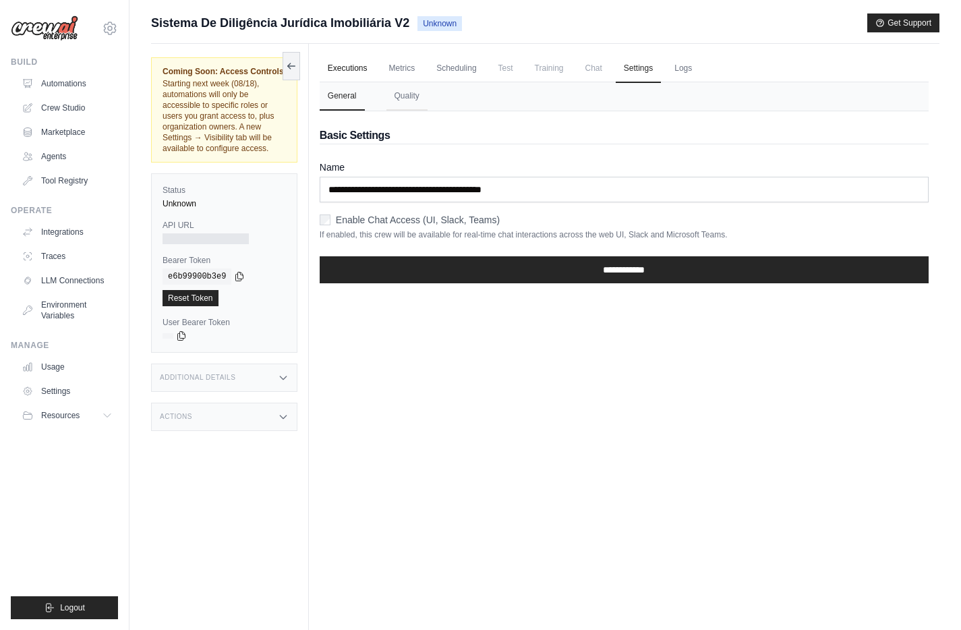
click at [351, 73] on link "Executions" at bounding box center [348, 69] width 56 height 28
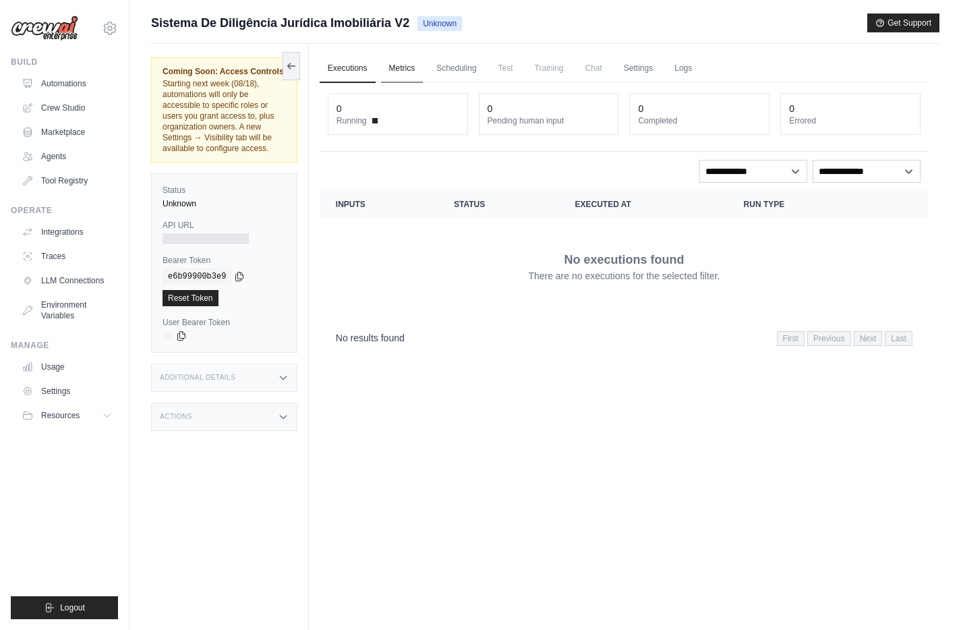
click at [382, 68] on link "Metrics" at bounding box center [402, 69] width 42 height 28
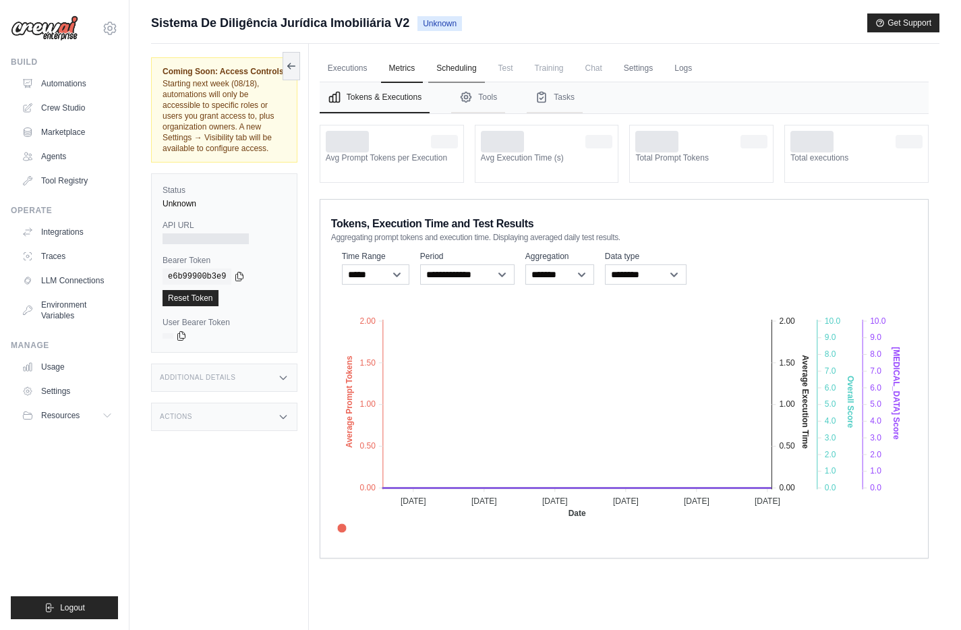
click at [459, 67] on link "Scheduling" at bounding box center [456, 69] width 56 height 28
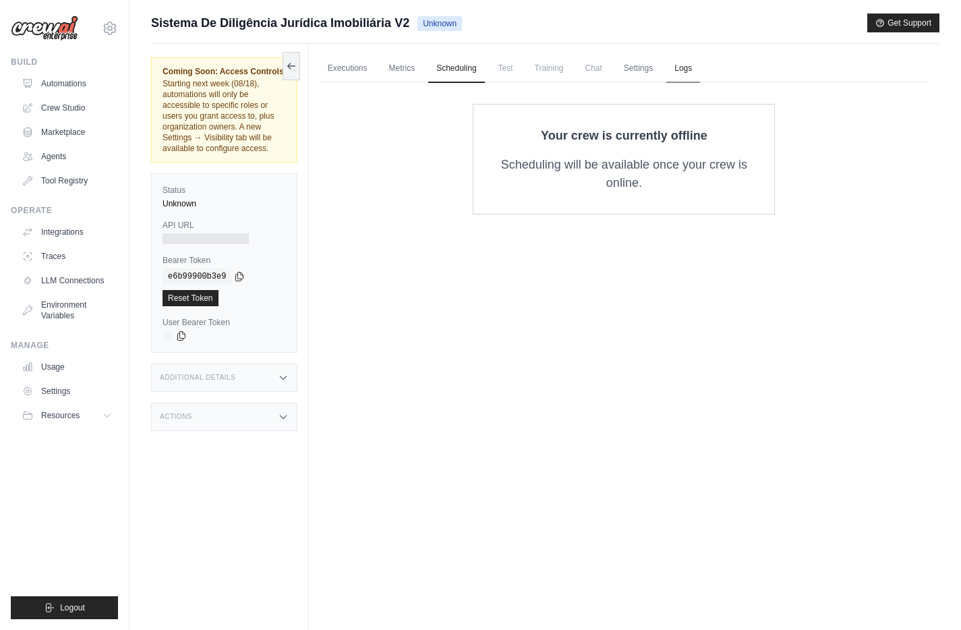
click at [687, 63] on link "Logs" at bounding box center [683, 69] width 34 height 28
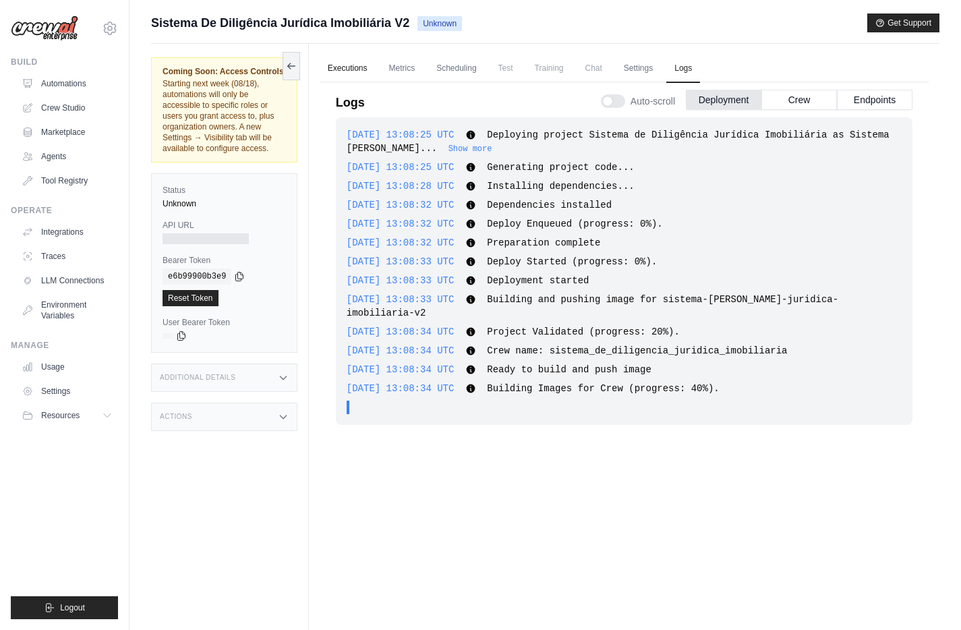
click at [339, 66] on link "Executions" at bounding box center [348, 69] width 56 height 28
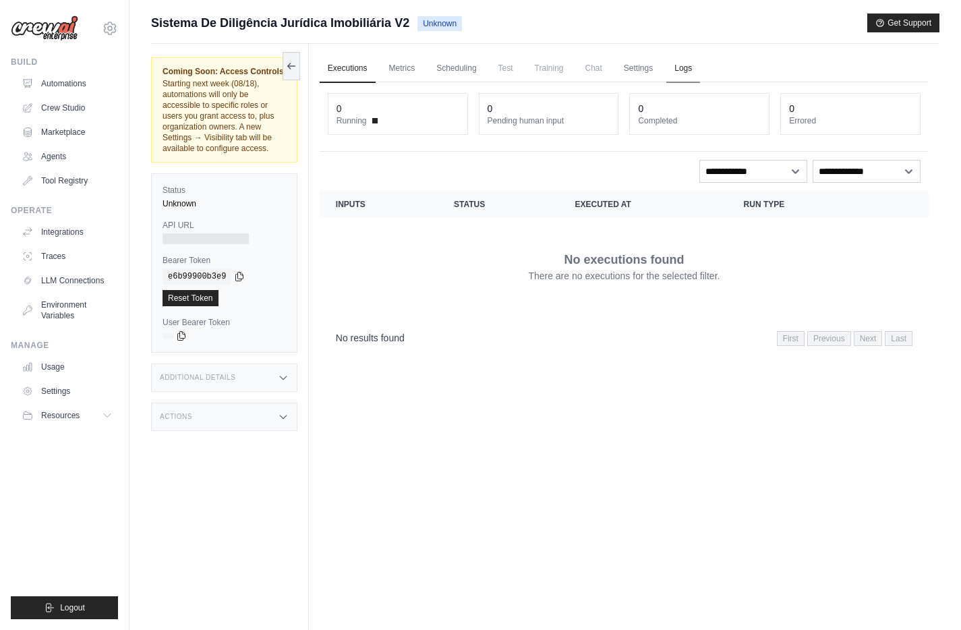
click at [674, 73] on link "Logs" at bounding box center [683, 69] width 34 height 28
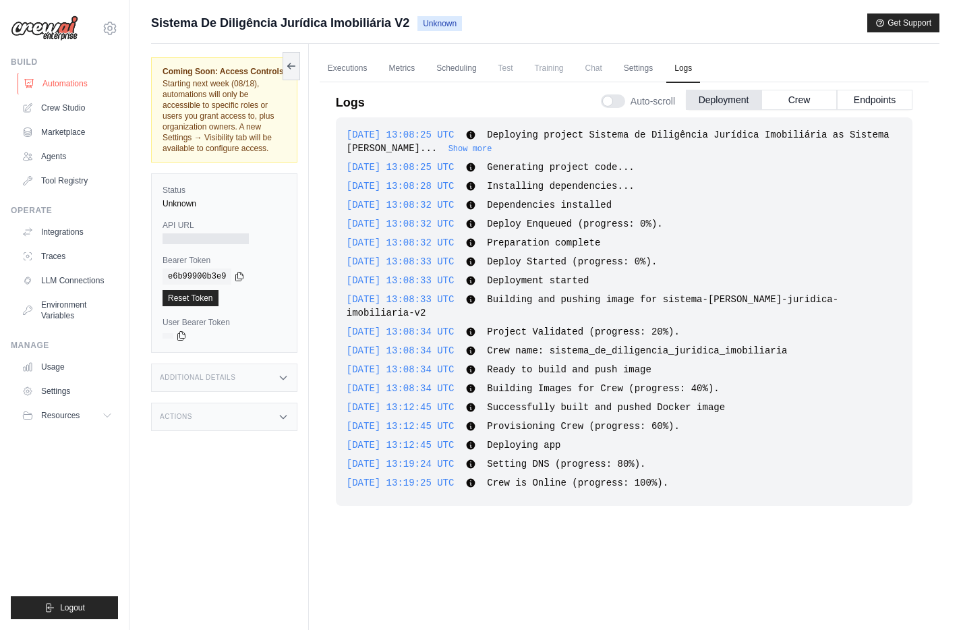
click at [62, 94] on link "Automations" at bounding box center [69, 84] width 102 height 22
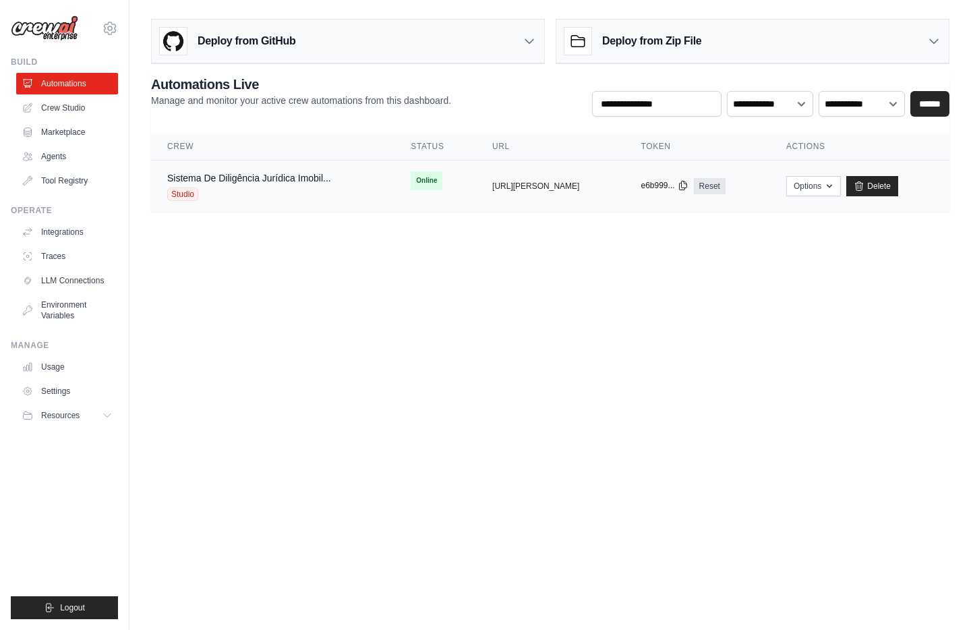
click at [688, 183] on icon at bounding box center [683, 185] width 11 height 11
click at [541, 187] on button "[URL][PERSON_NAME]" at bounding box center [535, 185] width 87 height 11
click at [444, 487] on body "[EMAIL_ADDRESS][DOMAIN_NAME] Settings Build Automations Crew Studio" at bounding box center [485, 315] width 971 height 630
click at [342, 185] on div "Sistema De Diligência Jurídica Imobil... Studio" at bounding box center [272, 186] width 211 height 30
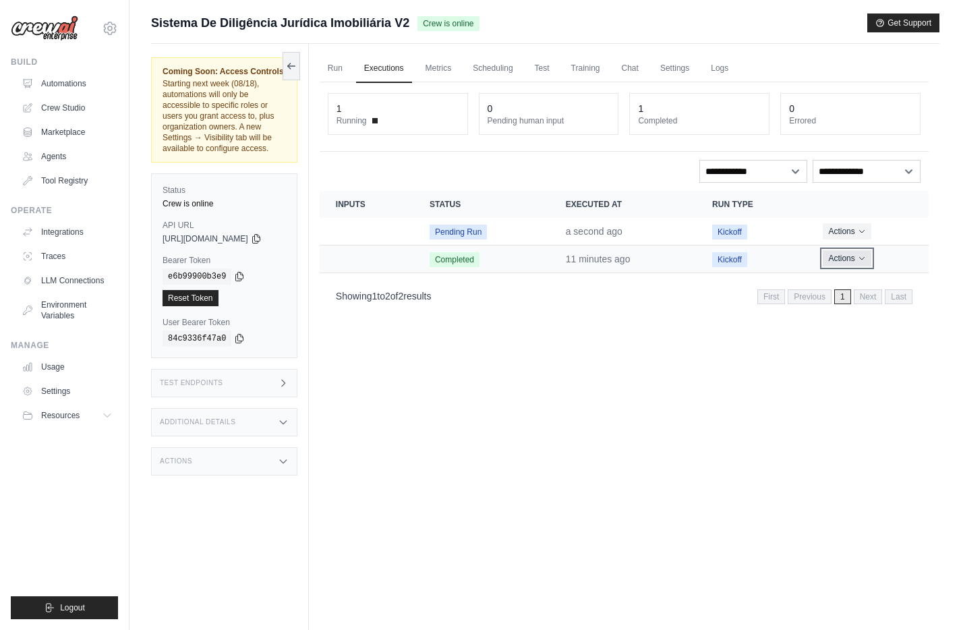
click at [832, 262] on button "Actions" at bounding box center [847, 258] width 48 height 16
click at [831, 276] on link "View Details" at bounding box center [869, 283] width 86 height 22
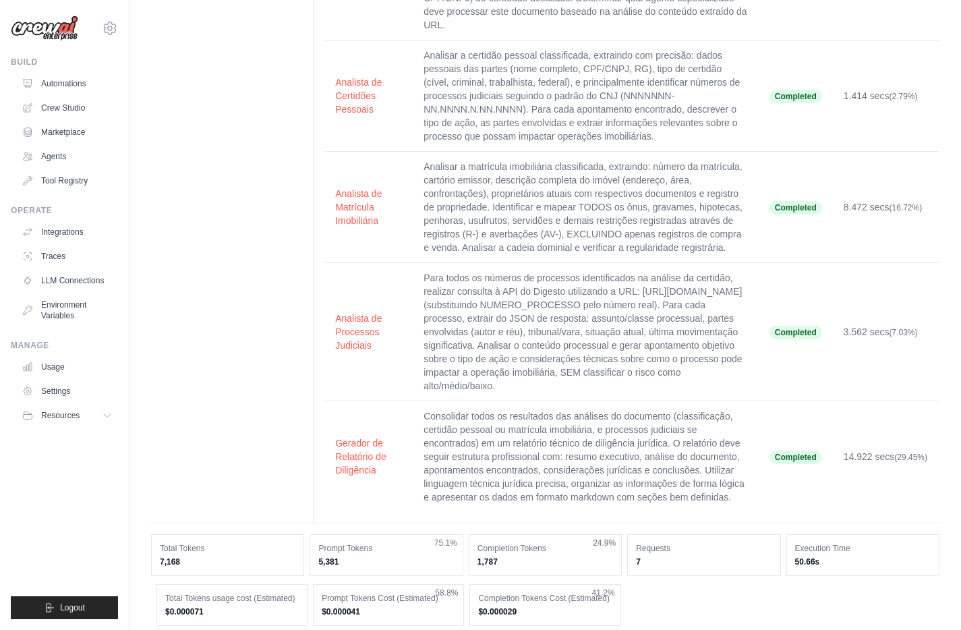
scroll to position [141, 0]
